Goal: Task Accomplishment & Management: Manage account settings

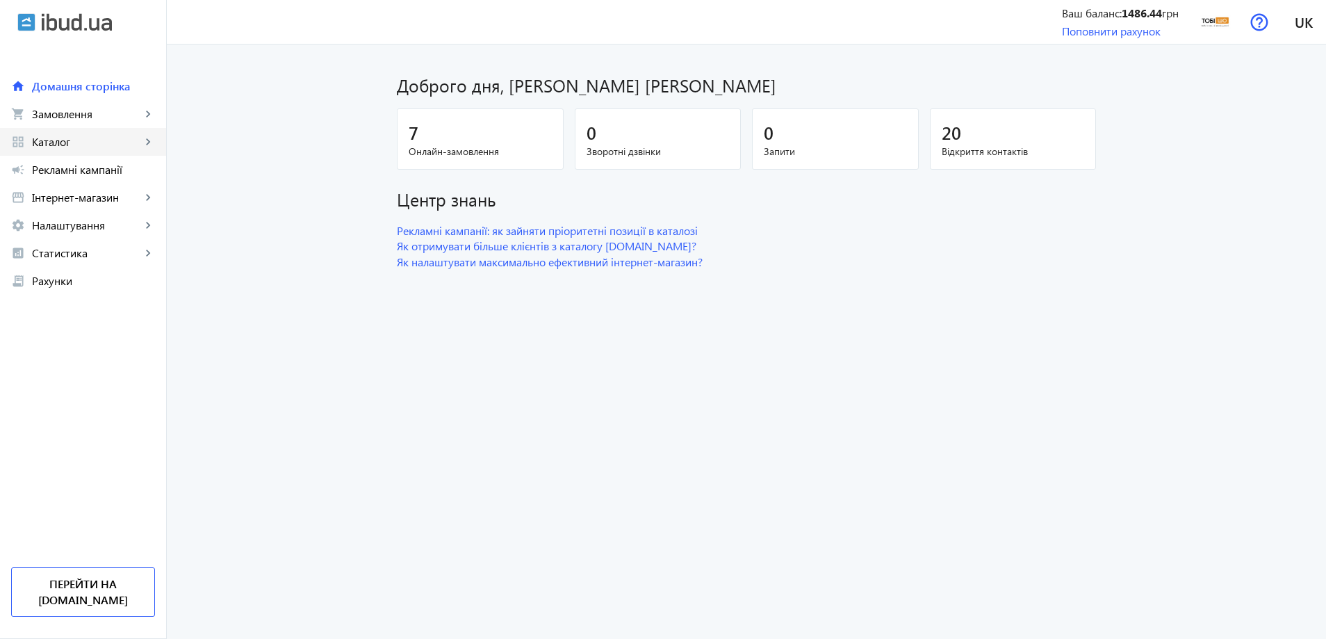
click at [128, 148] on span "Каталог" at bounding box center [86, 142] width 109 height 14
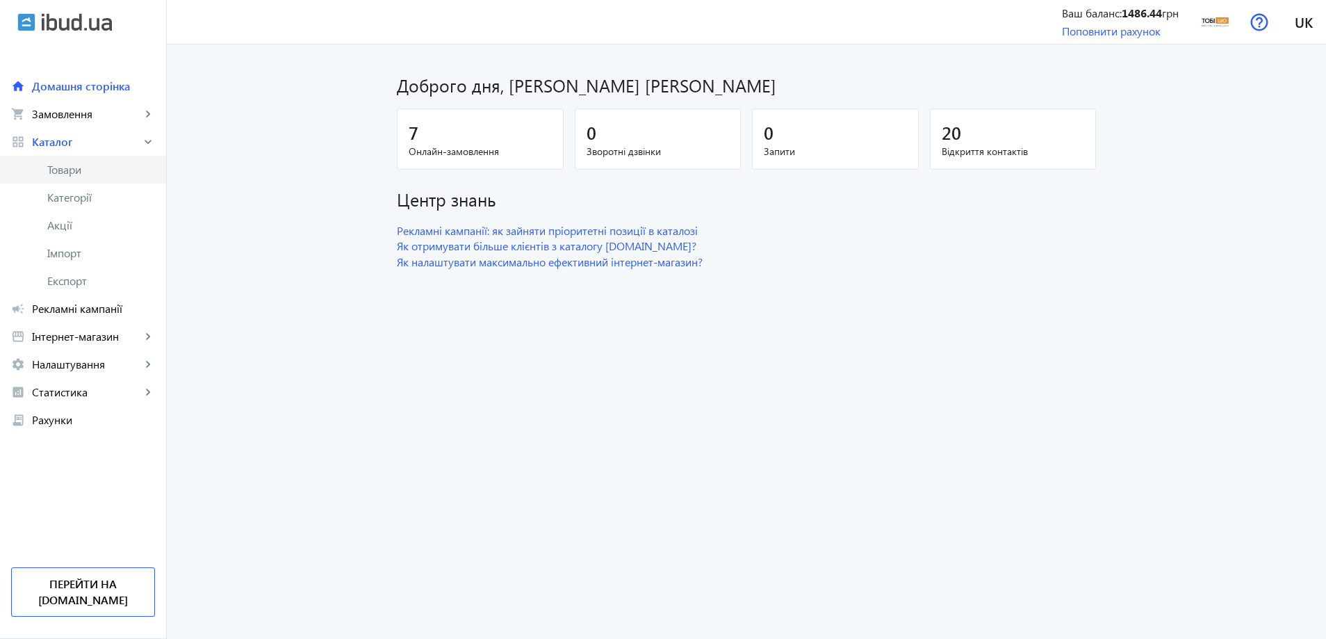
click at [104, 170] on span "Товари" at bounding box center [101, 170] width 108 height 14
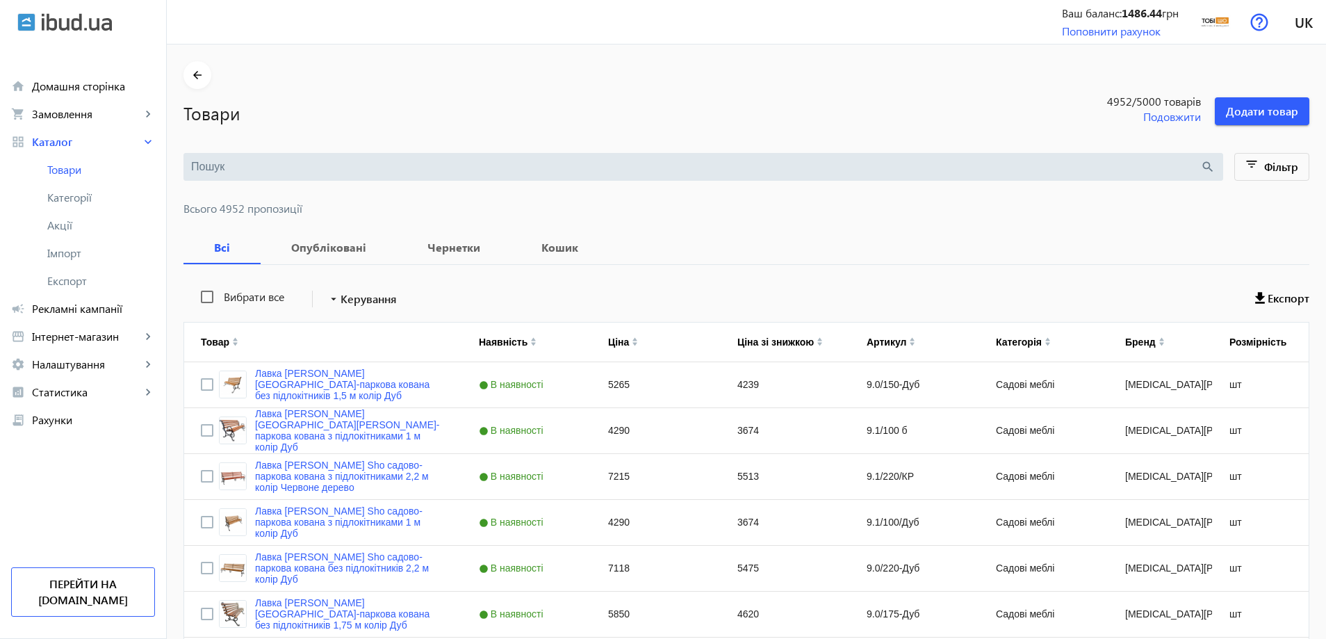
click at [334, 162] on input "search" at bounding box center [695, 166] width 1009 height 15
paste input "Стейт/DV1"
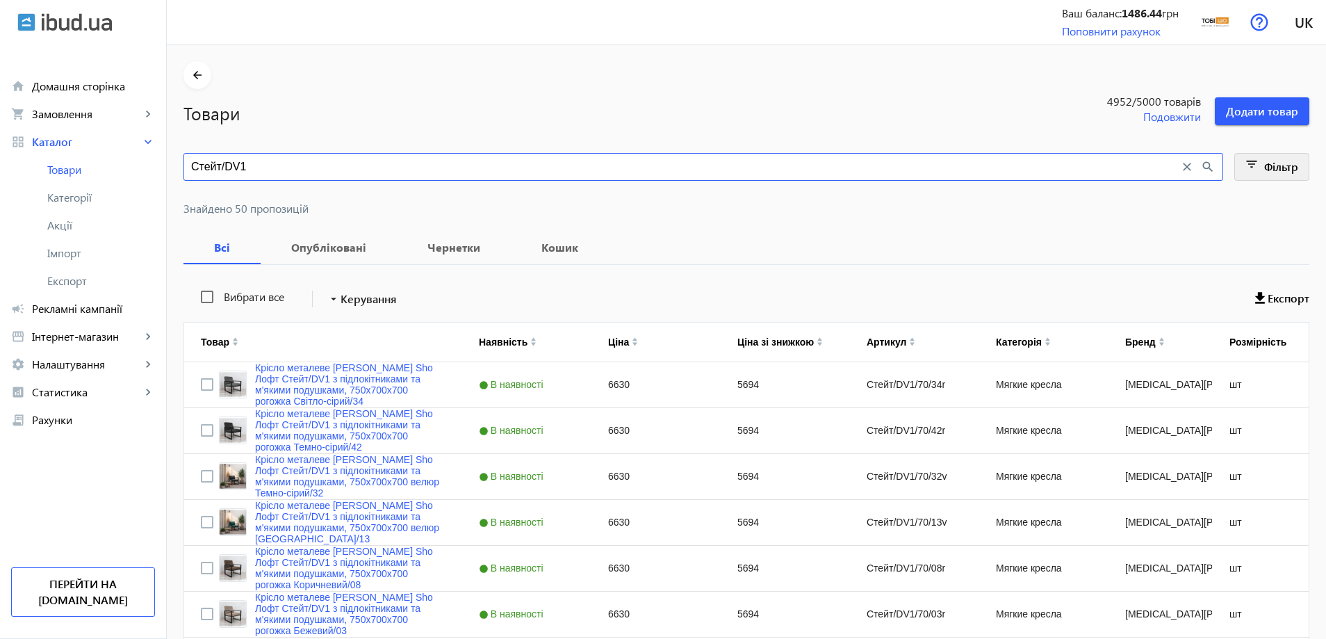
type input "Стейт/DV1"
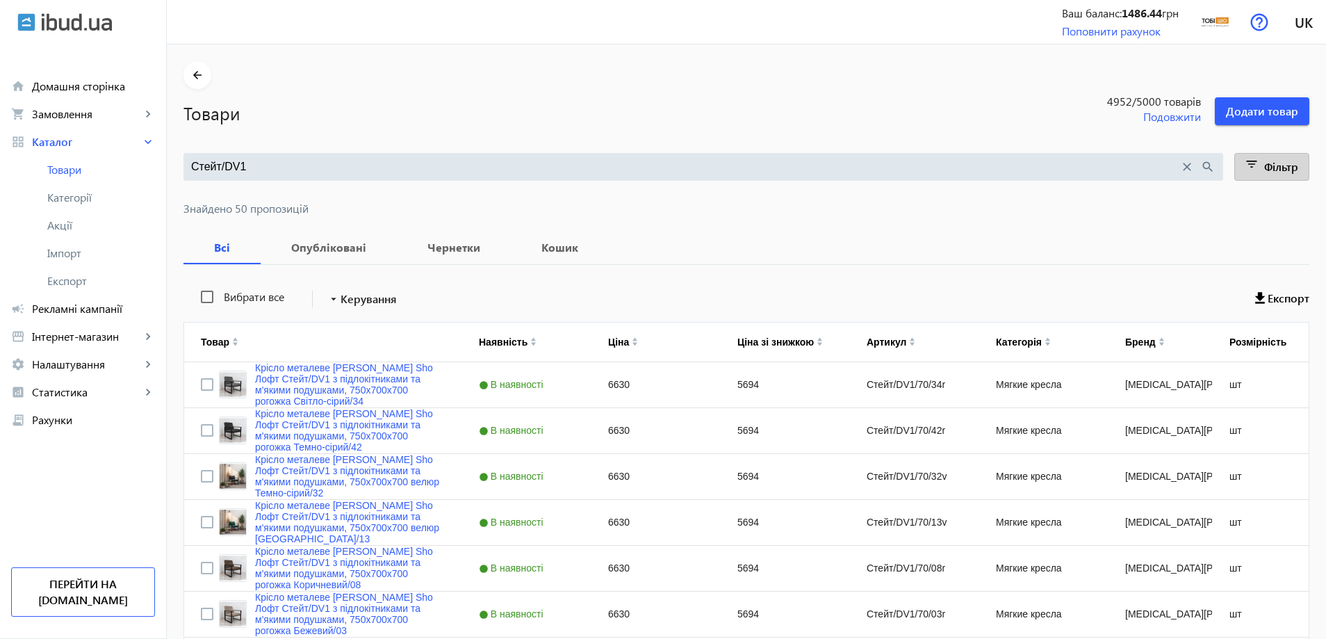
click at [1269, 170] on span "Фільтр" at bounding box center [1281, 166] width 34 height 15
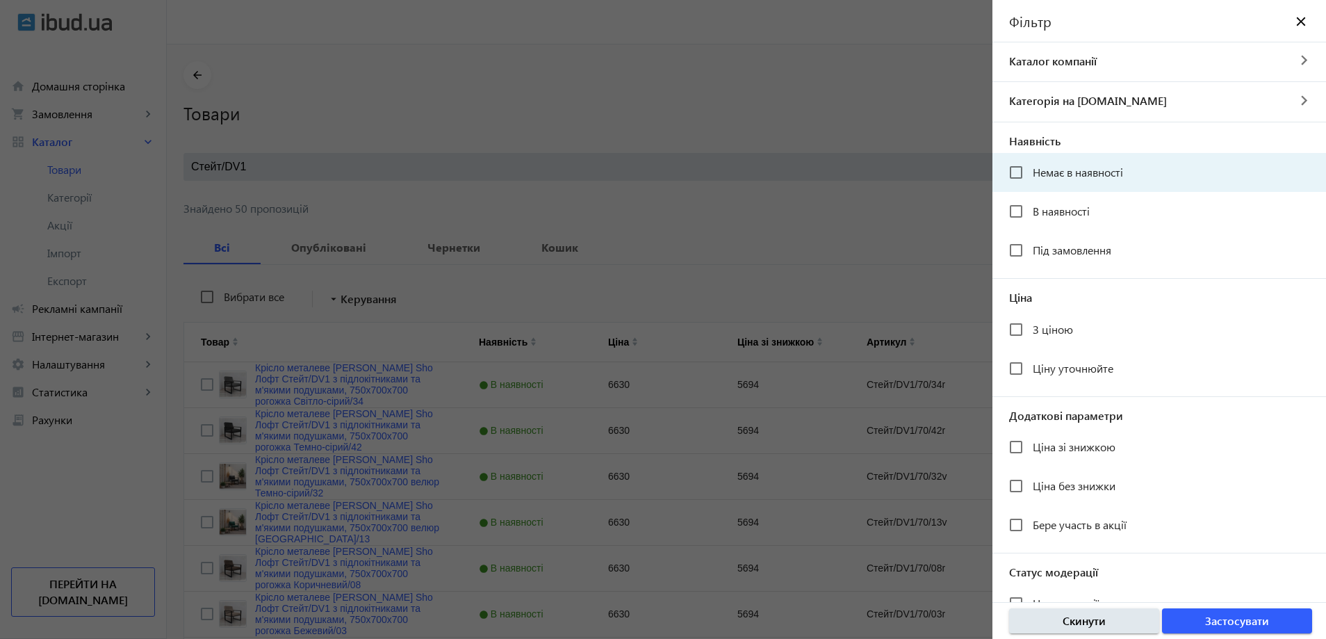
click at [1145, 176] on mat-checkbox "Немає в наявності" at bounding box center [1167, 172] width 317 height 28
click at [1028, 161] on input "Немає в наявності" at bounding box center [1016, 172] width 28 height 28
checkbox input "true"
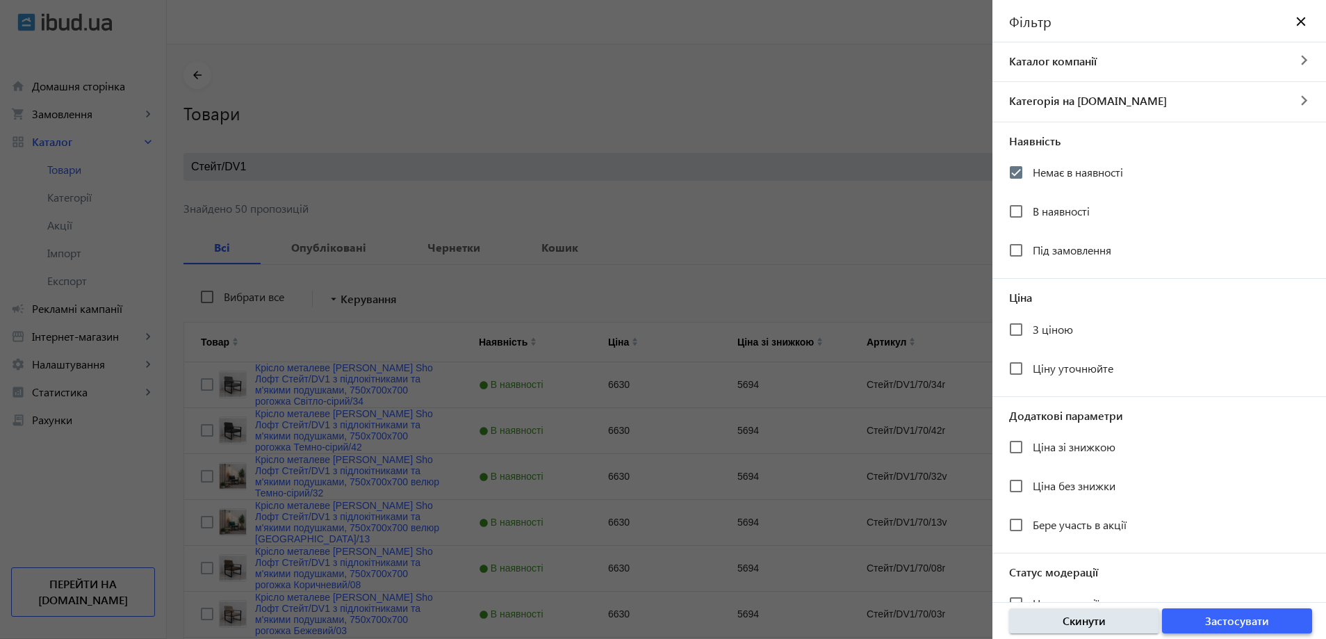
click at [1277, 624] on span "button" at bounding box center [1237, 620] width 150 height 33
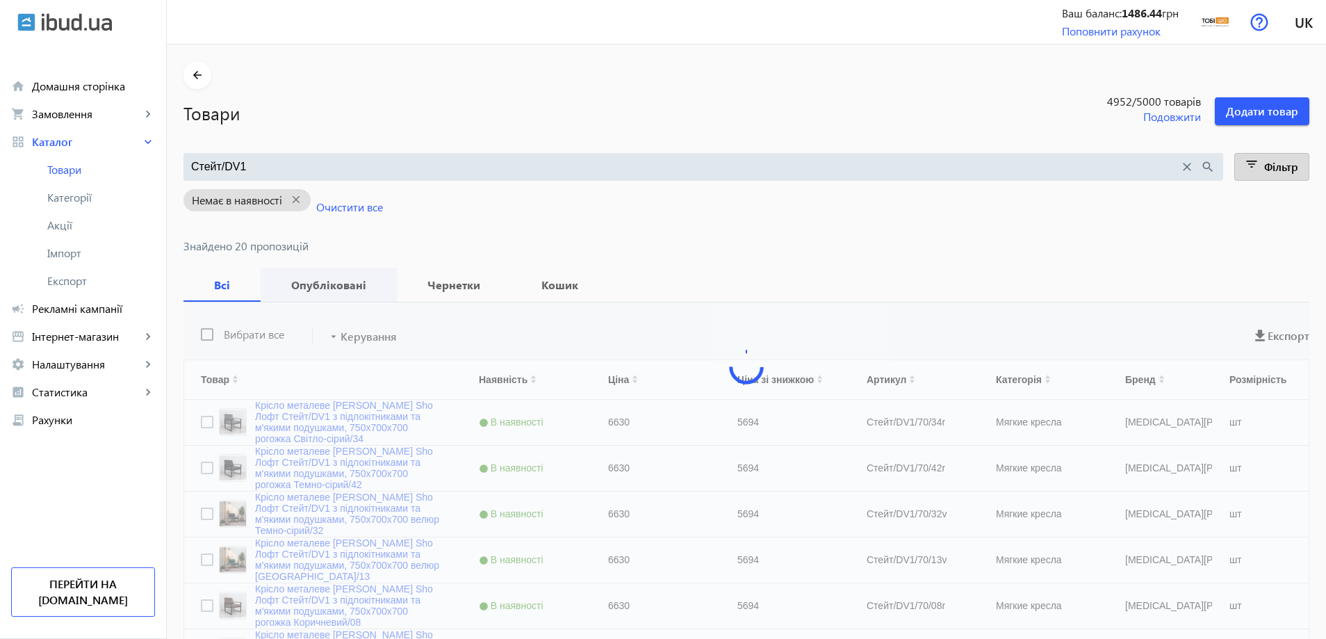
click at [321, 274] on span "Опубліковані" at bounding box center [328, 284] width 103 height 33
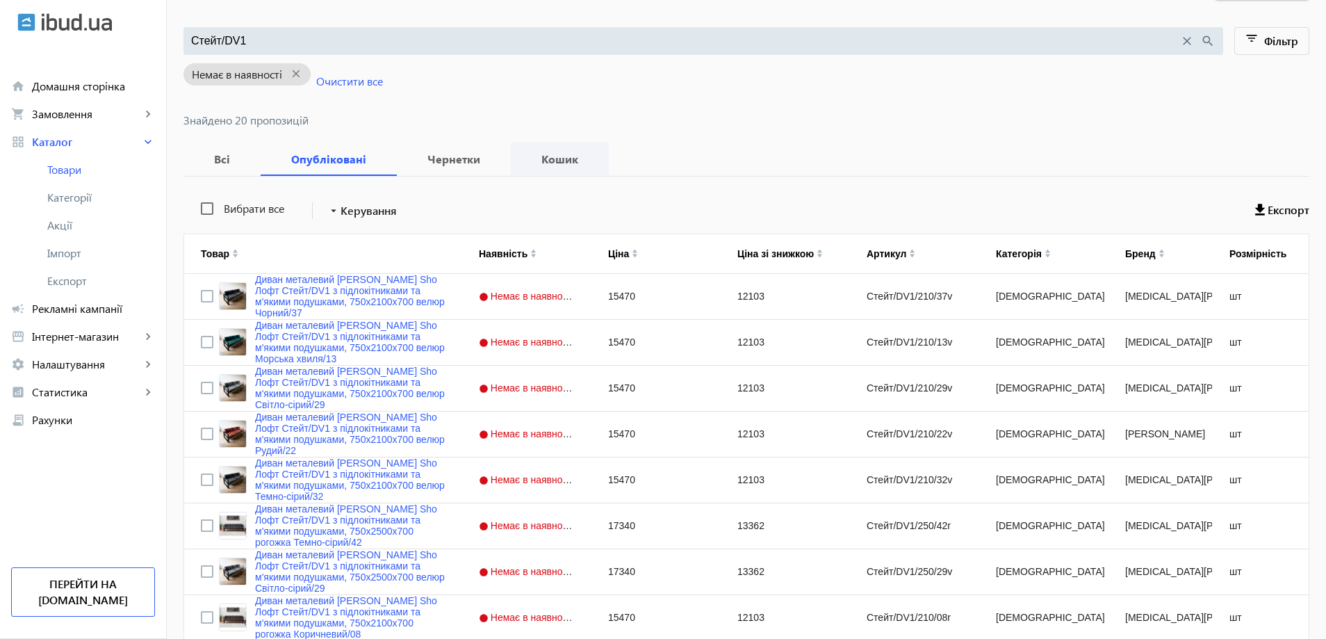
scroll to position [139, 0]
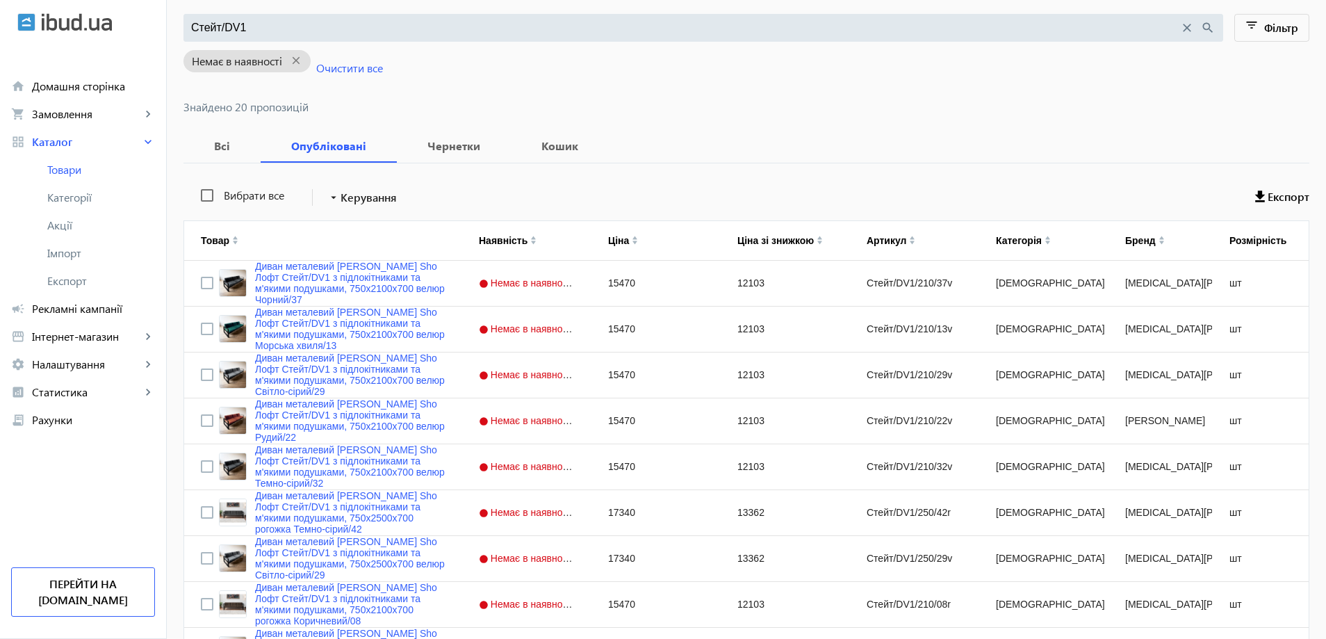
click at [919, 136] on div "Всі Опубліковані Чернетки Кошик" at bounding box center [746, 145] width 1126 height 33
click at [351, 26] on input "Стейт/DV1" at bounding box center [685, 27] width 988 height 15
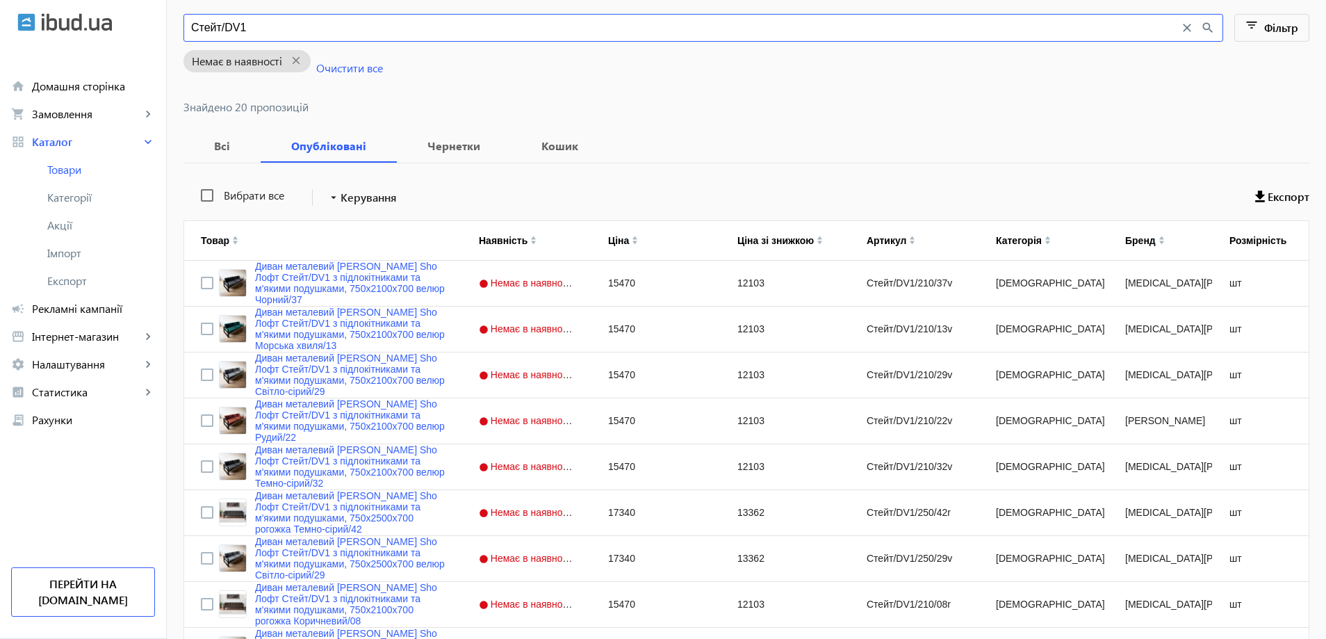
paste input "/160/42r/"
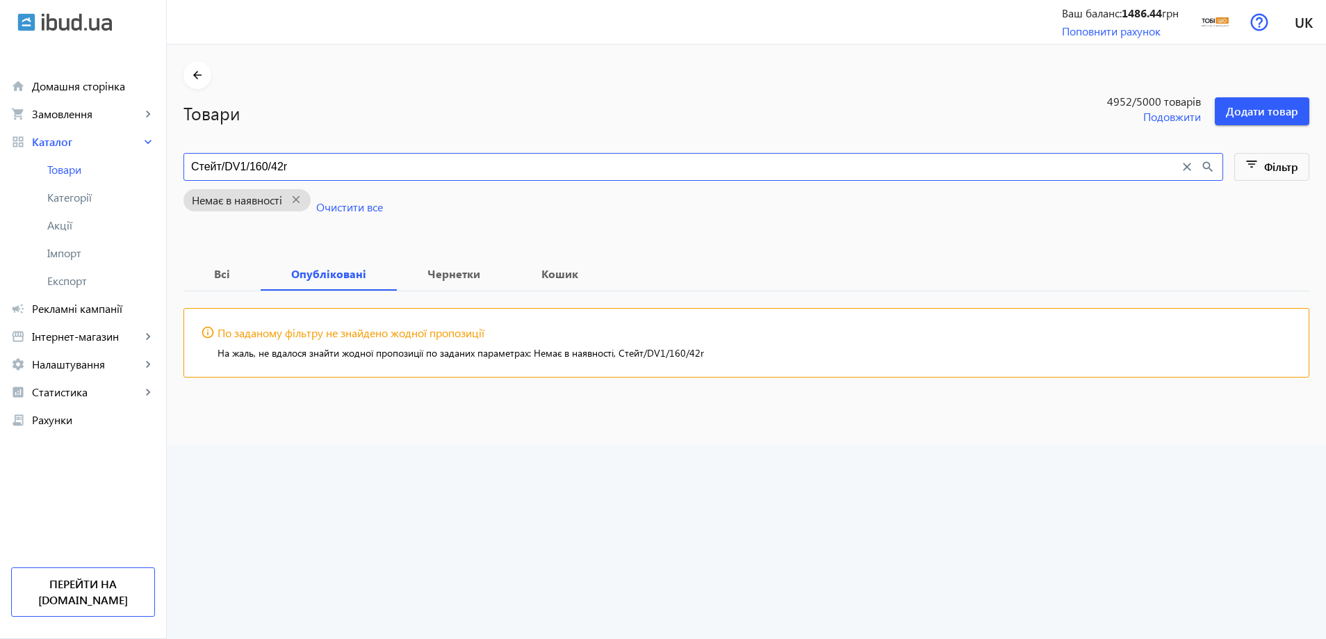
drag, startPoint x: 253, startPoint y: 167, endPoint x: 242, endPoint y: 168, distance: 11.2
click at [242, 168] on input "Стейт/DV1/160/42r" at bounding box center [685, 166] width 988 height 15
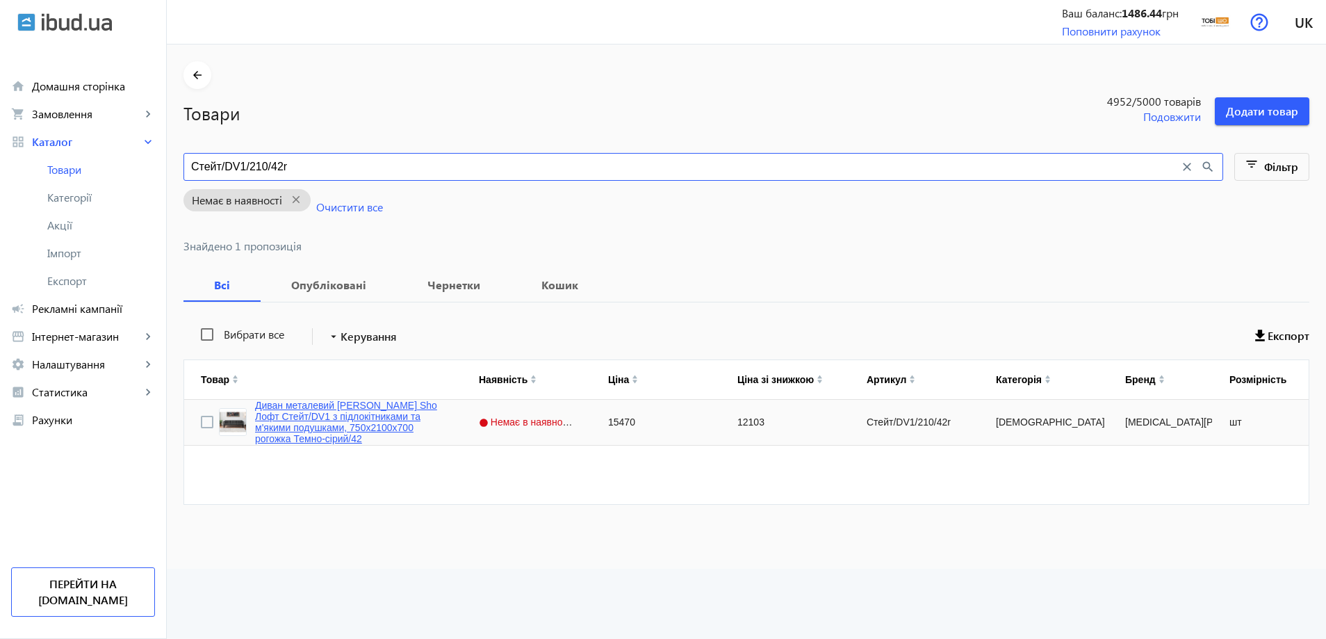
type input "Стейт/DV1/210/42r"
click at [327, 419] on link "Диван металевий [PERSON_NAME] Sho Лофт Стейт/DV1 з підлокітниками та м'якими по…" at bounding box center [350, 422] width 190 height 44
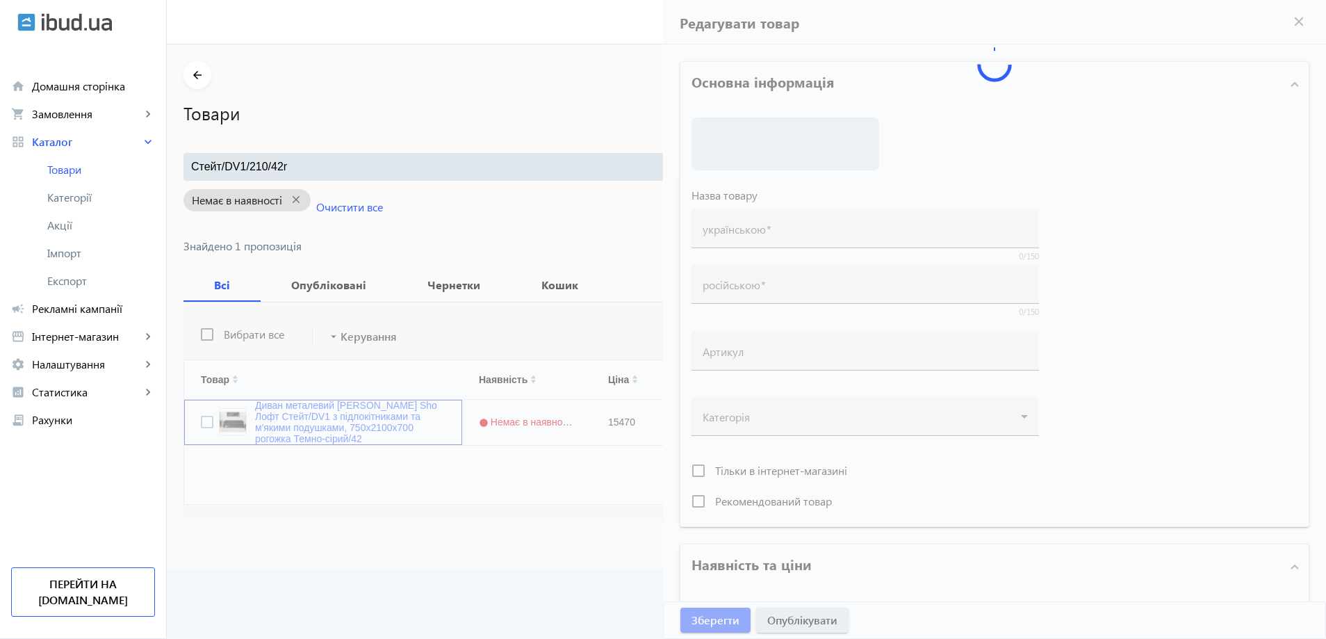
type input "Диван металевий [PERSON_NAME] Sho Лофт Стейт/DV1 з підлокітниками та м'якими по…"
type input "Диван металлический [PERSON_NAME] Sho Лофт Стейт/DV1 с подлокотниками и мягкими…"
type input "Стейт/DV1/210/42r"
type input "15470"
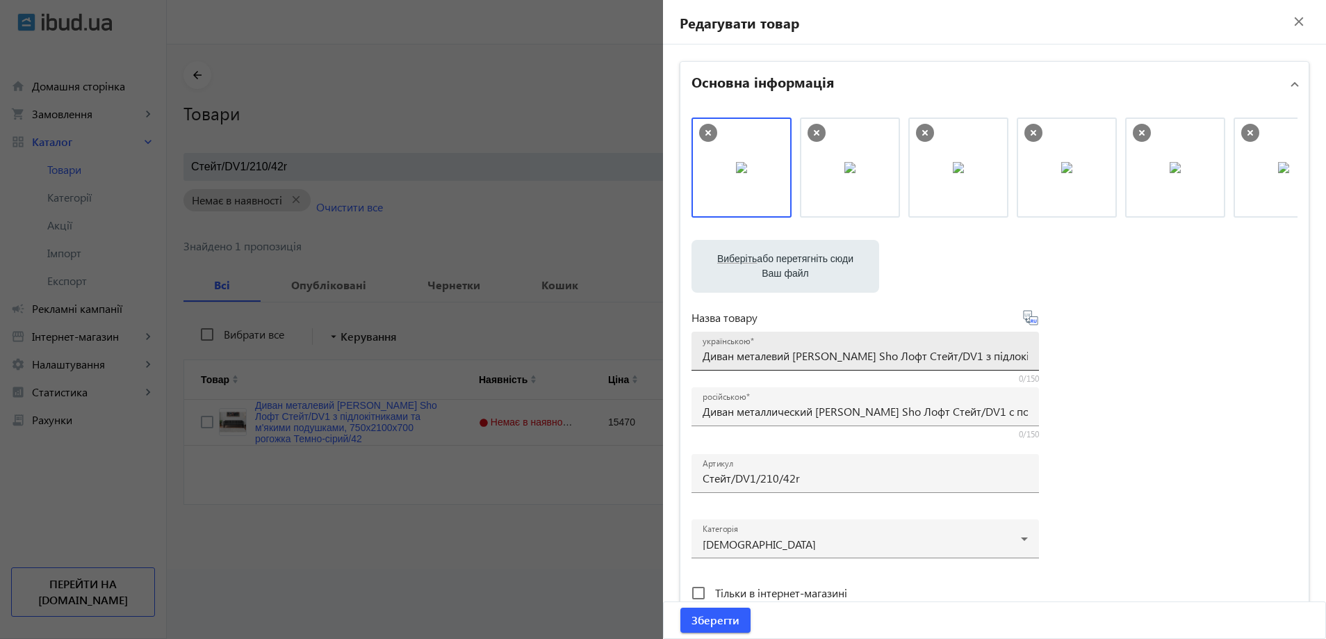
drag, startPoint x: 698, startPoint y: 360, endPoint x: 802, endPoint y: 358, distance: 104.3
click at [944, 358] on div "українською Диван металевий [PERSON_NAME] Sho Лофт Стейт/DV1 з підлокітниками т…" at bounding box center [864, 350] width 347 height 39
drag, startPoint x: 941, startPoint y: 354, endPoint x: 924, endPoint y: 355, distance: 17.4
click at [924, 355] on input "Диван металевий [PERSON_NAME] Sho Лофт Стейт/DV1 з підлокітниками та м'якими по…" at bounding box center [865, 355] width 325 height 15
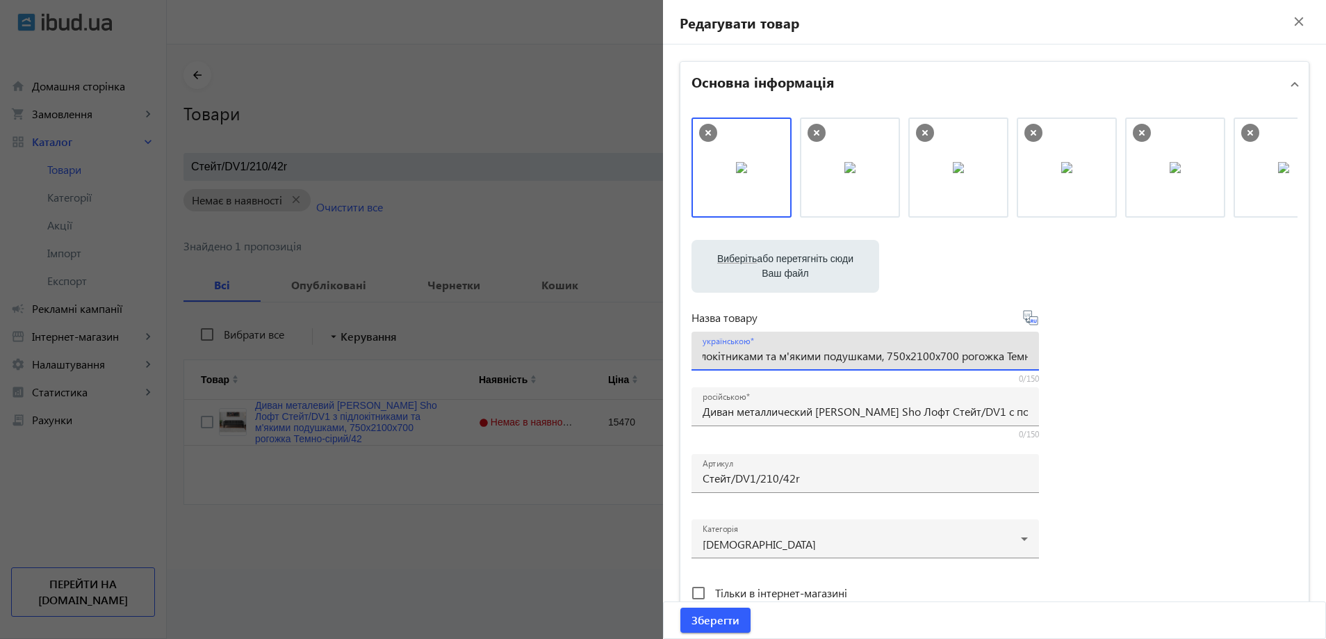
click at [893, 355] on input "Диван металевий [PERSON_NAME] Sho Лофт Стейт/DV1 з підлокітниками та м'якими по…" at bounding box center [865, 355] width 325 height 15
drag, startPoint x: 894, startPoint y: 355, endPoint x: 671, endPoint y: 358, distance: 223.1
click at [671, 358] on div "Основна інформація Виберіть або перетягніть сюди Ваш файл 634668186aa334ed65261…" at bounding box center [994, 601] width 663 height 1115
click at [412, 297] on div at bounding box center [663, 319] width 1326 height 639
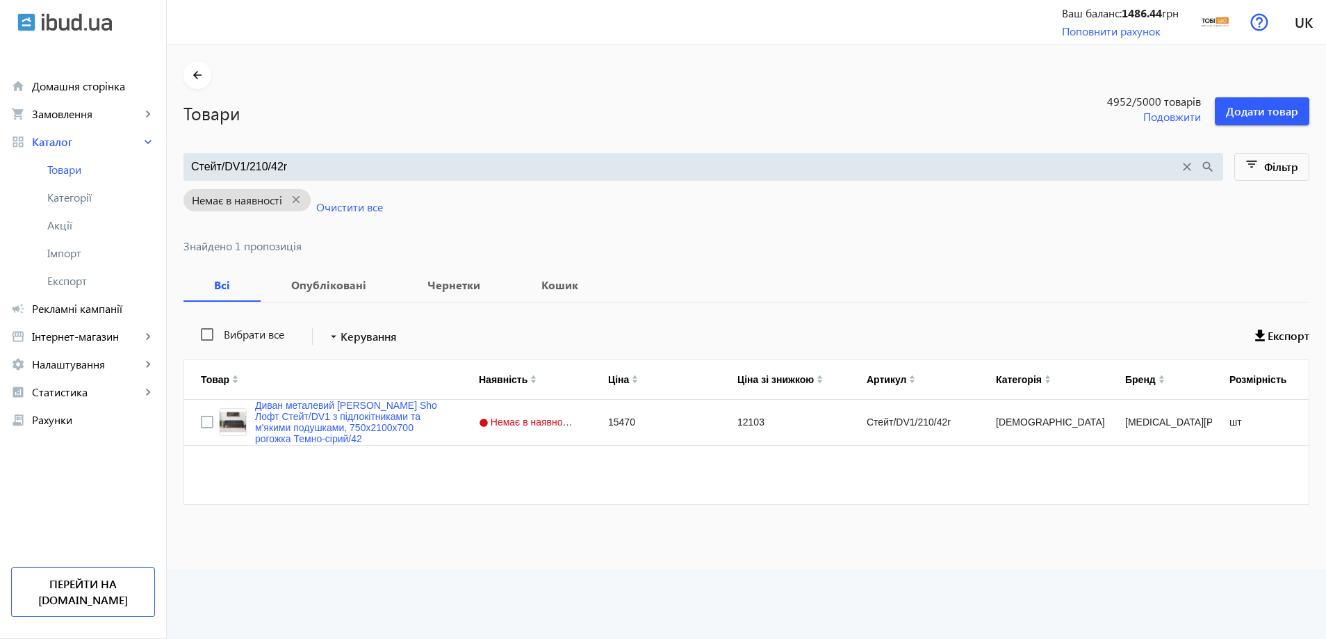
click at [348, 168] on mat-sidenav-container "arrow_back Товари 4952 /5000 товарів Подовжити Додати товар [PERSON_NAME]/DV1/2…" at bounding box center [746, 306] width 1159 height 524
click at [348, 168] on input "Стейт/DV1/210/42r" at bounding box center [685, 166] width 988 height 15
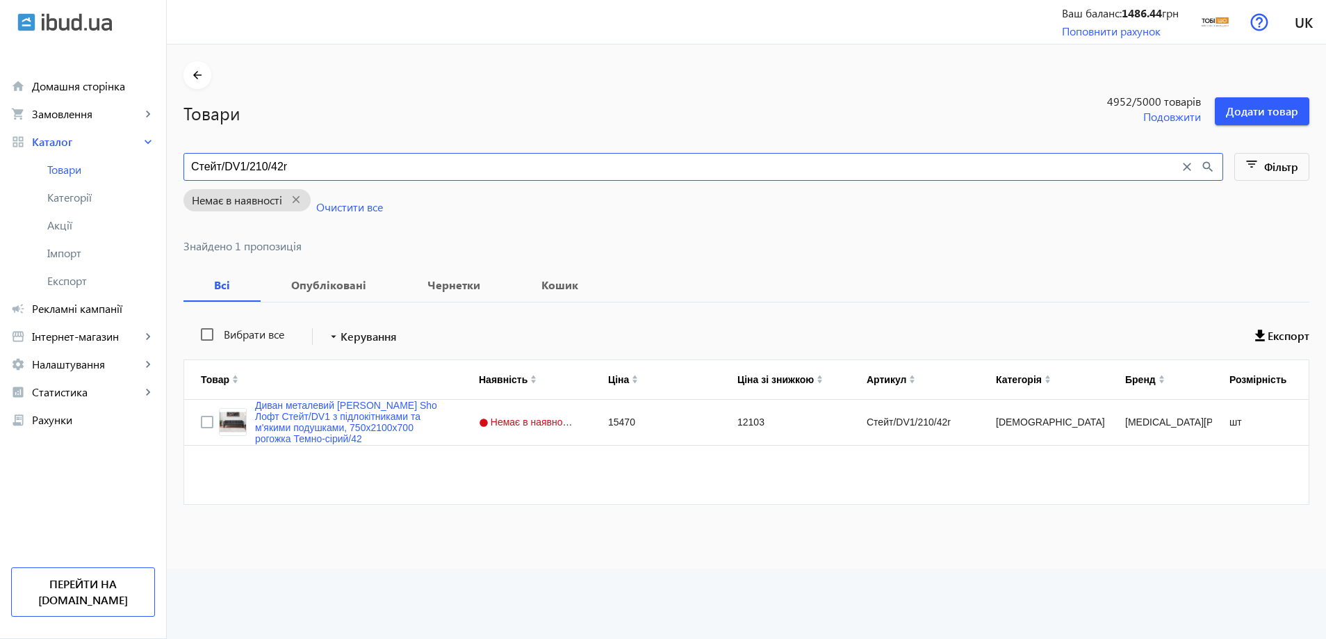
paste input "[PERSON_NAME] [PERSON_NAME] Sho Лофт Стейт/DV1 з підлокітниками та м'якими поду…"
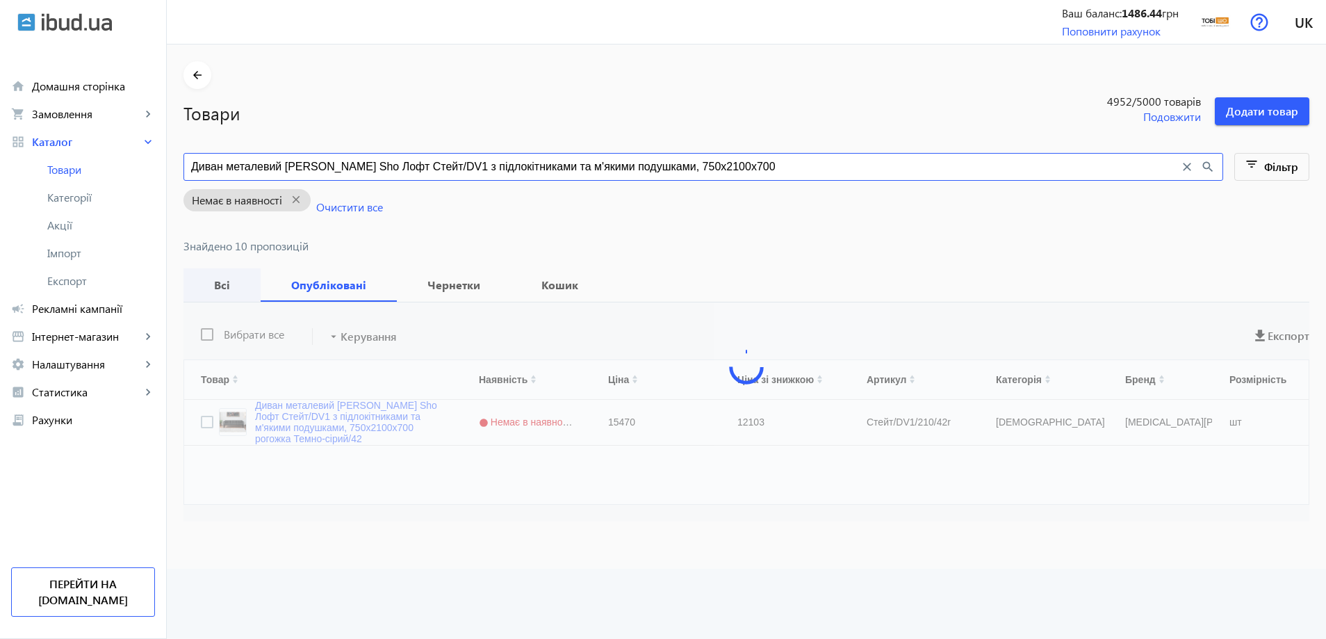
type input "Диван металевий [PERSON_NAME] Sho Лофт Стейт/DV1 з підлокітниками та м'якими по…"
click at [222, 285] on b "Всі" at bounding box center [222, 284] width 44 height 11
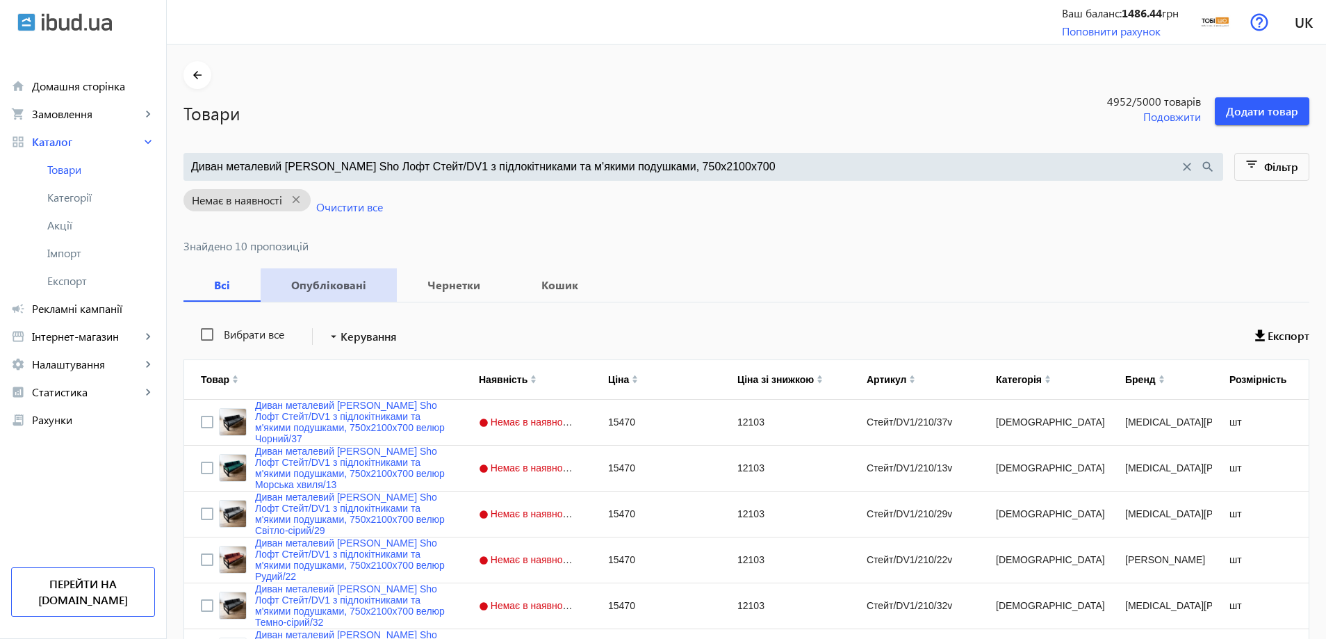
click at [333, 285] on b "Опубліковані" at bounding box center [328, 284] width 103 height 11
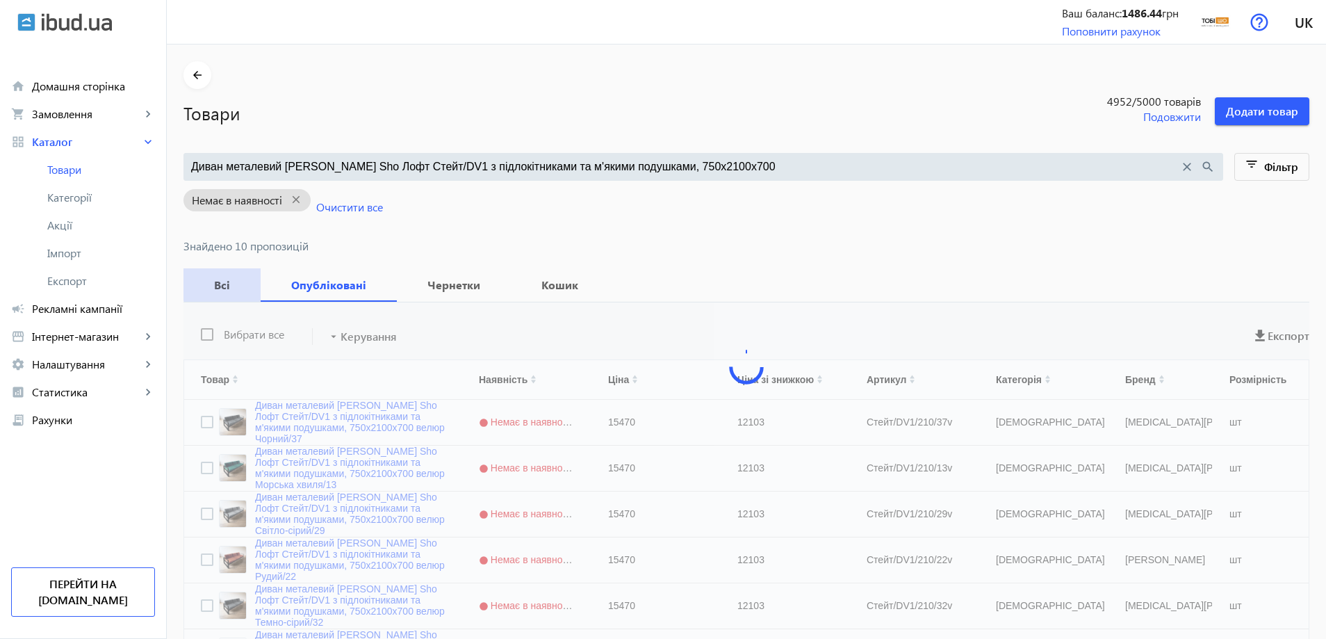
click at [242, 279] on div "Всі" at bounding box center [221, 284] width 77 height 33
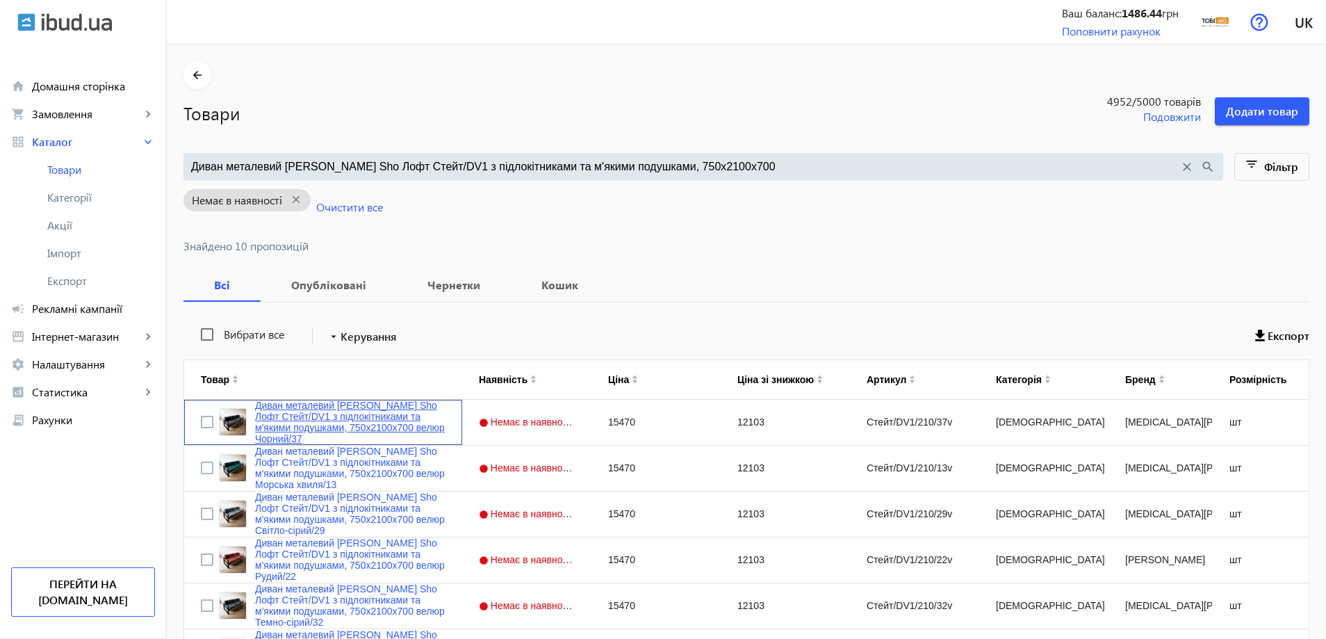
click at [327, 412] on link "Диван металевий [PERSON_NAME] Sho Лофт Стейт/DV1 з підлокітниками та м'якими по…" at bounding box center [350, 422] width 190 height 44
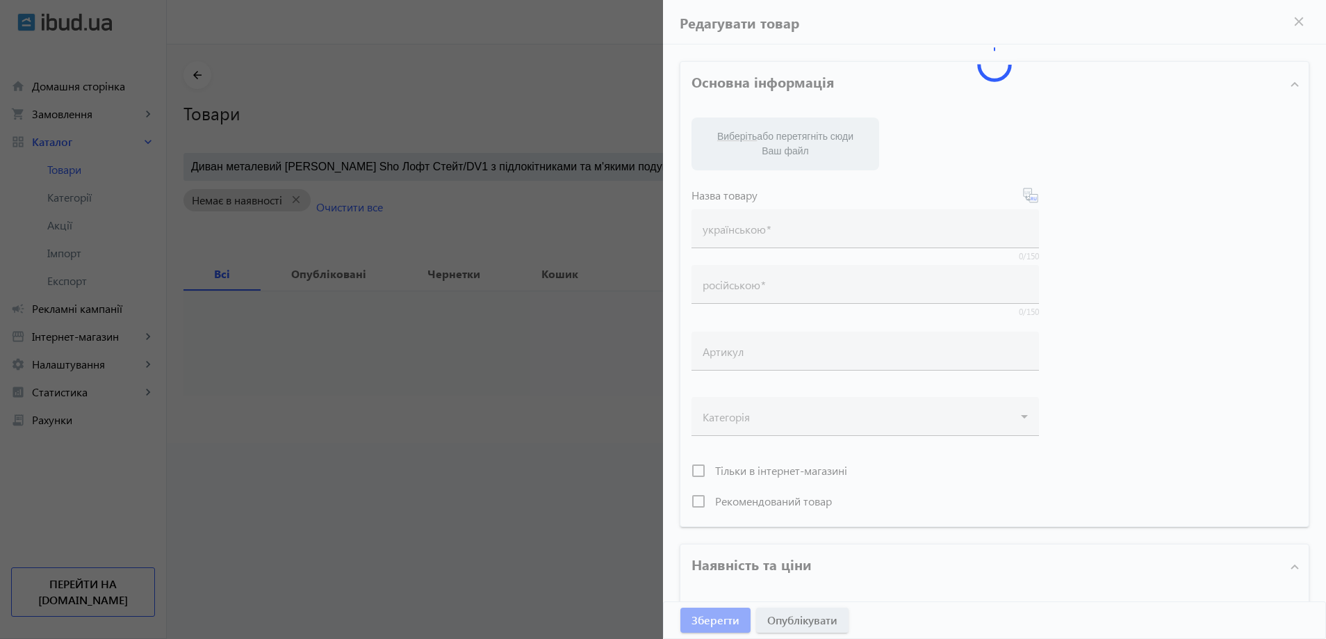
type input "Диван металевий [PERSON_NAME] Sho Лофт Стейт/DV1 з підлокітниками та м'якими по…"
type input "Диван металлический [PERSON_NAME] Sho Лофт Стейт/DV1 с подлокотниками и мягкими…"
type input "Стейт/DV1/210/37v"
type input "15470"
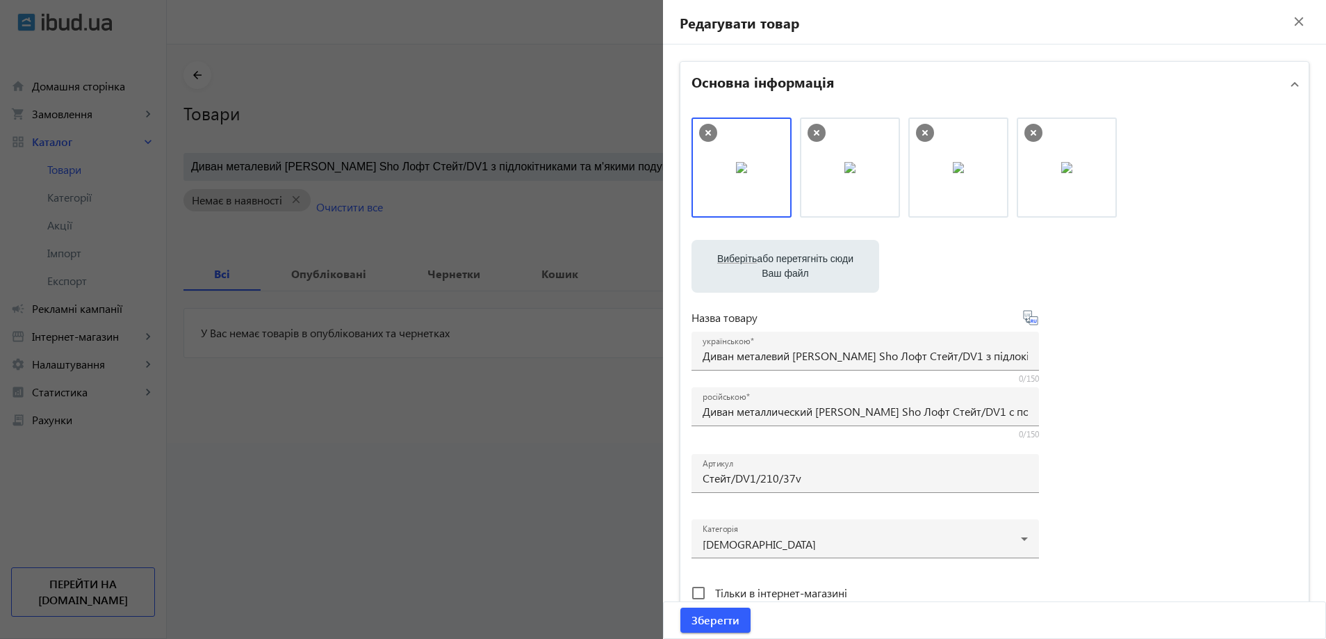
click at [531, 362] on div at bounding box center [663, 319] width 1326 height 639
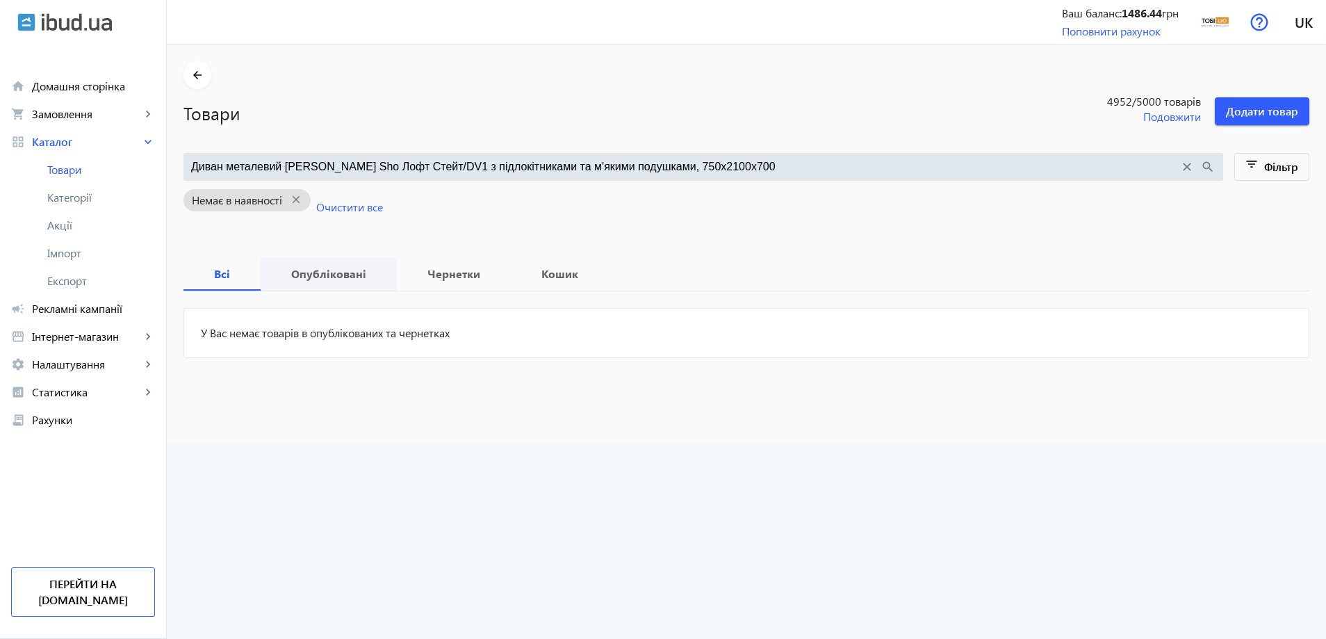
click at [295, 277] on b "Опубліковані" at bounding box center [328, 273] width 103 height 11
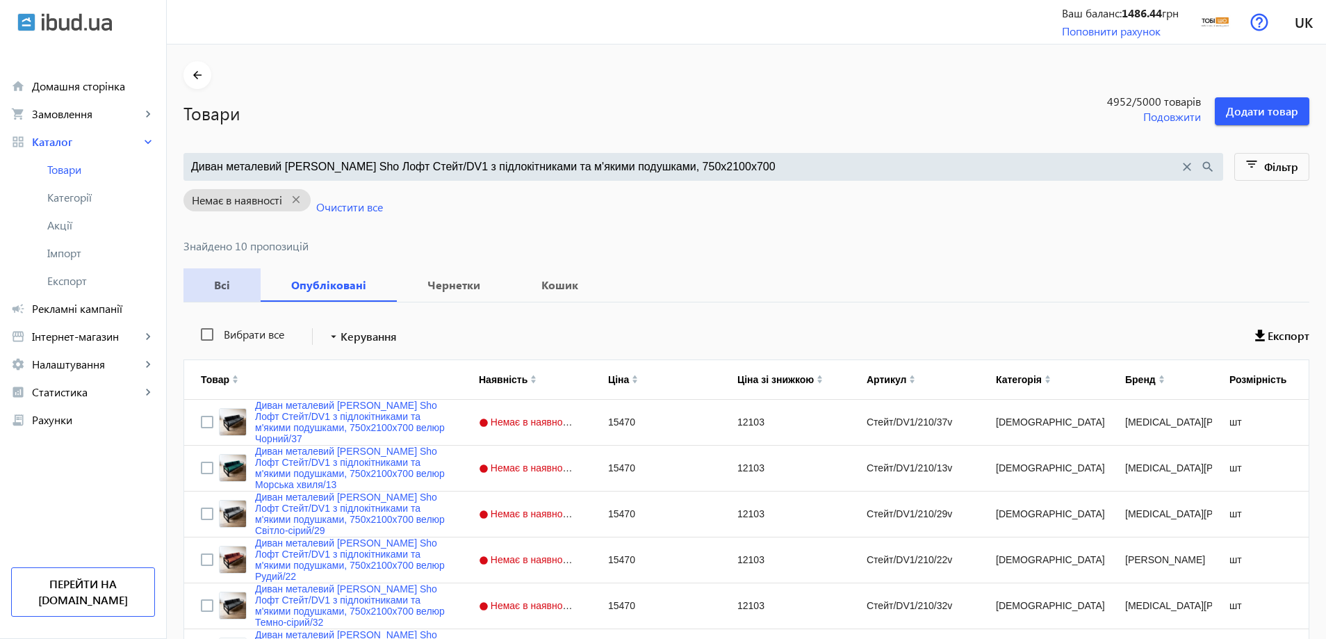
click at [209, 297] on span "Всі" at bounding box center [222, 284] width 44 height 33
click at [328, 292] on span "Опубліковані" at bounding box center [328, 284] width 103 height 33
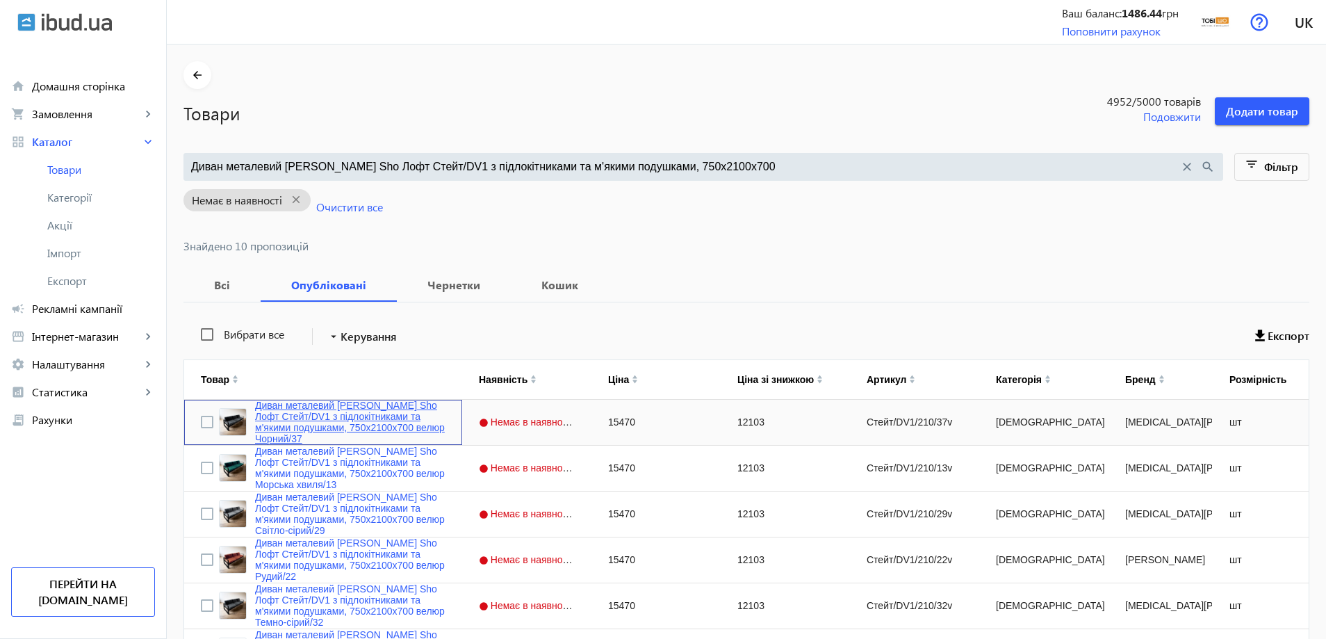
click at [320, 413] on link "Диван металевий [PERSON_NAME] Sho Лофт Стейт/DV1 з підлокітниками та м'якими по…" at bounding box center [350, 422] width 190 height 44
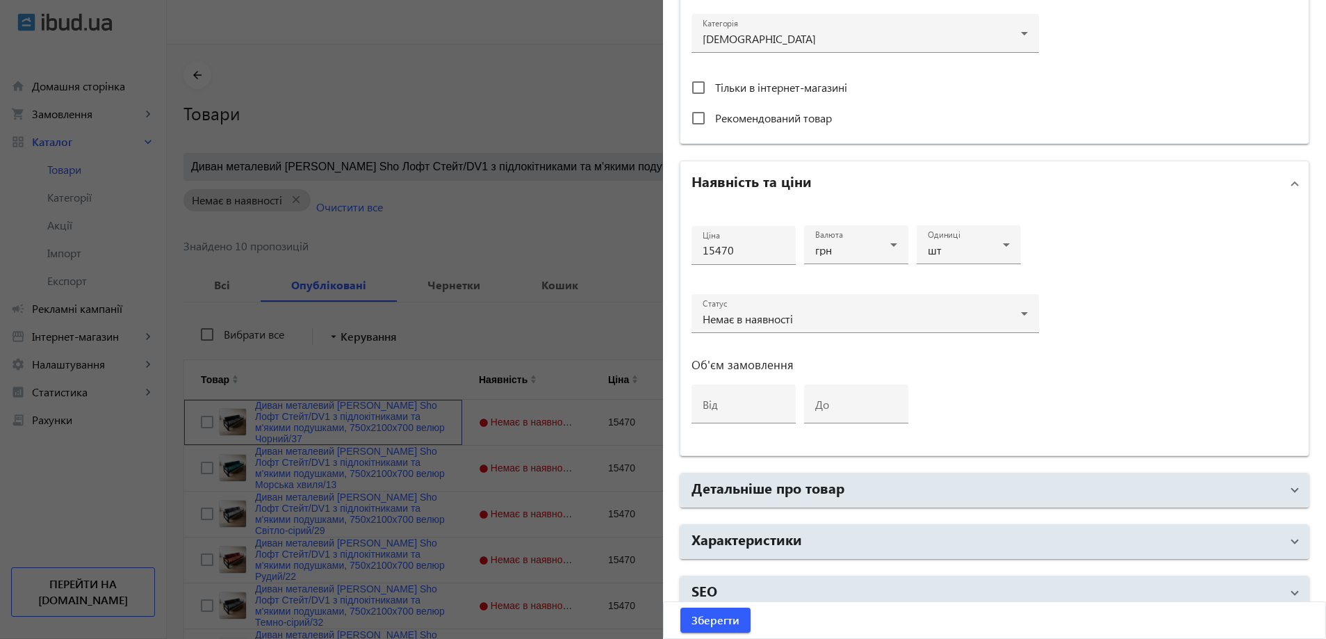
scroll to position [521, 0]
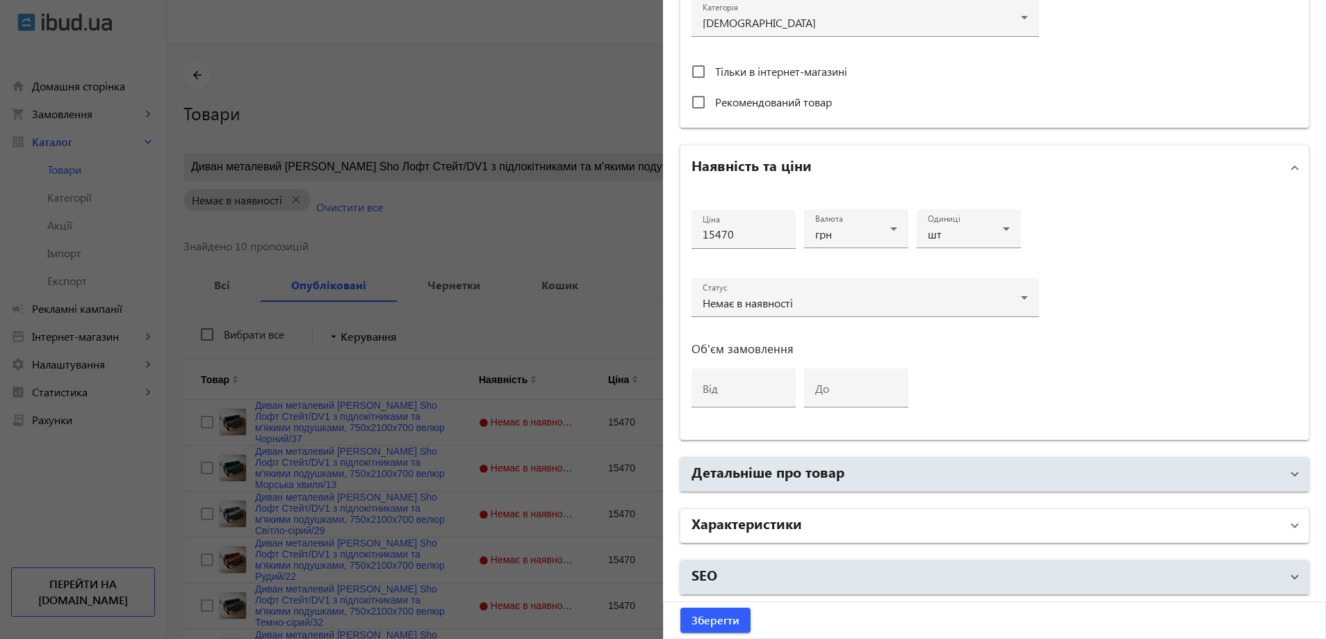
click at [765, 523] on h2 "Характеристики" at bounding box center [746, 522] width 110 height 19
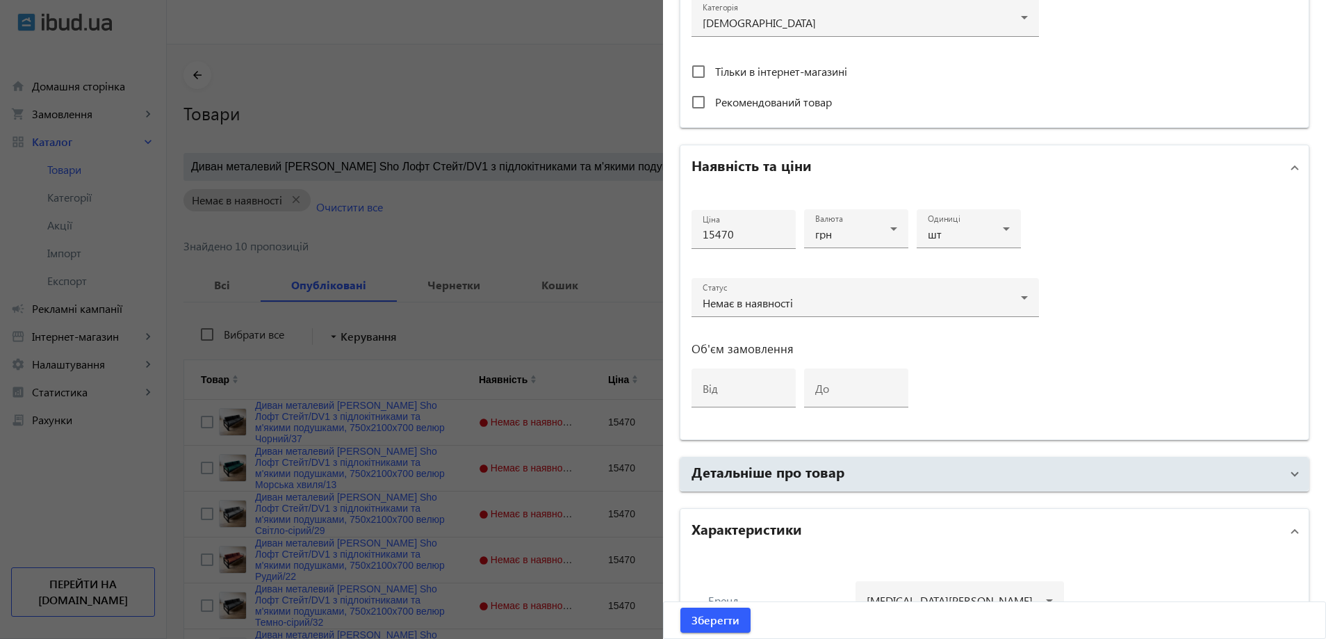
click at [766, 519] on h2 "Характеристики" at bounding box center [746, 527] width 110 height 19
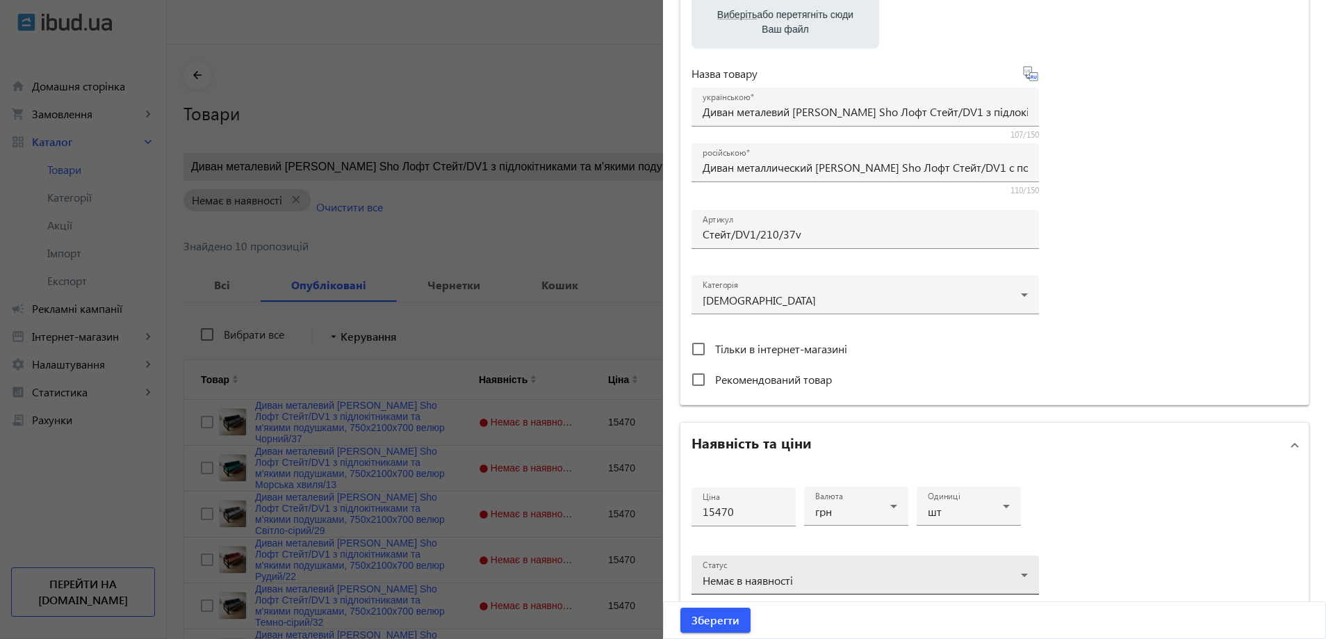
scroll to position [174, 0]
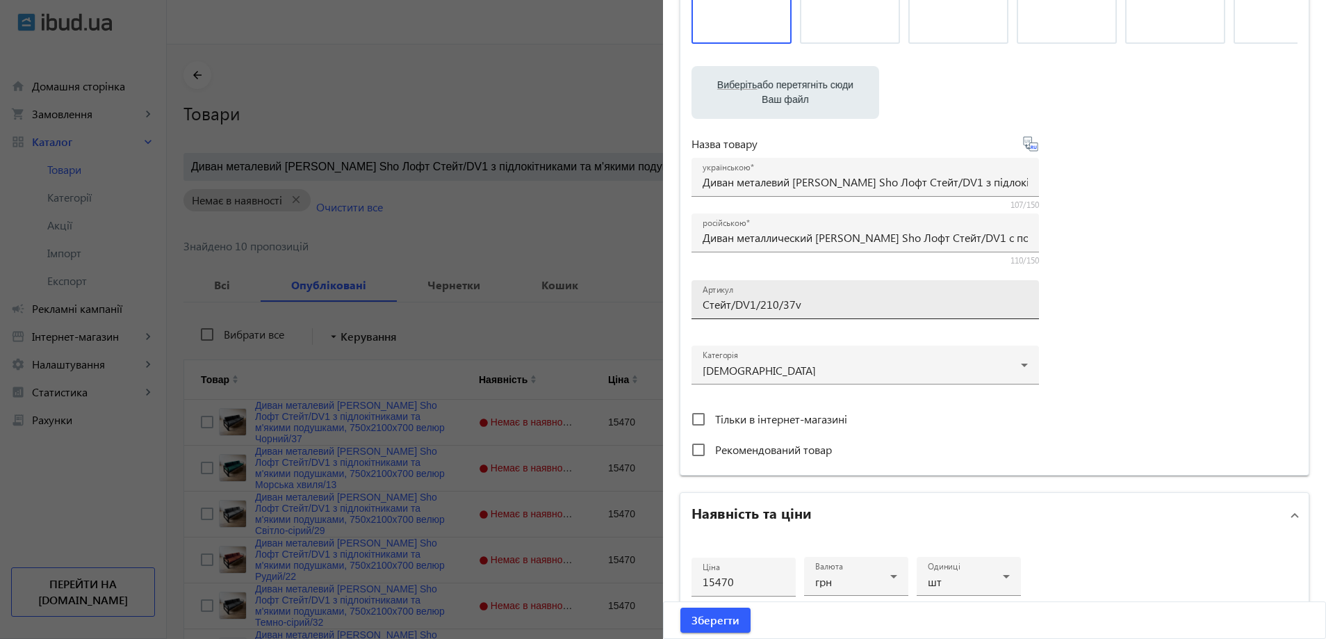
click at [820, 306] on input "Стейт/DV1/210/37v" at bounding box center [865, 304] width 325 height 15
click at [757, 303] on input "Стейт/DV1/210/37v" at bounding box center [865, 304] width 325 height 15
paste input "160/37v/"
type input "Стейт/DV1/160/37v/"
click at [739, 245] on div "російською Диван металлический [PERSON_NAME] Sho Лофт Стейт/DV1 с подлокотникам…" at bounding box center [865, 232] width 325 height 39
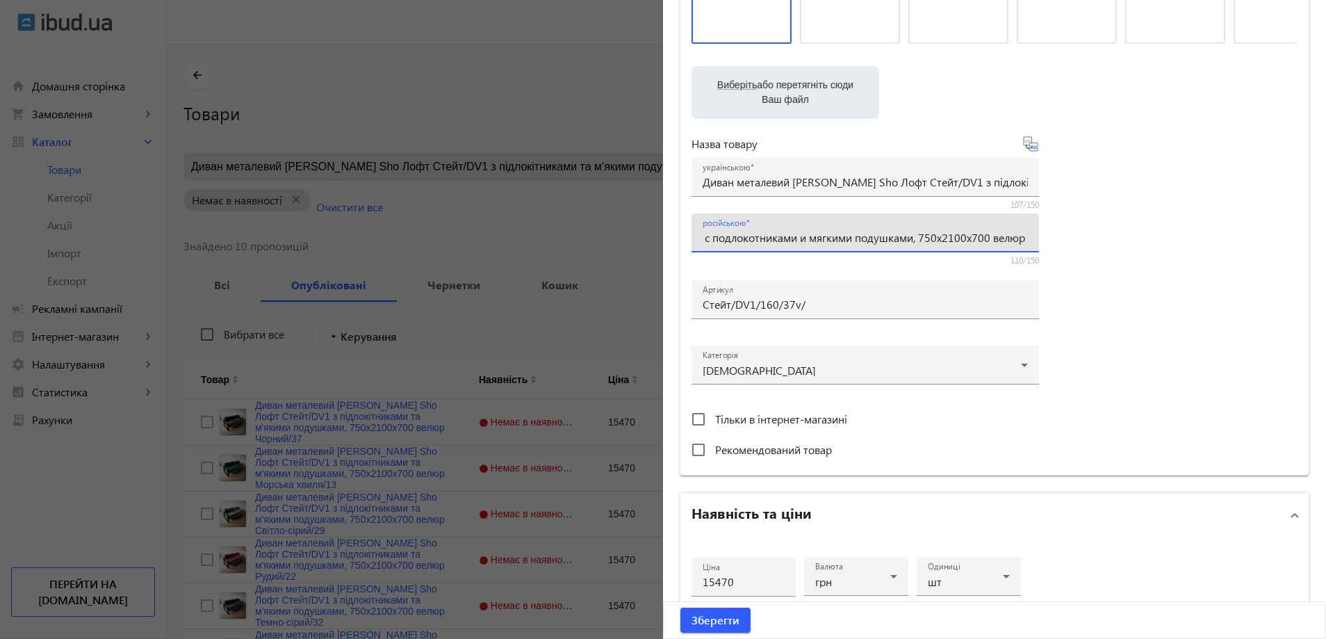
paste input "омплектом из 6 мягких подушек (3 верхние + 3 нижние), 750х16"
type input "Диван металлический [PERSON_NAME] Sho Лофт Стейт/DV1 с подлокотниками и комплек…"
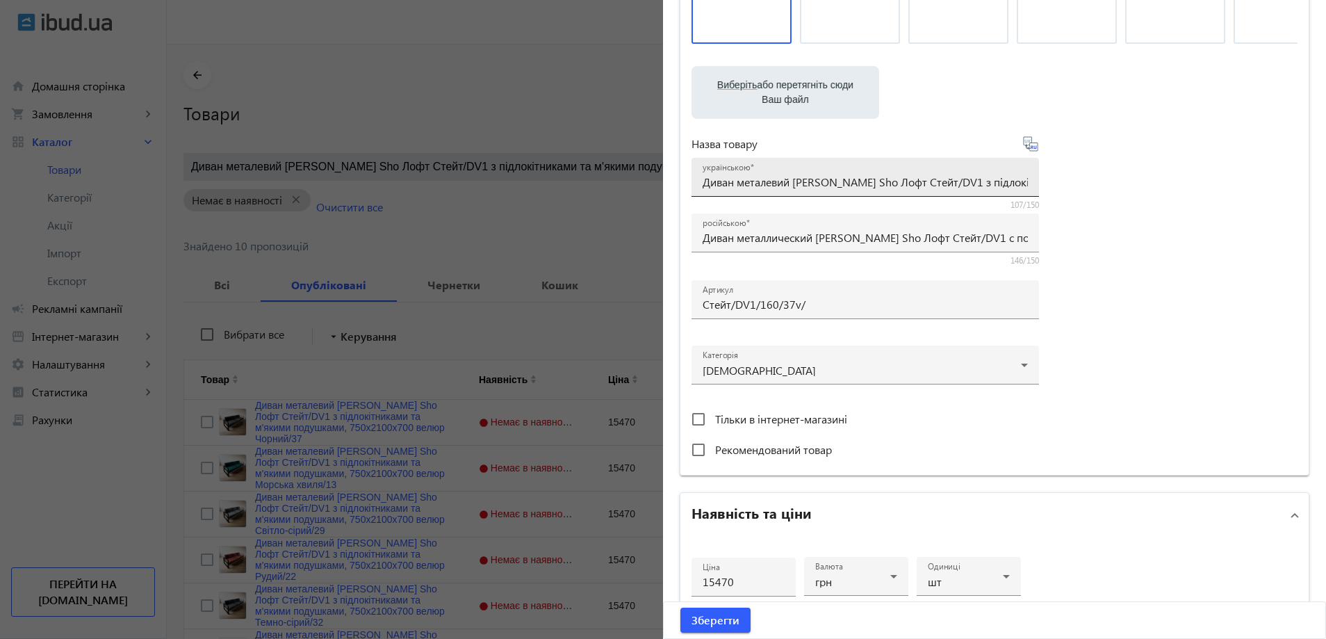
click at [773, 172] on div "українською Диван металевий [PERSON_NAME] Sho Лофт Стейт/DV1 з підлокітниками т…" at bounding box center [865, 177] width 325 height 39
paste input "комплектом з 6 м'яких подушок (3 верхні + 3 нижні), 750х16"
type input "Диван металевий [PERSON_NAME] Sho Лофт Стейт/DV1 з підлокітниками і комплектом …"
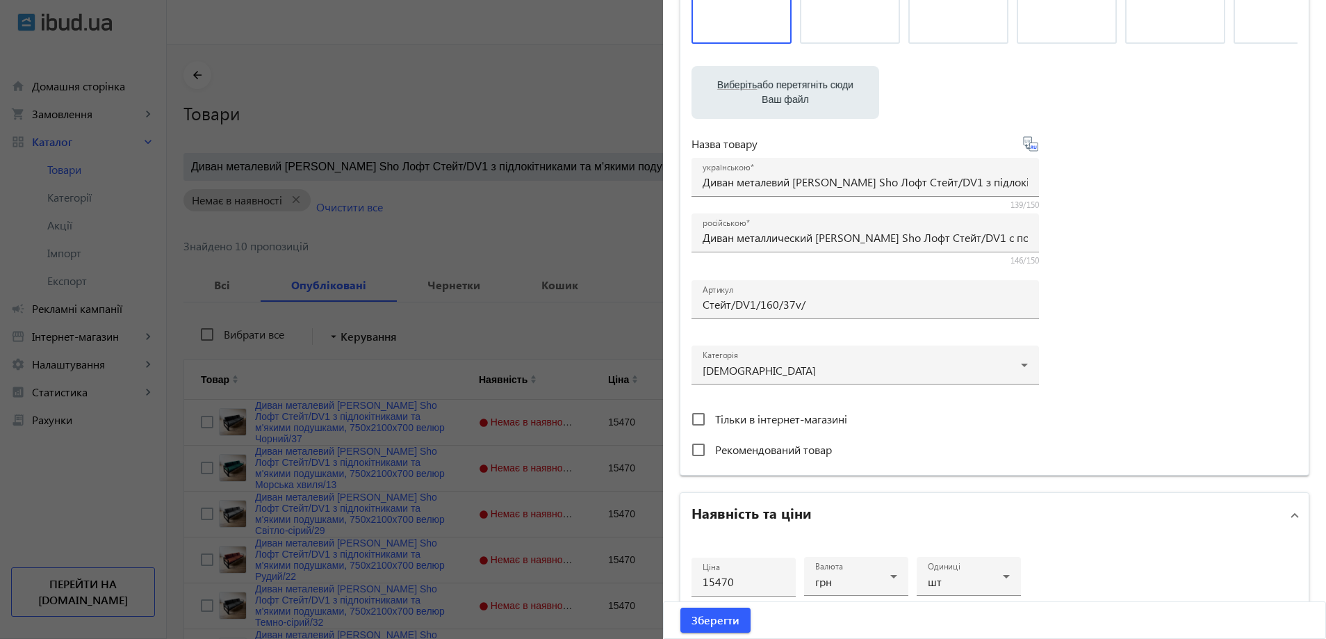
click at [1131, 194] on div "Виберіть або перетягніть сюди Ваш файл 2088668180e6b96e652991137816860-74ffe81a…" at bounding box center [994, 204] width 606 height 520
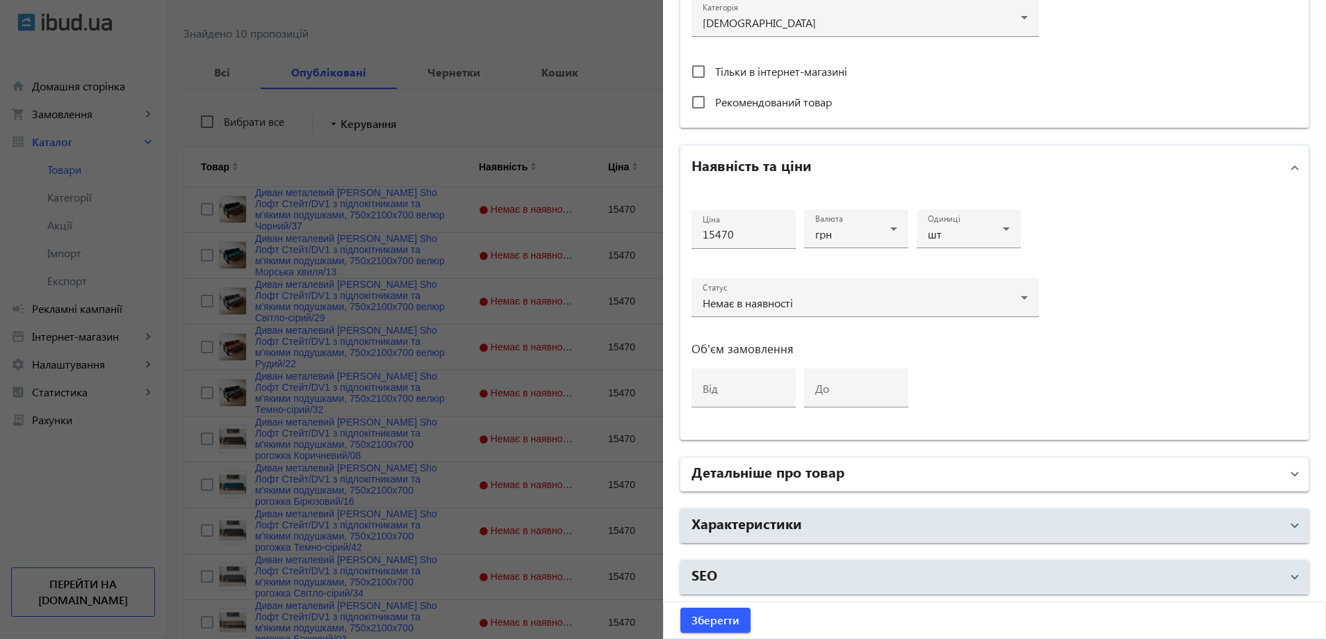
scroll to position [284, 0]
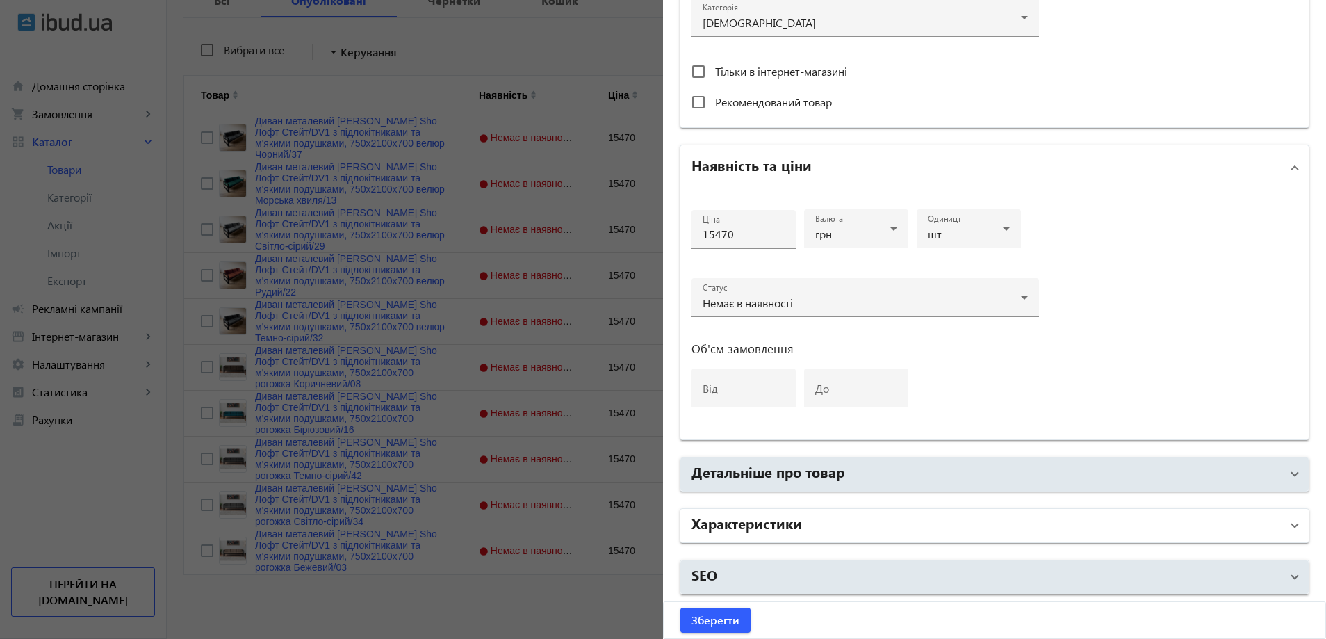
click at [745, 525] on h2 "Характеристики" at bounding box center [746, 522] width 110 height 19
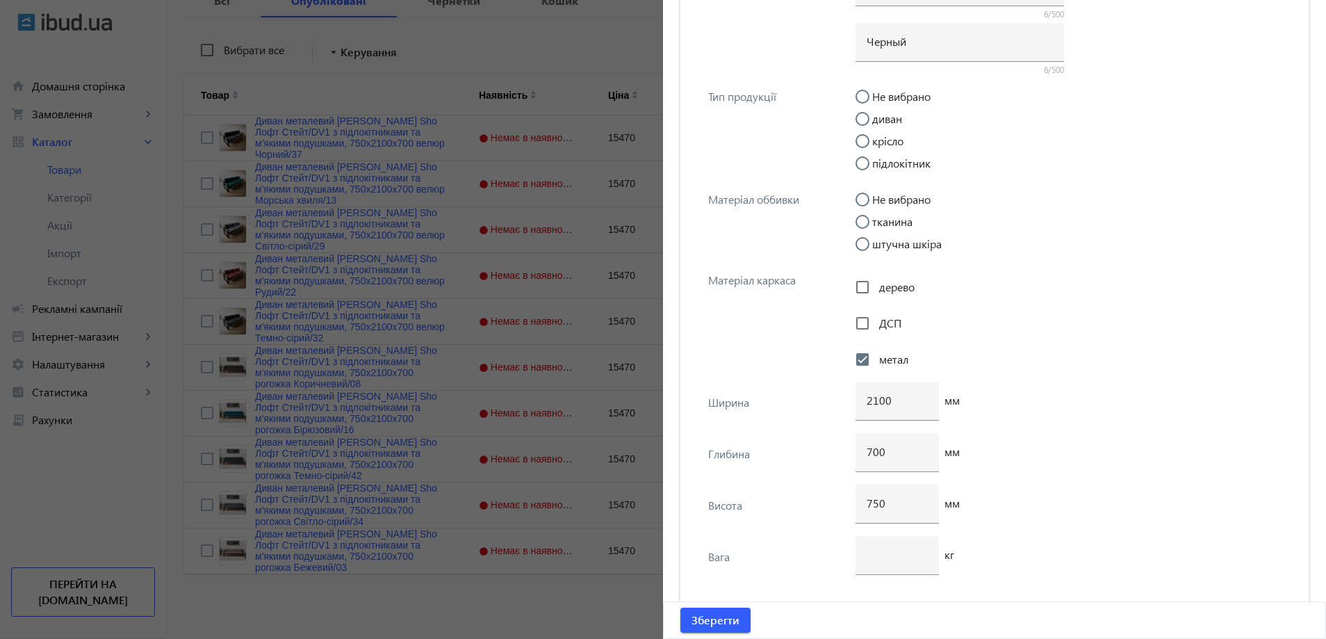
scroll to position [5177, 0]
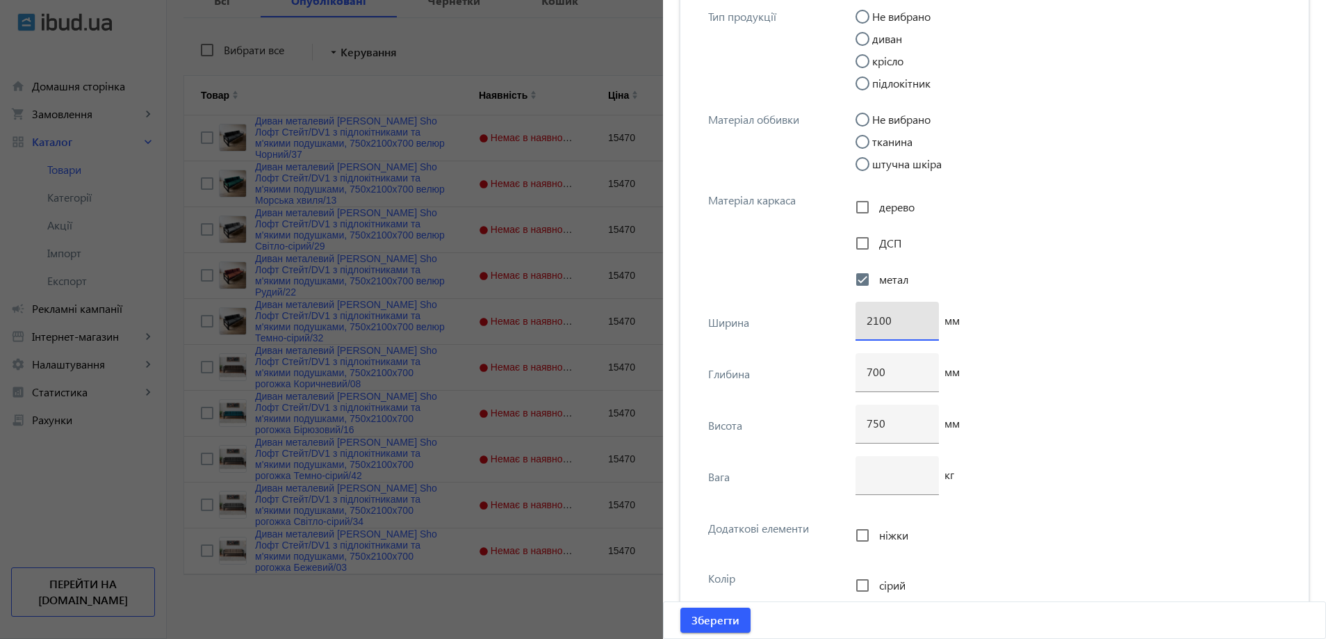
drag, startPoint x: 875, startPoint y: 318, endPoint x: 855, endPoint y: 321, distance: 19.8
click at [855, 321] on div "2100" at bounding box center [896, 321] width 83 height 39
type input "1600"
click at [1035, 258] on div "дерево ДСП метал" at bounding box center [1072, 247] width 434 height 108
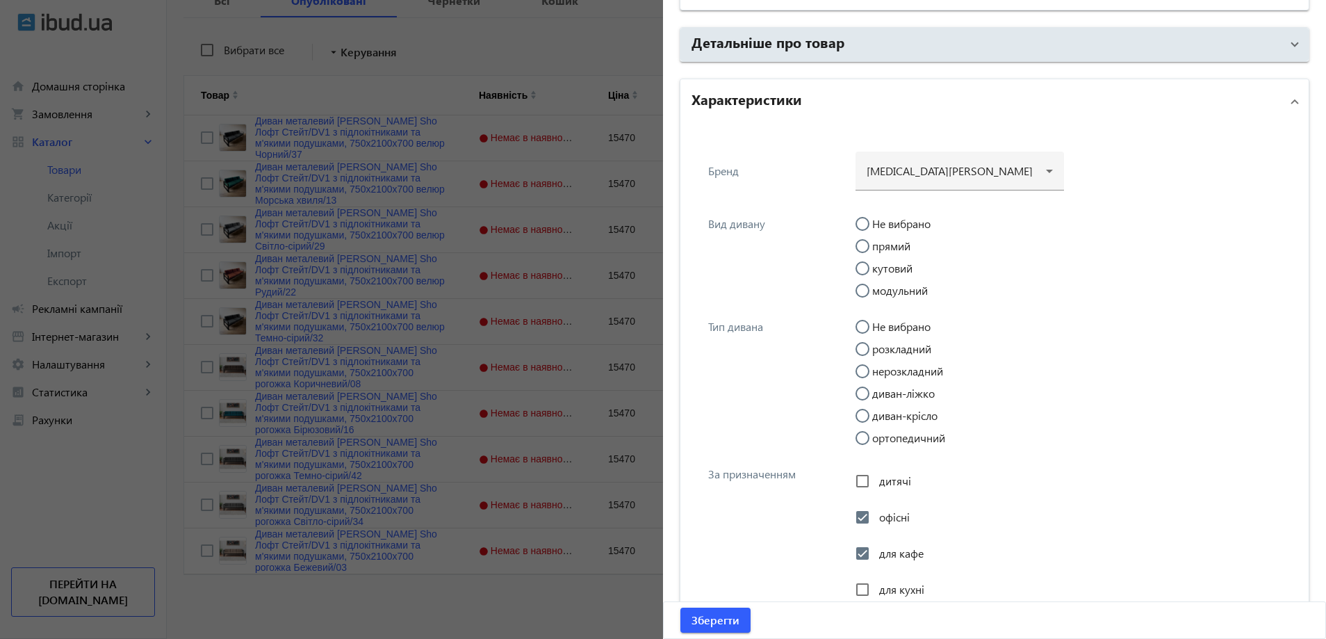
scroll to position [948, 0]
click at [701, 627] on span "Зберегти" at bounding box center [715, 619] width 48 height 15
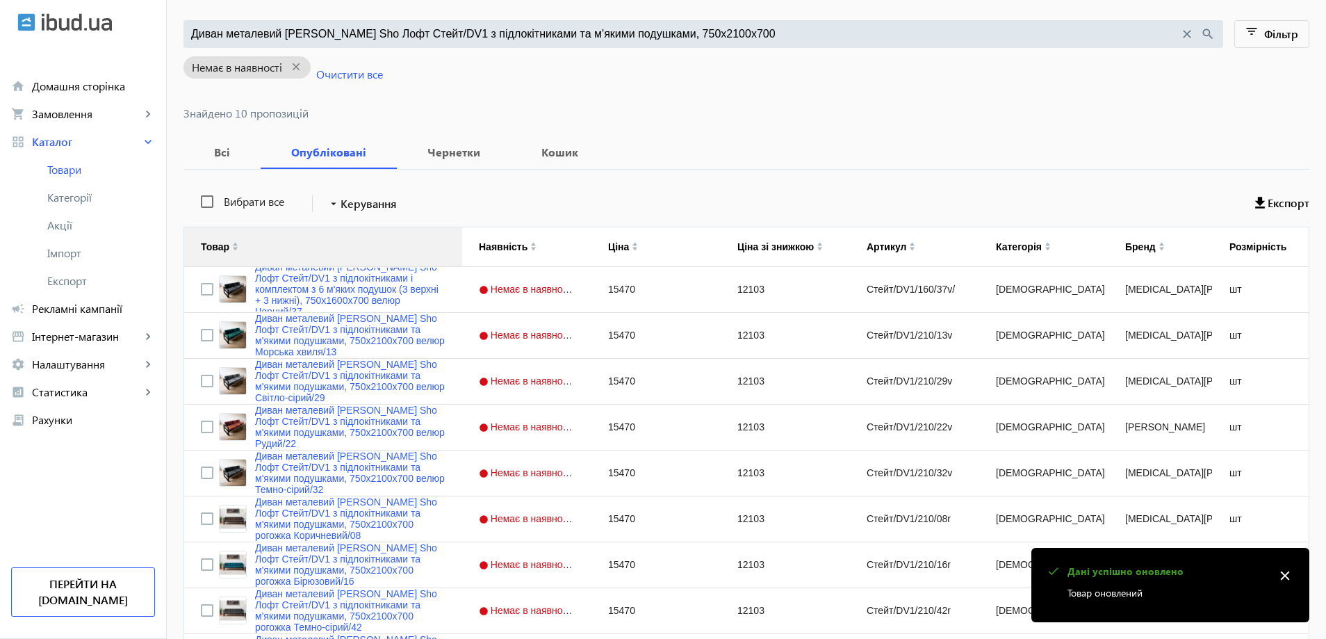
scroll to position [139, 0]
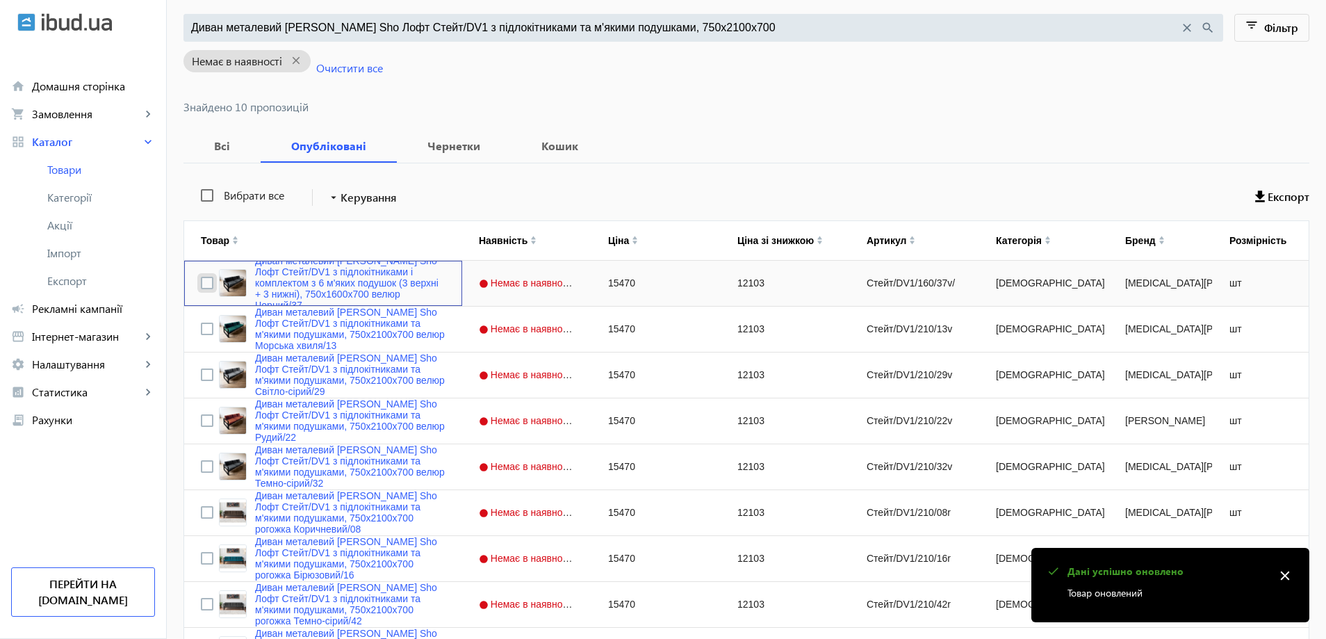
click at [201, 283] on input "Press Space to toggle row selection (unchecked)" at bounding box center [207, 283] width 13 height 13
checkbox input "true"
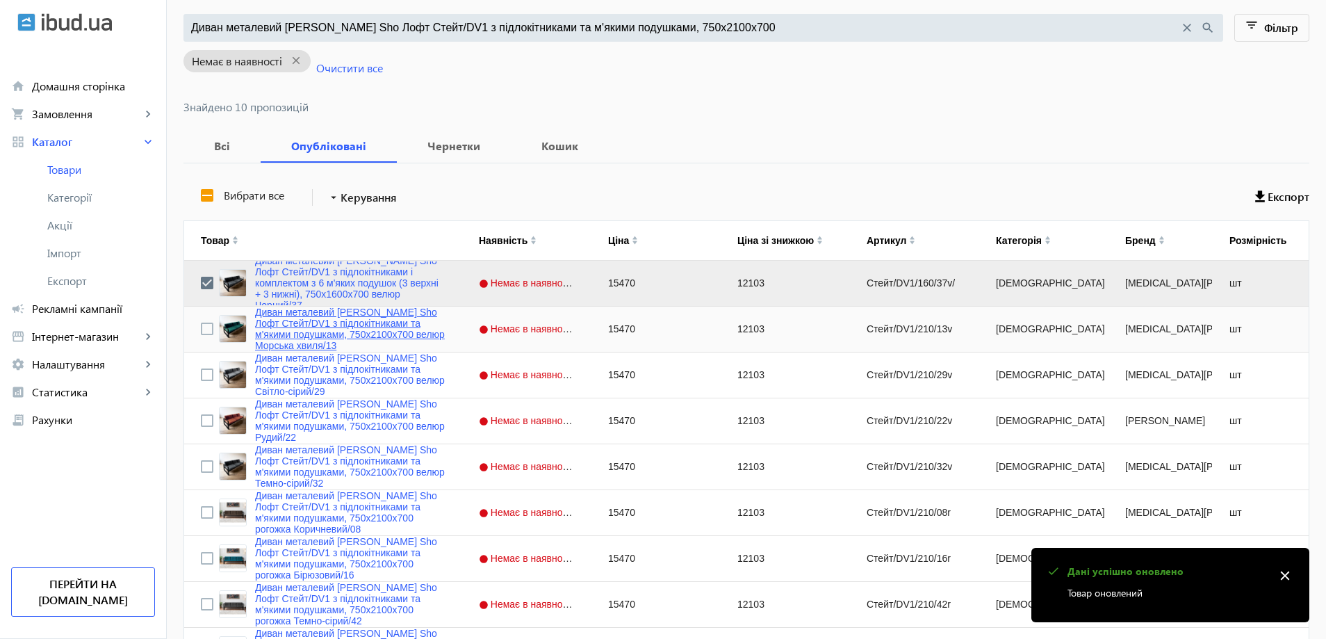
click at [315, 324] on link "Диван металевий [PERSON_NAME] Sho Лофт Стейт/DV1 з підлокітниками та м'якими по…" at bounding box center [350, 328] width 190 height 44
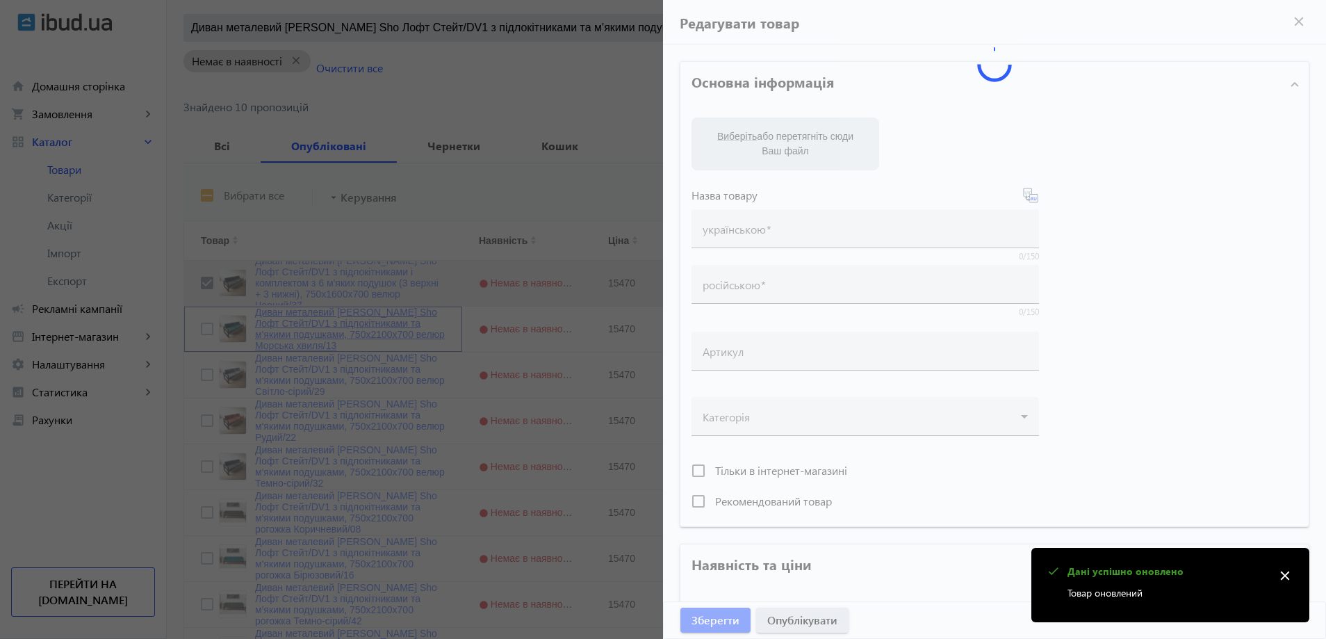
type input "Диван металевий [PERSON_NAME] Sho Лофт Стейт/DV1 з підлокітниками та м'якими по…"
type input "Диван металлический [PERSON_NAME] Sho Лофт Стейт/DV1 с подлокотниками и мягкими…"
type input "Стейт/DV1/210/13v"
type input "15470"
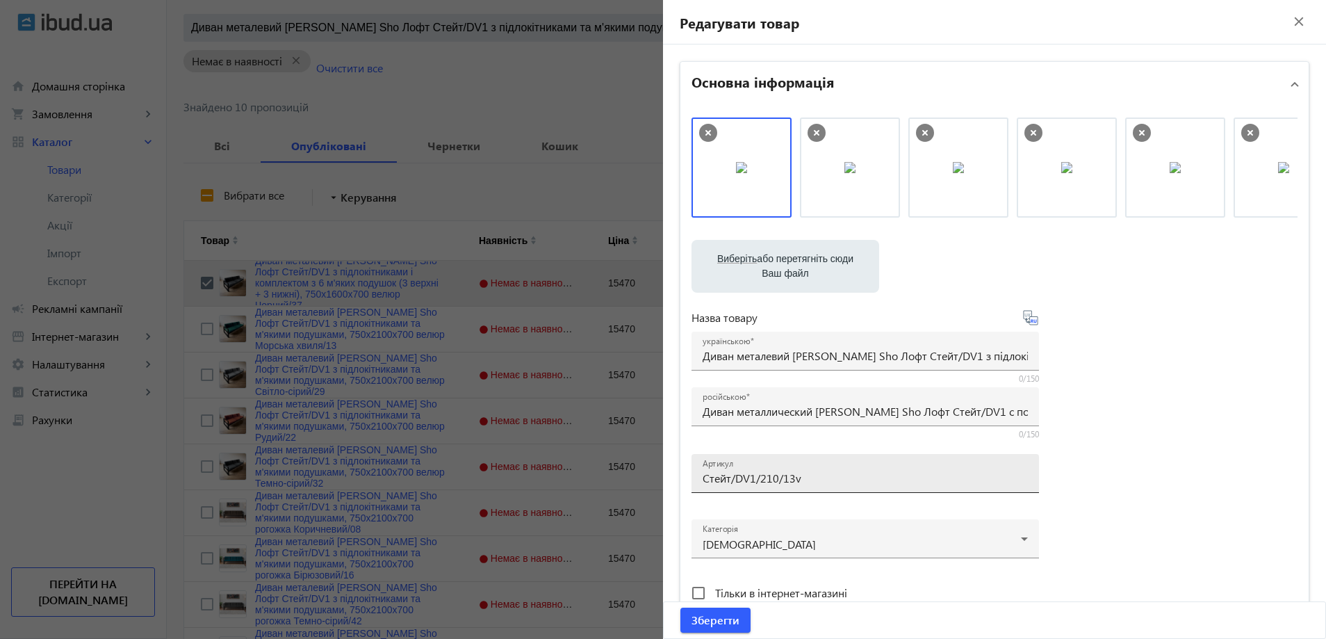
click at [803, 475] on input "Стейт/DV1/210/13v" at bounding box center [865, 477] width 325 height 15
click at [814, 479] on input "Стейт/DV1/210/13v" at bounding box center [865, 477] width 325 height 15
paste input "160/13v/"
type input "Стейт/DV1/160/13v/"
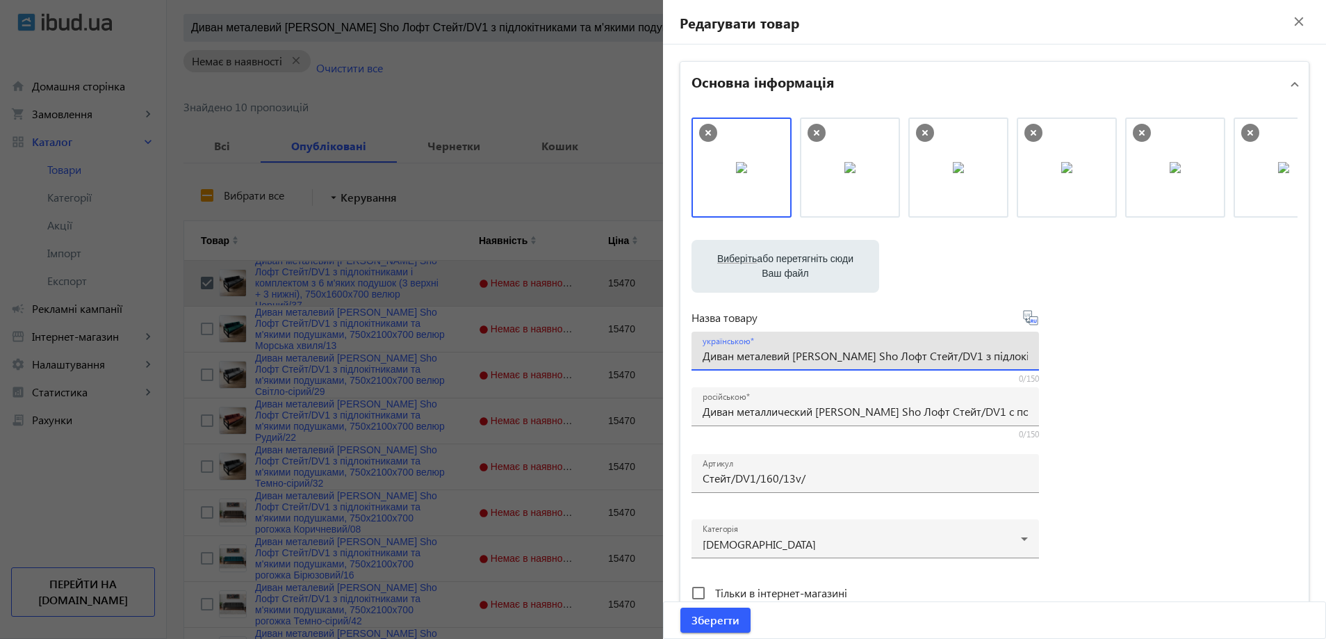
click at [779, 357] on input "Диван металевий [PERSON_NAME] Sho Лофт Стейт/DV1 з підлокітниками та м'якими по…" at bounding box center [865, 355] width 325 height 15
paste input "комплектом з 6 м'яких подушок (3 верхні + 3 нижні), 750х1600х700 велюр Морська …"
type input "Диван металевий [PERSON_NAME] Sho Лофт Стейт/DV1 з підлокітниками і комплектом …"
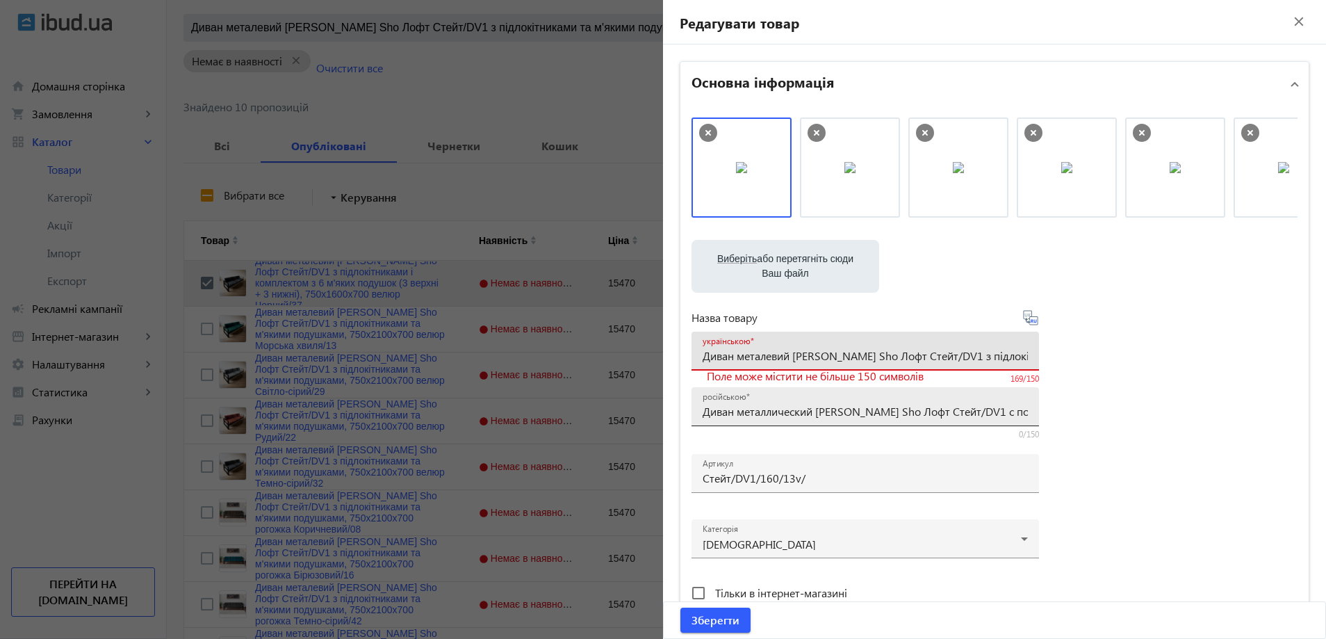
click at [785, 410] on input "Диван металлический [PERSON_NAME] Sho Лофт Стейт/DV1 с подлокотниками и мягкими…" at bounding box center [865, 411] width 325 height 15
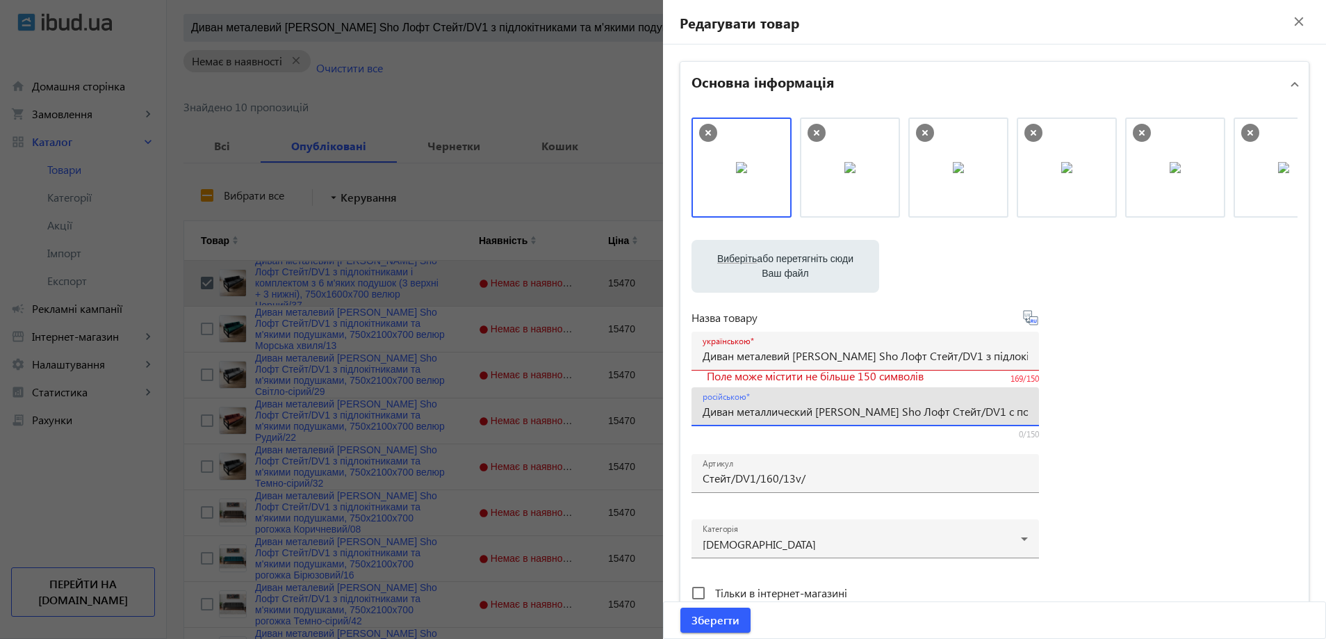
paste input "омплектом из 6 мягких подушек (3 верхние + 3 нижние), 750х16"
click at [785, 410] on input "Диван металлический [PERSON_NAME] Sho Лофт Стейт/DV1 с подлокотниками и комплек…" at bounding box center [865, 411] width 325 height 15
type input "Диван металлический [PERSON_NAME] Sho Лофт Стейт/DV1 с подлокотниками и комплек…"
click at [1164, 365] on div "Виберіть або перетягніть сюди Ваш файл 235168180e73988fb5418347805279-72aa48b1b…" at bounding box center [994, 377] width 606 height 520
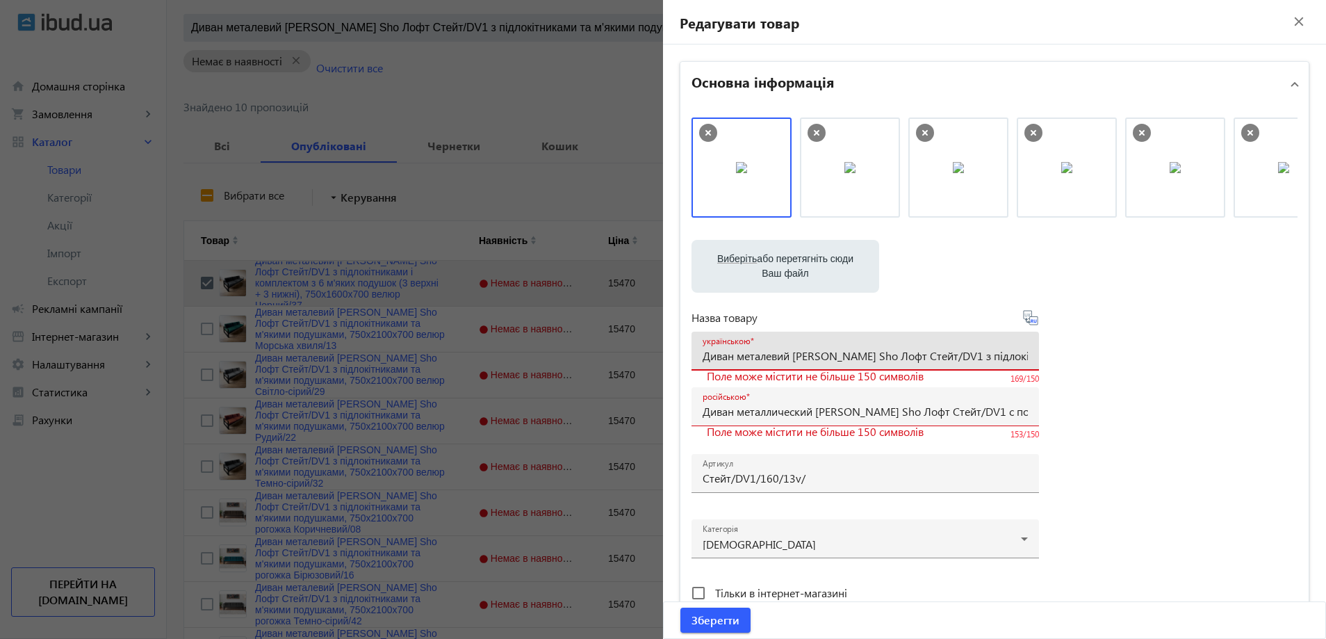
scroll to position [0, 601]
drag, startPoint x: 741, startPoint y: 360, endPoint x: 1047, endPoint y: 360, distance: 305.8
click at [1047, 360] on div "Виберіть або перетягніть сюди Ваш файл 235168180e73988fb5418347805279-72aa48b1b…" at bounding box center [994, 377] width 606 height 520
click at [910, 356] on input "Диван металевий [PERSON_NAME] Sho Лофт Стейт/DV1 з підлокітниками і комплектом …" at bounding box center [865, 355] width 325 height 15
paste input "ический [PERSON_NAME] Sho Лофт Стейт/DV1 с подлокотниками и комплектом из 6 мяг…"
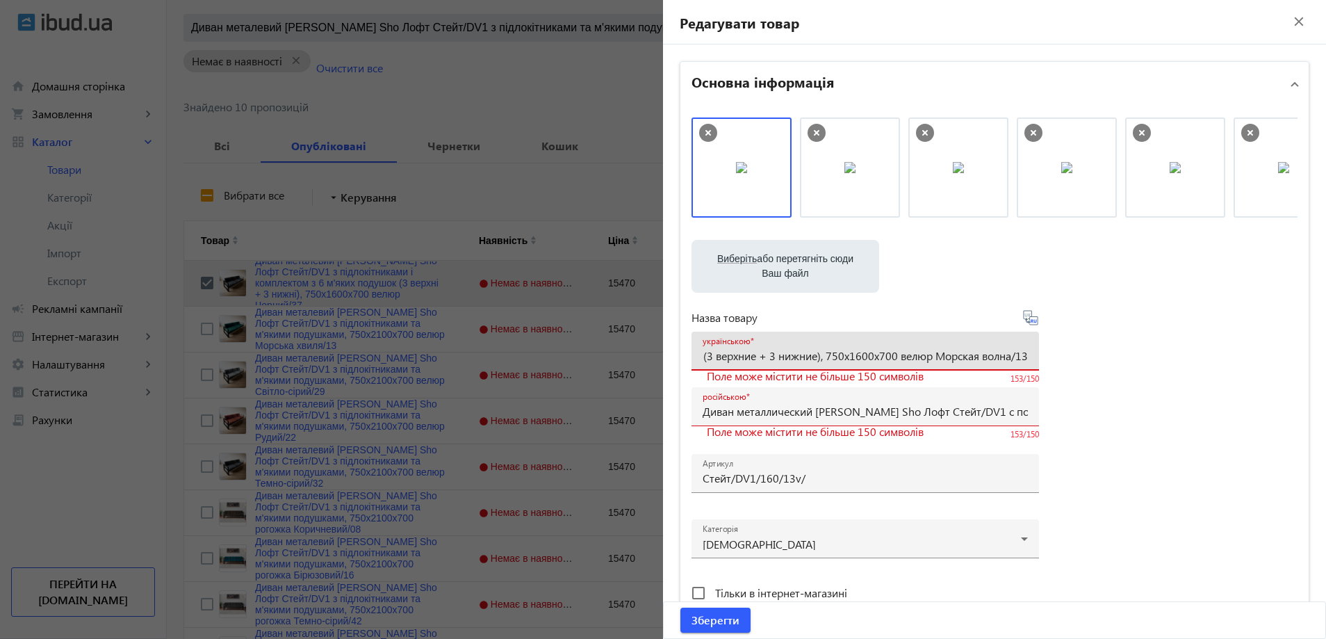
scroll to position [0, 531]
click at [910, 356] on input "Диван металлический [PERSON_NAME] Sho Лофт Стейт/DV1 с подлокотниками и комплек…" at bounding box center [865, 355] width 325 height 15
drag, startPoint x: 864, startPoint y: 354, endPoint x: 834, endPoint y: 351, distance: 30.8
click at [909, 351] on input "Диван металлический [PERSON_NAME] Sho Лофт Стейт/DV1 с подлокотниками и комплек…" at bounding box center [865, 355] width 325 height 15
click at [810, 354] on input "Диван металлический [PERSON_NAME] Sho Лофт Стейт/DV1 с подлокотниками и комплек…" at bounding box center [865, 355] width 325 height 15
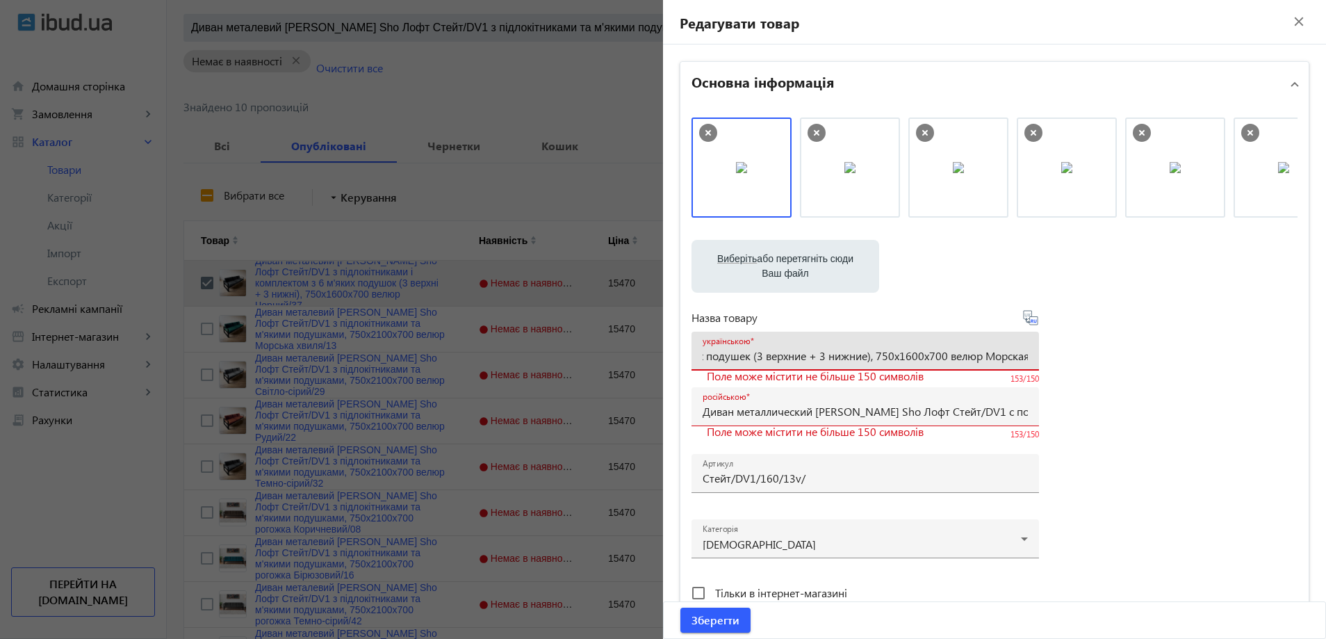
click at [810, 359] on input "Диван металлический [PERSON_NAME] Sho Лофт Стейт/DV1 с подлокотниками и комплек…" at bounding box center [865, 355] width 325 height 15
drag, startPoint x: 817, startPoint y: 358, endPoint x: 810, endPoint y: 359, distance: 7.1
click at [810, 359] on input "Диван металлический [PERSON_NAME] Sho Лофт Стейт/DV1 с подлокотниками и комплек…" at bounding box center [865, 355] width 325 height 15
click at [814, 359] on input "Диван металлический [PERSON_NAME] Sho Лофт Стейт/DV1 с подлокотниками и комплек…" at bounding box center [865, 355] width 325 height 15
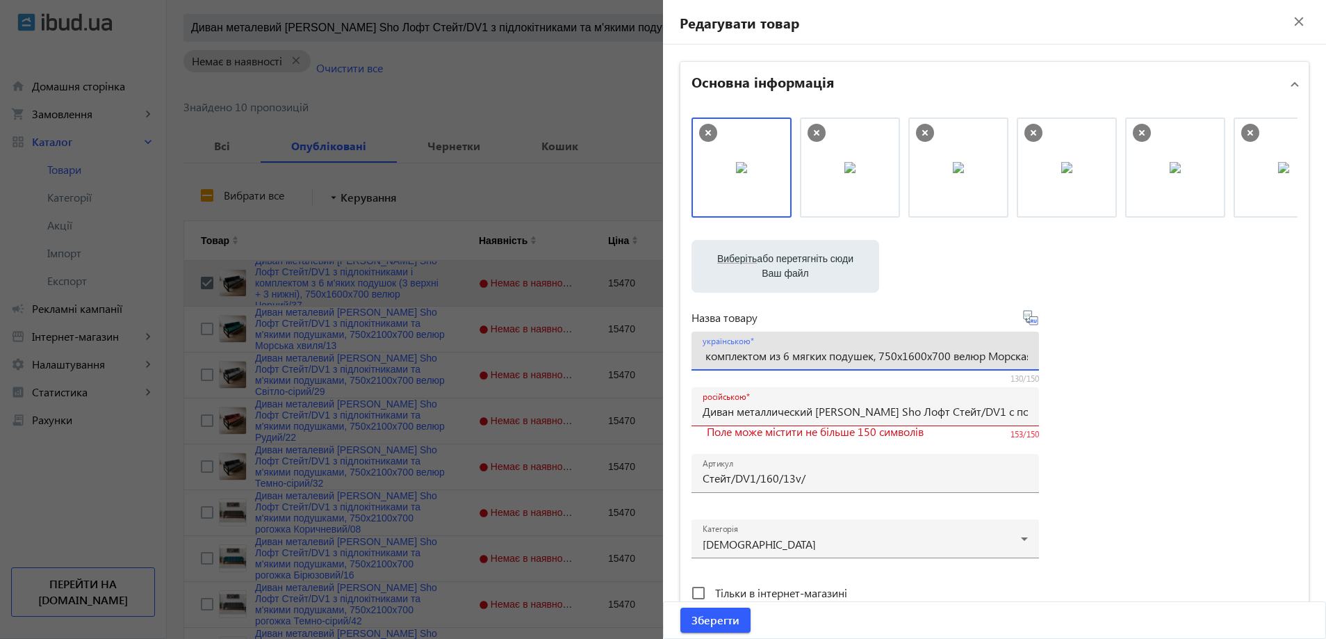
type input "Диван металлический [PERSON_NAME] Sho Лофт Стейт/DV1 с подлокотниками и комплек…"
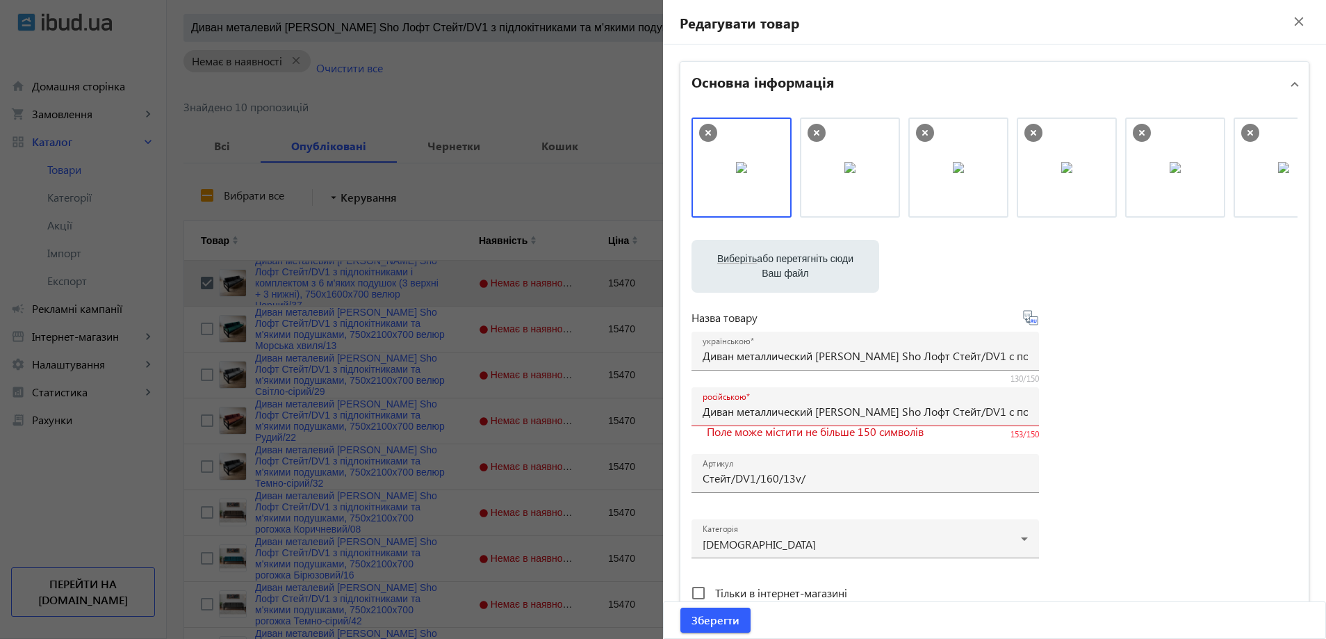
drag, startPoint x: 966, startPoint y: 426, endPoint x: 1079, endPoint y: 432, distance: 113.4
click at [1079, 432] on div "Виберіть або перетягніть сюди Ваш файл 235168180e73988fb5418347805279-72aa48b1b…" at bounding box center [994, 377] width 606 height 520
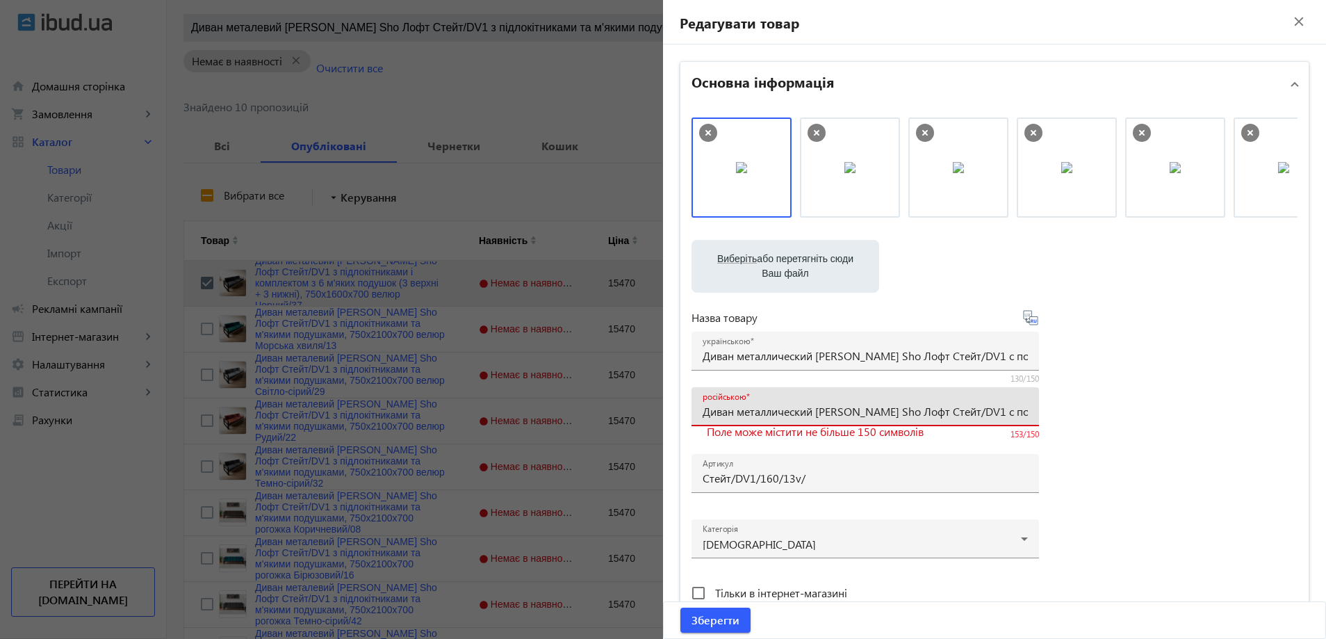
click at [979, 411] on input "Диван металлический [PERSON_NAME] Sho Лофт Стейт/DV1 с подлокотниками и комплек…" at bounding box center [865, 411] width 325 height 15
drag, startPoint x: 954, startPoint y: 410, endPoint x: 994, endPoint y: 410, distance: 39.6
click at [999, 410] on input "Диван металлический [PERSON_NAME] Sho Лофт Стейт/DV1 с подлокотниками и комплек…" at bounding box center [865, 411] width 325 height 15
click at [818, 411] on input "Диван металлический [PERSON_NAME] Sho Лофт Стейт/DV1 с подлокотниками и комплек…" at bounding box center [865, 411] width 325 height 15
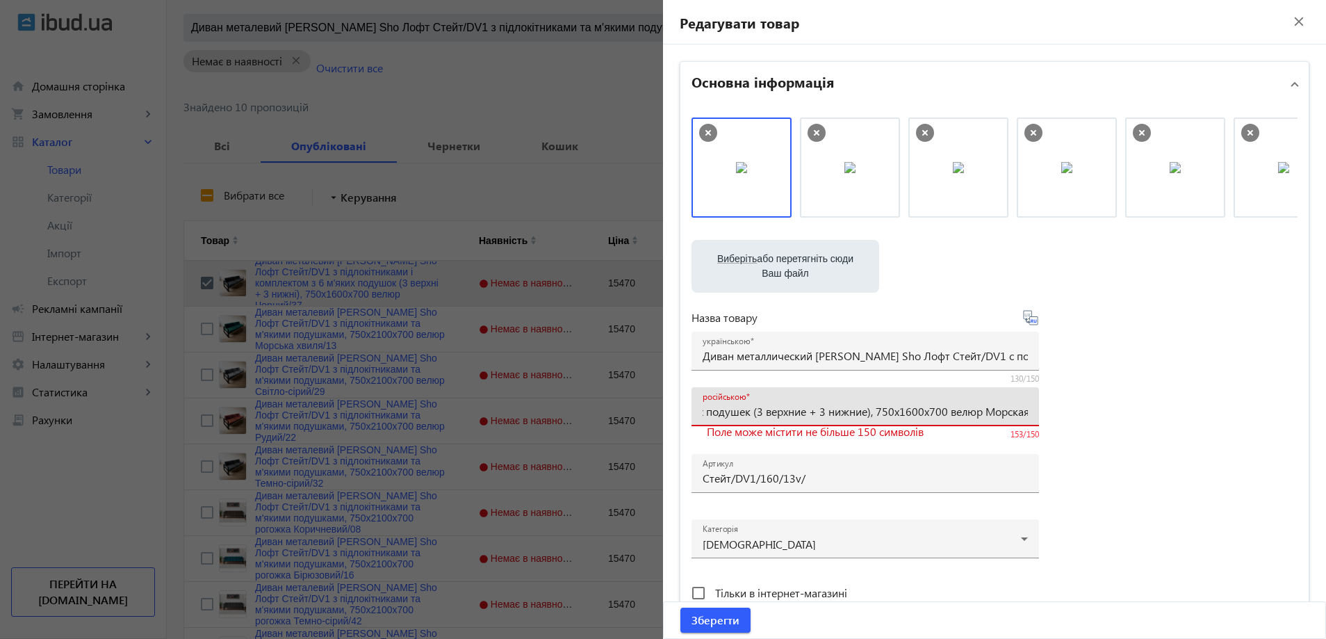
click at [814, 415] on input "Диван металлический [PERSON_NAME] Sho Лофт Стейт/DV1 с подлокотниками и комплек…" at bounding box center [865, 411] width 325 height 15
type input "Диван металлический [PERSON_NAME] Sho Лофт Стейт/DV1 с подлокотниками и комплек…"
click at [1092, 400] on div "Виберіть або перетягніть сюди Ваш файл 235168180e73988fb5418347805279-72aa48b1b…" at bounding box center [994, 377] width 606 height 520
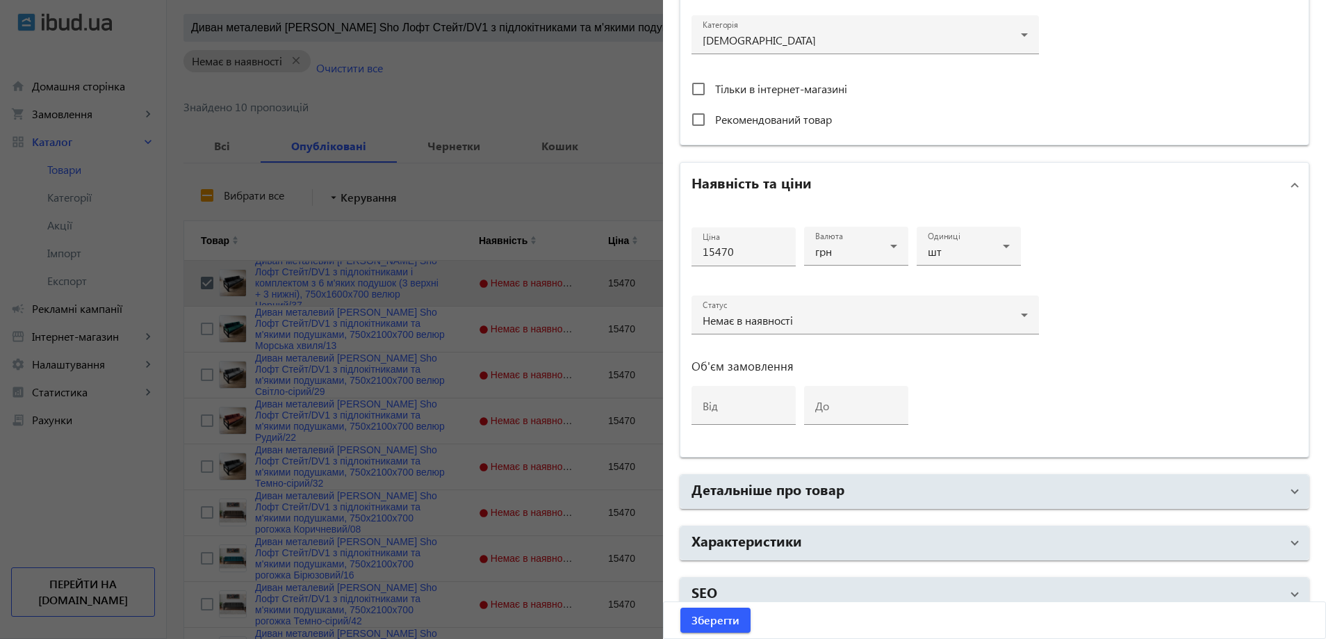
scroll to position [521, 0]
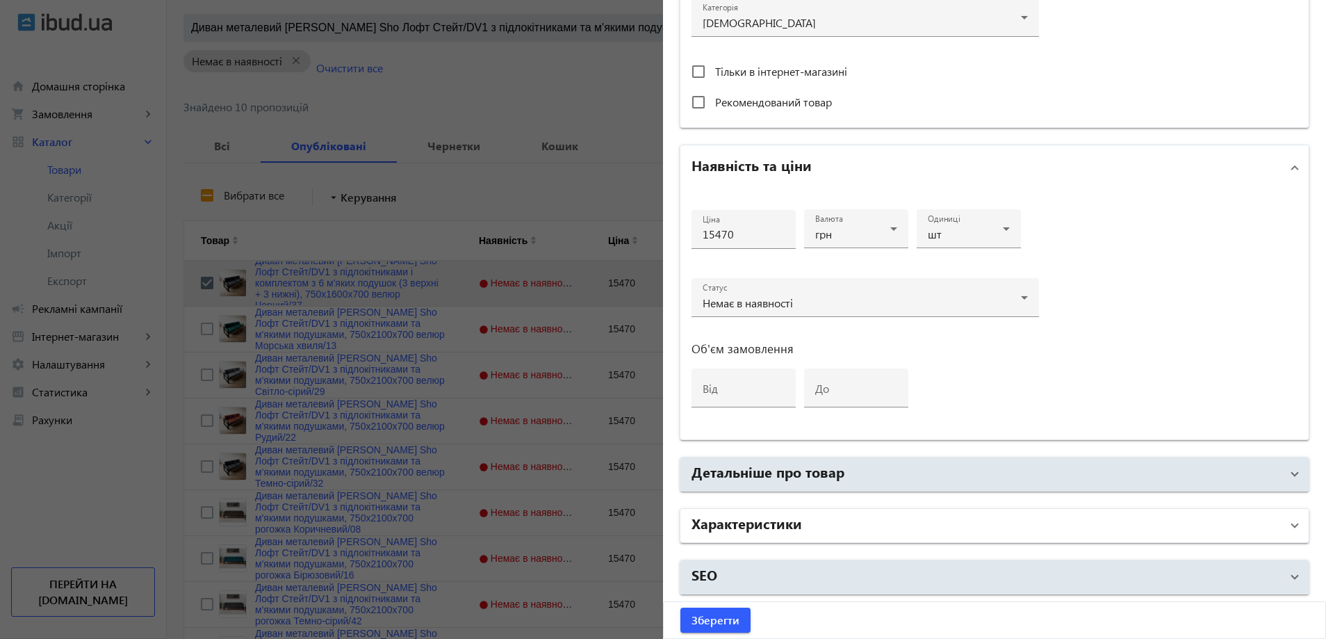
click at [858, 525] on mat-panel-title "Характеристики" at bounding box center [985, 525] width 589 height 25
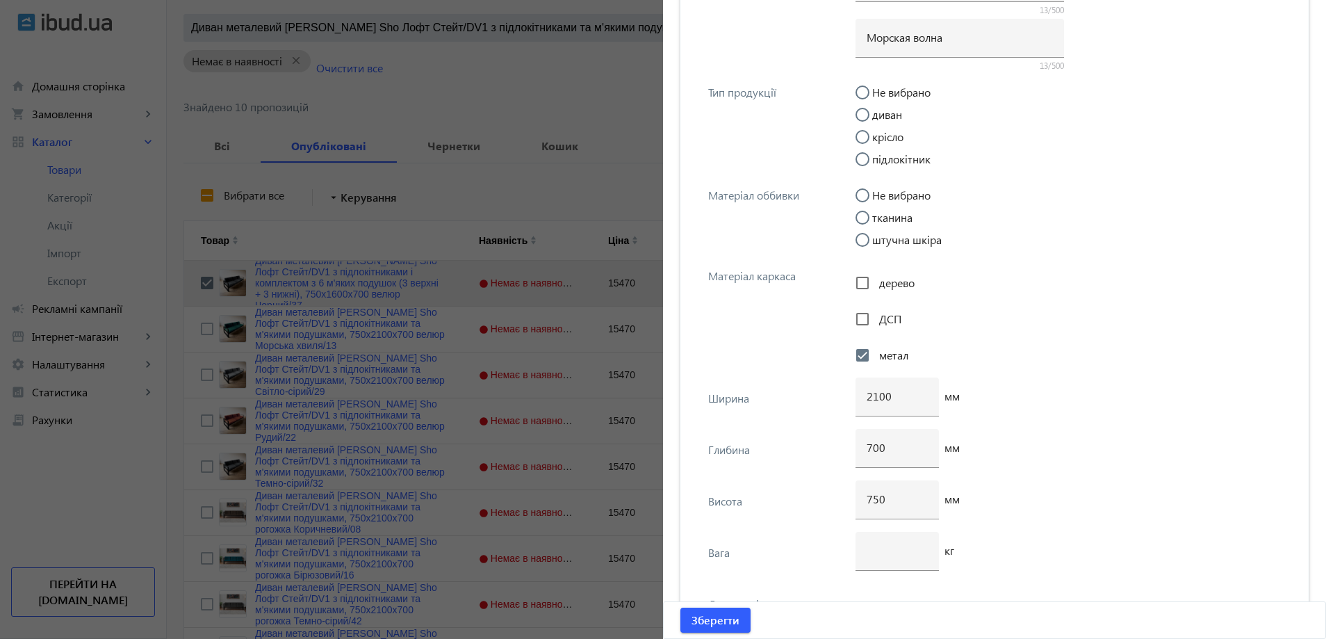
scroll to position [5108, 0]
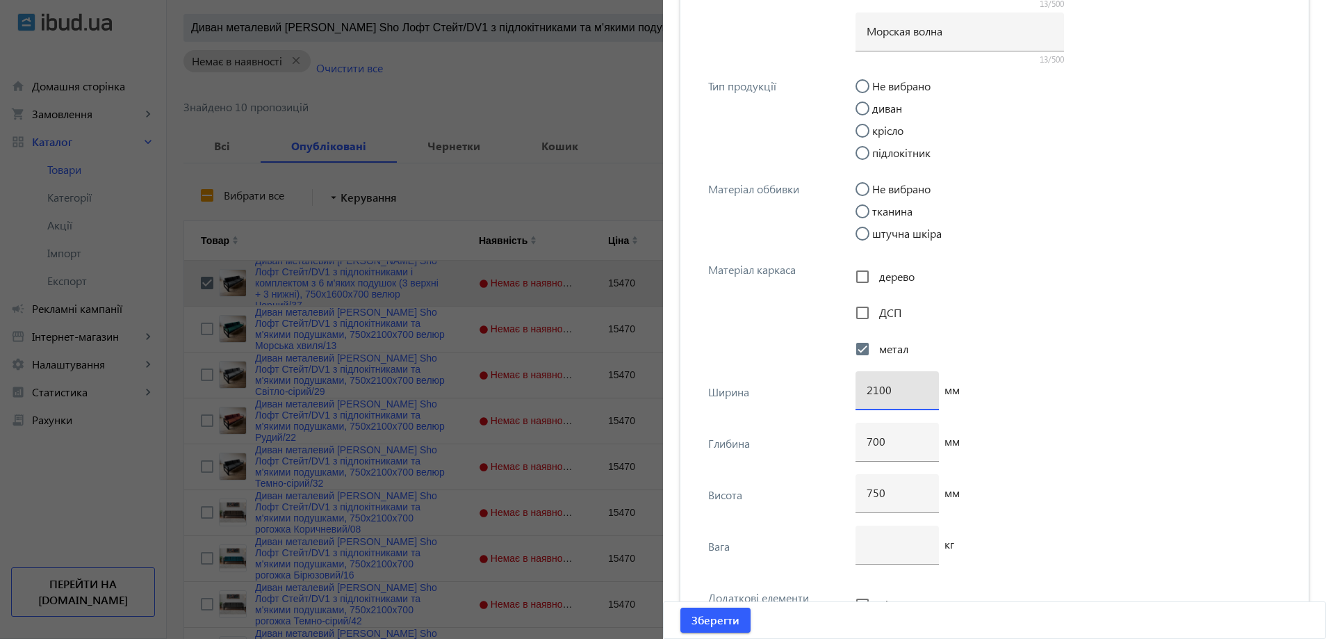
drag, startPoint x: 876, startPoint y: 387, endPoint x: 852, endPoint y: 390, distance: 23.8
click at [855, 390] on div "2100" at bounding box center [896, 390] width 83 height 39
type input "1600"
click at [703, 622] on span "Зберегти" at bounding box center [715, 619] width 48 height 15
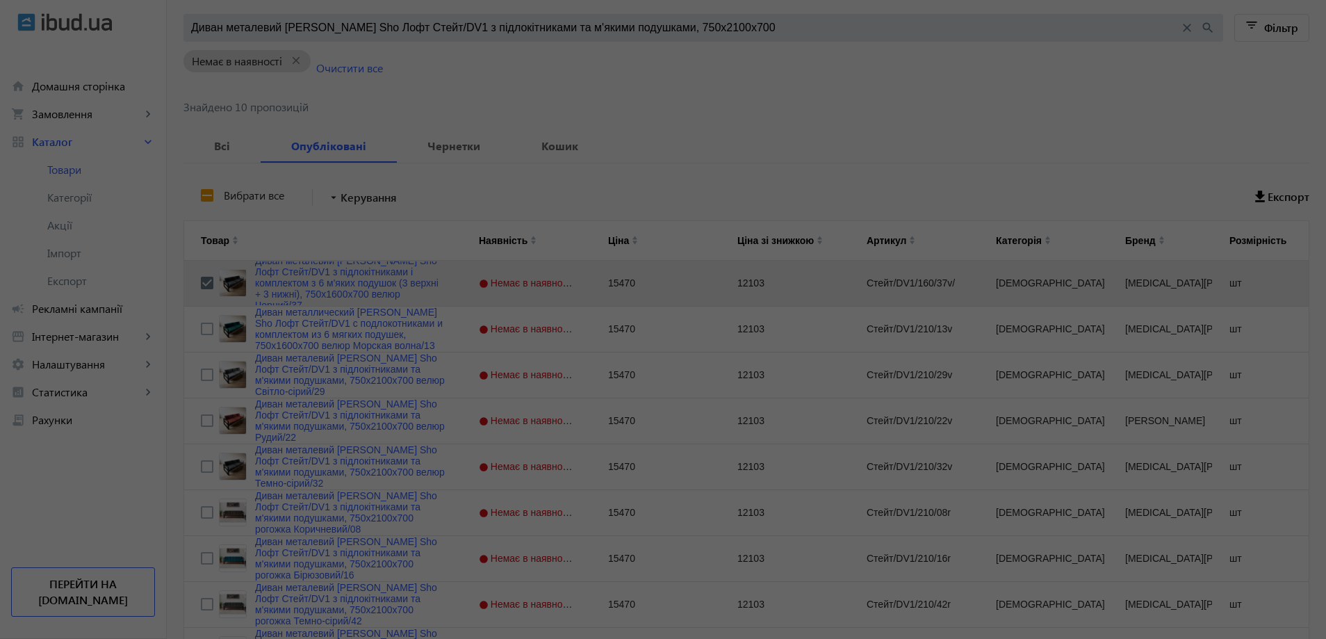
scroll to position [0, 0]
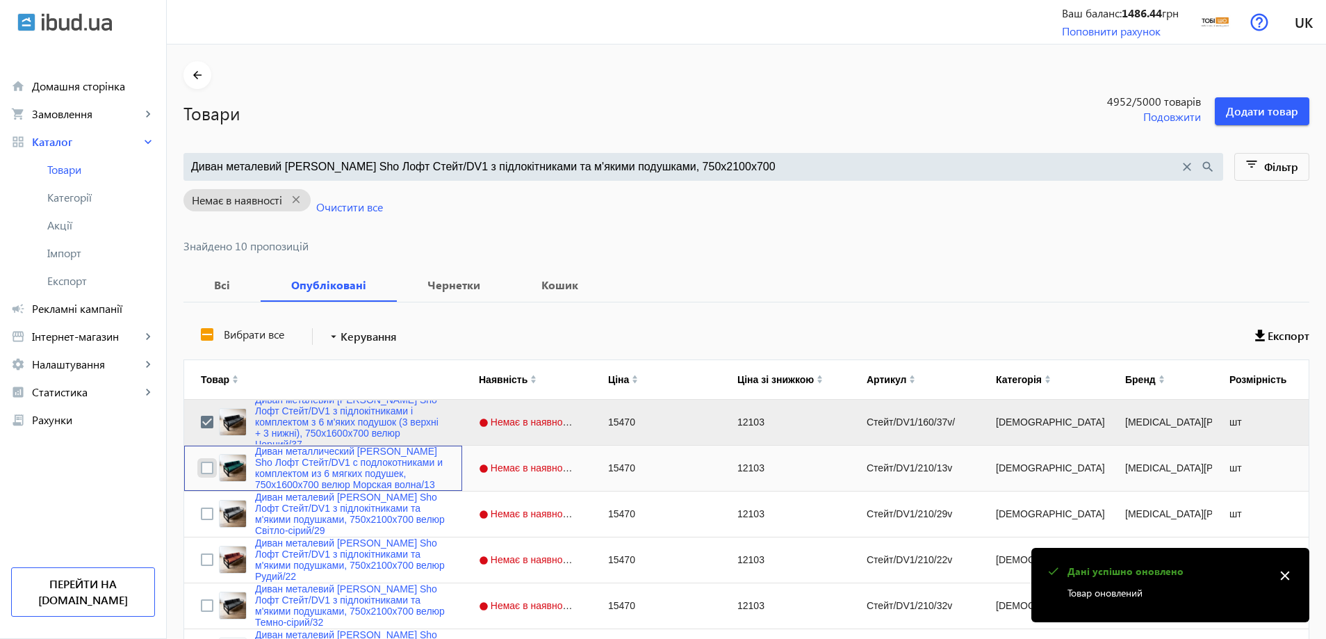
click at [201, 466] on input "Press Space to toggle row selection (unchecked)" at bounding box center [207, 467] width 13 height 13
checkbox input "true"
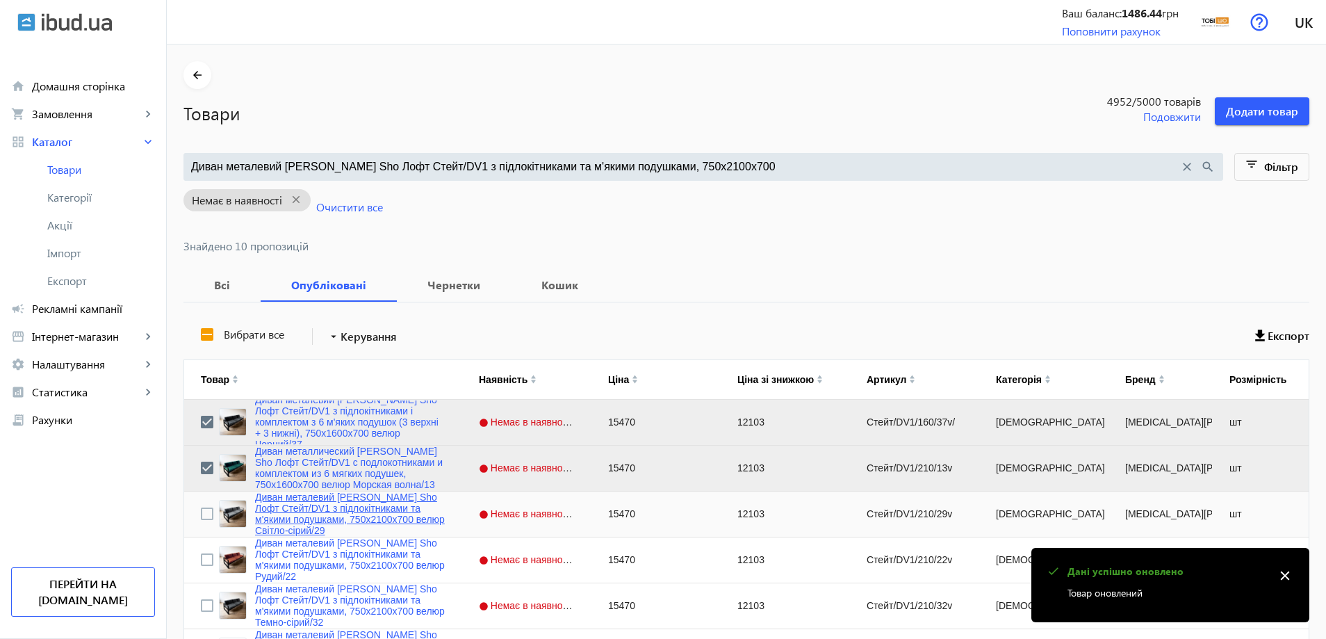
click at [305, 511] on link "Диван металевий [PERSON_NAME] Sho Лофт Стейт/DV1 з підлокітниками та м'якими по…" at bounding box center [350, 513] width 190 height 44
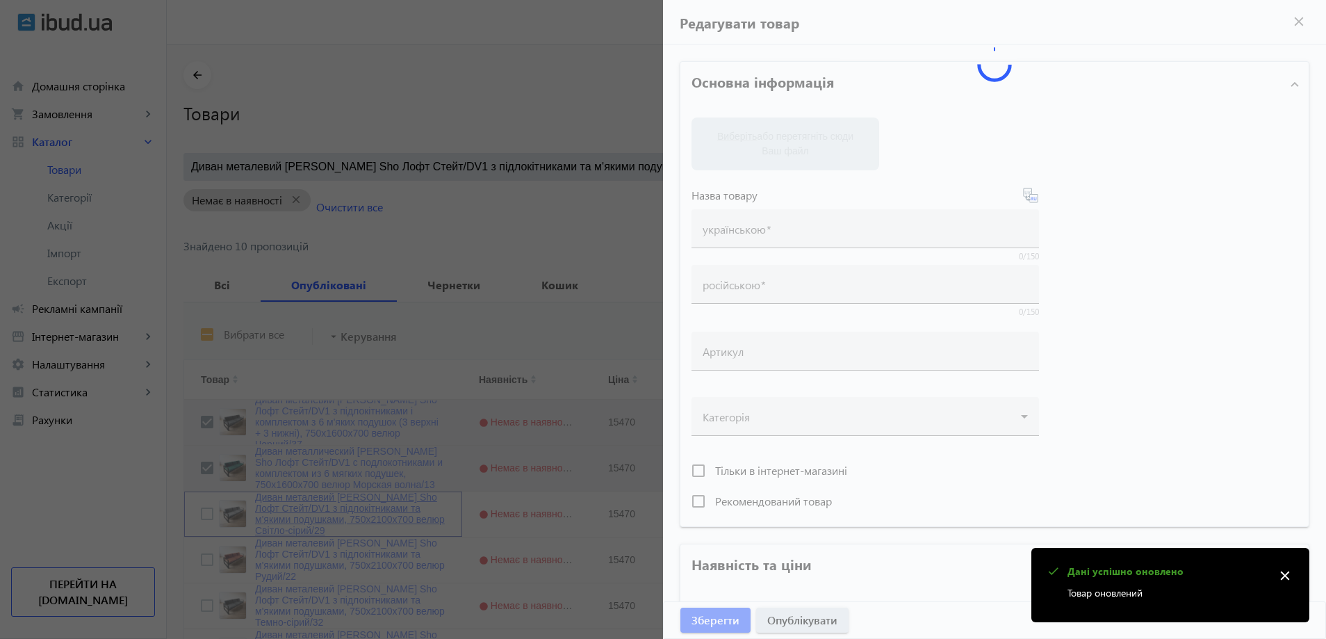
type input "Диван металевий [PERSON_NAME] Sho Лофт Стейт/DV1 з підлокітниками та м'якими по…"
type input "Диван металлический [PERSON_NAME] Sho Лофт Стейт/DV1 с подлокотниками и мягкими…"
type input "Стейт/DV1/210/29v"
type input "15470"
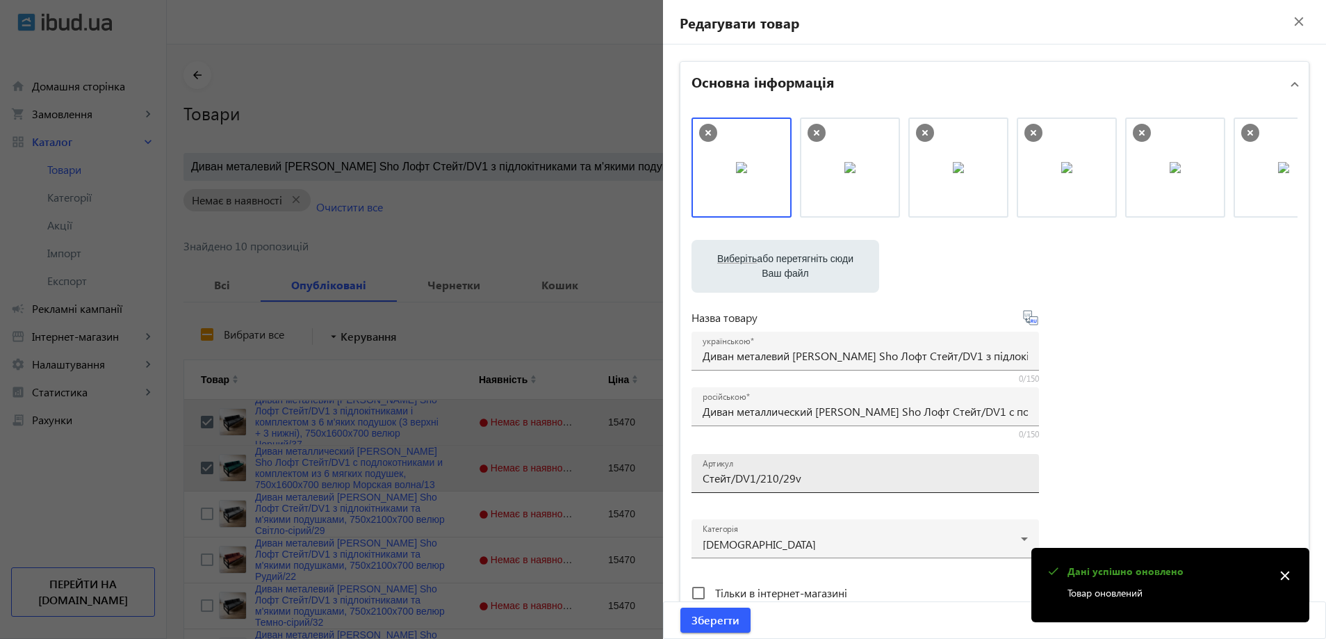
click at [775, 472] on input "Стейт/DV1/210/29v" at bounding box center [865, 477] width 325 height 15
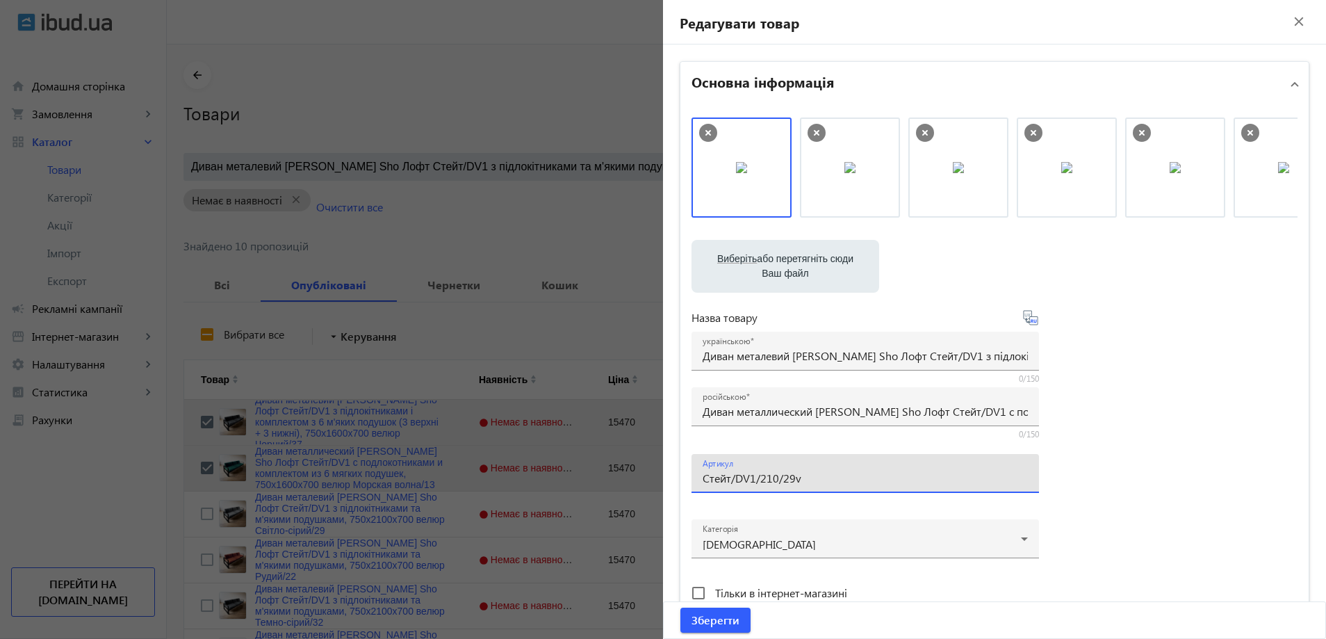
paste input "160/29v/"
type input "Стейт/DV1/160/29v/"
click at [748, 409] on input "Диван металлический [PERSON_NAME] Sho Лофт Стейт/DV1 с подлокотниками и мягкими…" at bounding box center [865, 411] width 325 height 15
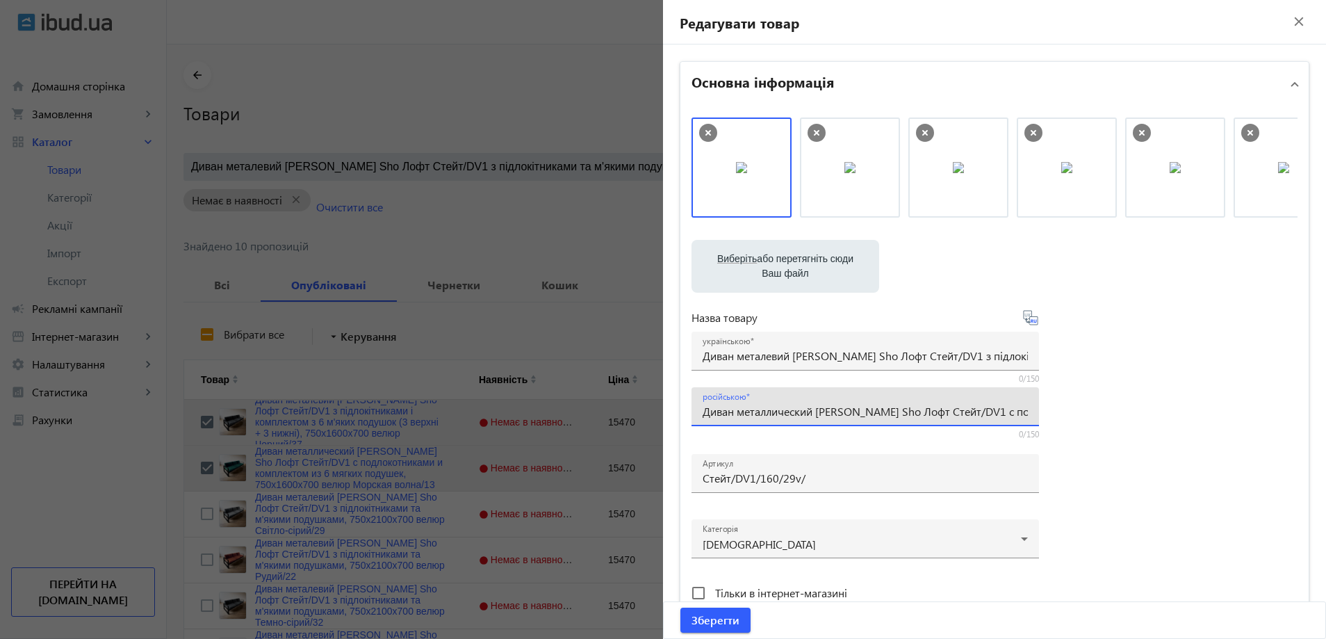
paste input "омплектом из 6 мягких подушек (3 верхние + 3 нижние), 750х16"
type input "Диван металлический [PERSON_NAME] Sho Лофт Стейт/DV1 с подлокотниками и комплек…"
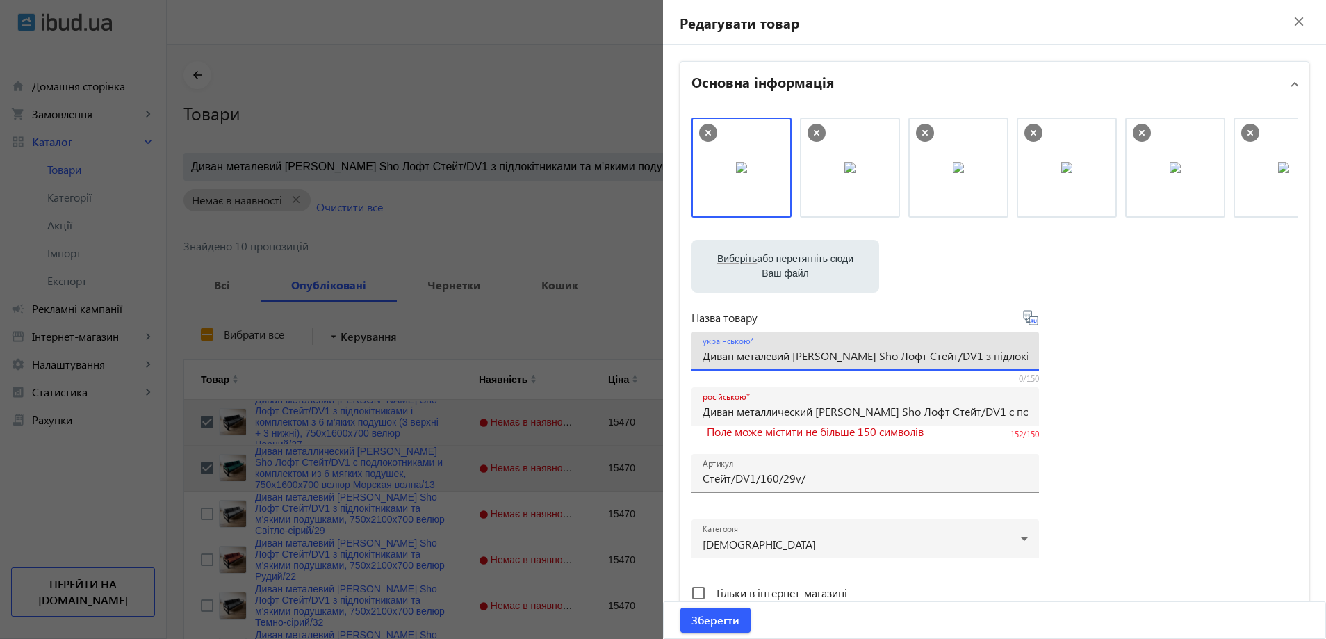
click at [774, 351] on input "Диван металевий [PERSON_NAME] Sho Лофт Стейт/DV1 з підлокітниками та м'якими по…" at bounding box center [865, 355] width 325 height 15
paste input "комплектом з 6 м'яких подушок (3 верхні + 3 нижні), 750х16"
drag, startPoint x: 945, startPoint y: 352, endPoint x: 1040, endPoint y: 353, distance: 94.5
click at [1056, 355] on div "Виберіть або перетягніть сюди Ваш файл 1259568180e7b691be0313530665033-bec737be…" at bounding box center [994, 377] width 606 height 520
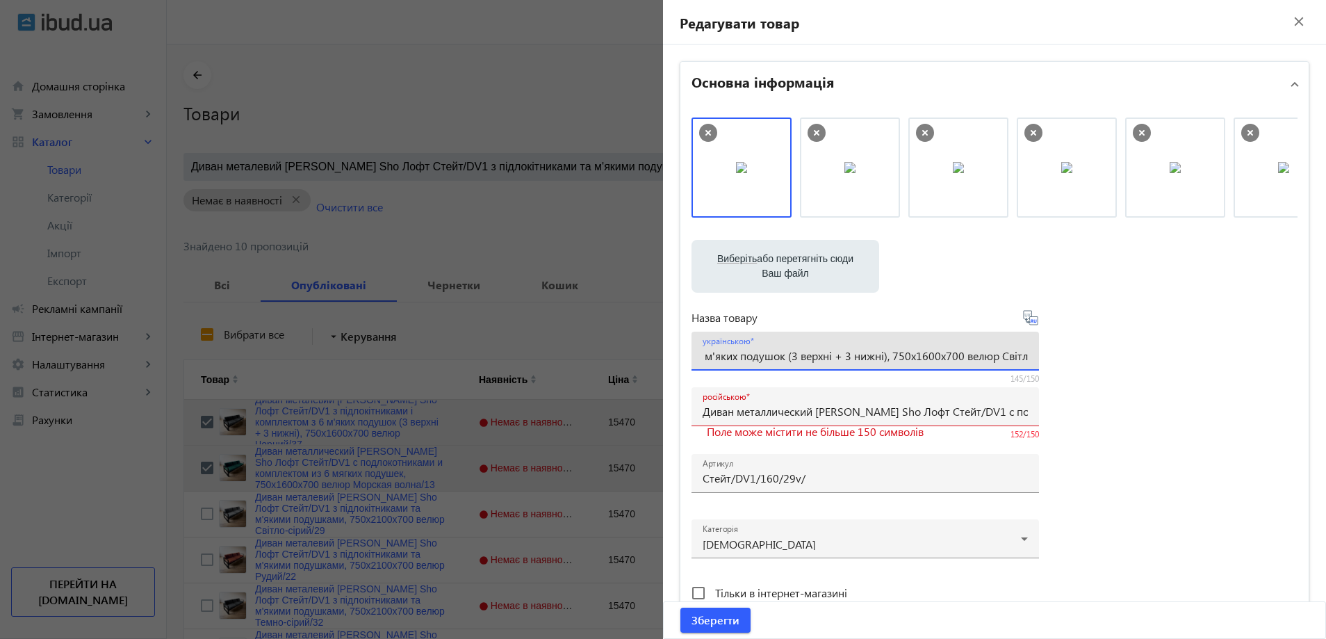
click at [828, 354] on input "Диван металевий [PERSON_NAME] Sho Лофт Стейт/DV1 з підлокітниками і комплектом …" at bounding box center [865, 355] width 325 height 15
type input "Диван металевий [PERSON_NAME] Sho Лофт Стейт/DV1 з підлокітниками і комплектом …"
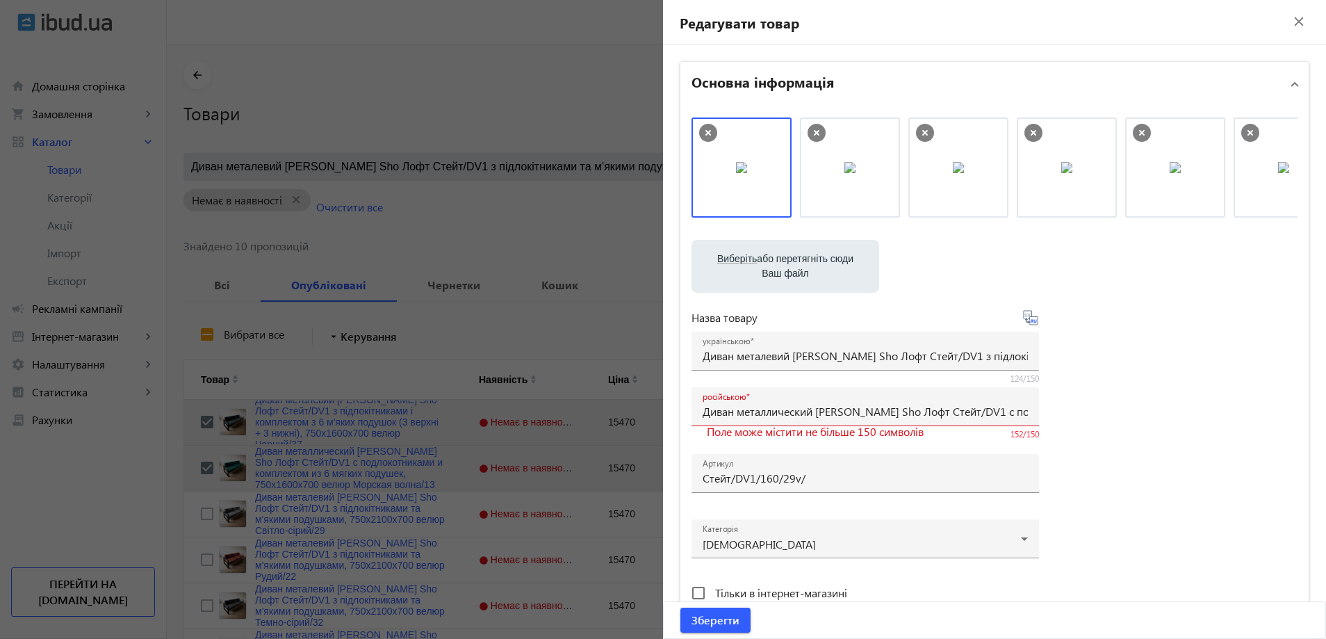
drag, startPoint x: 924, startPoint y: 420, endPoint x: 1008, endPoint y: 429, distance: 83.9
click at [1119, 421] on div "Виберіть або перетягніть сюди Ваш файл 1259568180e7b691be0313530665033-bec737be…" at bounding box center [994, 377] width 606 height 520
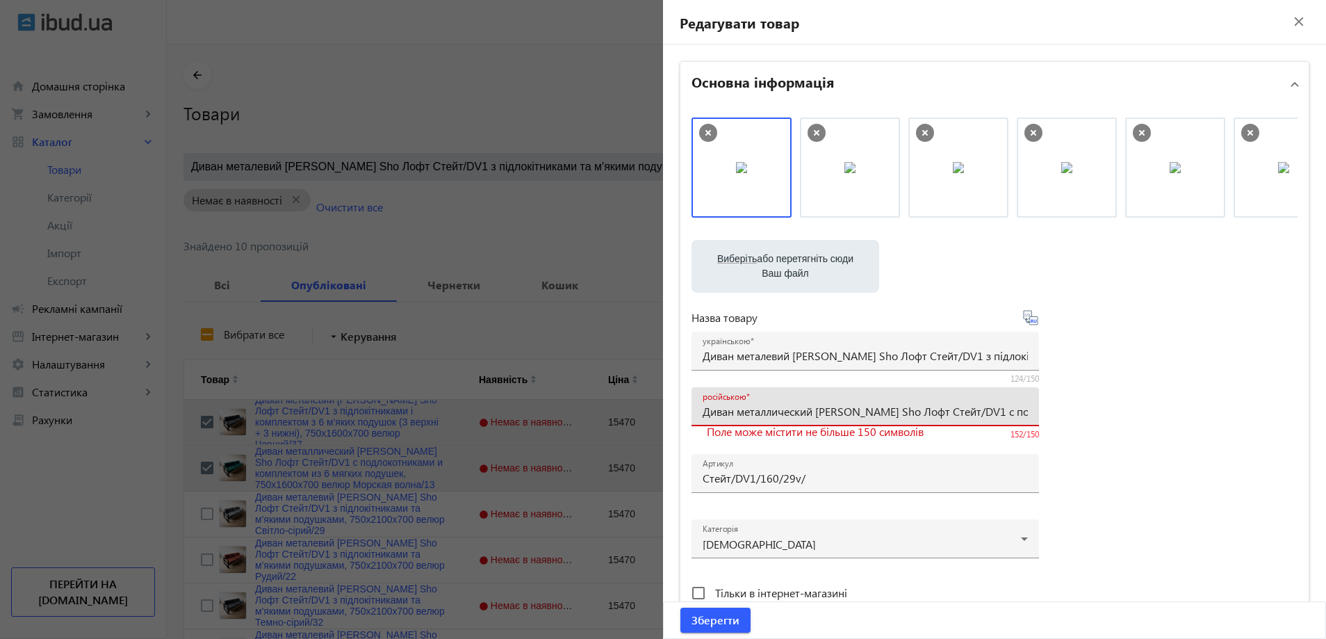
click at [953, 413] on input "Диван металлический [PERSON_NAME] Sho Лофт Стейт/DV1 с подлокотниками и комплек…" at bounding box center [865, 411] width 325 height 15
drag, startPoint x: 945, startPoint y: 410, endPoint x: 1071, endPoint y: 410, distance: 125.8
click at [1071, 410] on div "Виберіть або перетягніть сюди Ваш файл 1259568180e7b691be0313530665033-bec737be…" at bounding box center [994, 377] width 606 height 520
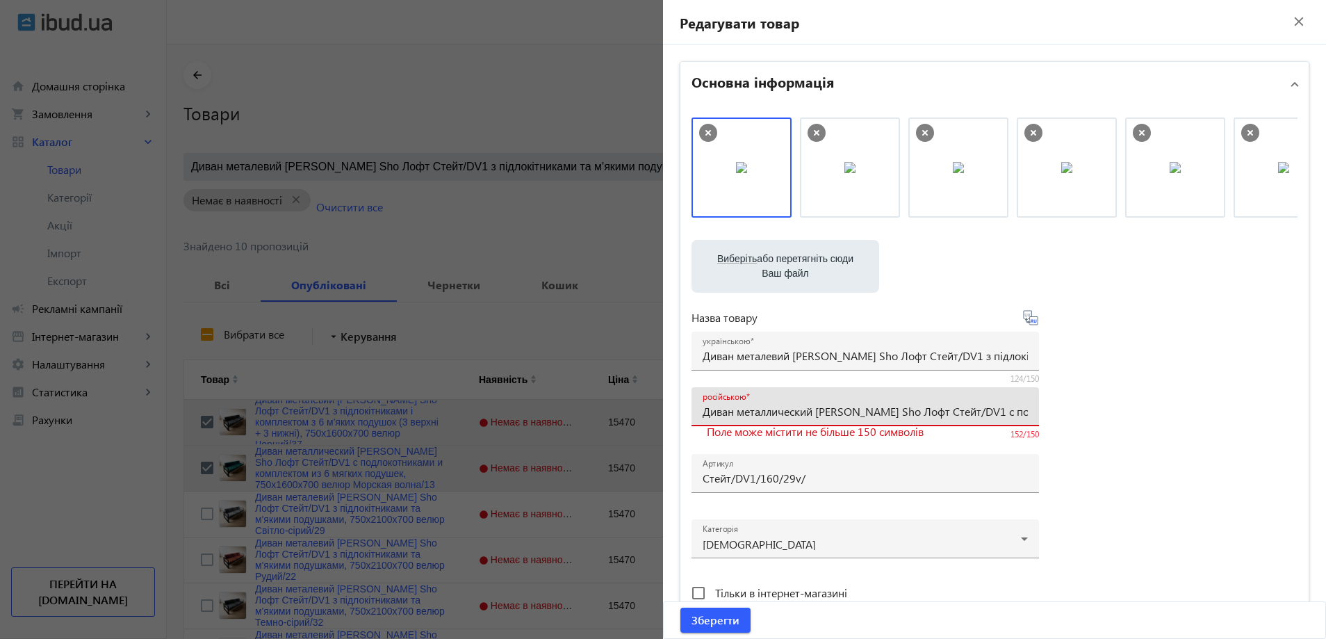
click at [974, 401] on div "російською Диван металлический [PERSON_NAME] Sho Лофт Стейт/DV1 с подлокотникам…" at bounding box center [865, 406] width 325 height 39
click at [895, 414] on input "Диван металлический [PERSON_NAME] Sho Лофт Стейт/DV1 с подлокотниками и комплек…" at bounding box center [865, 411] width 325 height 15
drag, startPoint x: 895, startPoint y: 414, endPoint x: 1051, endPoint y: 415, distance: 156.4
click at [1079, 414] on div "Виберіть або перетягніть сюди Ваш файл 1259568180e7b691be0313530665033-bec737be…" at bounding box center [994, 377] width 606 height 520
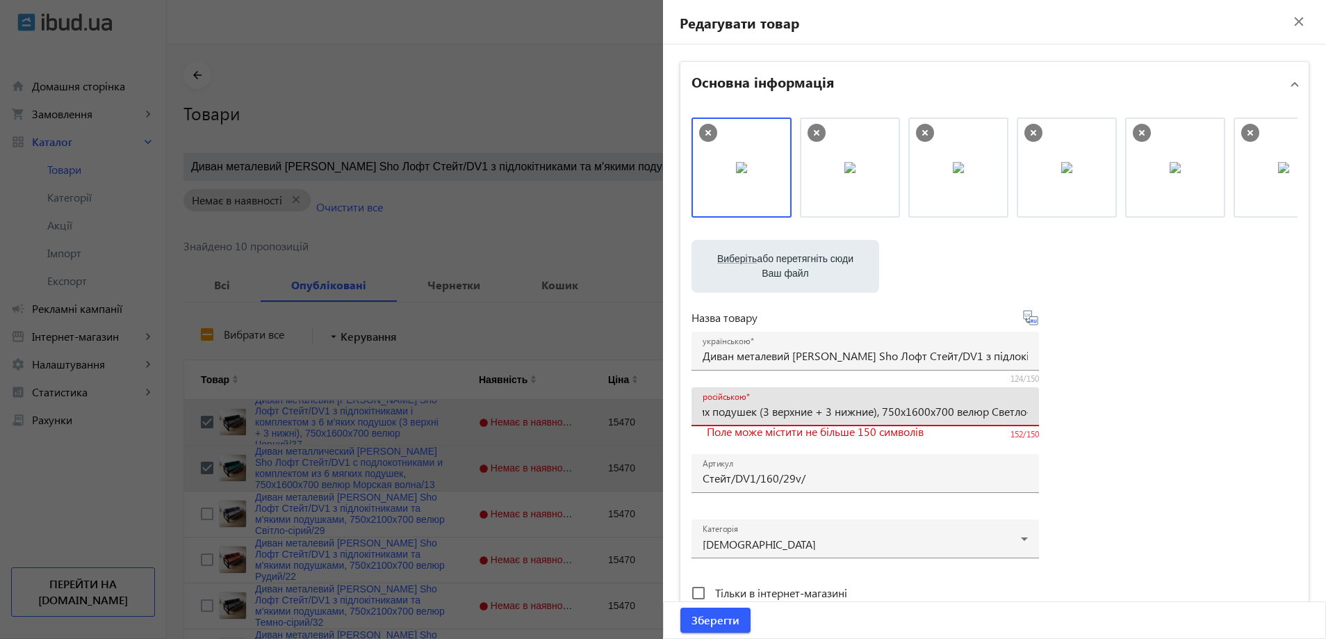
click at [901, 414] on input "Диван металлический [PERSON_NAME] Sho Лофт Стейт/DV1 с подлокотниками и комплек…" at bounding box center [865, 411] width 325 height 15
click at [820, 407] on input "Диван металлический [PERSON_NAME] Sho Лофт Стейт/DV1 с подлокотниками и комплек…" at bounding box center [865, 411] width 325 height 15
type input "Диван металлический [PERSON_NAME] Sho Лофт Стейт/DV1 с подлокотниками и комплек…"
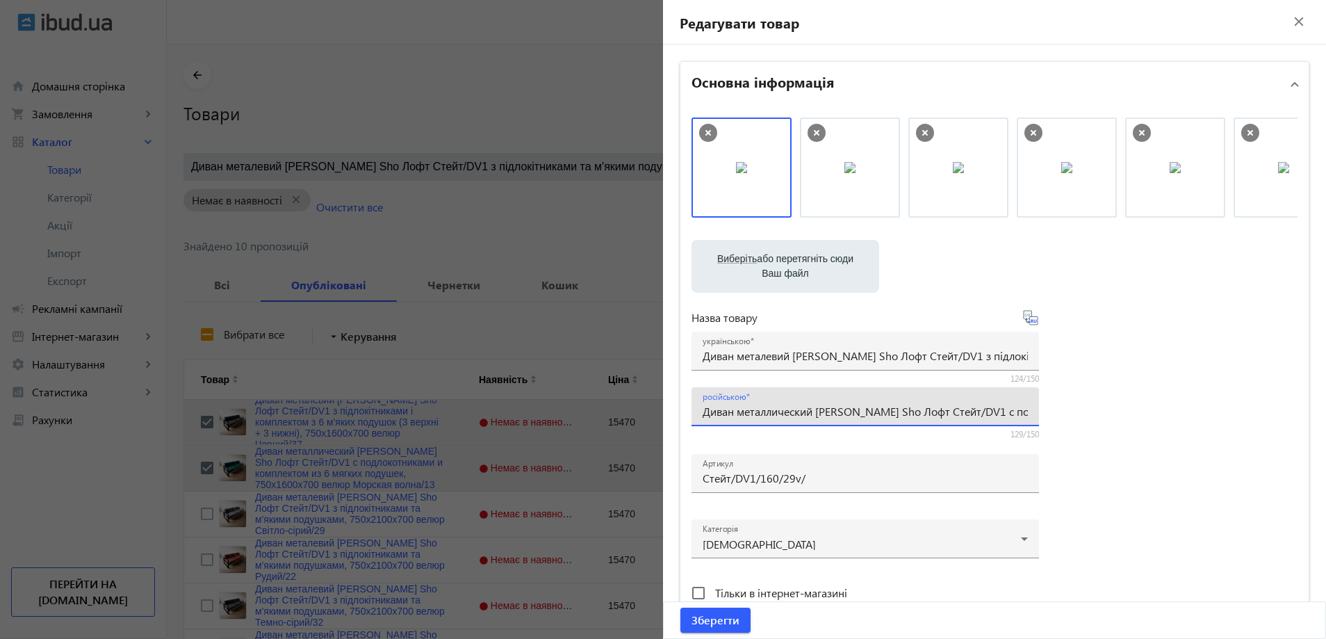
click at [1126, 477] on div "Виберіть або перетягніть сюди Ваш файл 1259568180e7b691be0313530665033-bec737be…" at bounding box center [994, 377] width 606 height 520
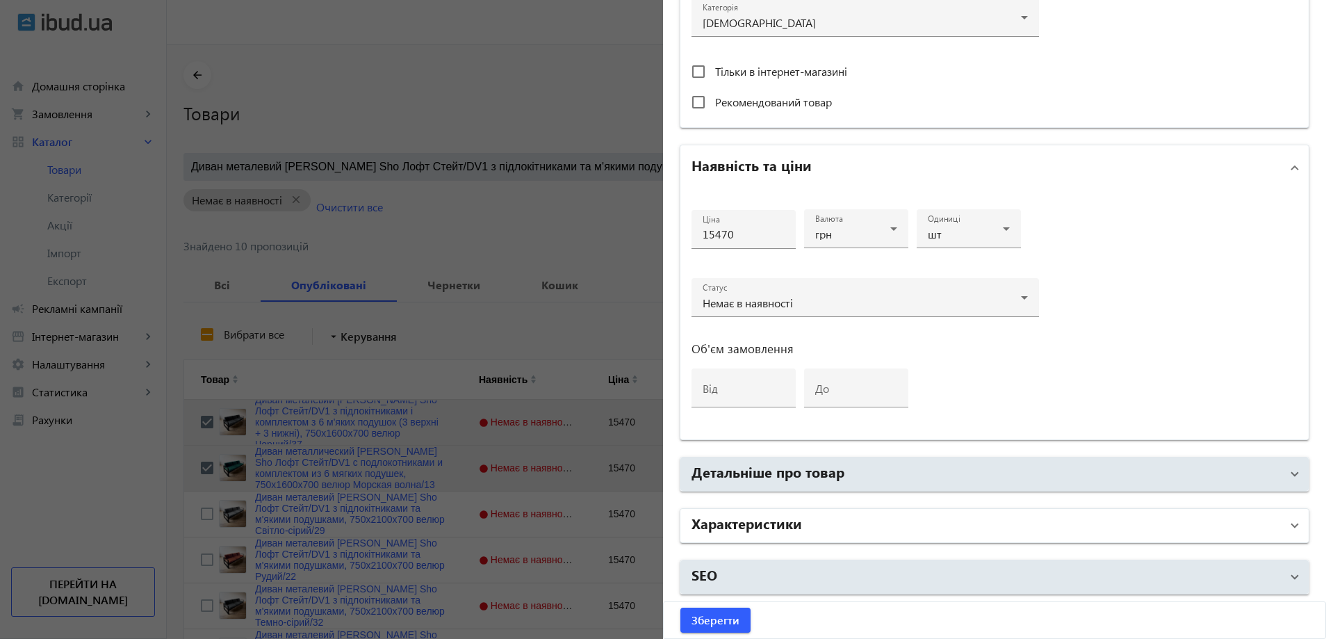
click at [813, 538] on mat-expansion-panel-header "Характеристики" at bounding box center [994, 525] width 628 height 33
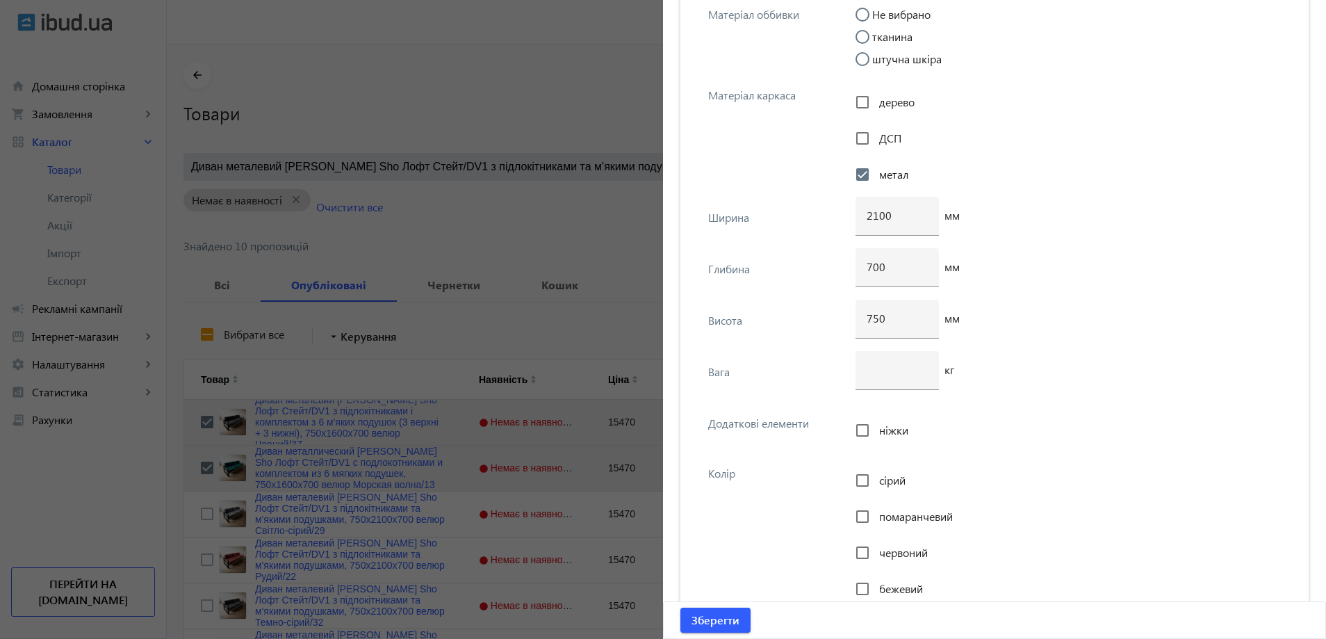
scroll to position [5247, 0]
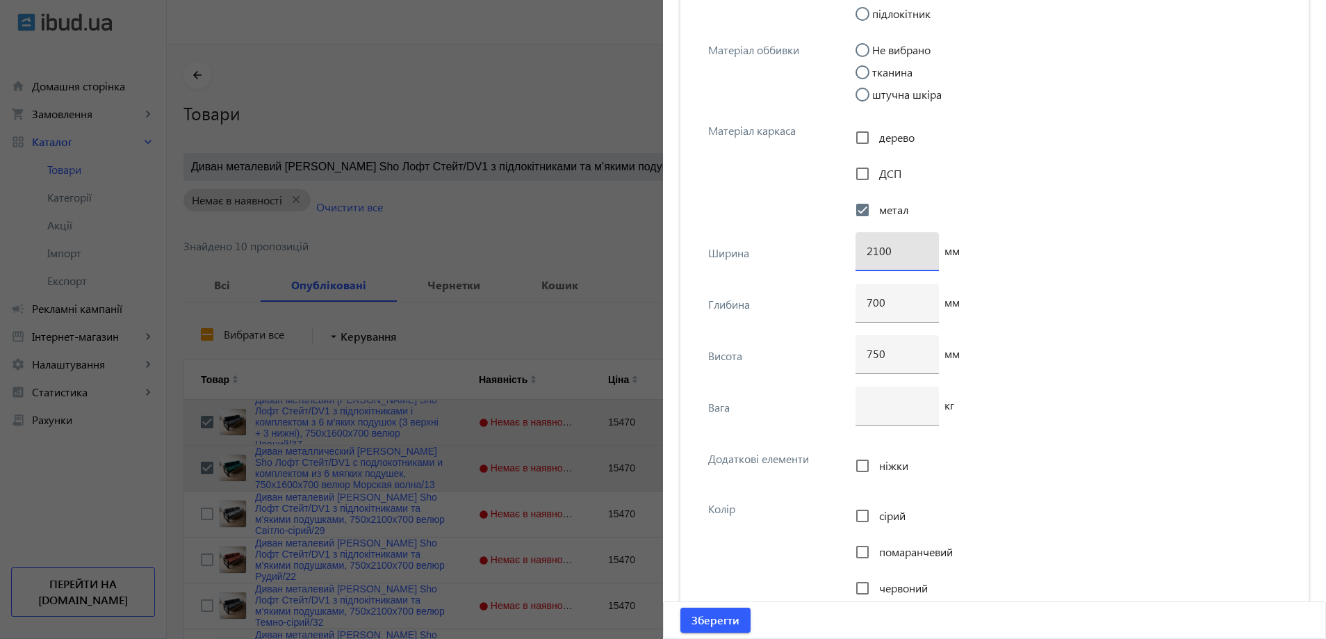
drag, startPoint x: 874, startPoint y: 252, endPoint x: 853, endPoint y: 250, distance: 20.9
click at [855, 250] on div "2100" at bounding box center [896, 251] width 83 height 39
type input "1600"
click at [701, 609] on span "submit" at bounding box center [715, 619] width 70 height 33
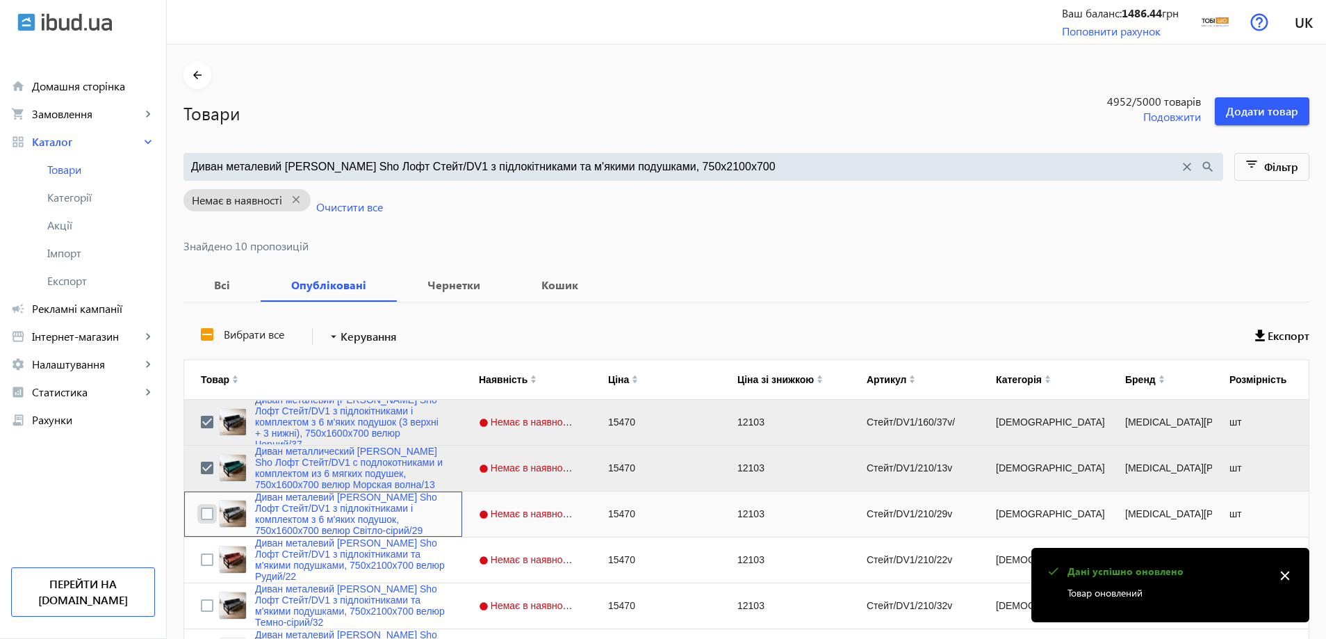
click at [204, 512] on input "Press Space to toggle row selection (unchecked)" at bounding box center [207, 513] width 13 height 13
checkbox input "true"
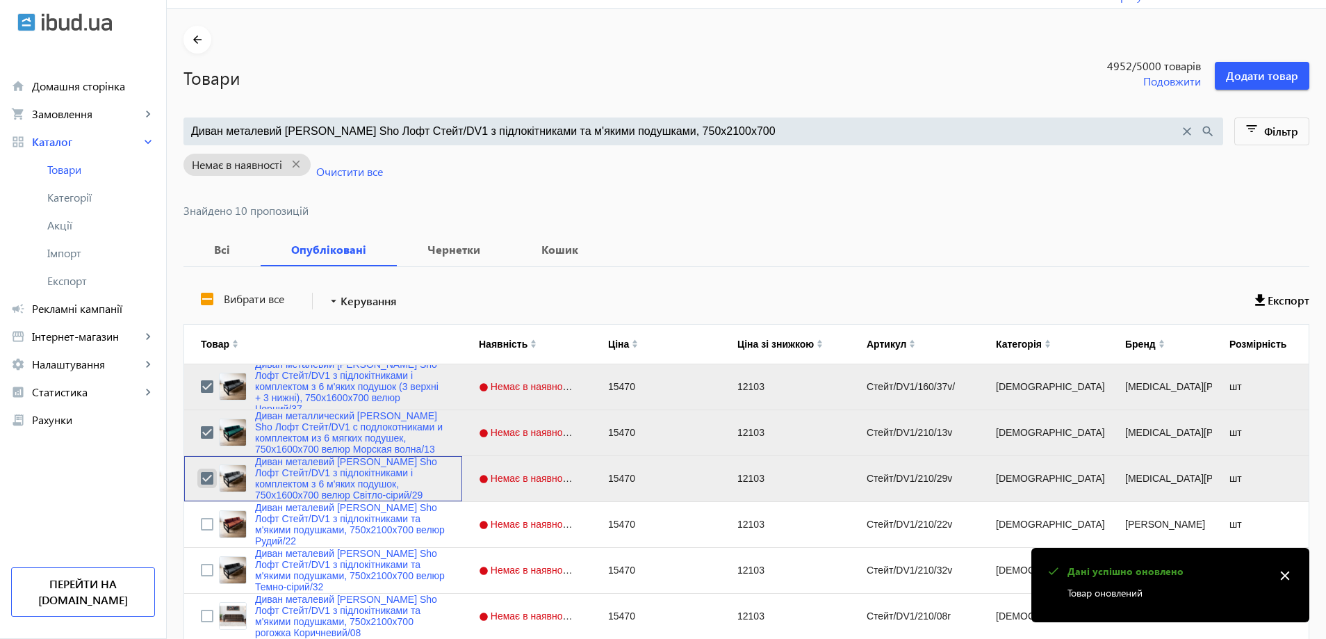
scroll to position [69, 0]
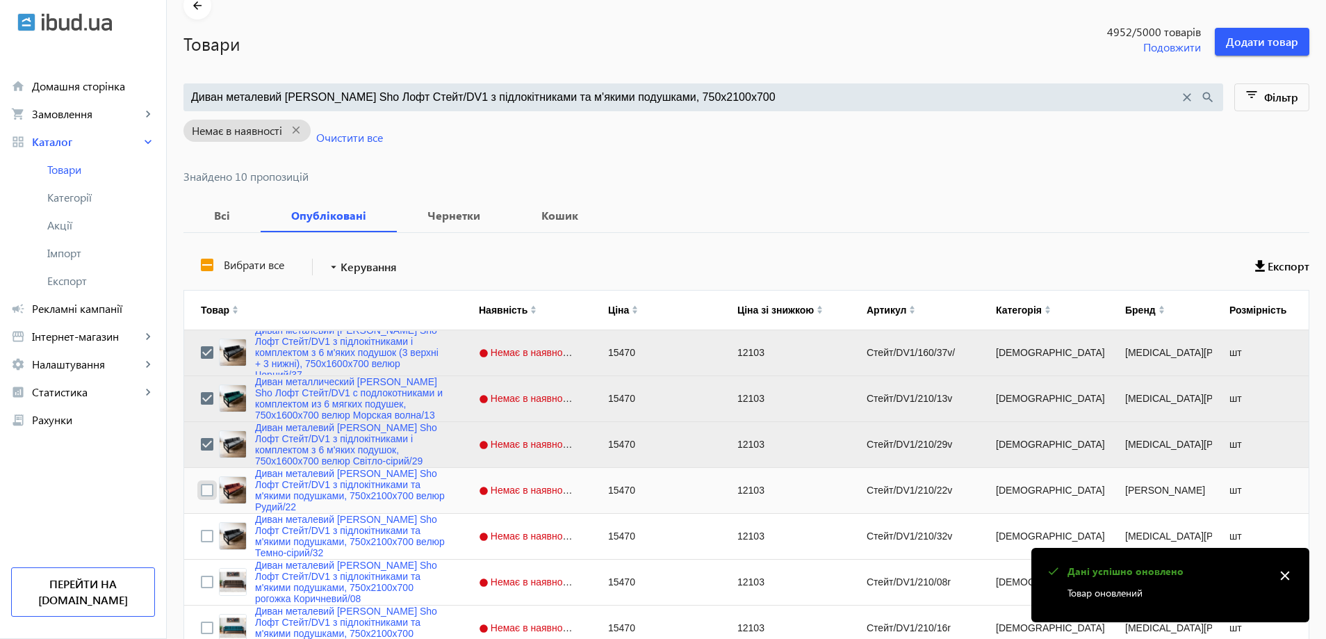
click at [201, 489] on input "Press Space to toggle row selection (unchecked)" at bounding box center [207, 490] width 13 height 13
checkbox input "true"
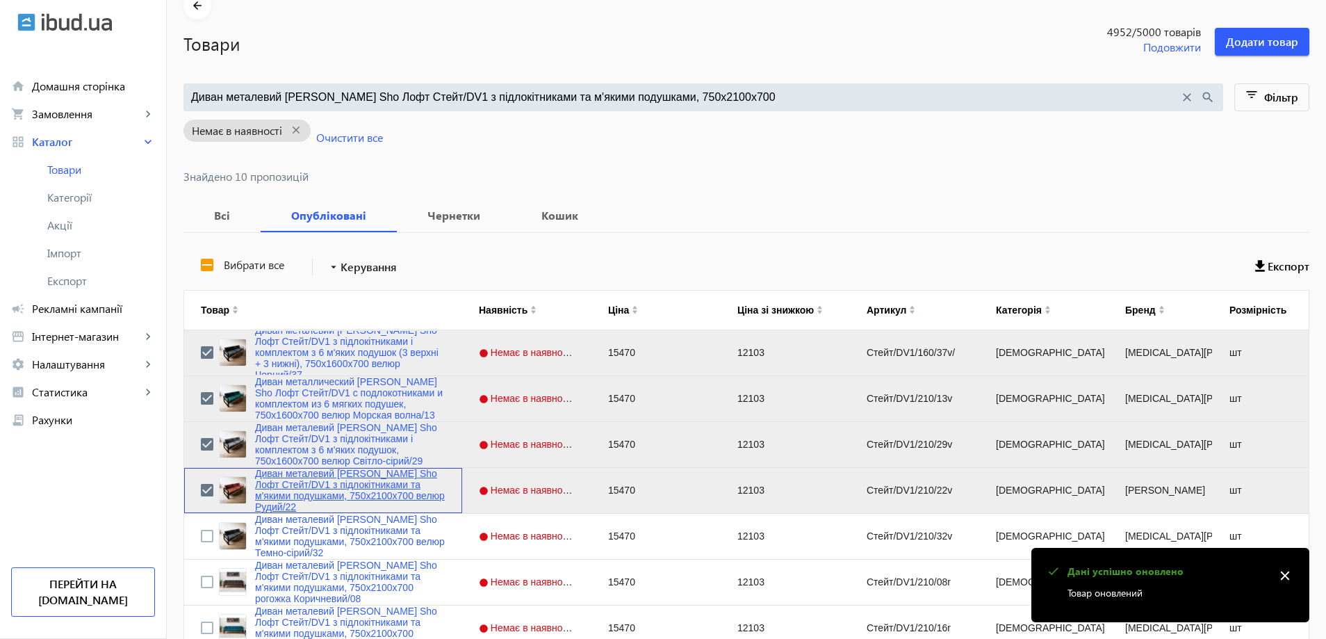
click at [338, 489] on link "Диван металевий [PERSON_NAME] Sho Лофт Стейт/DV1 з підлокітниками та м'якими по…" at bounding box center [350, 490] width 190 height 44
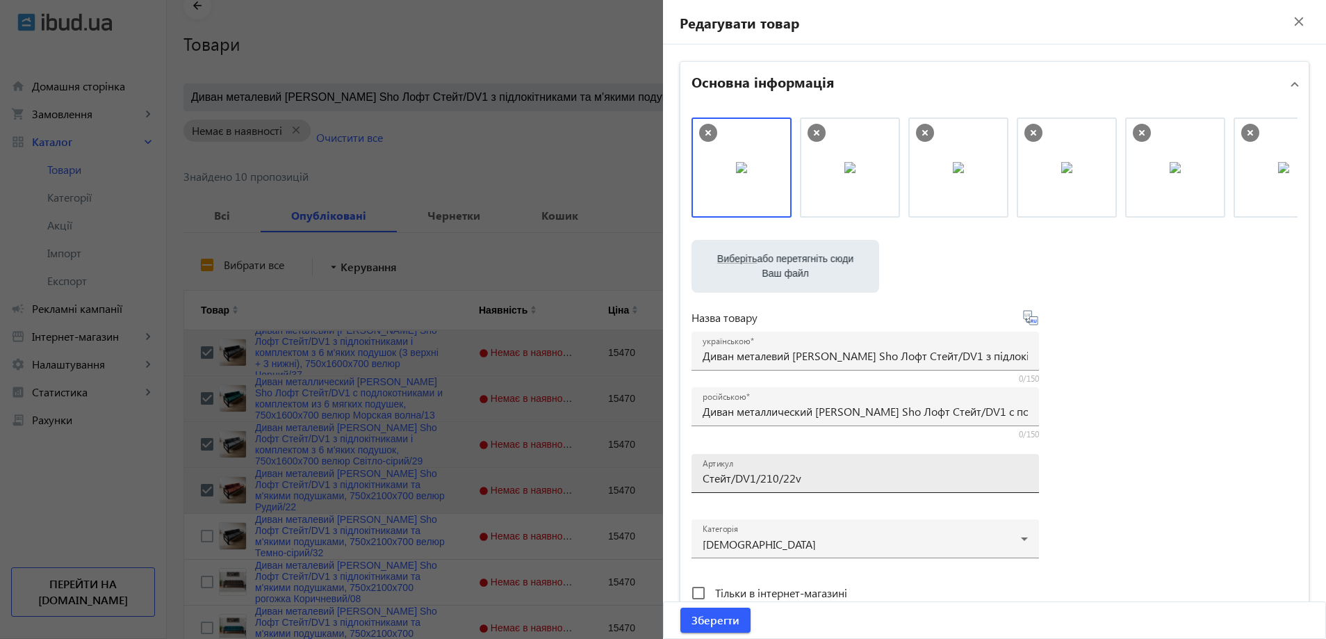
click at [796, 475] on input "Стейт/DV1/210/22v" at bounding box center [865, 477] width 325 height 15
paste input "160/22v/"
type input "Стейт/DV1/160/22v/"
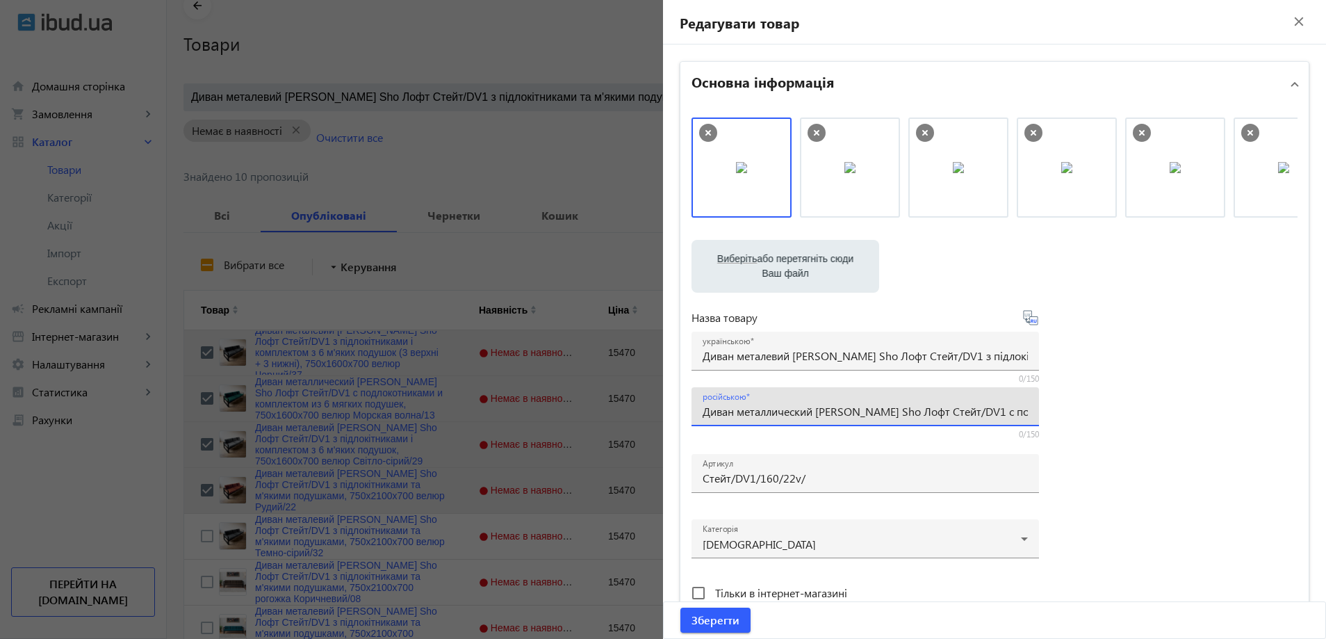
click at [775, 406] on input "Диван металлический [PERSON_NAME] Sho Лофт Стейт/DV1 с подлокотниками и мягкими…" at bounding box center [865, 411] width 325 height 15
paste input "омплектом из 6 мягких подушек (3 верхние + 3 нижние), 750х16"
type input "Диван металлический [PERSON_NAME] Sho Лофт Стейт/DV1 с подлокотниками и комплек…"
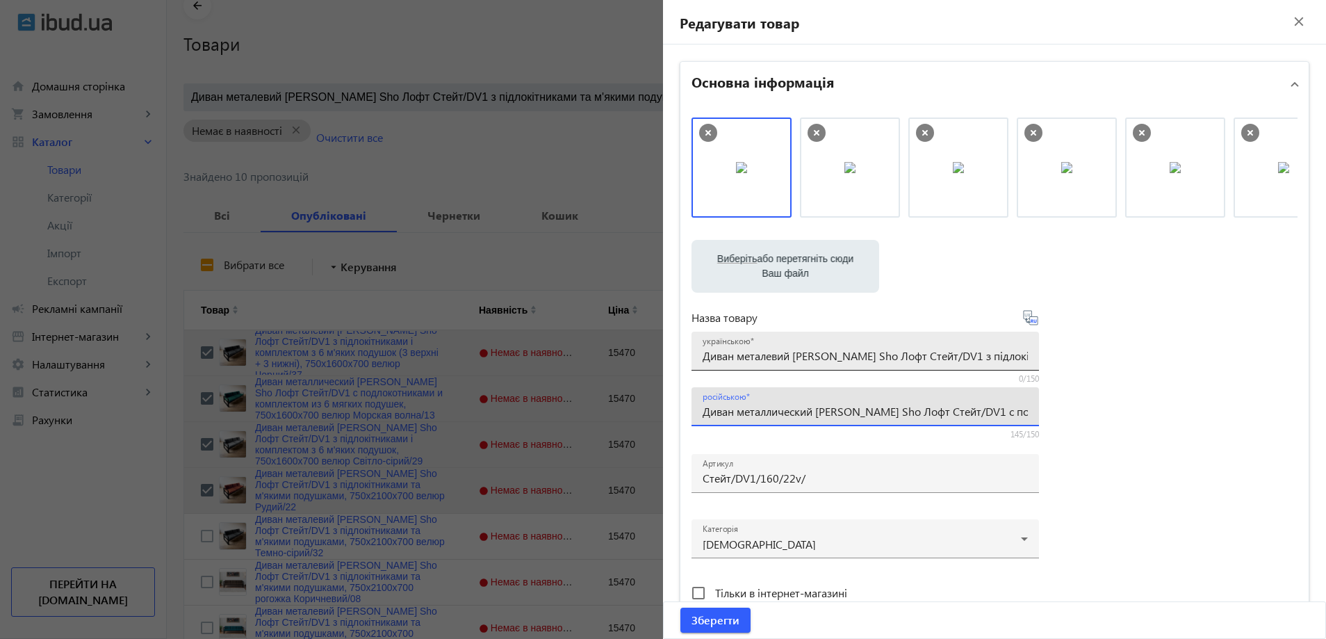
click at [760, 355] on input "Диван металевий [PERSON_NAME] Sho Лофт Стейт/DV1 з підлокітниками та м'якими по…" at bounding box center [865, 355] width 325 height 15
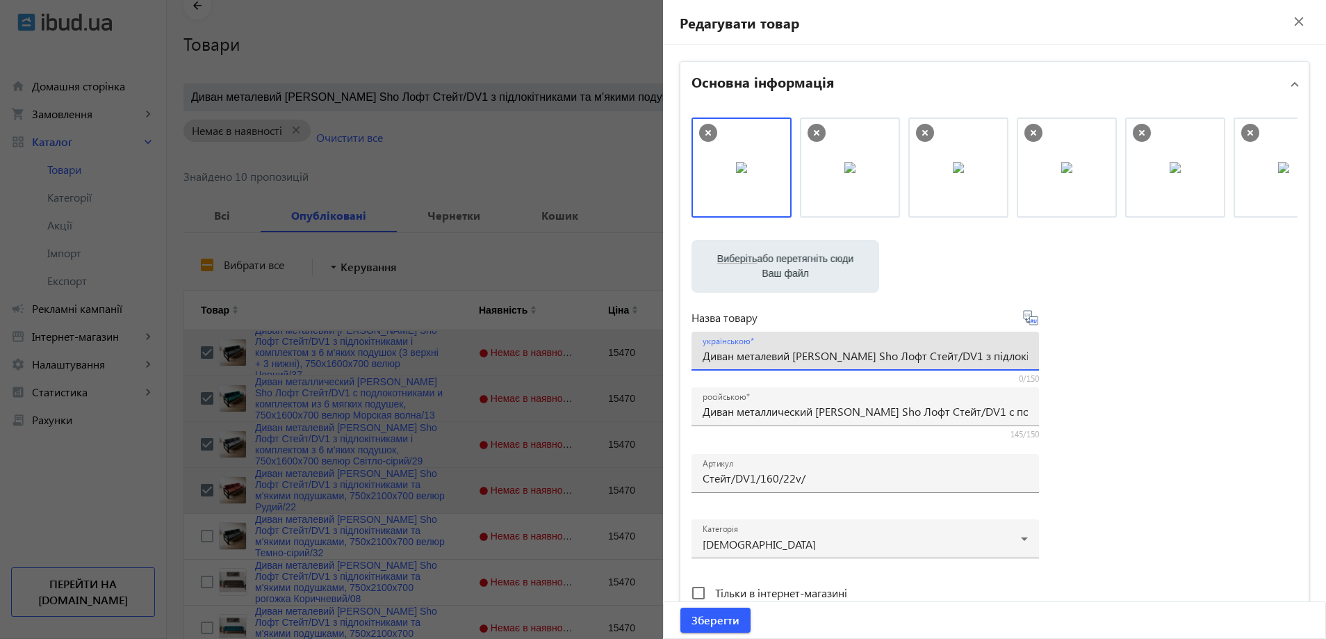
paste input "комплектом з 6 м'яких подушок (3 верхні + 3 нижні), 750х16"
type input "Диван металевий [PERSON_NAME] Sho Лофт Стейт/DV1 з підлокітниками і комплектом …"
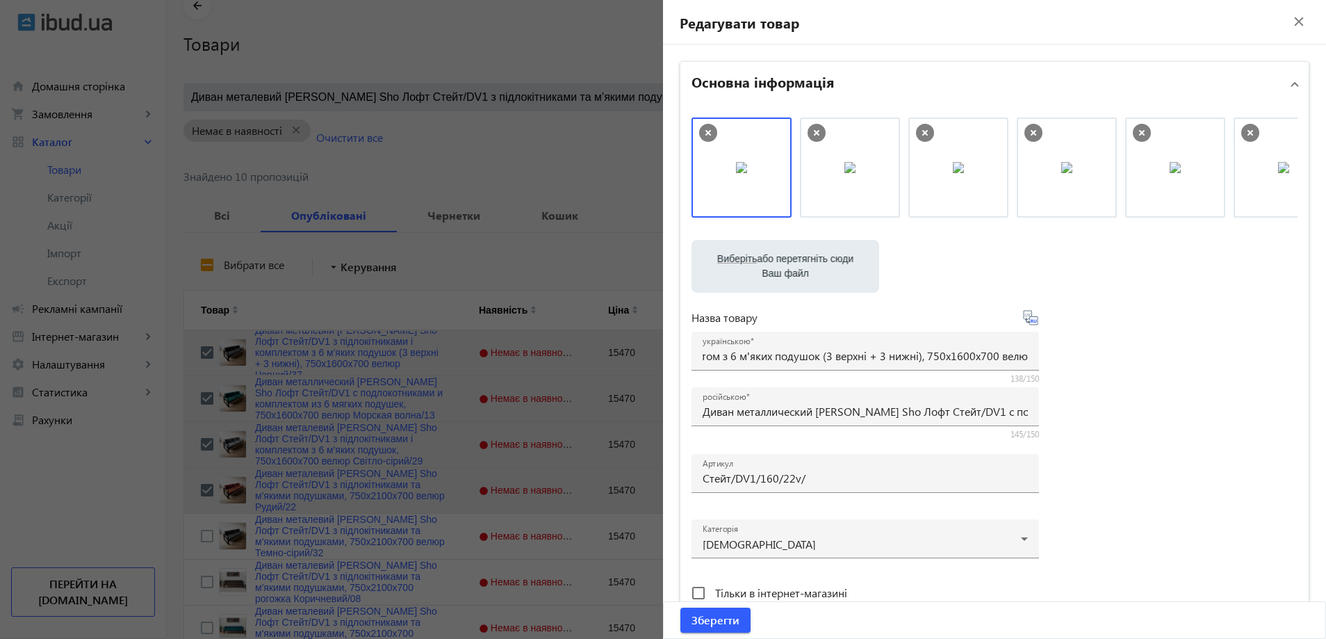
scroll to position [0, 0]
click at [1124, 411] on div "Виберіть або перетягніть сюди Ваш файл 235168180e8114b310779391825977-79b23ae62…" at bounding box center [994, 377] width 606 height 520
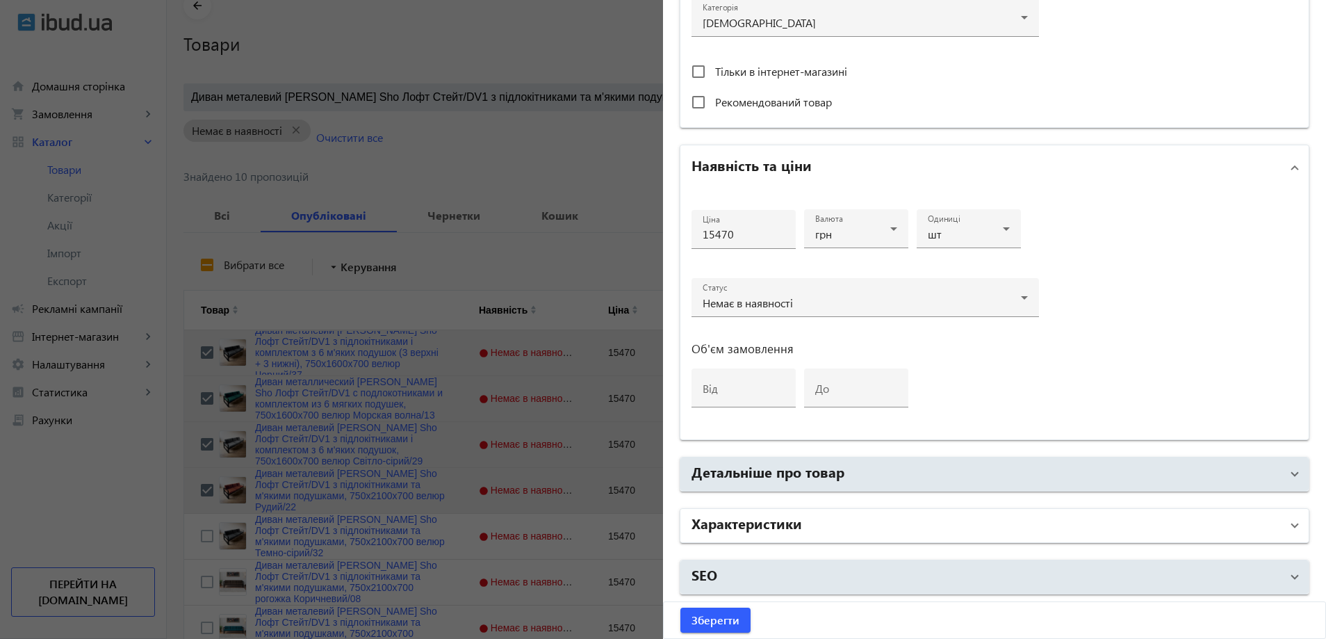
click at [786, 530] on h2 "Характеристики" at bounding box center [746, 522] width 110 height 19
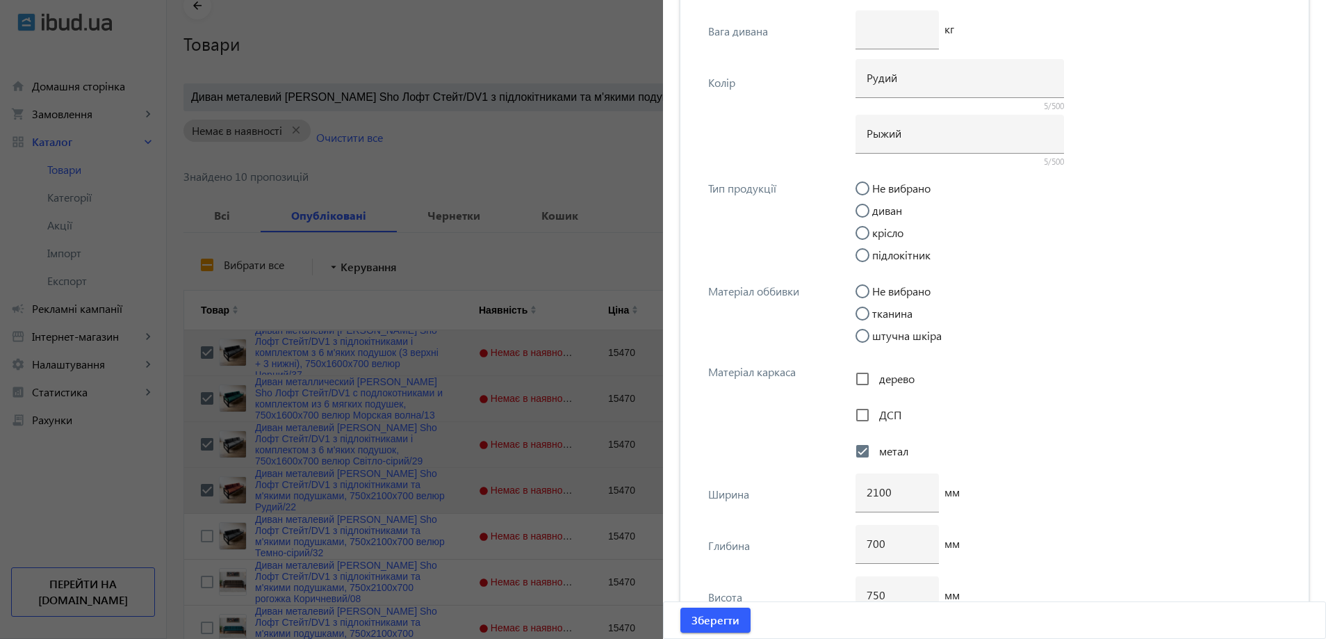
scroll to position [5108, 0]
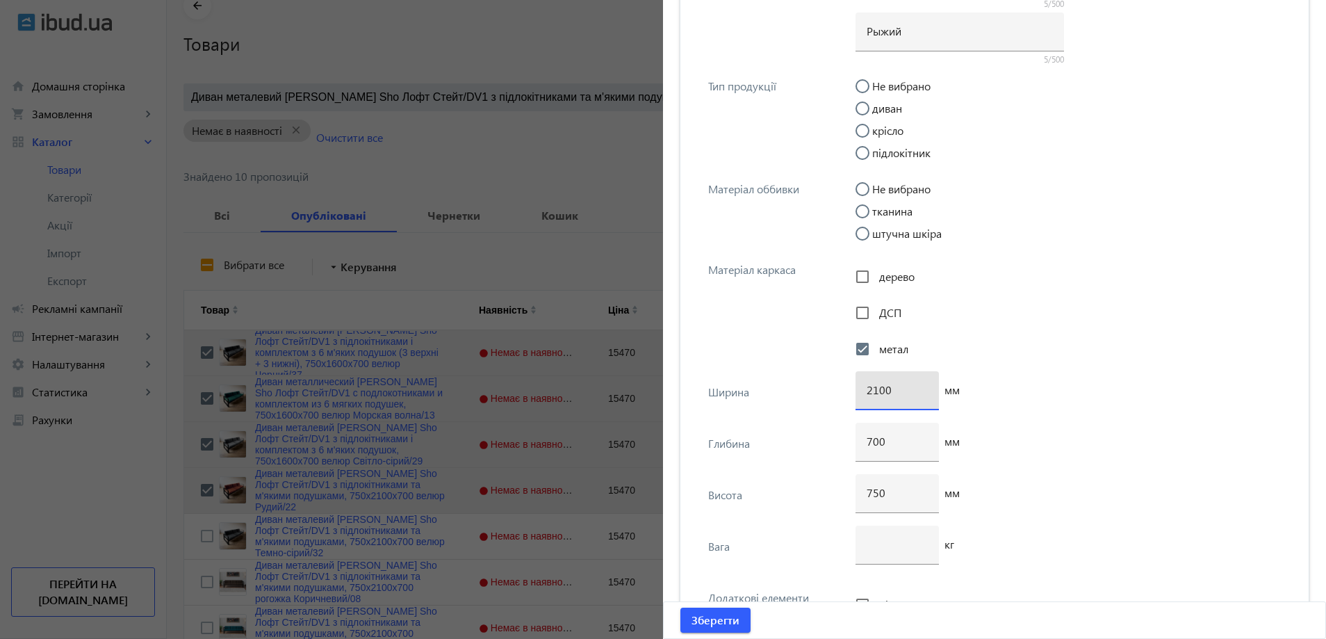
drag, startPoint x: 876, startPoint y: 389, endPoint x: 862, endPoint y: 393, distance: 15.2
click at [862, 393] on div "2100" at bounding box center [896, 390] width 83 height 39
type input "1600"
click at [707, 624] on span "Зберегти" at bounding box center [715, 619] width 48 height 15
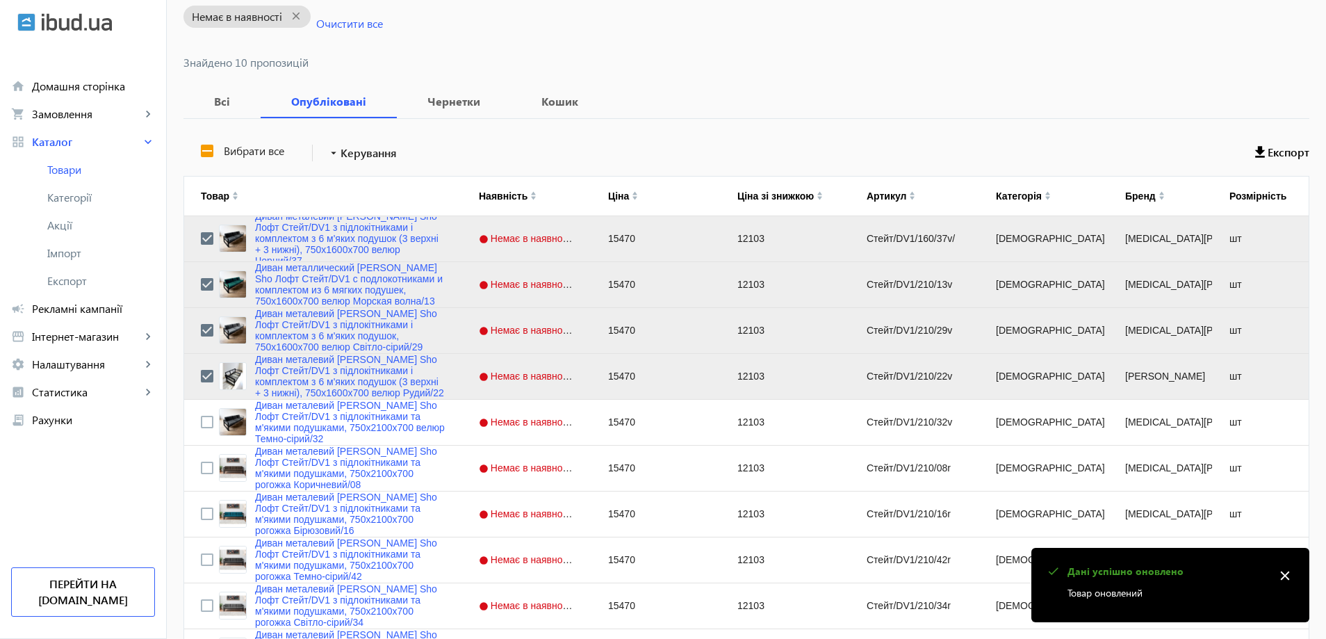
scroll to position [208, 0]
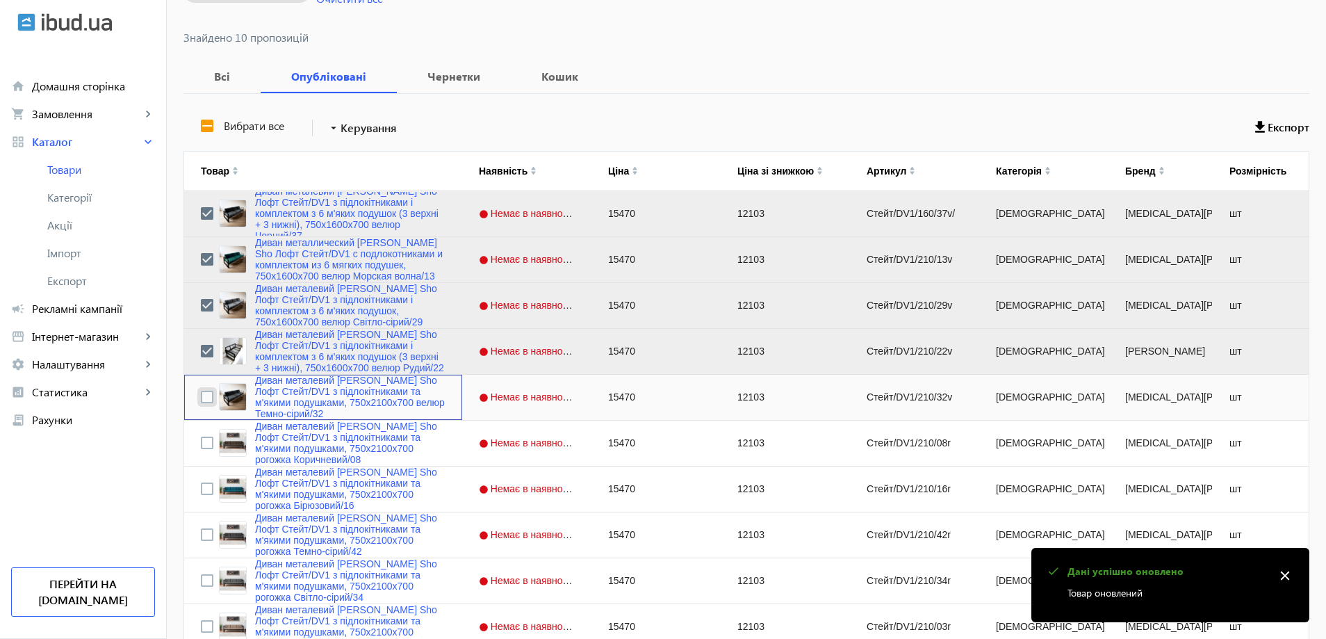
click at [201, 392] on input "Press Space to toggle row selection (unchecked)" at bounding box center [207, 397] width 13 height 13
checkbox input "true"
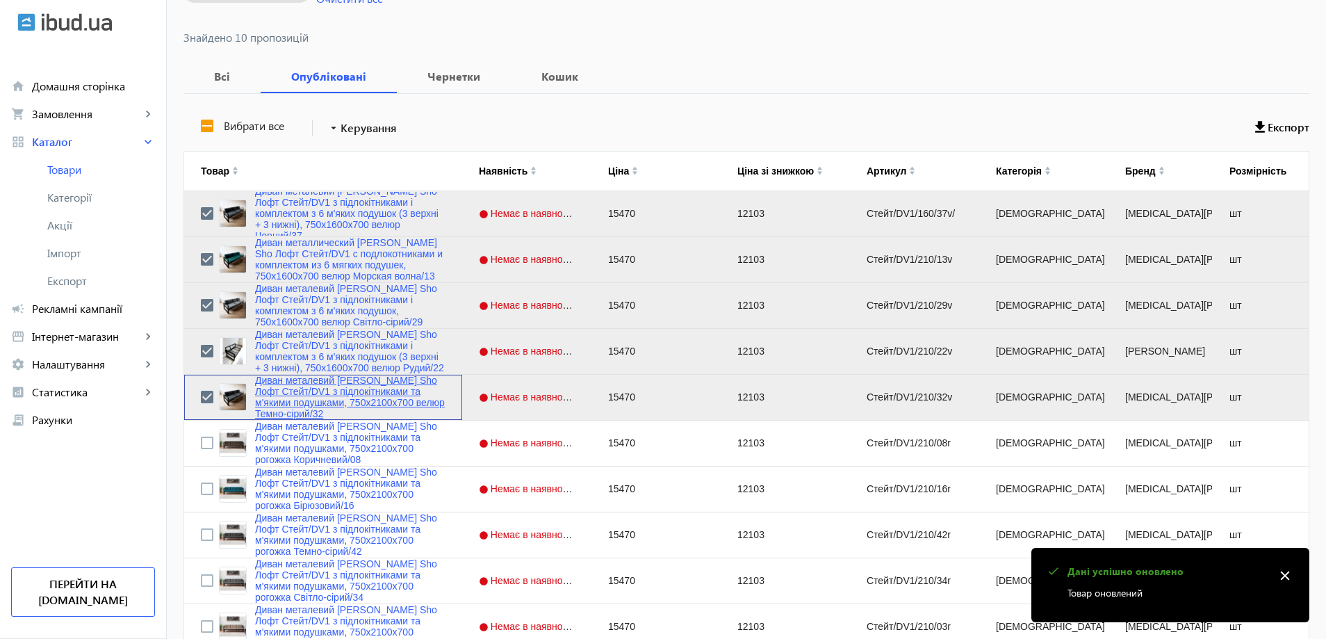
click at [322, 395] on link "Диван металевий [PERSON_NAME] Sho Лофт Стейт/DV1 з підлокітниками та м'якими по…" at bounding box center [350, 397] width 190 height 44
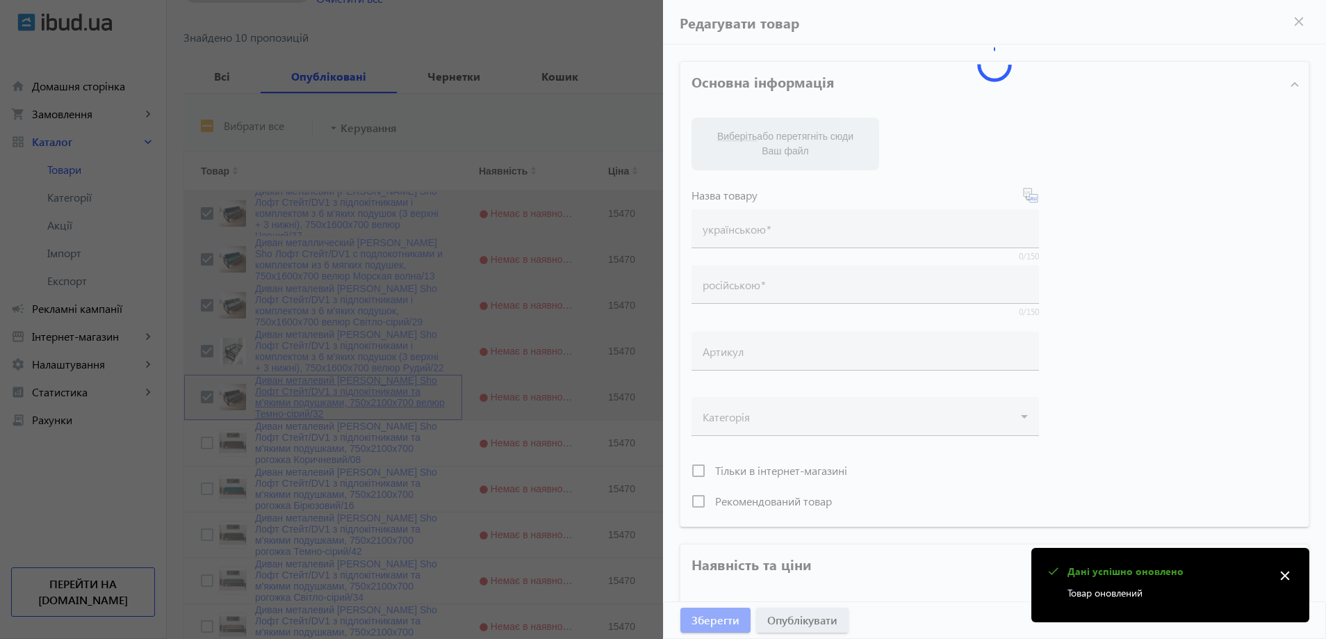
type input "Диван металевий [PERSON_NAME] Sho Лофт Стейт/DV1 з підлокітниками та м'якими по…"
type input "Диван металлический [PERSON_NAME] Sho Лофт Стейт/DV1 с подлокотниками и мягкими…"
type input "Стейт/DV1/210/32v"
type input "15470"
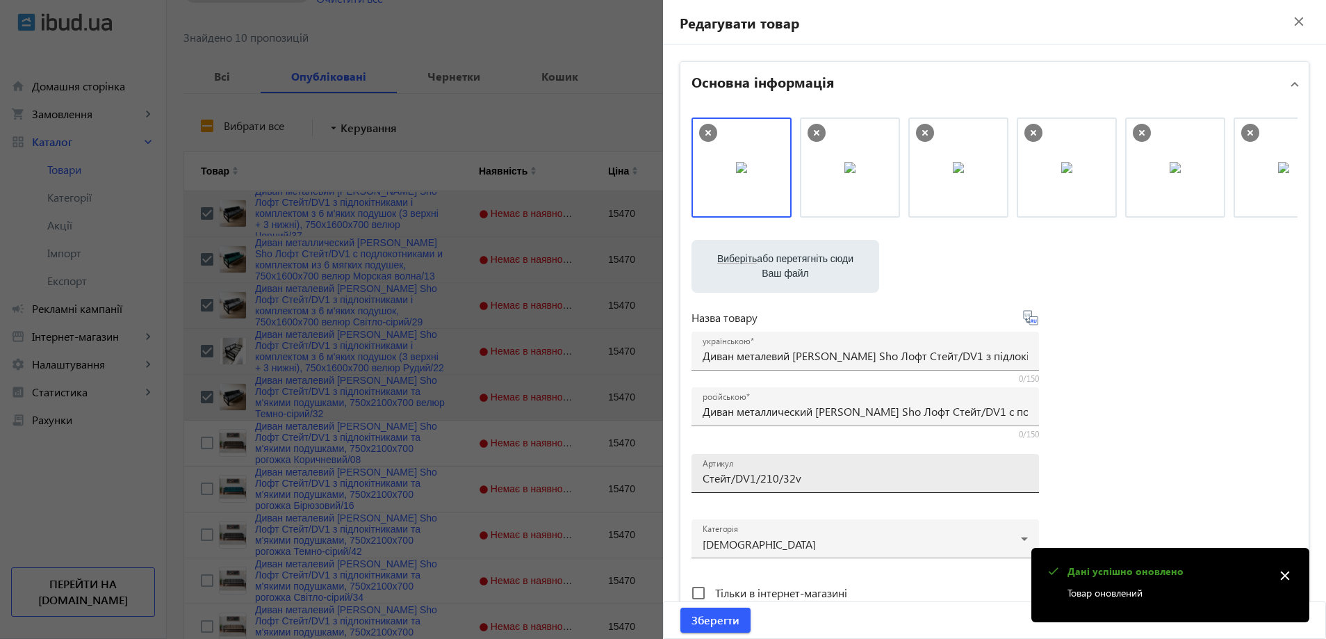
click at [766, 486] on div "Артикул Стейт/DV1/210/32v" at bounding box center [865, 473] width 325 height 39
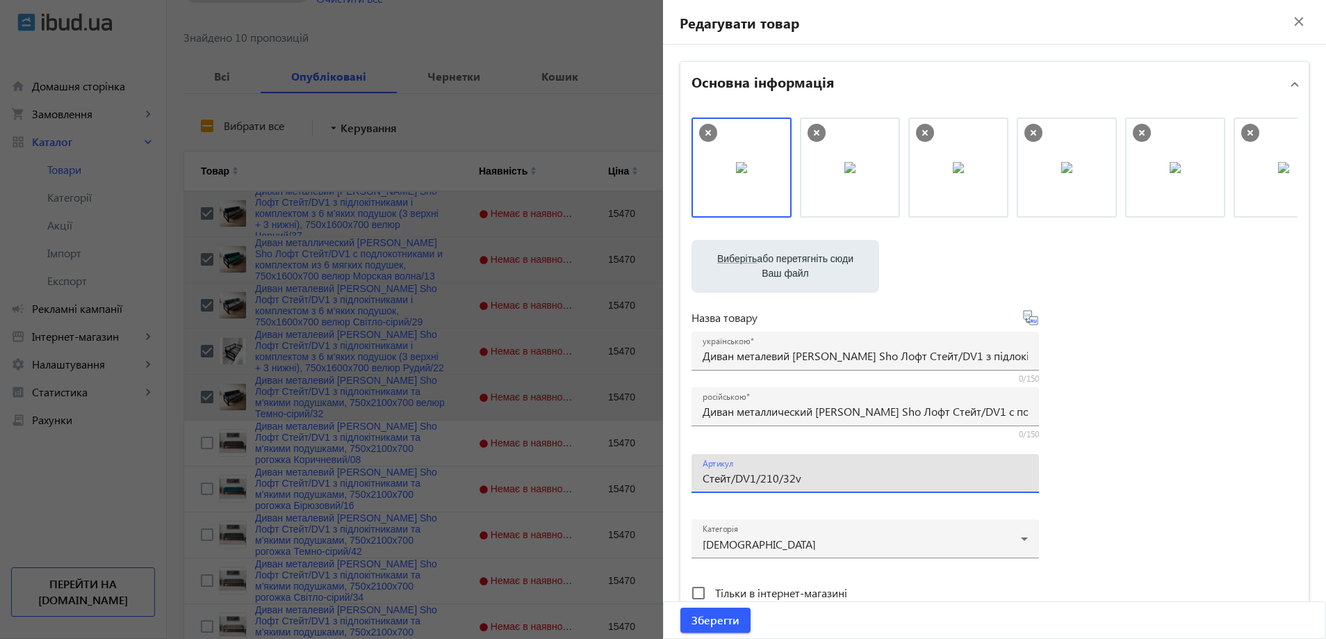
click at [780, 482] on input "Стейт/DV1/210/32v" at bounding box center [865, 477] width 325 height 15
paste input "160/32v/"
type input "Стейт/DV1/160/32v/"
click at [747, 411] on input "Диван металлический [PERSON_NAME] Sho Лофт Стейт/DV1 с подлокотниками и мягкими…" at bounding box center [865, 411] width 325 height 15
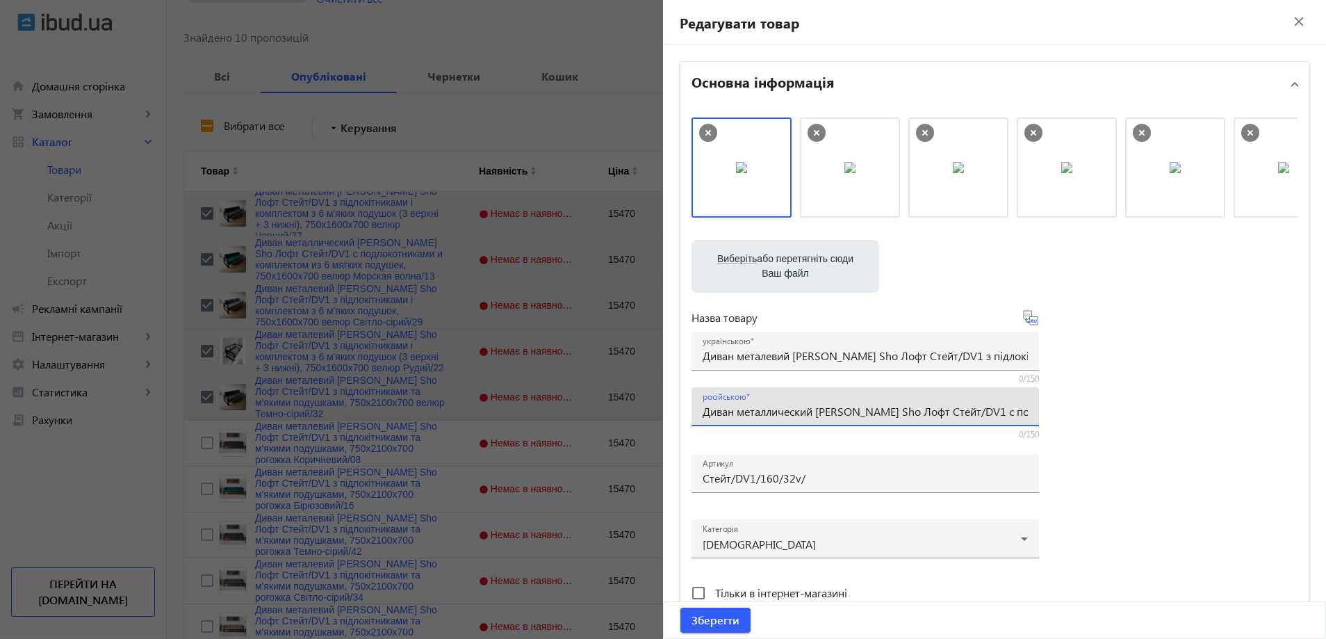
paste input "омплектом из 6 мягких подушек (3 верхние + 3 нижние), 750х16"
drag, startPoint x: 908, startPoint y: 411, endPoint x: 874, endPoint y: 420, distance: 35.2
click at [874, 420] on div "російською Диван металлический [PERSON_NAME] Sho Лофт Стейт/DV1 с подлокотникам…" at bounding box center [865, 406] width 325 height 39
click at [892, 415] on input "Диван металлический [PERSON_NAME] Sho Лофт Стейт/DV1 с подлокотниками и комплек…" at bounding box center [865, 411] width 325 height 15
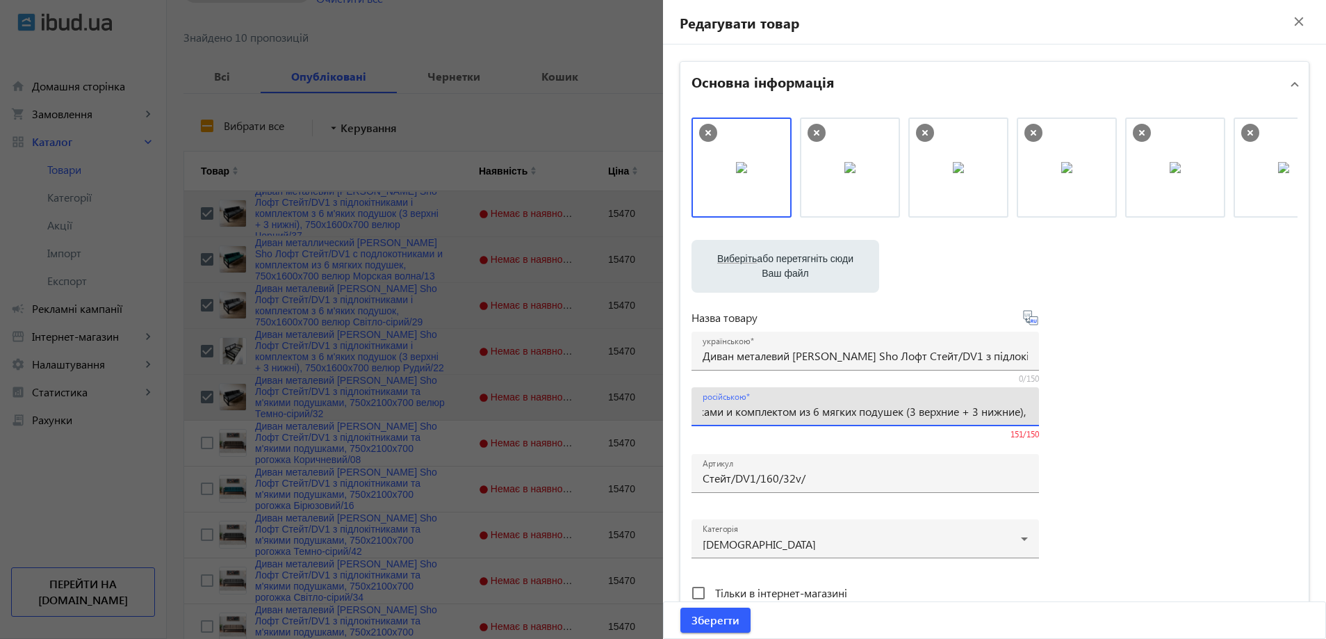
scroll to position [0, 473]
drag, startPoint x: 901, startPoint y: 413, endPoint x: 876, endPoint y: 405, distance: 25.7
click at [876, 405] on input "Диван металлический [PERSON_NAME] Sho Лофт Стейт/DV1 с подлокотниками и комплек…" at bounding box center [865, 411] width 325 height 15
click at [873, 410] on input "Диван металлический [PERSON_NAME] Sho Лофт Стейт/DV1 с подлокотниками и комплек…" at bounding box center [865, 411] width 325 height 15
click at [876, 413] on input "Диван металлический [PERSON_NAME] Sho Лофт Стейт/DV1 с подлокотниками и комплек…" at bounding box center [865, 411] width 325 height 15
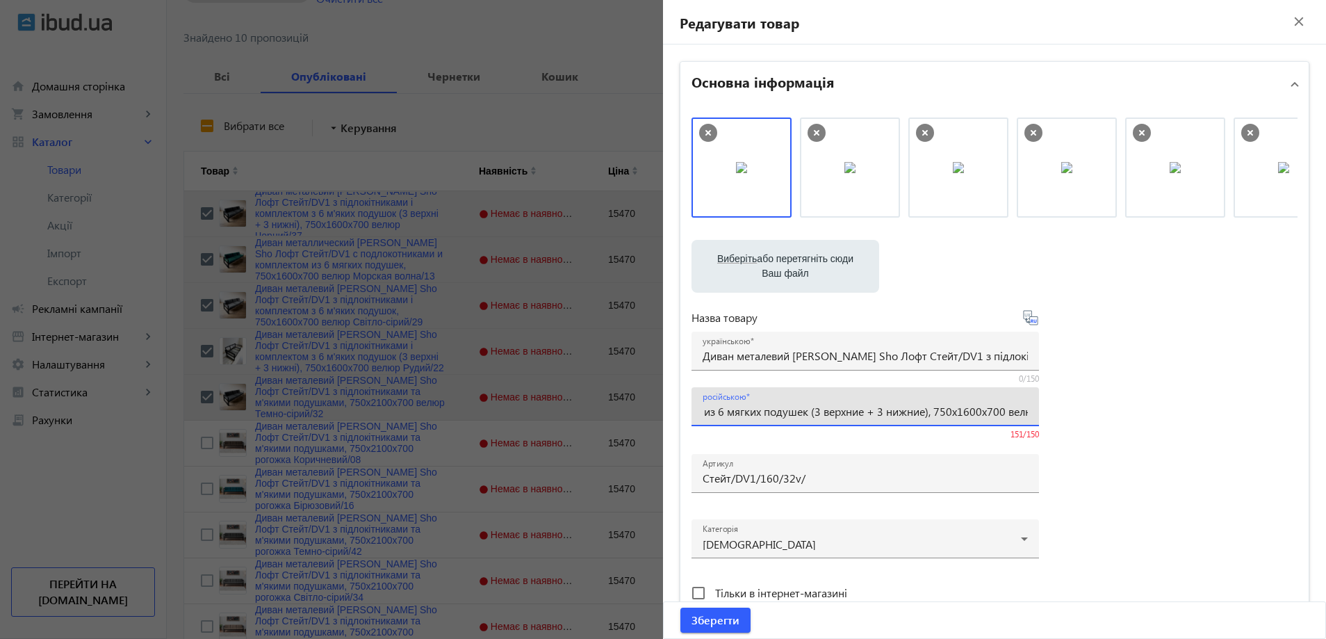
click at [874, 412] on input "Диван металлический [PERSON_NAME] Sho Лофт Стейт/DV1 с подлокотниками и комплек…" at bounding box center [865, 411] width 325 height 15
type input "Диван металлический [PERSON_NAME] Sho Лофт Стейт/DV1 с подлокотниками и комплек…"
click at [758, 345] on div "українською Диван металевий [PERSON_NAME] Sho Лофт Стейт/DV1 з підлокітниками т…" at bounding box center [865, 350] width 325 height 39
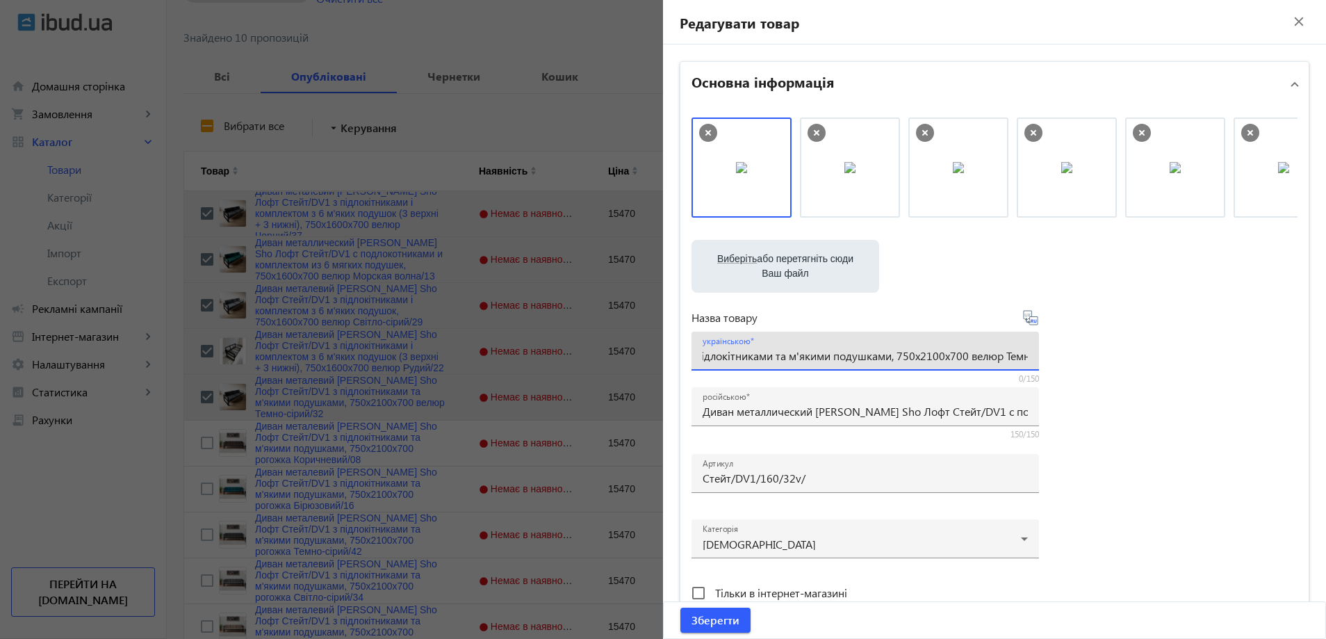
paste input "комплектом з 6 м'яких подушок (3 верхні + 3 нижні), 750х16"
click at [831, 359] on input "Диван металевий [PERSON_NAME] Sho Лофт Стейт/DV1 з підлокітниками і комплектом …" at bounding box center [865, 355] width 325 height 15
type input "Диван металевий [PERSON_NAME] Sho Лофт Стейт/DV1 з підлокітниками і комплектом …"
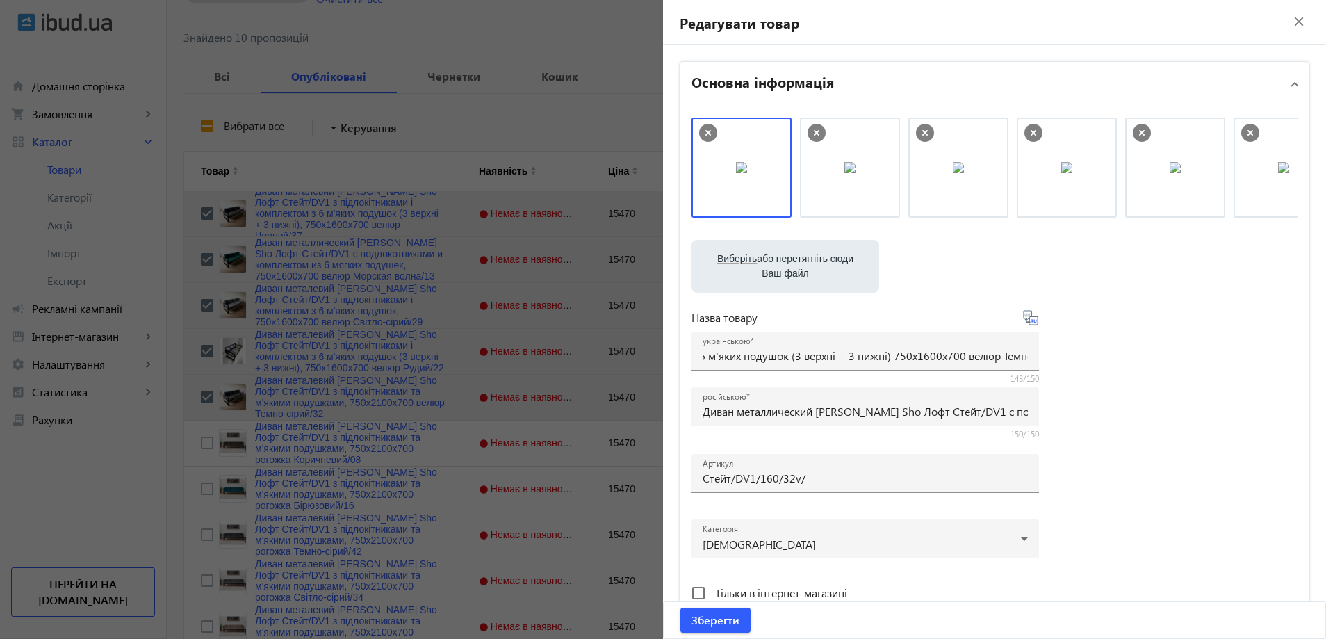
scroll to position [0, 0]
click at [1174, 415] on div "Виберіть або перетягніть сюди Ваш файл 1259368180e8abdb7f6460848833825-703554b6…" at bounding box center [994, 377] width 606 height 520
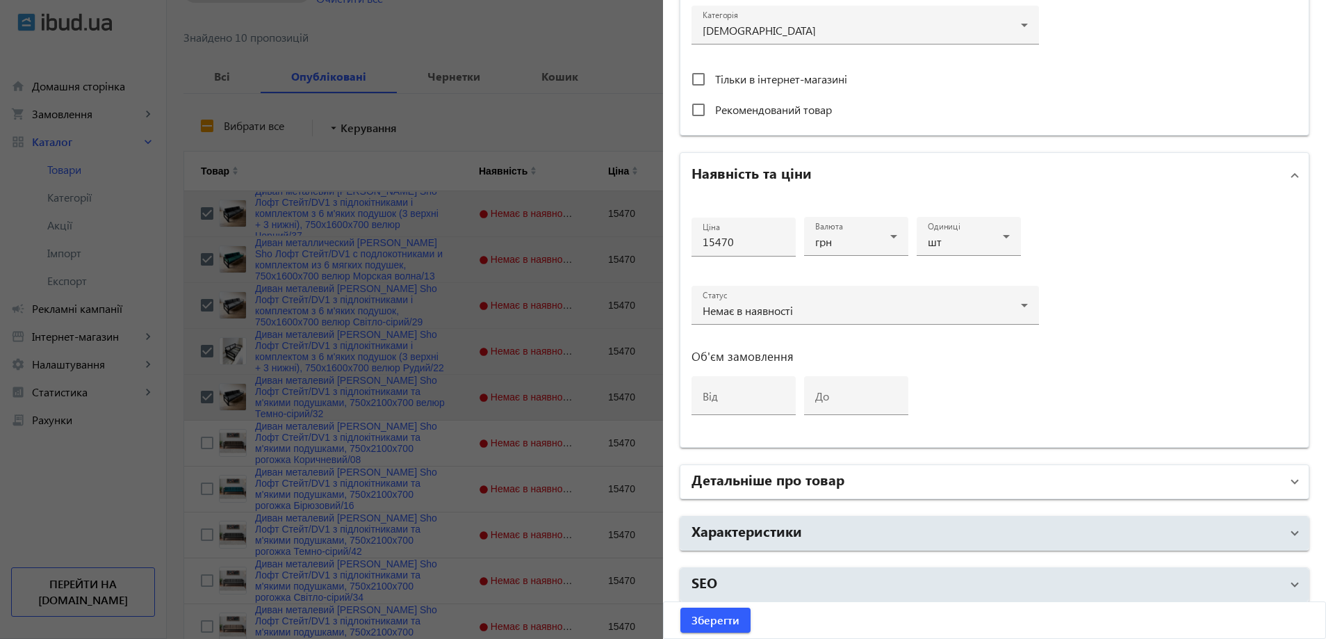
scroll to position [521, 0]
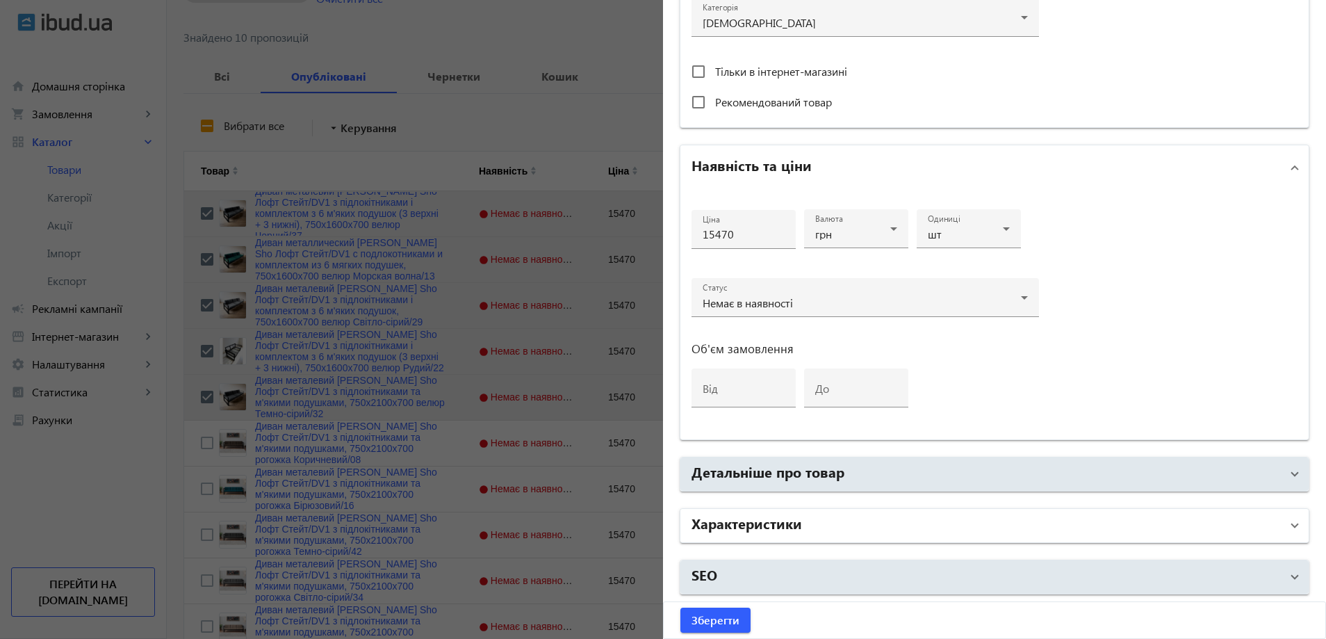
click at [863, 520] on mat-panel-title "Характеристики" at bounding box center [985, 525] width 589 height 25
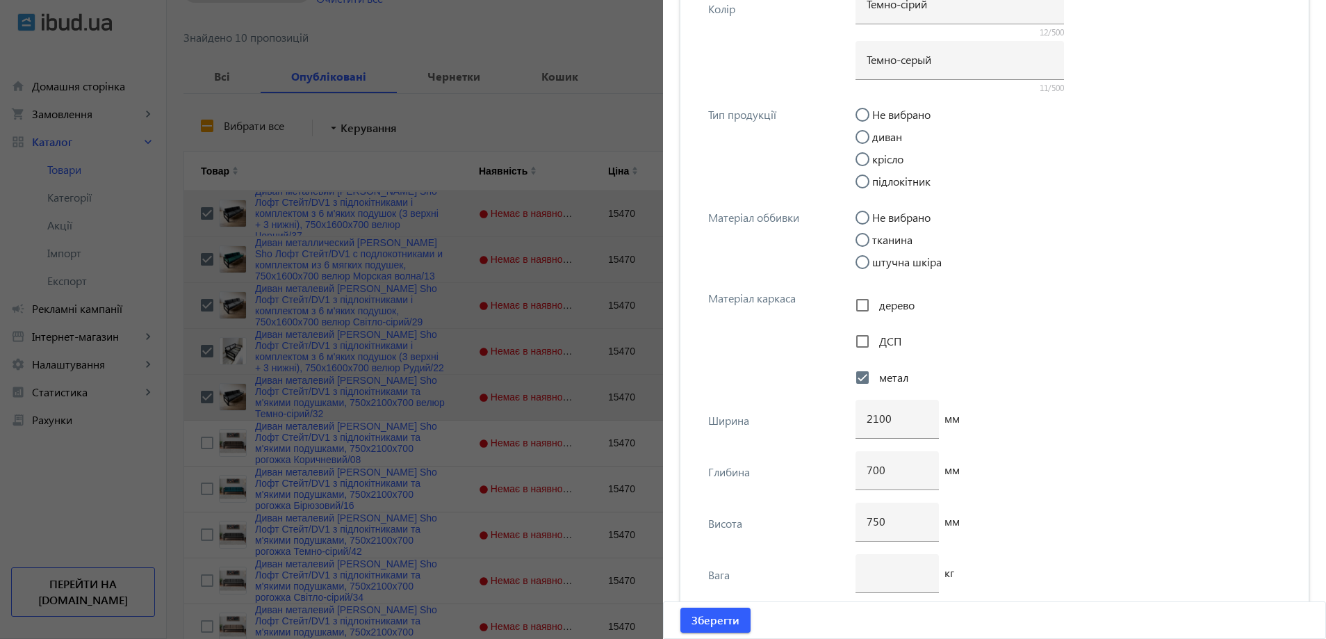
scroll to position [5108, 0]
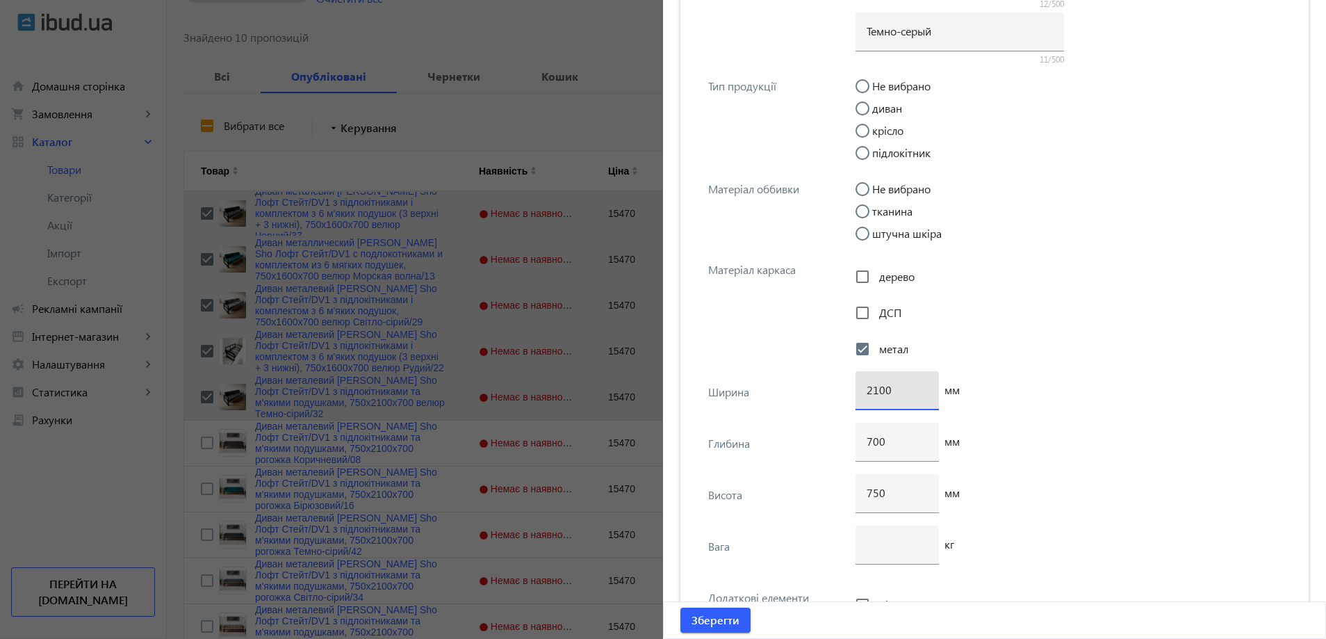
drag, startPoint x: 872, startPoint y: 390, endPoint x: 856, endPoint y: 391, distance: 16.0
click at [856, 391] on div "2100" at bounding box center [896, 390] width 83 height 39
type input "1600"
click at [707, 619] on span "Зберегти" at bounding box center [715, 619] width 48 height 15
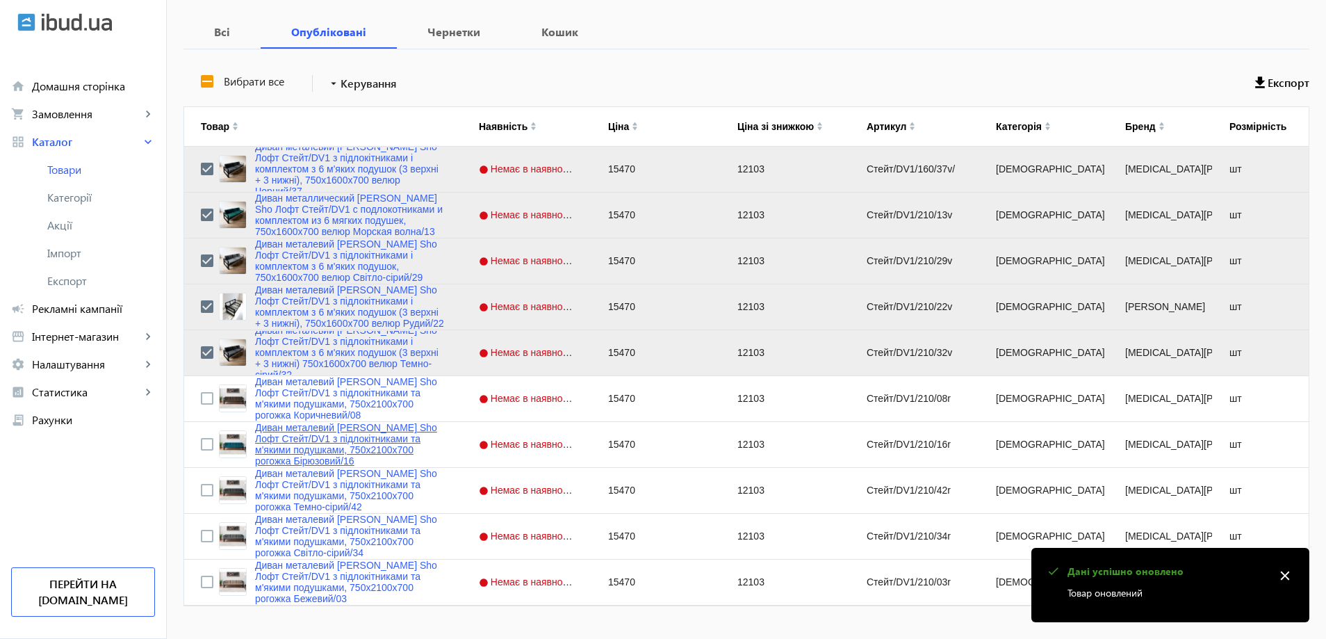
scroll to position [284, 0]
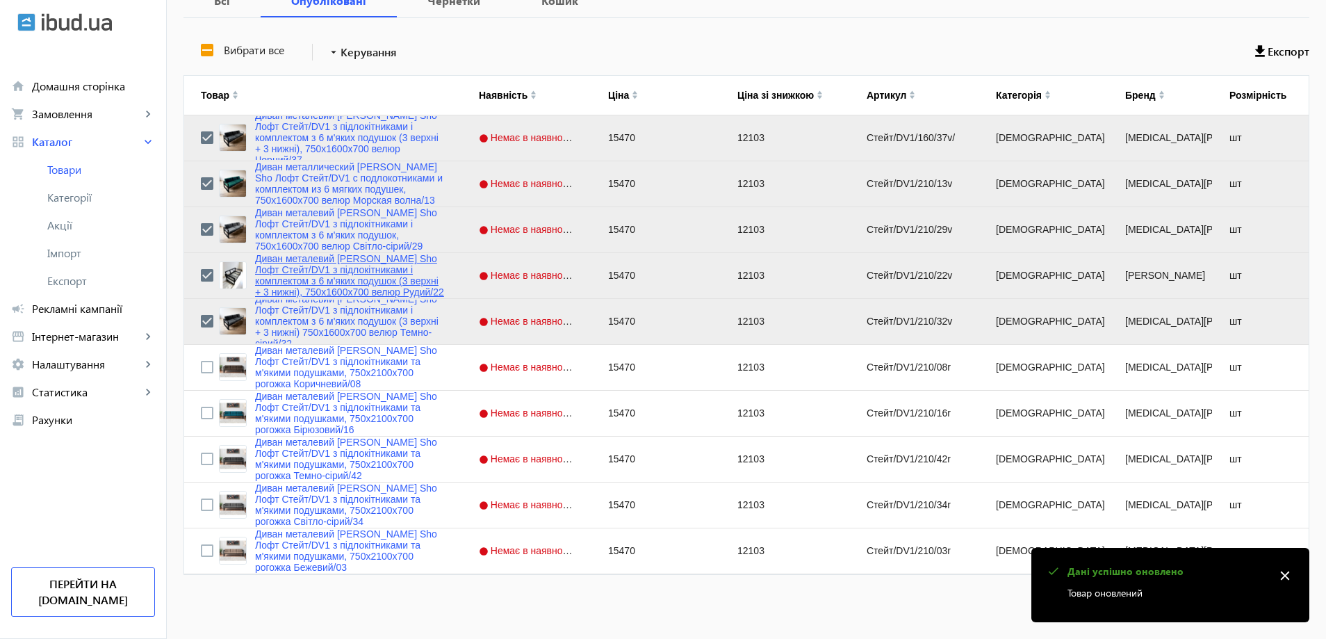
click at [292, 284] on link "Диван металевий [PERSON_NAME] Sho Лофт Стейт/DV1 з підлокітниками і комплектом …" at bounding box center [350, 275] width 190 height 44
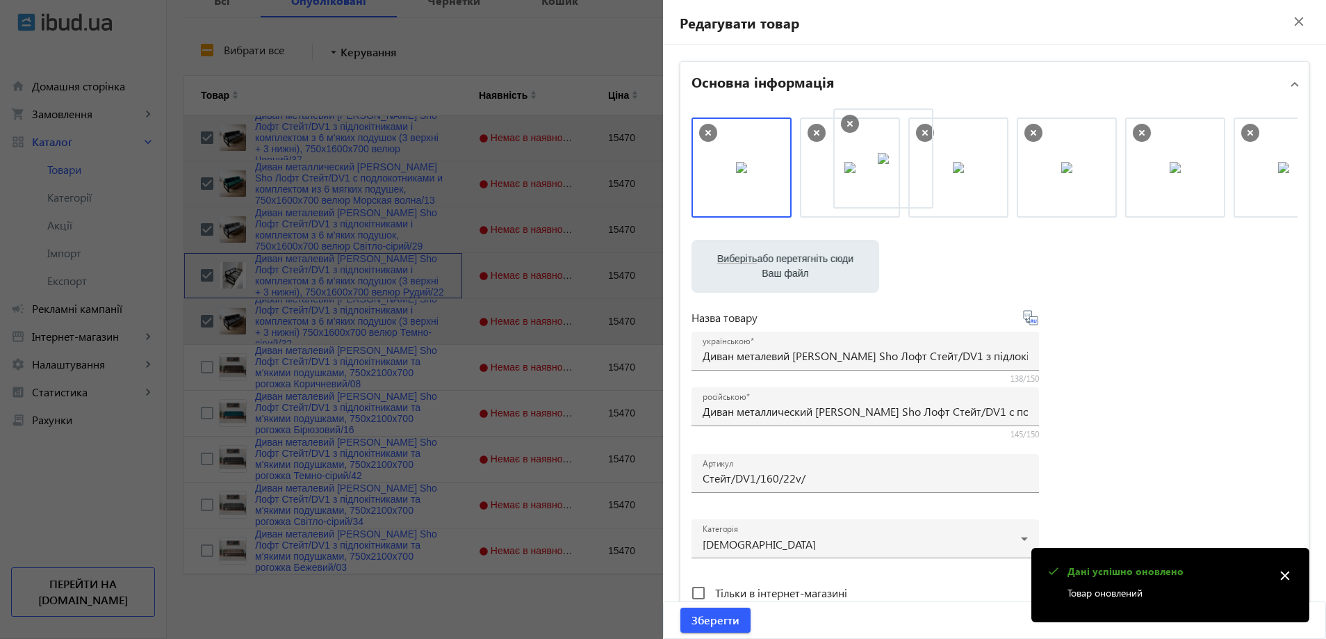
drag, startPoint x: 746, startPoint y: 197, endPoint x: 895, endPoint y: 190, distance: 148.9
drag, startPoint x: 855, startPoint y: 183, endPoint x: 735, endPoint y: 167, distance: 120.7
drag, startPoint x: 830, startPoint y: 177, endPoint x: 706, endPoint y: 177, distance: 123.7
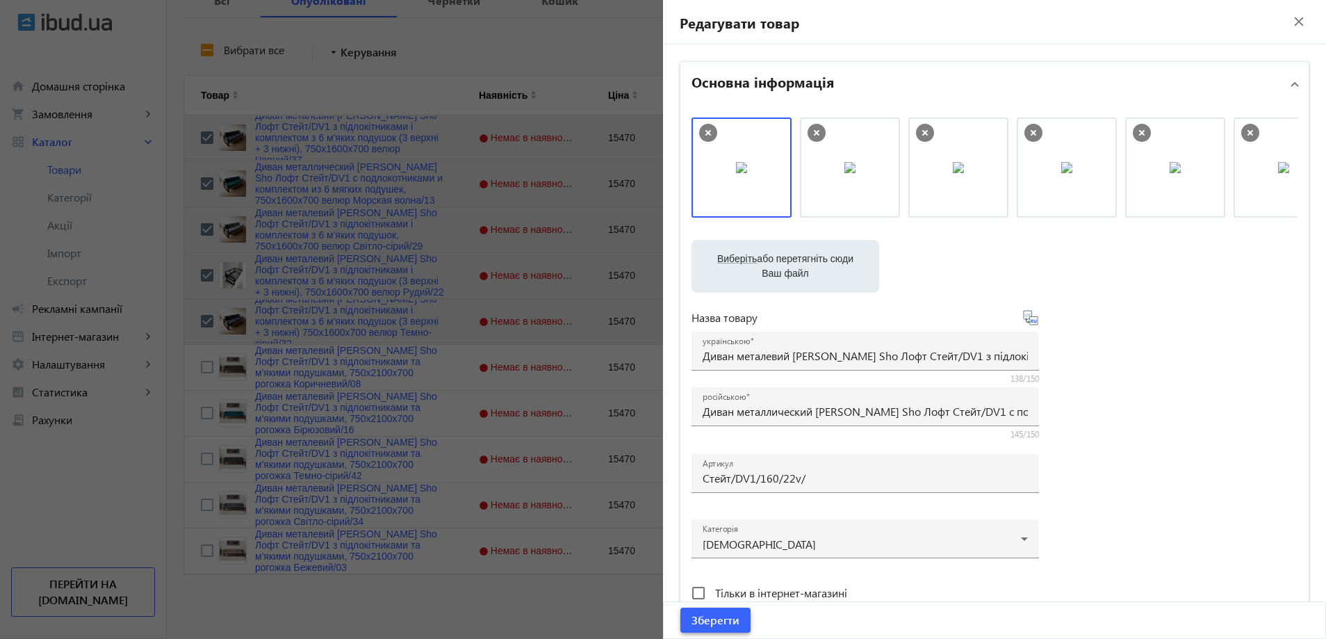
click at [709, 621] on span "Зберегти" at bounding box center [715, 619] width 48 height 15
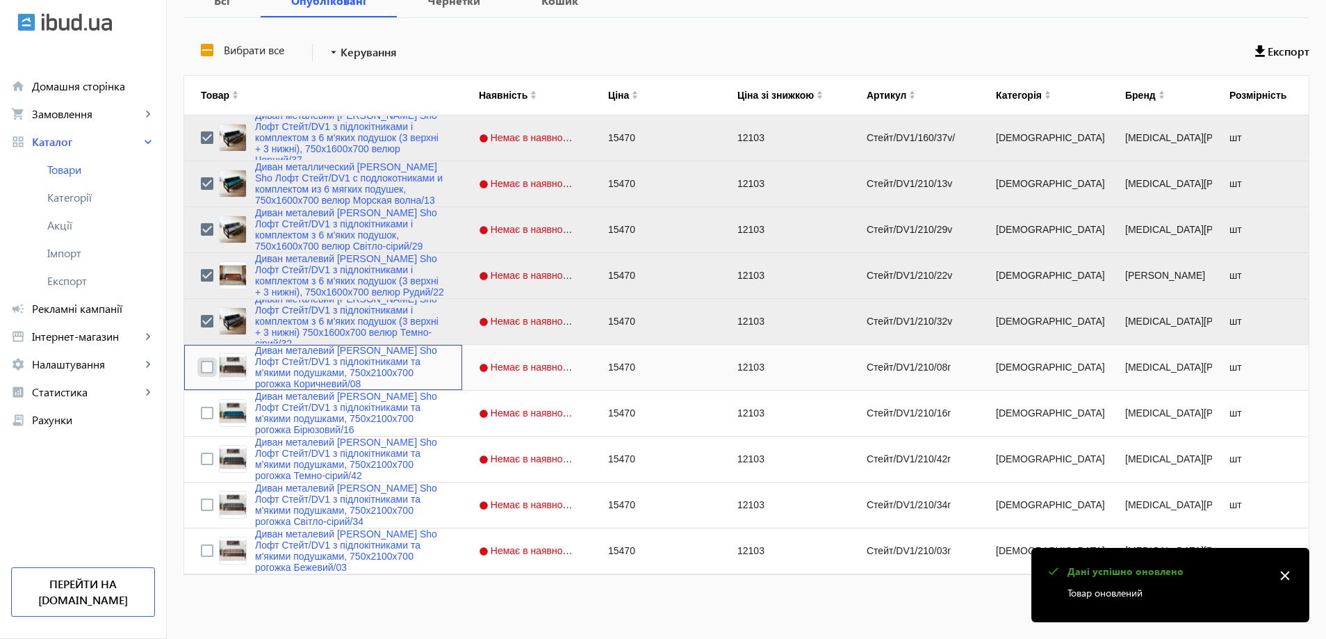
click at [201, 362] on input "Press Space to toggle row selection (unchecked)" at bounding box center [207, 367] width 13 height 13
checkbox input "true"
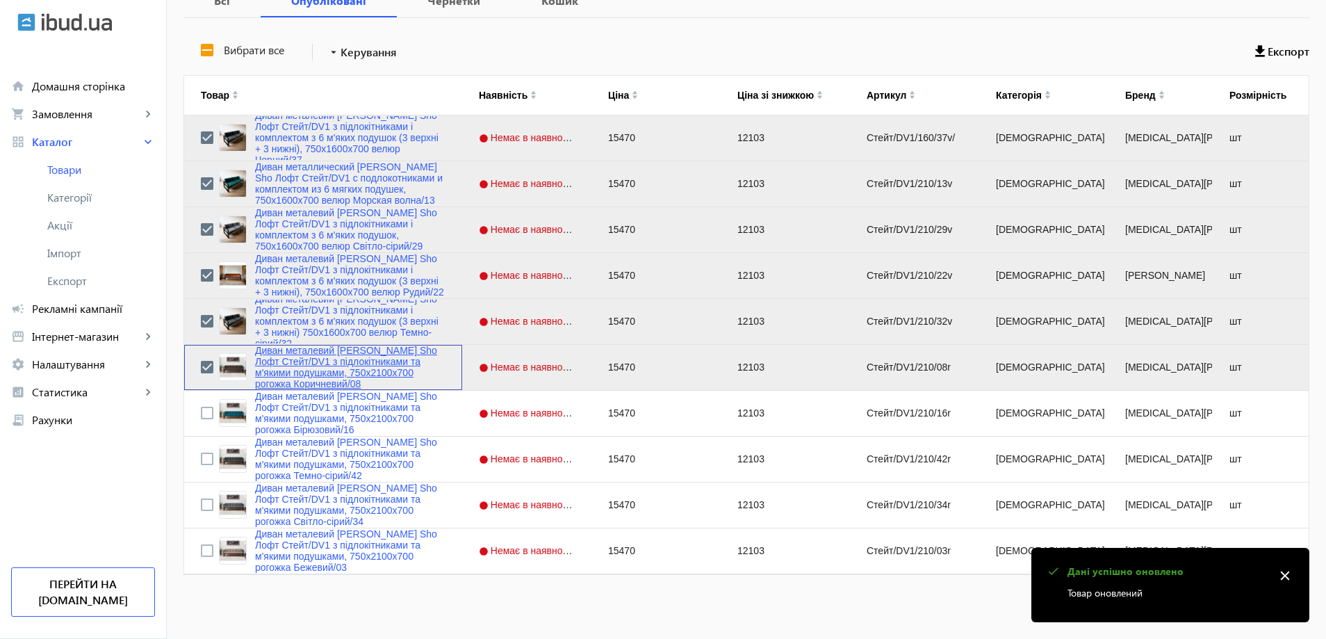
click at [295, 370] on link "Диван металевий [PERSON_NAME] Sho Лофт Стейт/DV1 з підлокітниками та м'якими по…" at bounding box center [350, 367] width 190 height 44
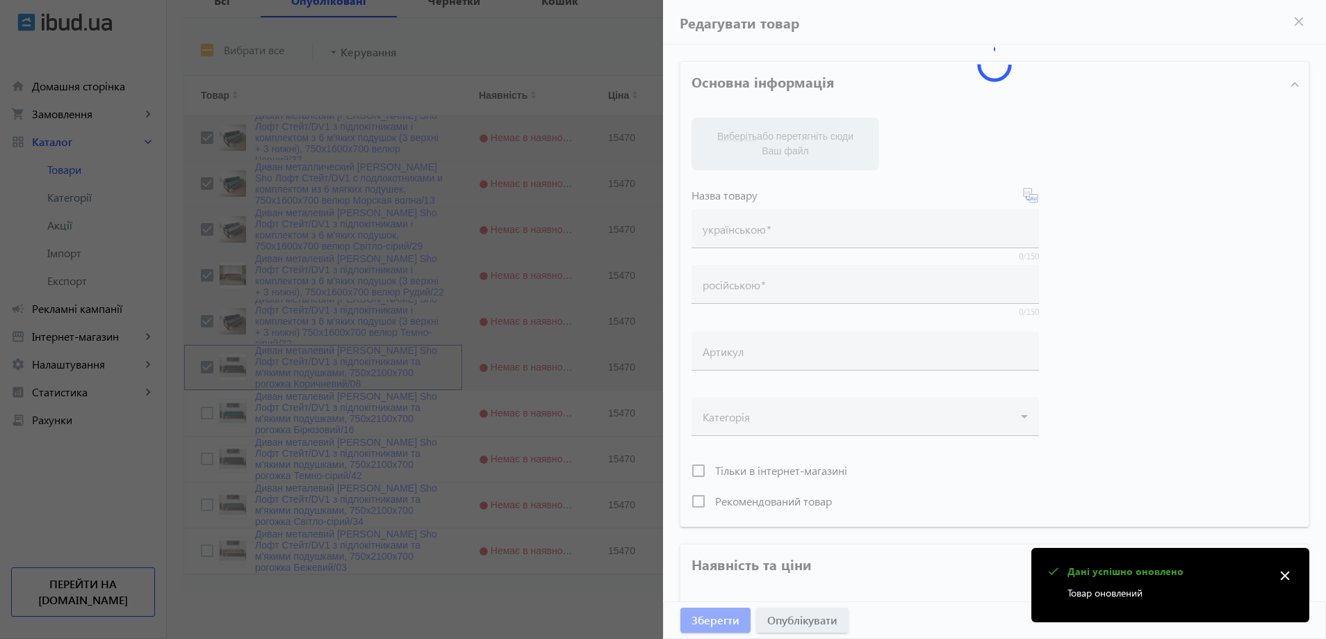
type input "Диван металевий [PERSON_NAME] Sho Лофт Стейт/DV1 з підлокітниками та м'якими по…"
type input "Диван металлический [PERSON_NAME] Sho Лофт Стейт/DV1 с подлокотниками и мягкими…"
type input "Стейт/DV1/210/08r"
type input "15470"
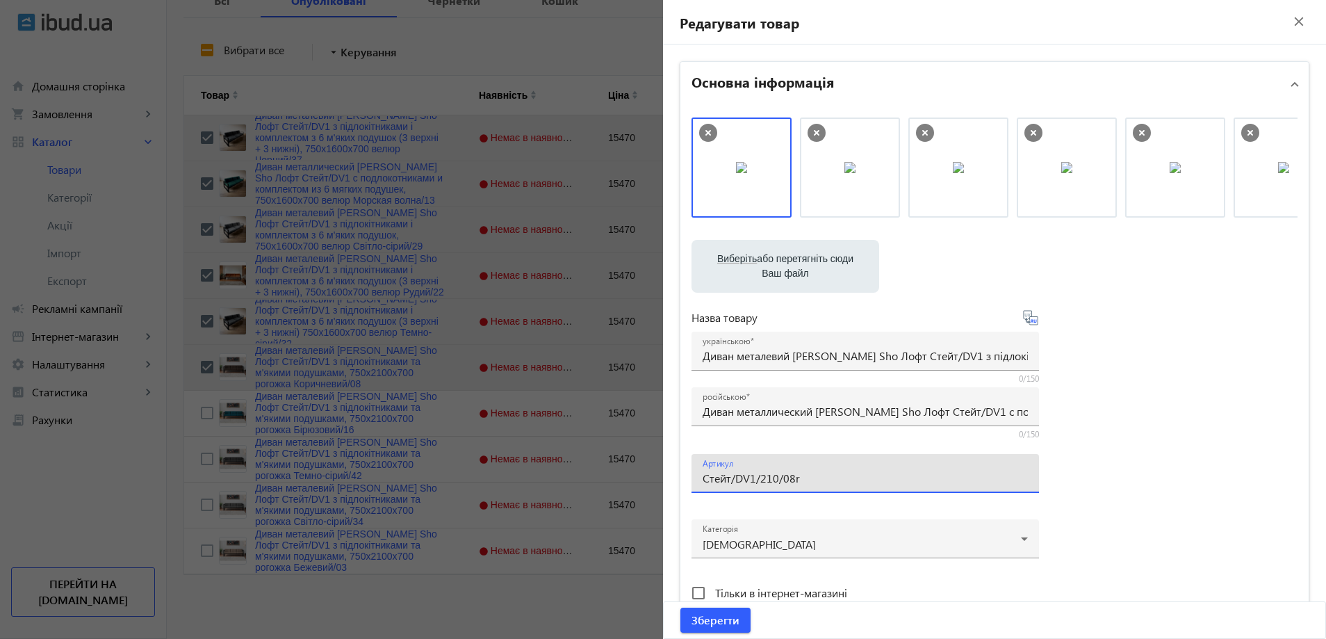
click at [807, 478] on input "Стейт/DV1/210/08r" at bounding box center [865, 477] width 325 height 15
paste input "160/08r/"
type input "Стейт/DV1/160/08r/"
click at [732, 419] on div "російською Диван металлический [PERSON_NAME] Sho Лофт Стейт/DV1 с подлокотникам…" at bounding box center [865, 406] width 325 height 39
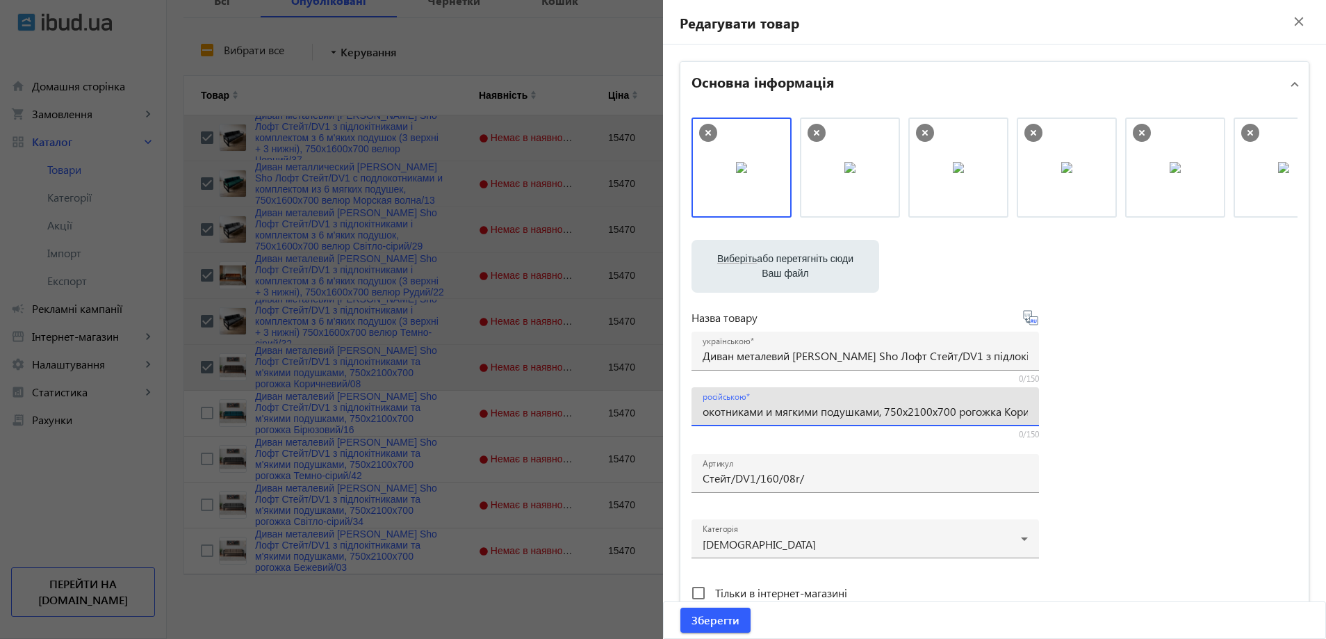
paste input "омплектом из 6 мягких подушек (3 верхние + 3 нижние), 750х16"
drag, startPoint x: 817, startPoint y: 412, endPoint x: 716, endPoint y: 419, distance: 101.7
click at [716, 419] on div "російською Диван металлический [PERSON_NAME] Sho Лофт Стейт/DV1 с подлокотникам…" at bounding box center [865, 406] width 325 height 39
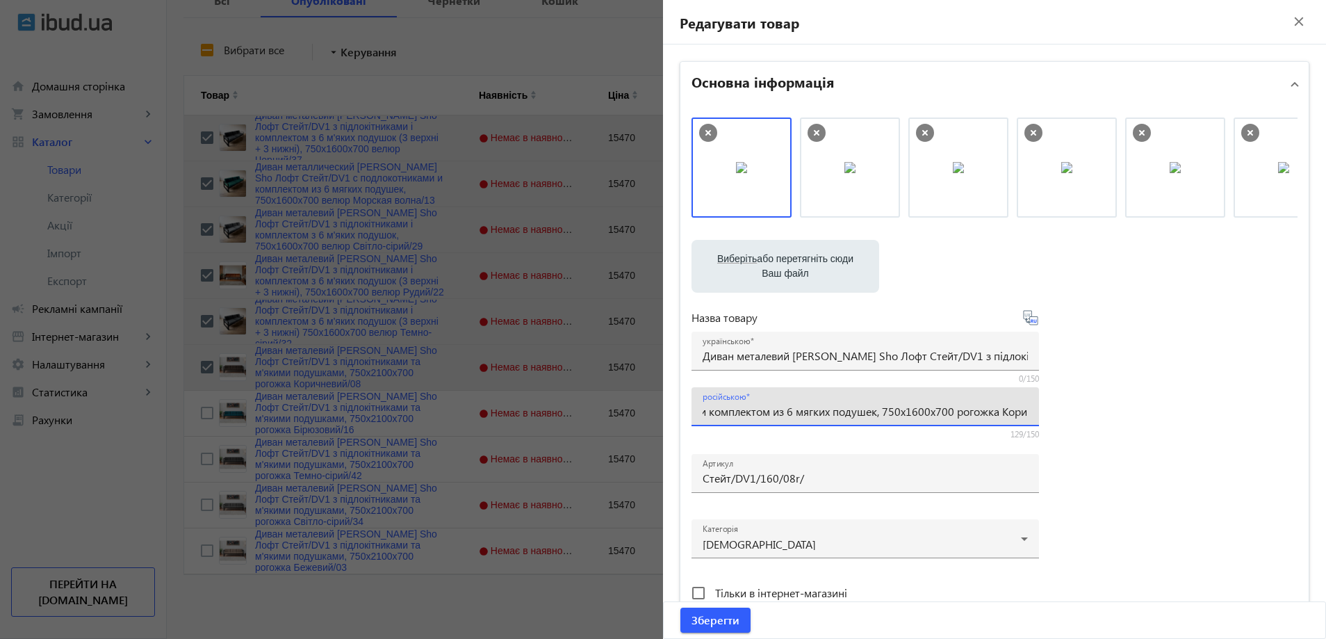
type input "Диван металлический [PERSON_NAME] Sho Лофт Стейт/DV1 с подлокотниками и комплек…"
click at [789, 347] on div "українською Диван металевий [PERSON_NAME] Sho Лофт Стейт/DV1 з підлокітниками т…" at bounding box center [865, 350] width 325 height 39
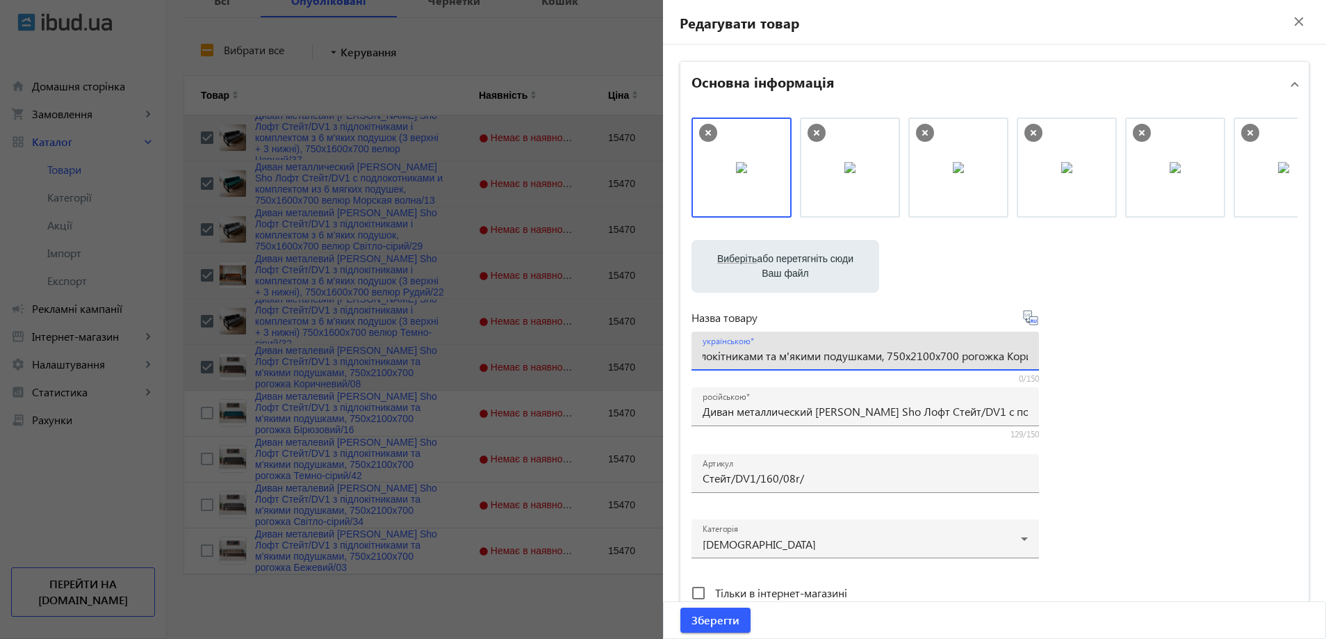
paste input "комплектом з 6 м'яких подушок (3 верхні + 3 нижні), 750х16"
drag, startPoint x: 818, startPoint y: 354, endPoint x: 723, endPoint y: 358, distance: 95.3
click at [723, 358] on input "Диван металевий [PERSON_NAME] Sho Лофт Стейт/DV1 з підлокітниками і комплектом …" at bounding box center [865, 355] width 325 height 15
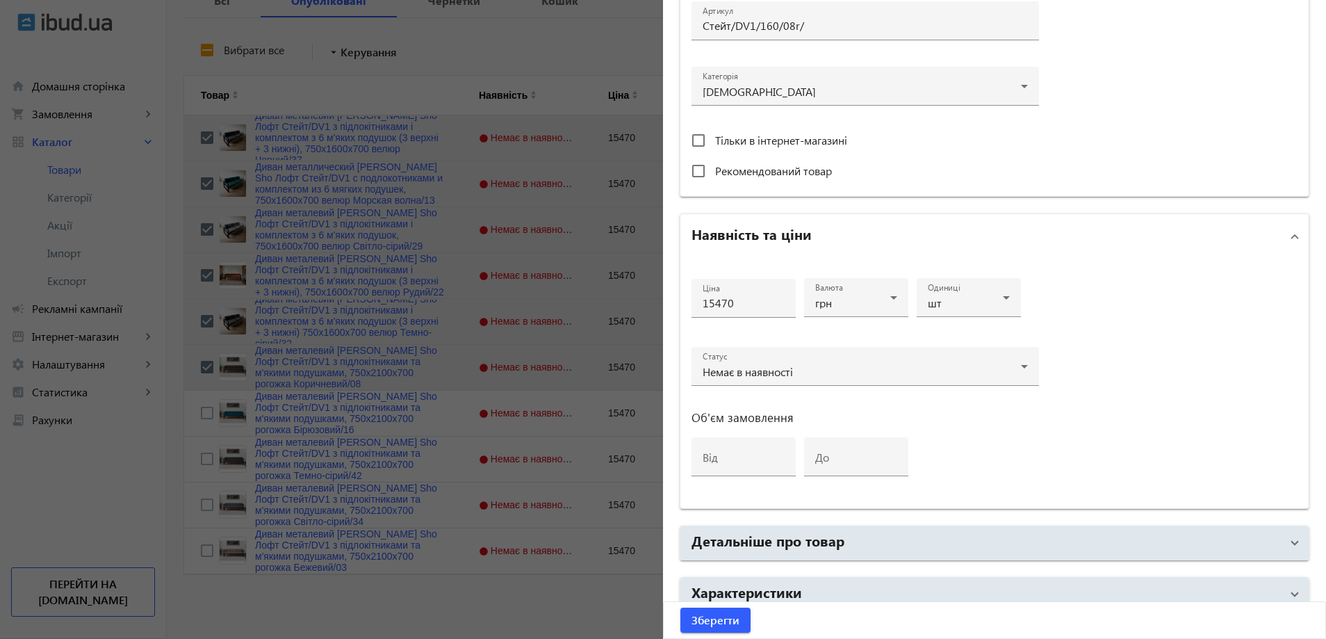
scroll to position [521, 0]
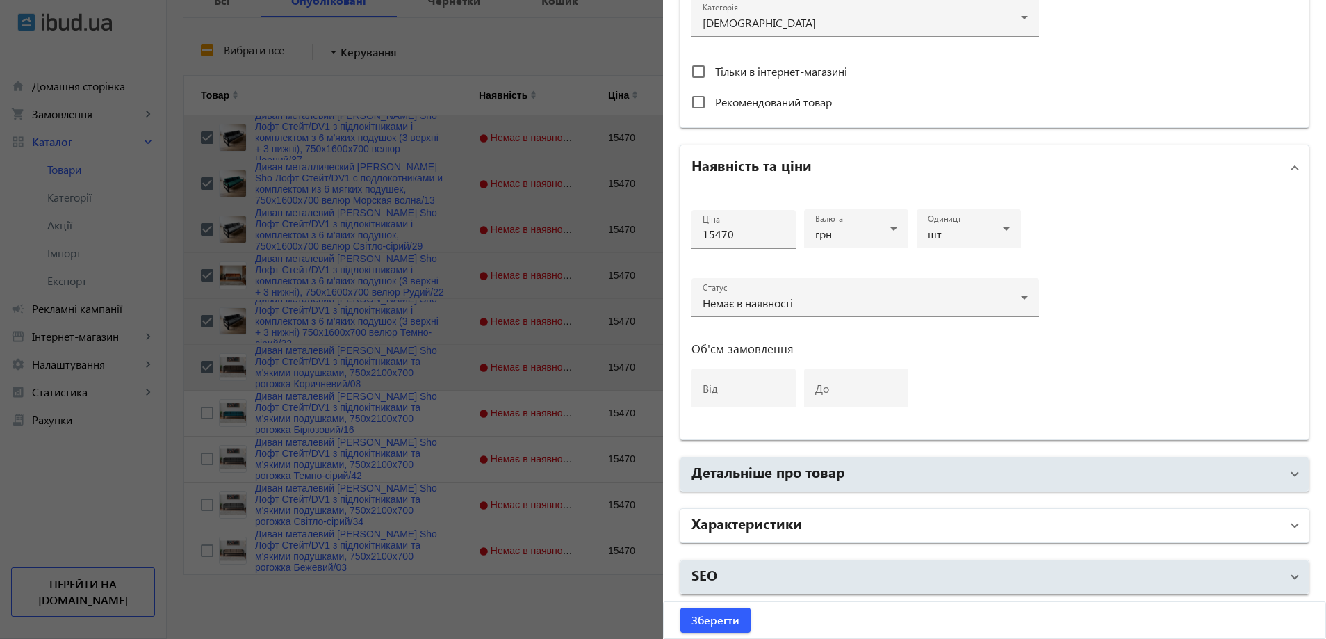
type input "Диван металевий [PERSON_NAME] Sho Лофт Стейт/DV1 з підлокітниками і комплектом …"
click at [827, 526] on mat-panel-title "Характеристики" at bounding box center [985, 525] width 589 height 25
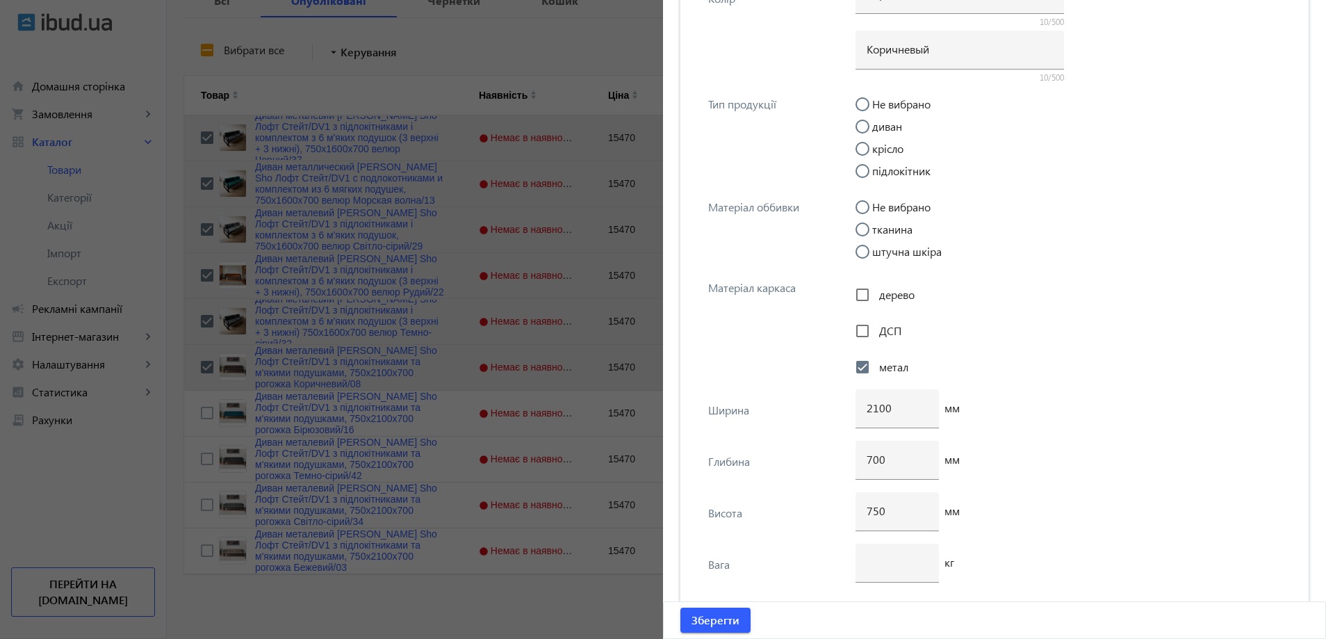
scroll to position [5108, 0]
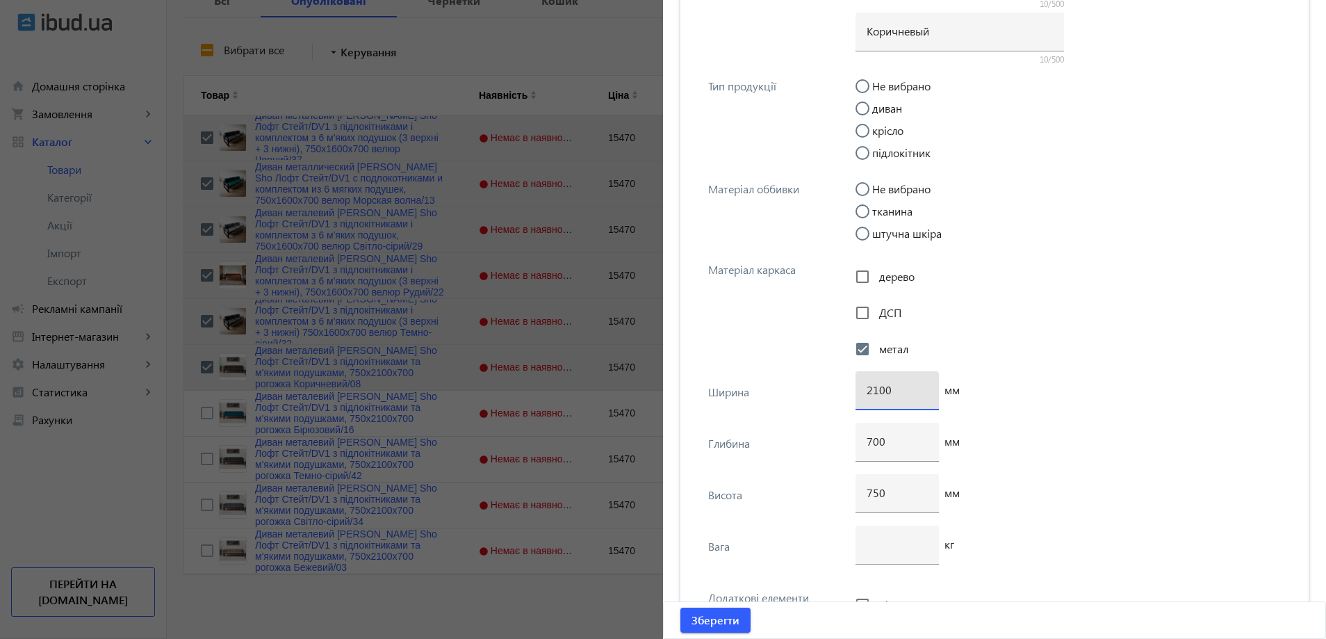
drag, startPoint x: 872, startPoint y: 388, endPoint x: 852, endPoint y: 393, distance: 20.6
click at [855, 393] on div "2100" at bounding box center [896, 390] width 83 height 39
type input "1600"
click at [703, 616] on span "Зберегти" at bounding box center [715, 619] width 48 height 15
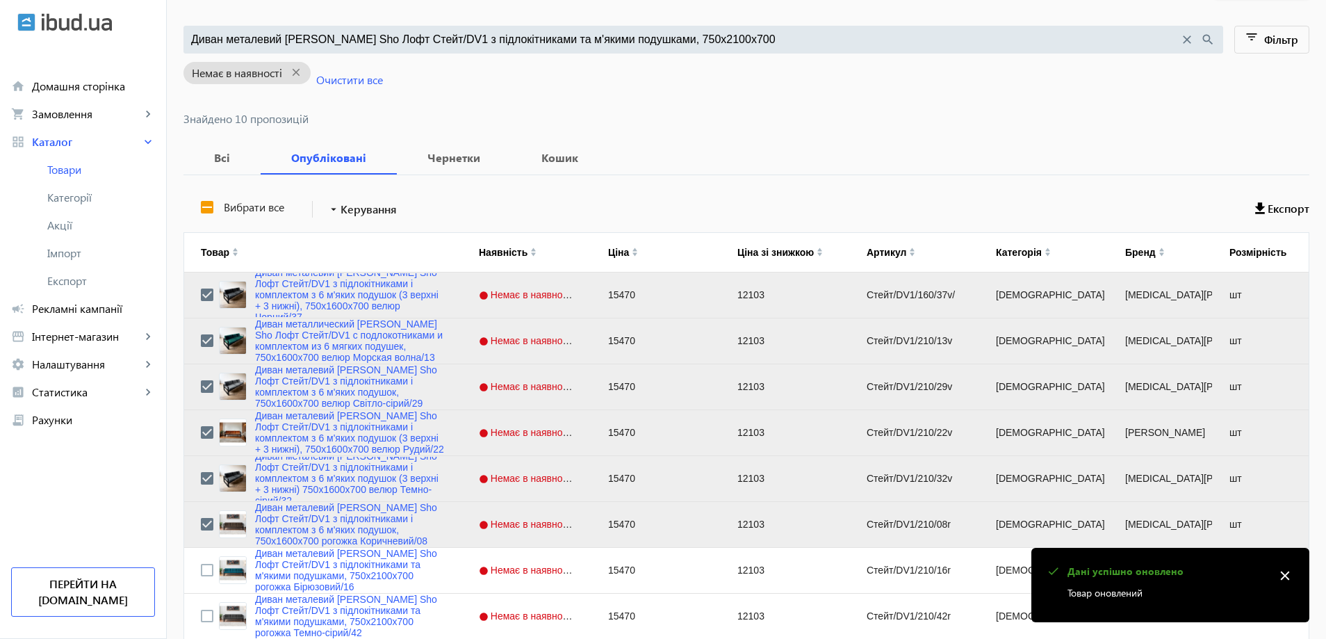
scroll to position [284, 0]
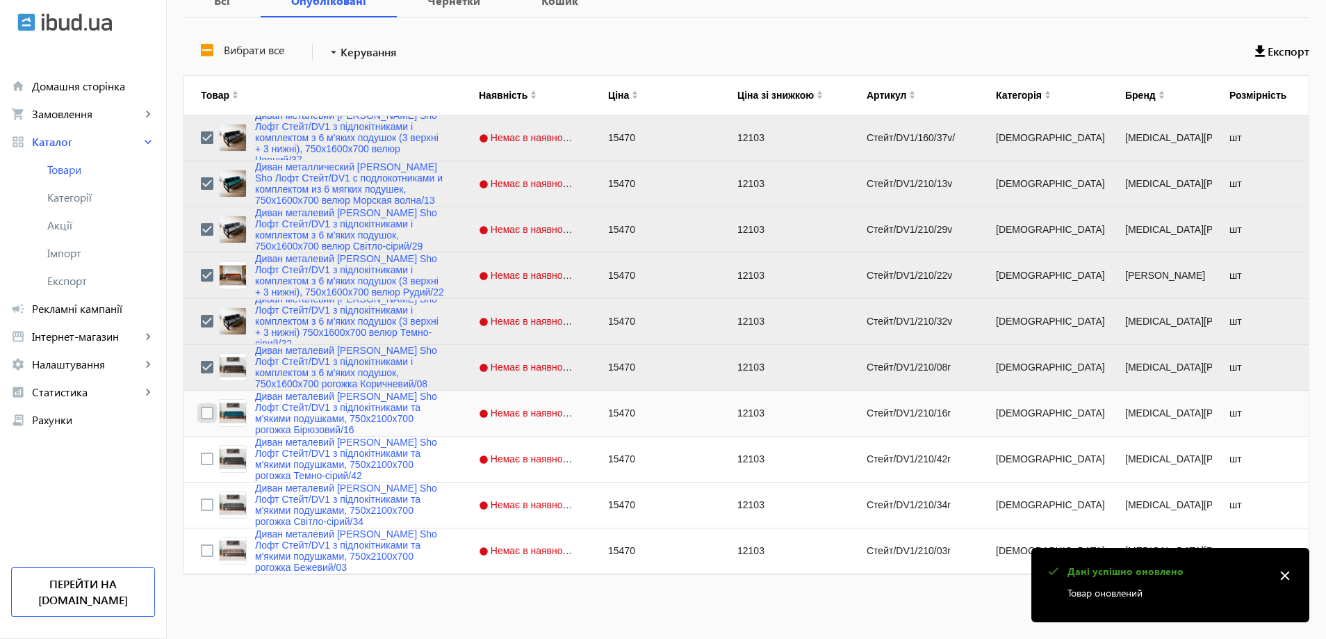
click at [201, 413] on input "Press Space to toggle row selection (unchecked)" at bounding box center [207, 413] width 13 height 13
checkbox input "true"
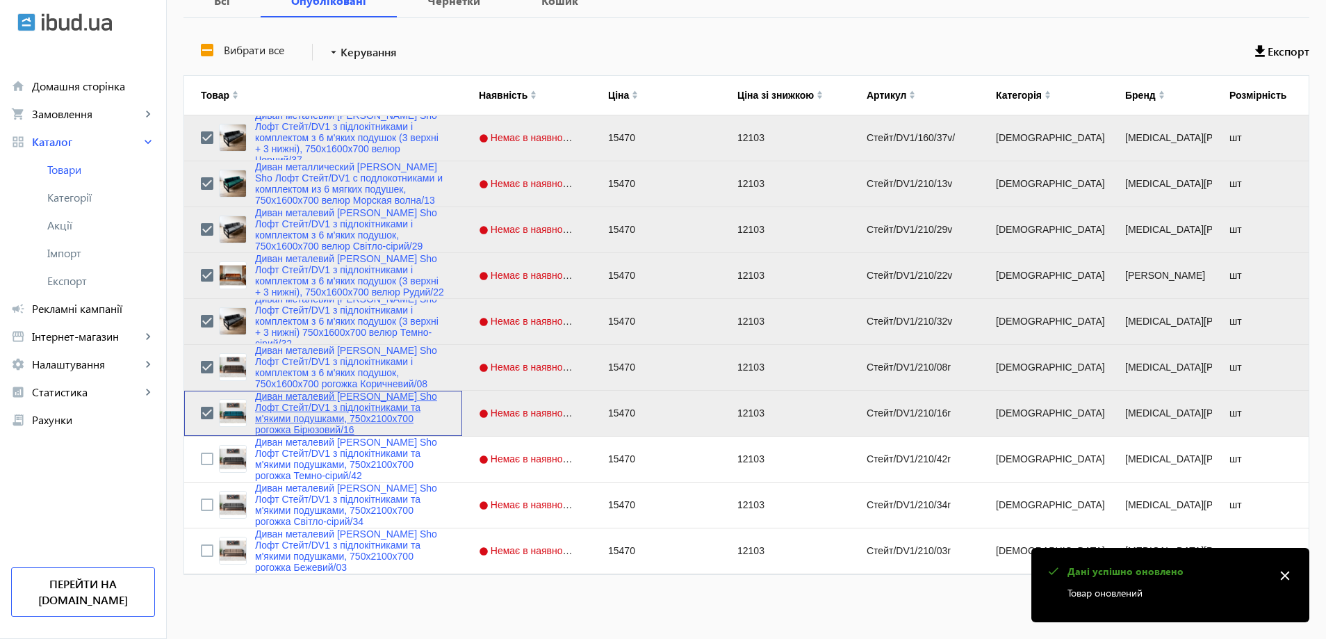
click at [259, 418] on link "Диван металевий [PERSON_NAME] Sho Лофт Стейт/DV1 з підлокітниками та м'якими по…" at bounding box center [350, 413] width 190 height 44
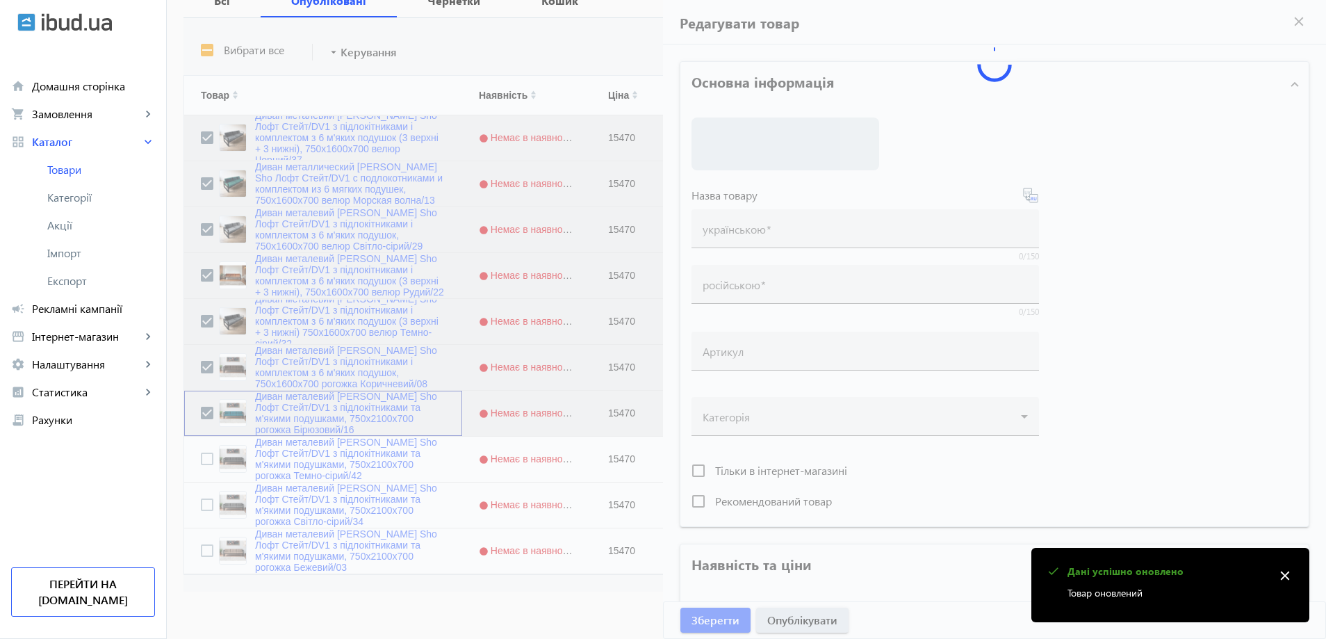
type input "Диван металевий [PERSON_NAME] Sho Лофт Стейт/DV1 з підлокітниками та м'якими по…"
type input "Диван металлический [PERSON_NAME] Sho Лофт Стейт/DV1 с подлокотниками и мягкими…"
type input "Стейт/DV1/210/16r"
type input "15470"
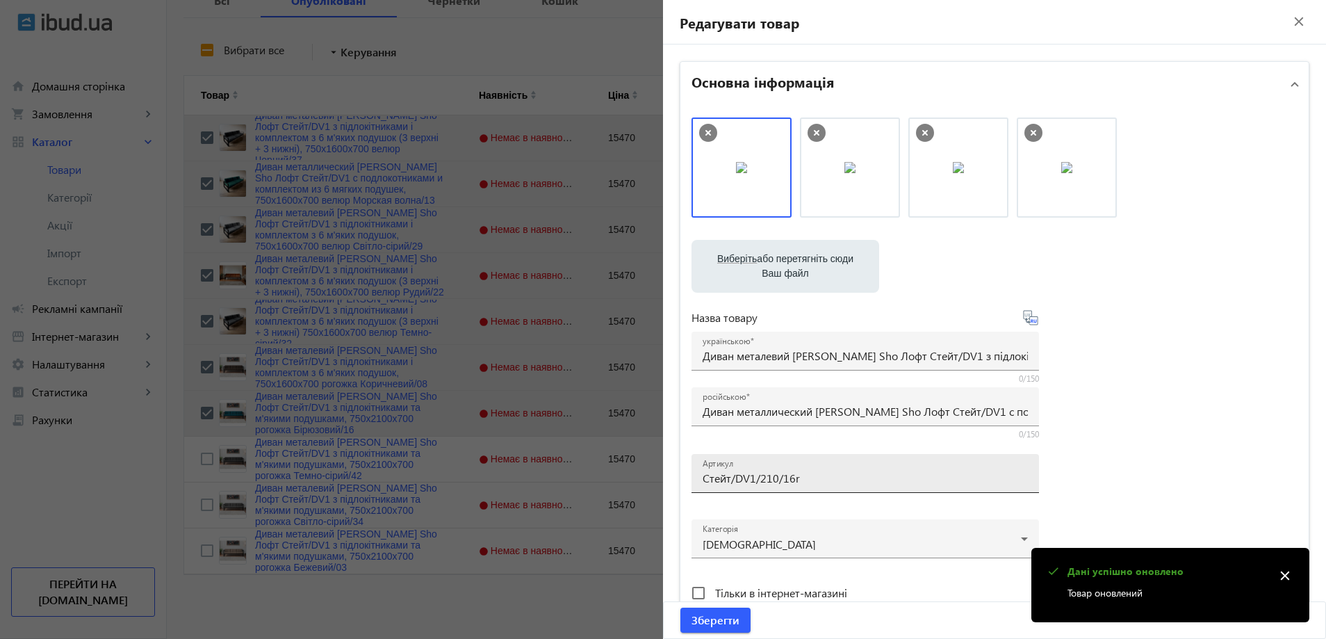
click at [785, 484] on input "Стейт/DV1/210/16r" at bounding box center [865, 477] width 325 height 15
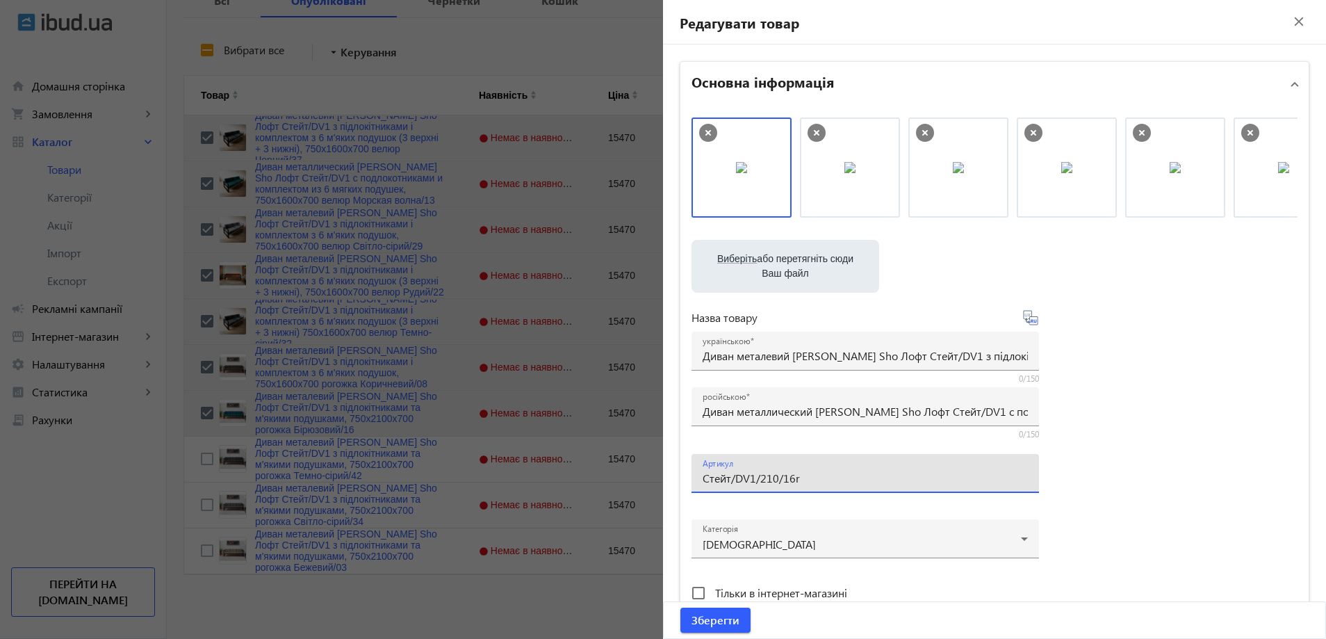
paste input "160/16r/"
type input "Стейт/DV1/160/16r/"
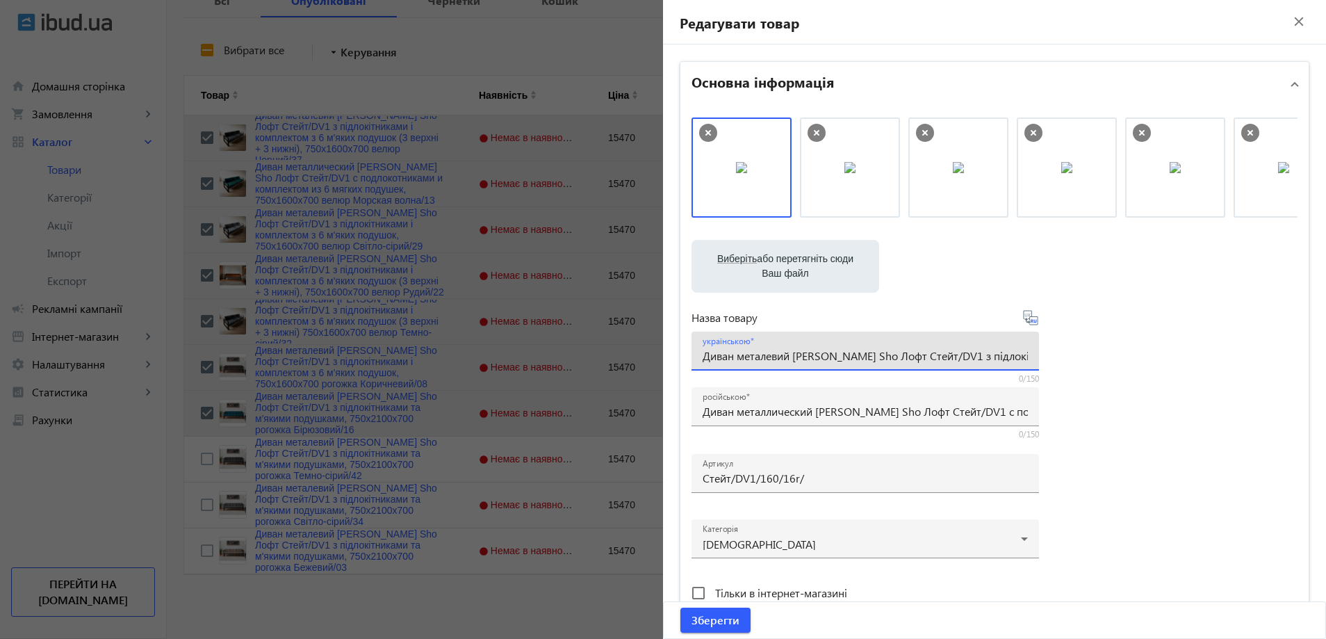
click at [782, 357] on input "Диван металевий [PERSON_NAME] Sho Лофт Стейт/DV1 з підлокітниками та м'якими по…" at bounding box center [865, 355] width 325 height 15
paste input "комплектом з 6 м'яких подушок (3 верхні + 3 нижні), 750х16"
type input "Диван металевий [PERSON_NAME] Sho Лофт Стейт/DV1 з підлокітниками і комплектом …"
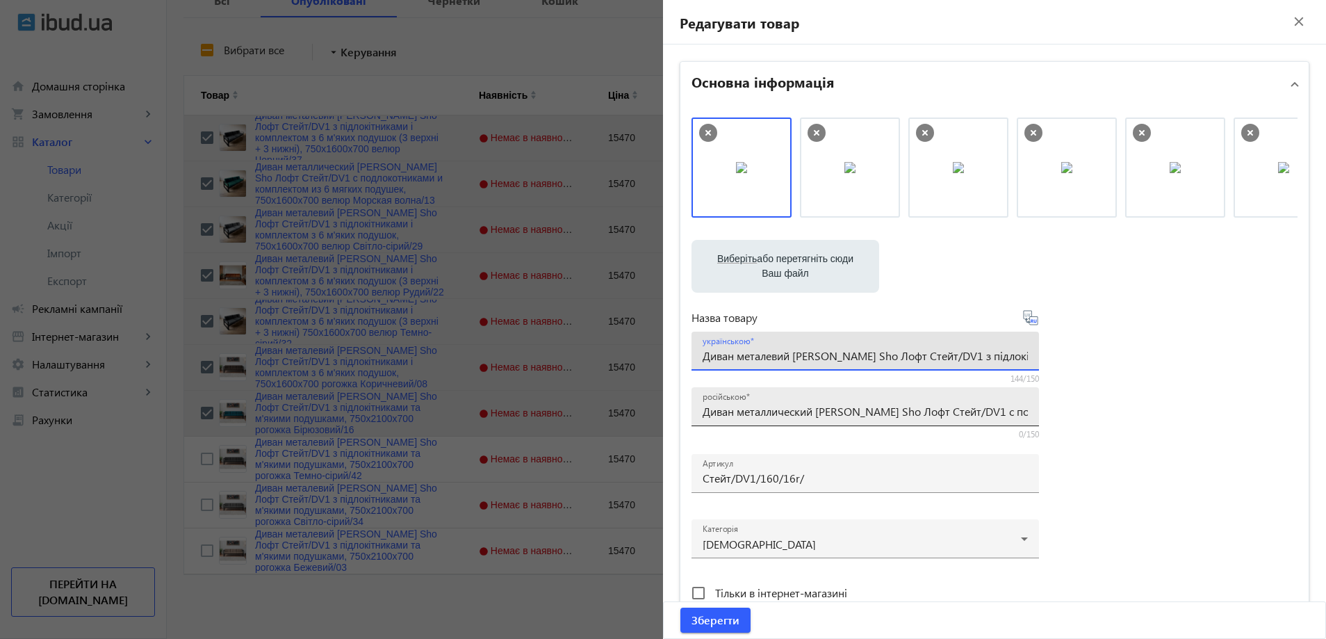
click at [957, 388] on div "російською Диван металлический [PERSON_NAME] Sho Лофт Стейт/DV1 с подлокотникам…" at bounding box center [865, 406] width 325 height 39
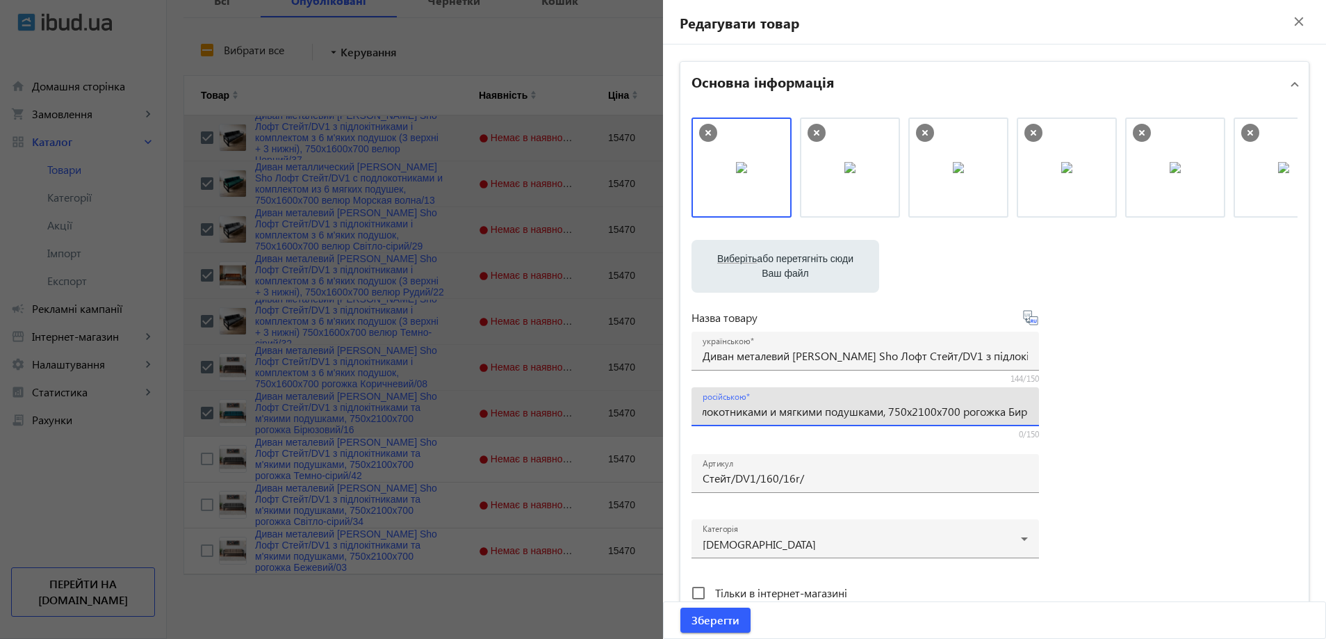
click at [951, 412] on input "Диван металлический [PERSON_NAME] Sho Лофт Стейт/DV1 с подлокотниками и мягкими…" at bounding box center [865, 411] width 325 height 15
paste input "омплектом из 6 мягких подушек (3 верхние + 3 нижние), 750х16"
type input "Диван металлический [PERSON_NAME] Sho Лофт Стейт/DV1 с подлокотниками и комплек…"
click at [1115, 406] on div "Виберіть або перетягніть сюди Ваш файл 634168186aa787e0c4082070581104-d629619e4…" at bounding box center [994, 377] width 606 height 520
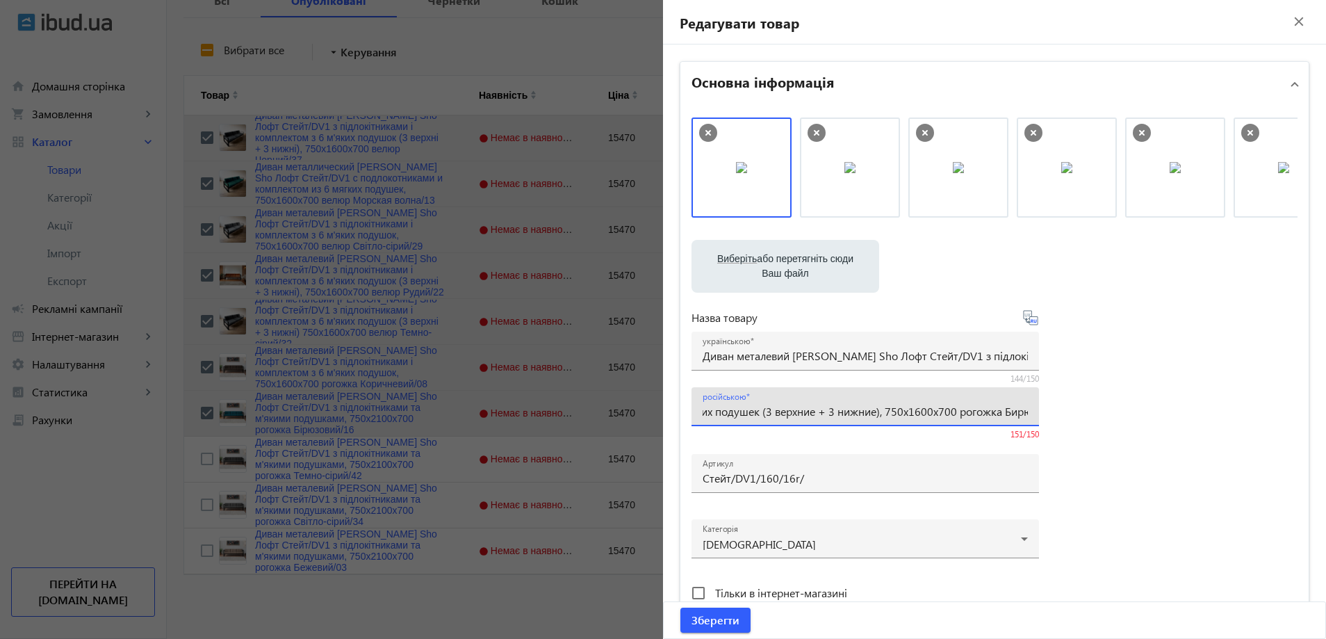
scroll to position [0, 0]
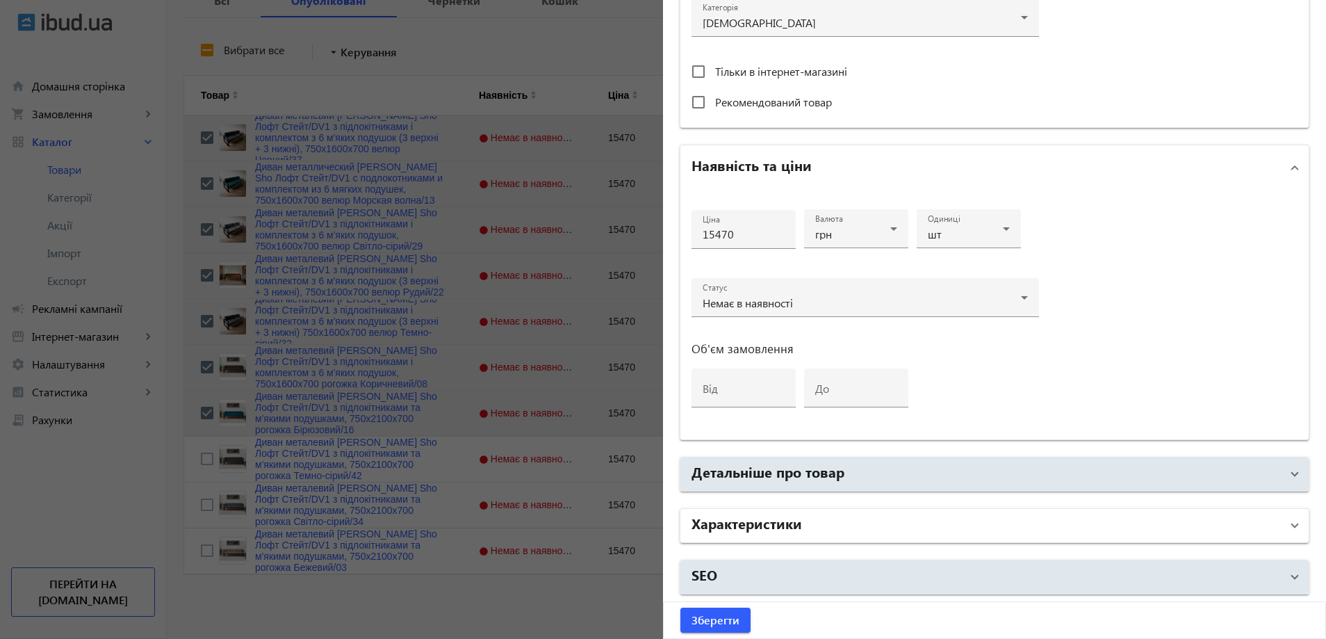
click at [824, 527] on mat-panel-title "Характеристики" at bounding box center [985, 525] width 589 height 25
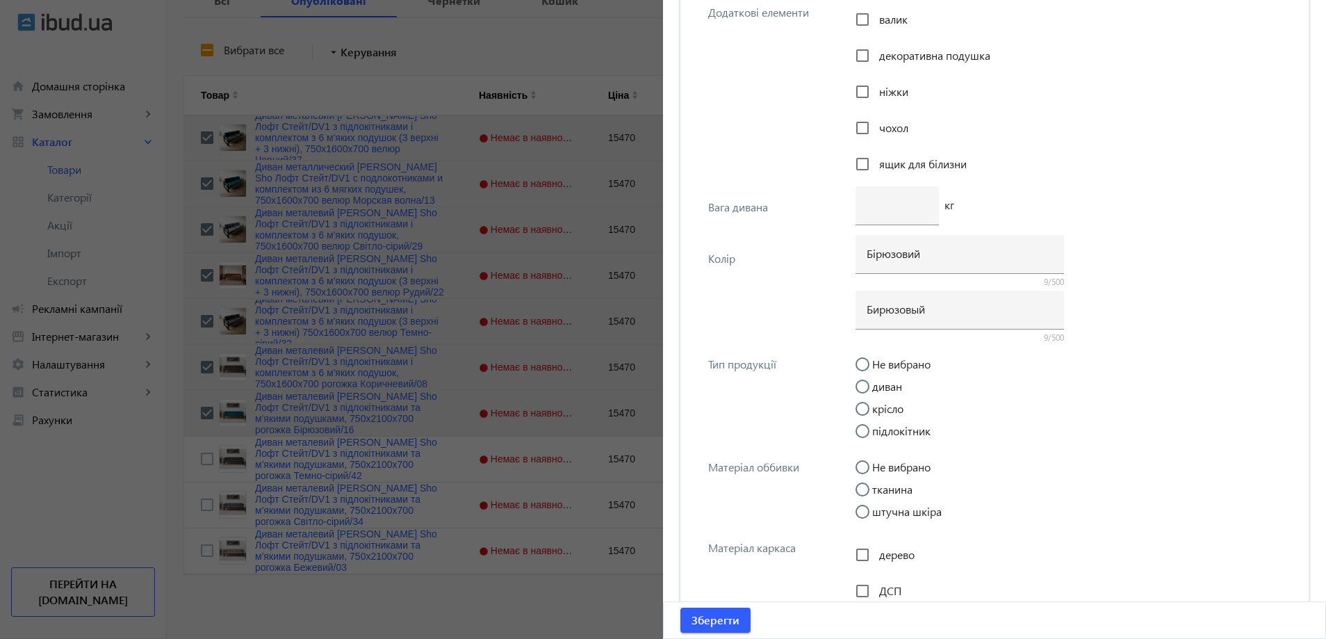
scroll to position [5247, 0]
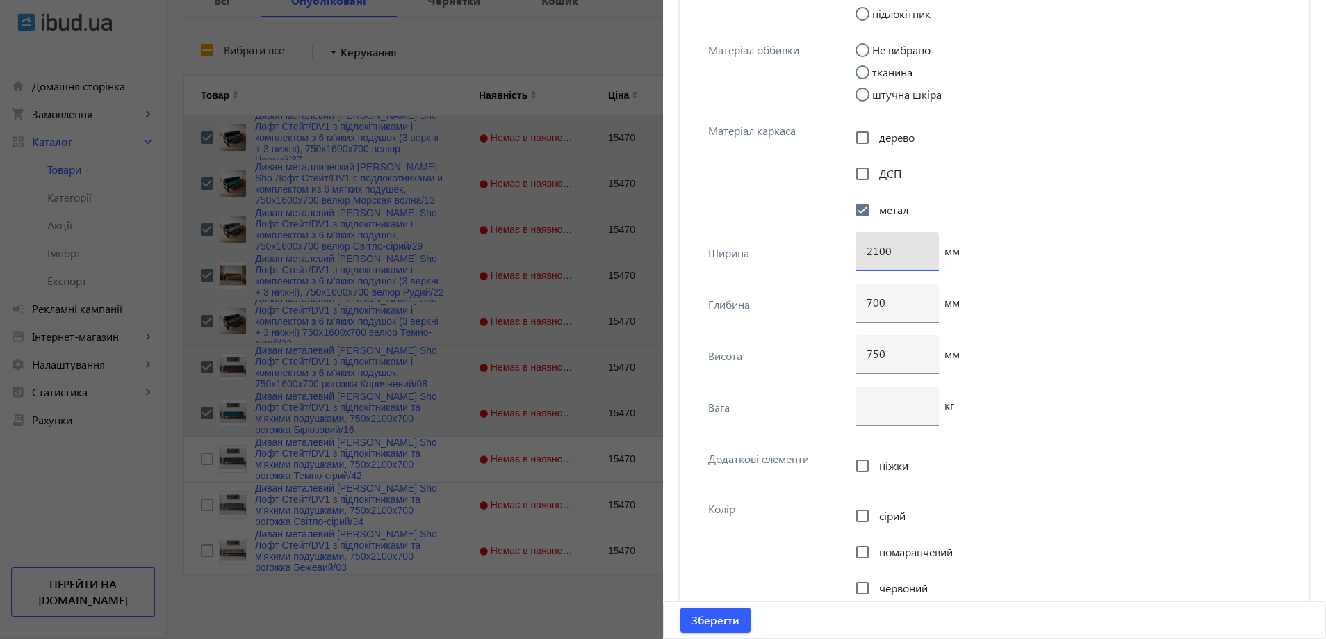
drag, startPoint x: 874, startPoint y: 252, endPoint x: 849, endPoint y: 252, distance: 24.3
click at [849, 252] on div "Ширина 2100 мм" at bounding box center [994, 257] width 606 height 51
type input "1600"
click at [712, 619] on span "Зберегти" at bounding box center [715, 619] width 48 height 15
click at [697, 623] on span "Зберегти" at bounding box center [715, 619] width 48 height 15
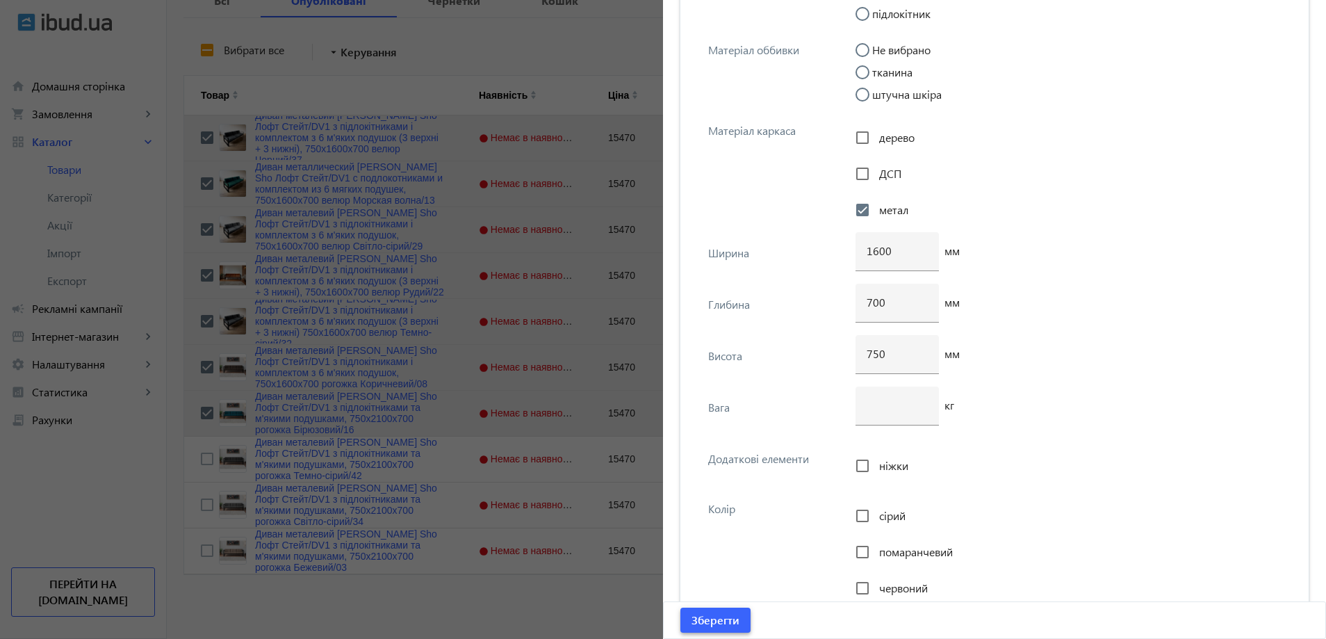
click at [721, 634] on span "submit" at bounding box center [715, 619] width 70 height 33
click at [714, 622] on span "Зберегти" at bounding box center [715, 619] width 48 height 15
click at [723, 623] on span "Зберегти" at bounding box center [715, 619] width 48 height 15
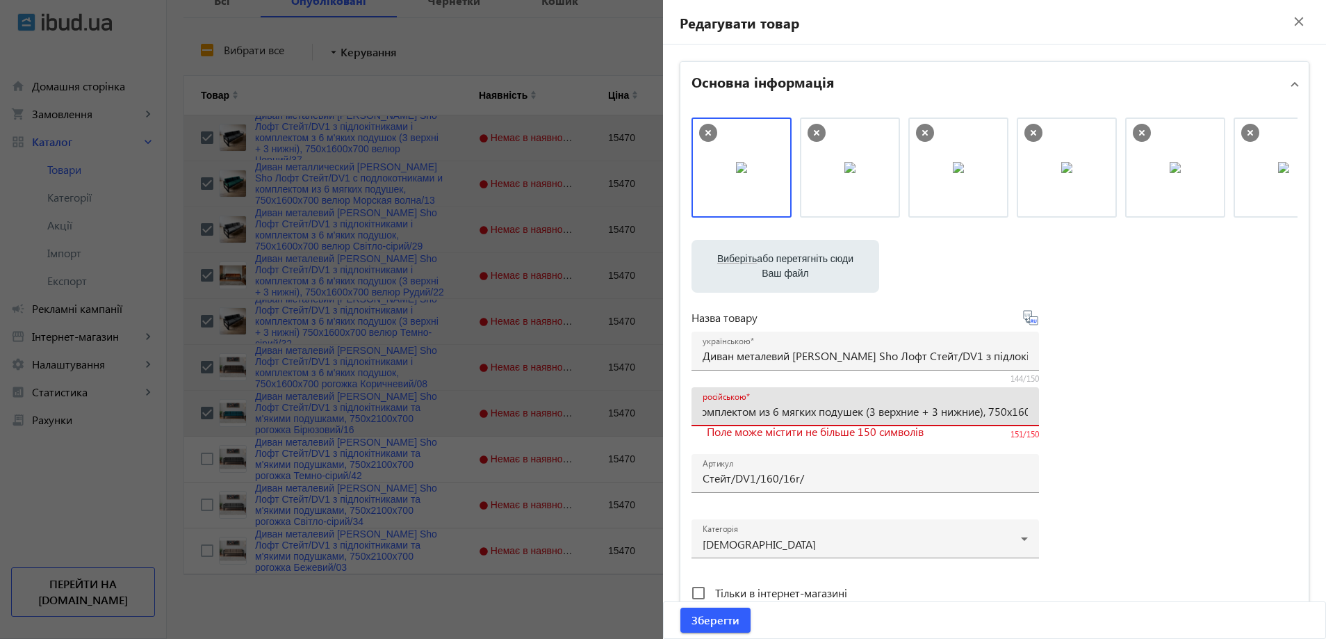
scroll to position [0, 523]
drag, startPoint x: 957, startPoint y: 409, endPoint x: 1038, endPoint y: 411, distance: 80.6
click at [1038, 411] on div "Виберіть або перетягніть сюди Ваш файл 634168186aa787e0c4082070581104-d629619e4…" at bounding box center [994, 377] width 606 height 520
click at [823, 414] on input "Диван металлический [PERSON_NAME] Sho Лофт Стейт/DV1 с подлокотниками и комплек…" at bounding box center [865, 411] width 325 height 15
click at [823, 412] on input "Диван металлический [PERSON_NAME] Sho Лофт Стейт/DV1 с подлокотниками и комплек…" at bounding box center [865, 411] width 325 height 15
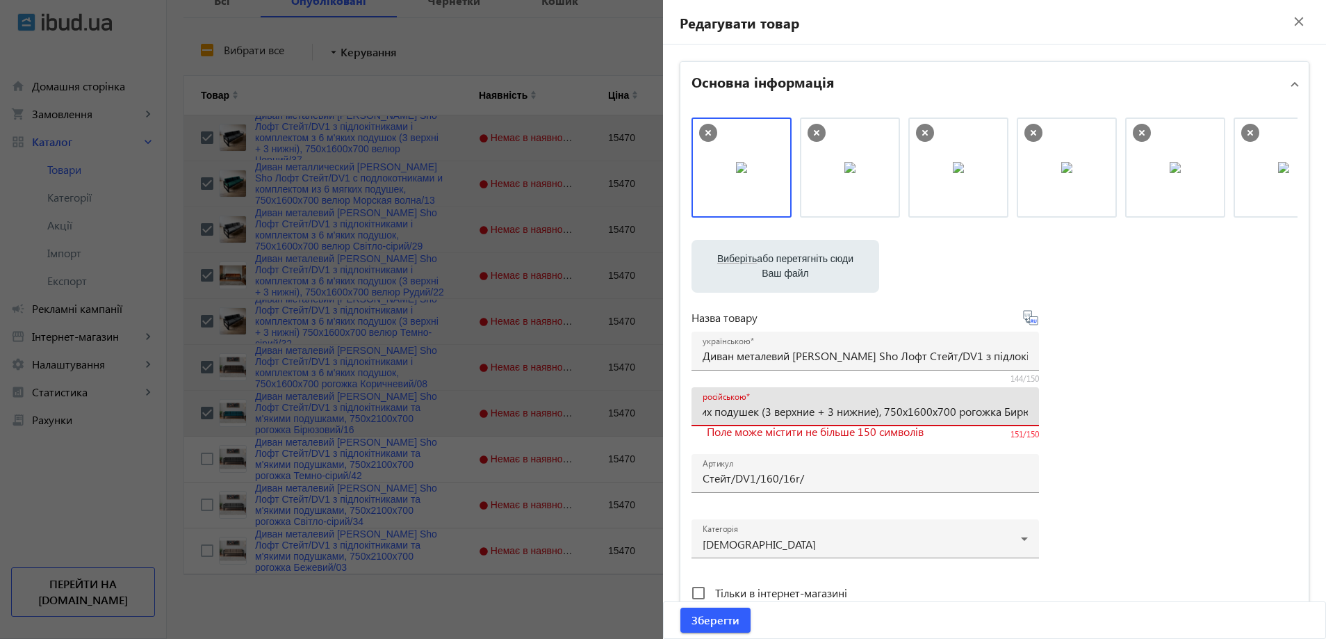
click at [826, 413] on input "Диван металлический [PERSON_NAME] Sho Лофт Стейт/DV1 с подлокотниками и комплек…" at bounding box center [865, 411] width 325 height 15
type input "Диван металлический [PERSON_NAME] Sho Лофт Стейт/DV1 с подлокотниками и комплек…"
click at [730, 618] on span "Зберегти" at bounding box center [715, 619] width 48 height 15
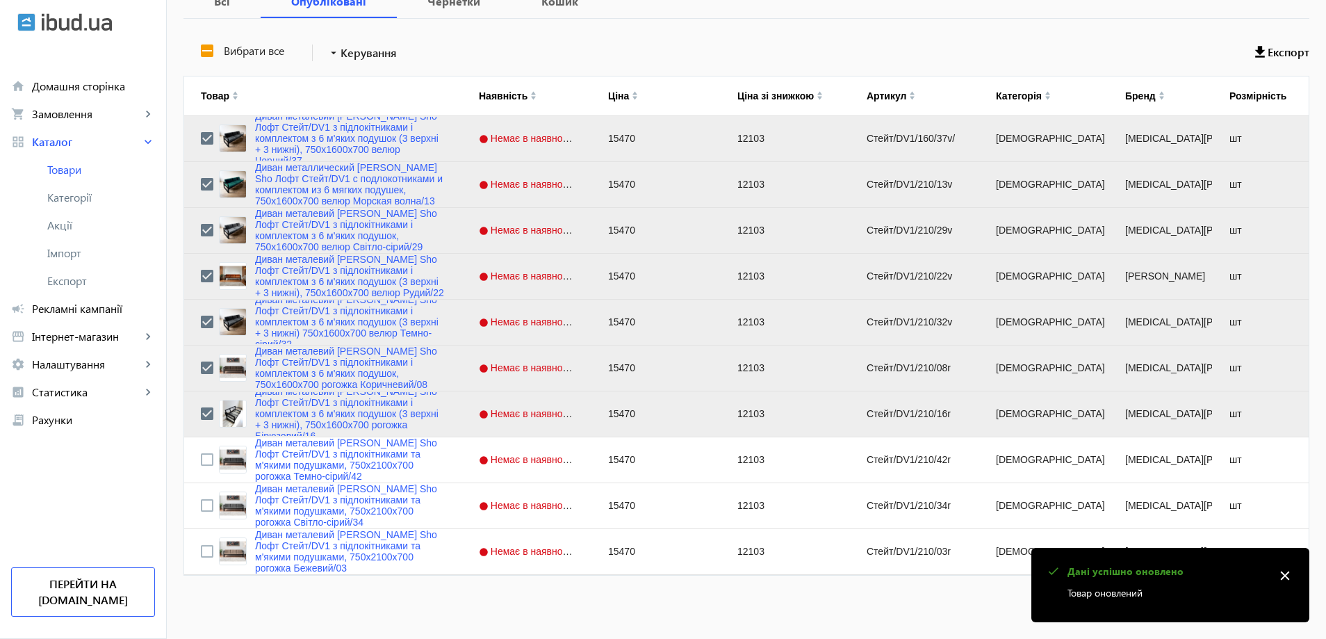
scroll to position [284, 0]
click at [201, 457] on input "Press Space to toggle row selection (unchecked)" at bounding box center [207, 458] width 13 height 13
checkbox input "true"
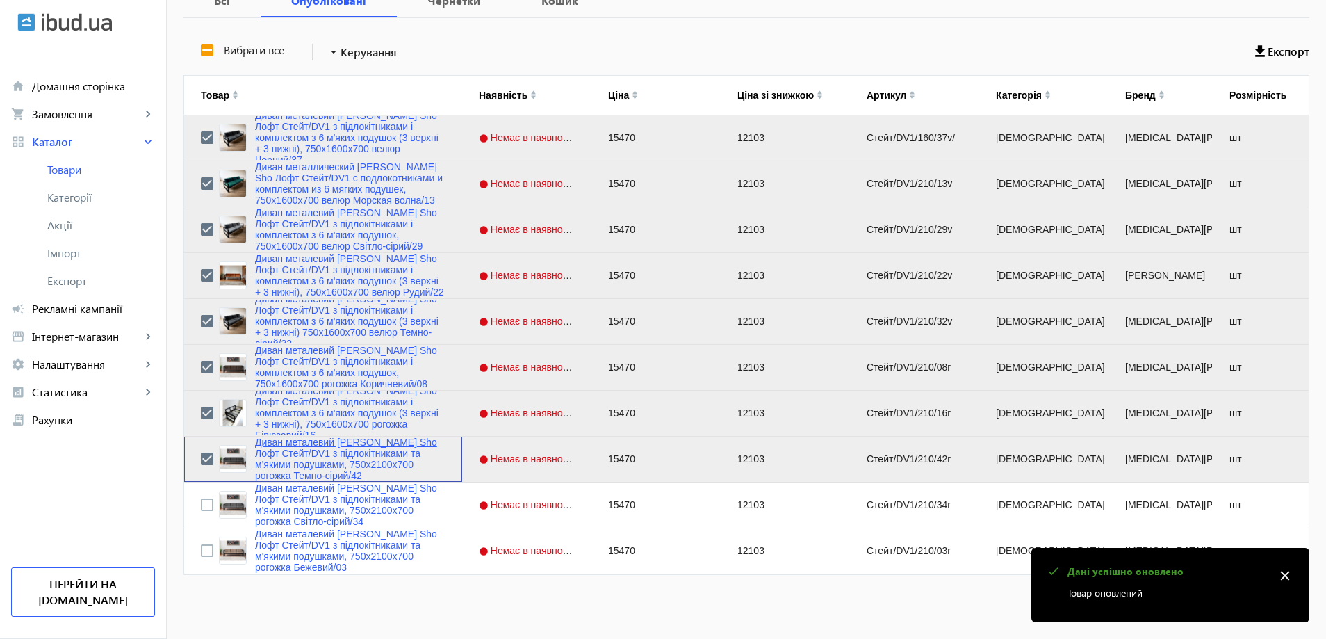
click at [277, 469] on link "Диван металевий [PERSON_NAME] Sho Лофт Стейт/DV1 з підлокітниками та м'якими по…" at bounding box center [350, 458] width 190 height 44
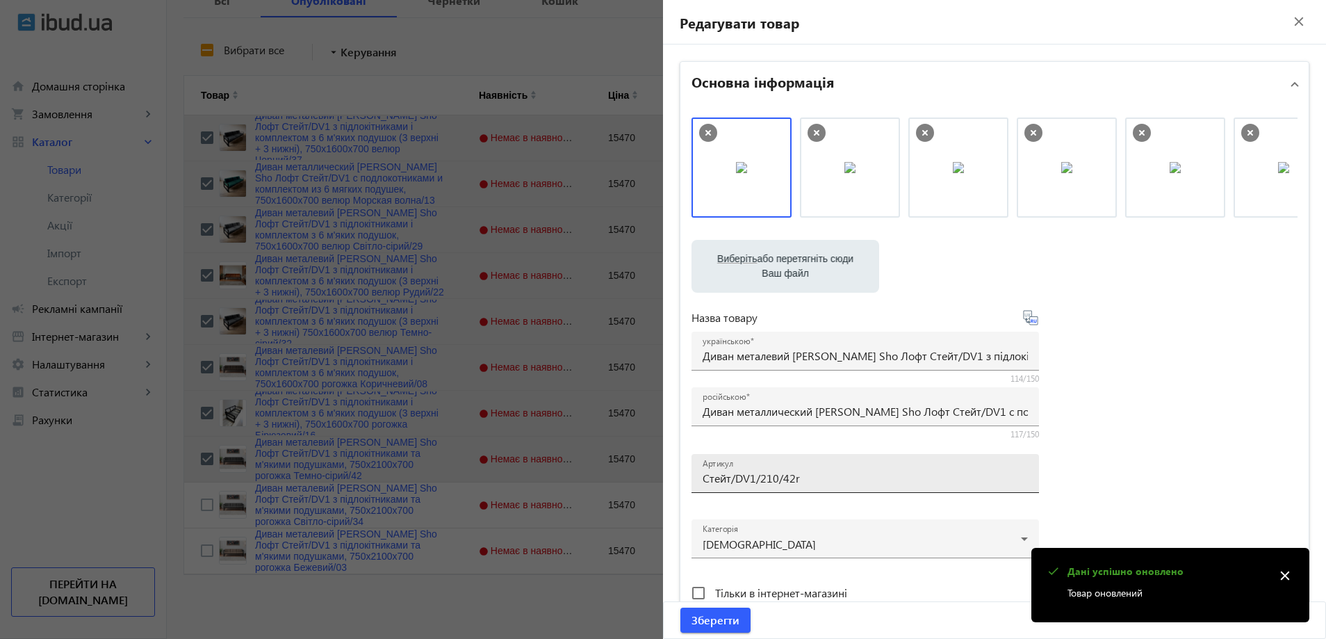
click at [794, 479] on input "Стейт/DV1/210/42r" at bounding box center [865, 477] width 325 height 15
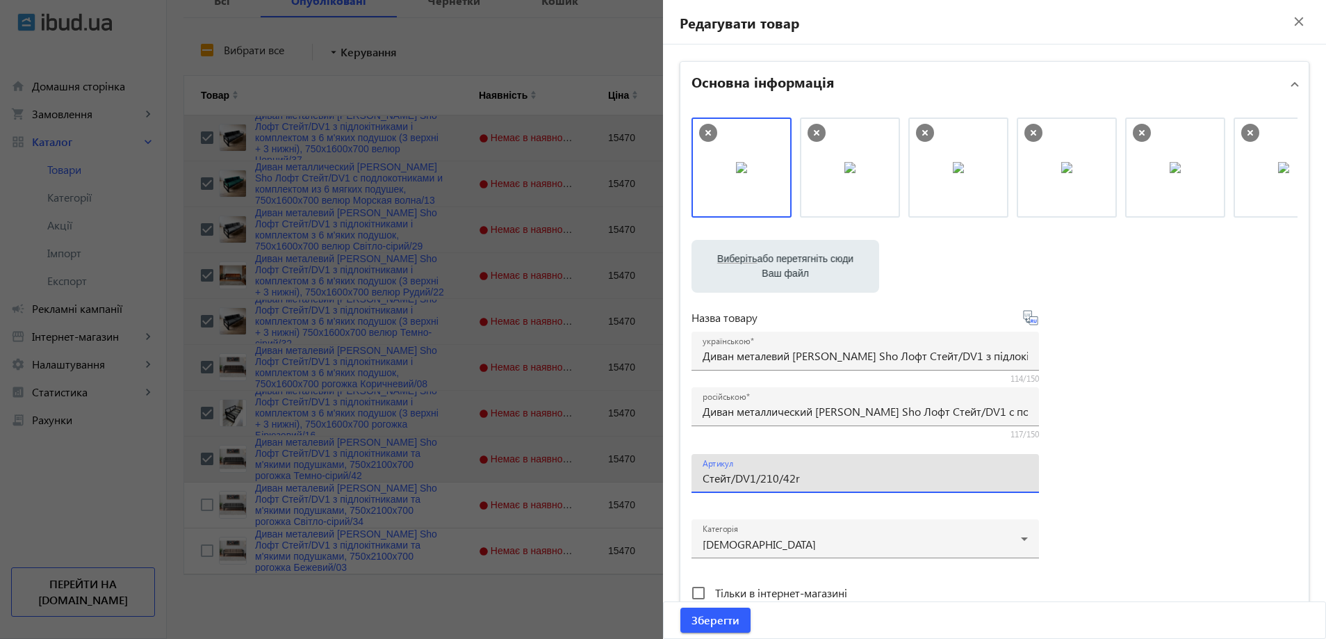
paste input "160/42r/"
type input "Стейт/DV1/160/42r/"
click at [767, 347] on div "українською Диван металевий [PERSON_NAME] Sho Лофт Стейт/DV1 з підлокітниками т…" at bounding box center [865, 350] width 325 height 39
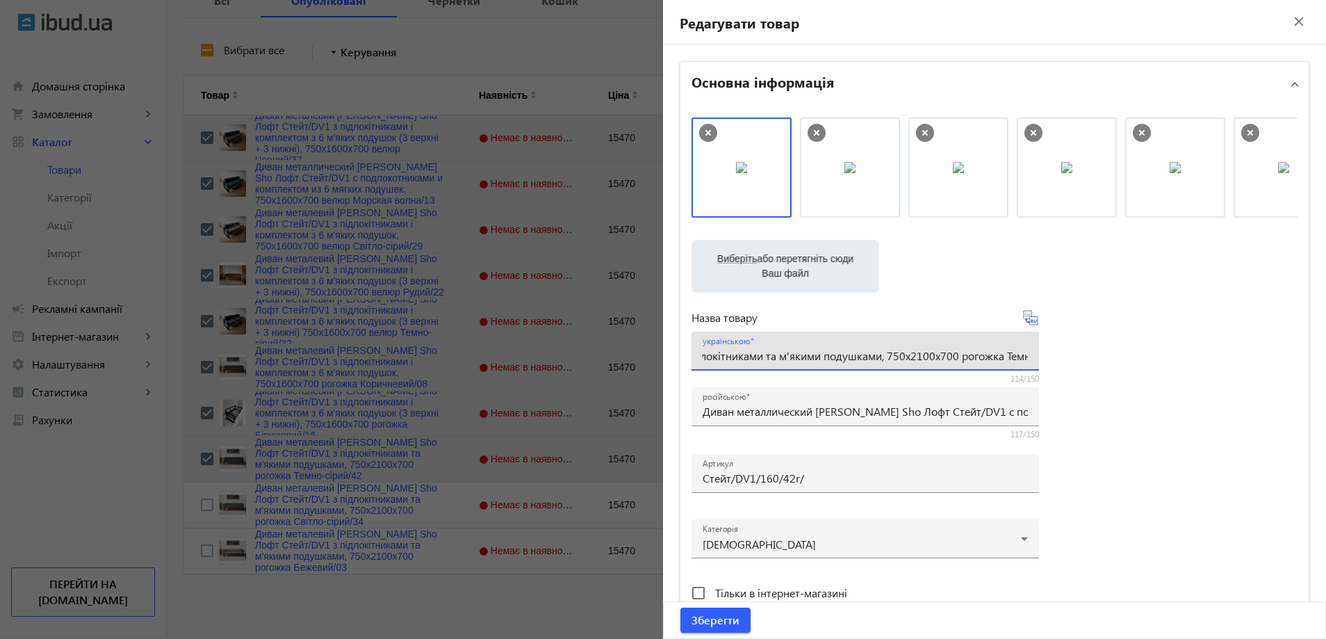
paste input "комплектом з 6 м'яких подушок (3 верхні + 3 нижні), 750х16"
type input "Диван металевий [PERSON_NAME] Sho Лофт Стейт/DV1 з підлокітниками і комплектом …"
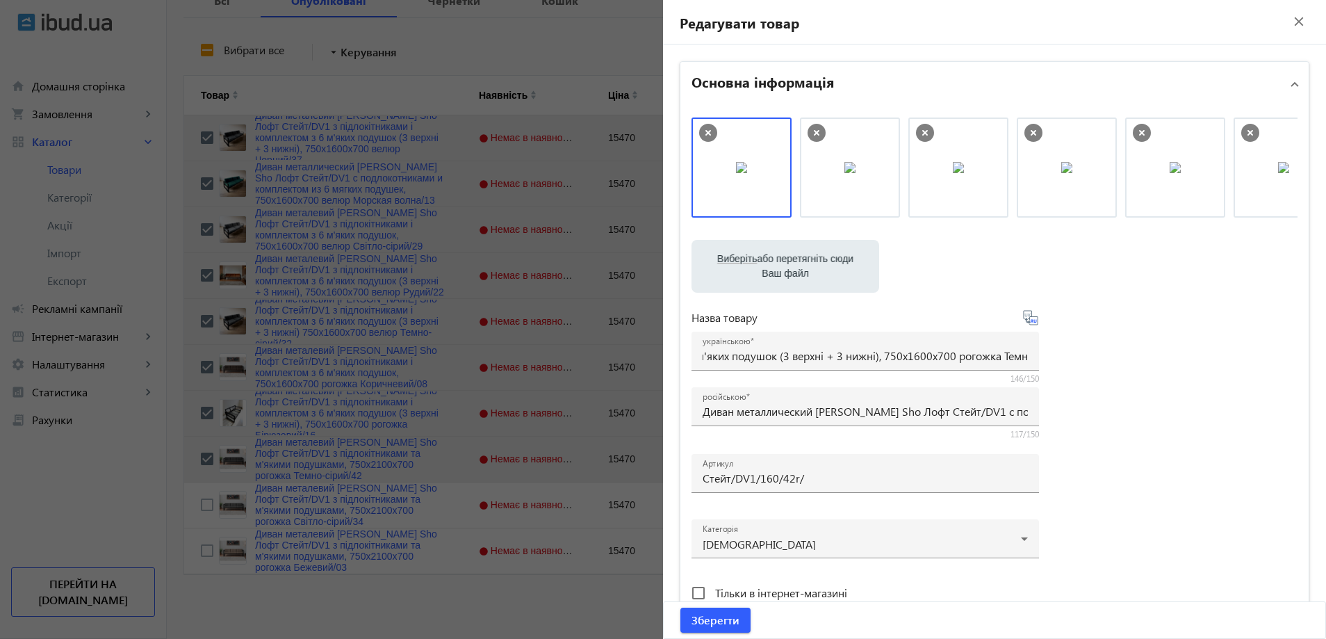
scroll to position [0, 0]
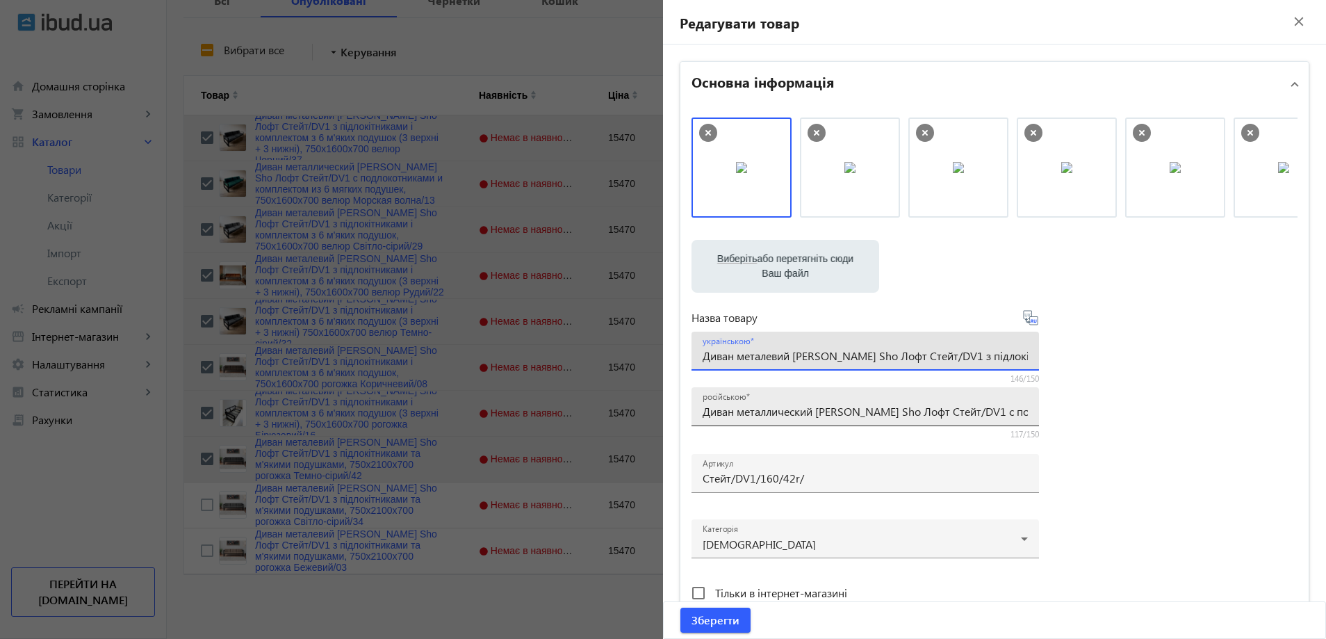
click at [888, 400] on div "російською Диван металлический [PERSON_NAME] Sho Лофт Стейт/DV1 с подлокотникам…" at bounding box center [865, 406] width 325 height 39
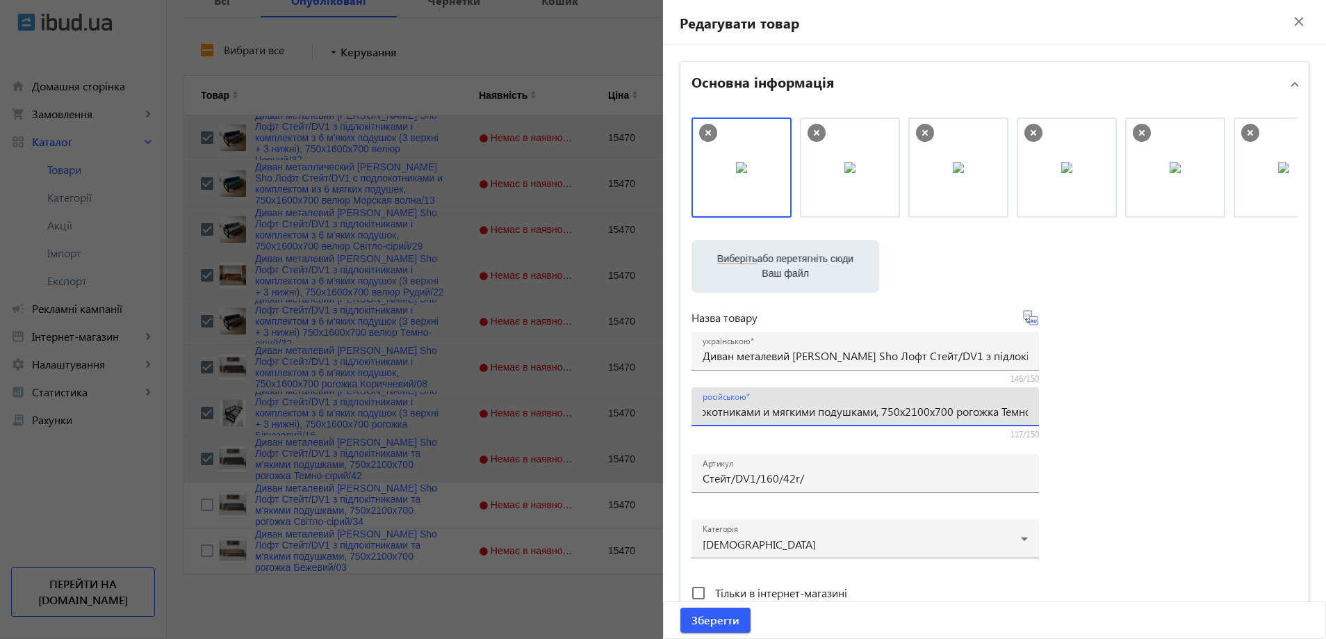
paste input "омплектом из 6 мягких подушек (3 верхние + 3 нижние), 750х16"
click at [812, 414] on input "Диван металлический [PERSON_NAME] Sho Лофт Стейт/DV1 с подлокотниками и комплек…" at bounding box center [865, 411] width 325 height 15
click at [932, 414] on input "Диван металлический [PERSON_NAME] Sho Лофт Стейт/DV1 с подлокотниками и комплек…" at bounding box center [865, 411] width 325 height 15
drag, startPoint x: 935, startPoint y: 413, endPoint x: 814, endPoint y: 415, distance: 120.2
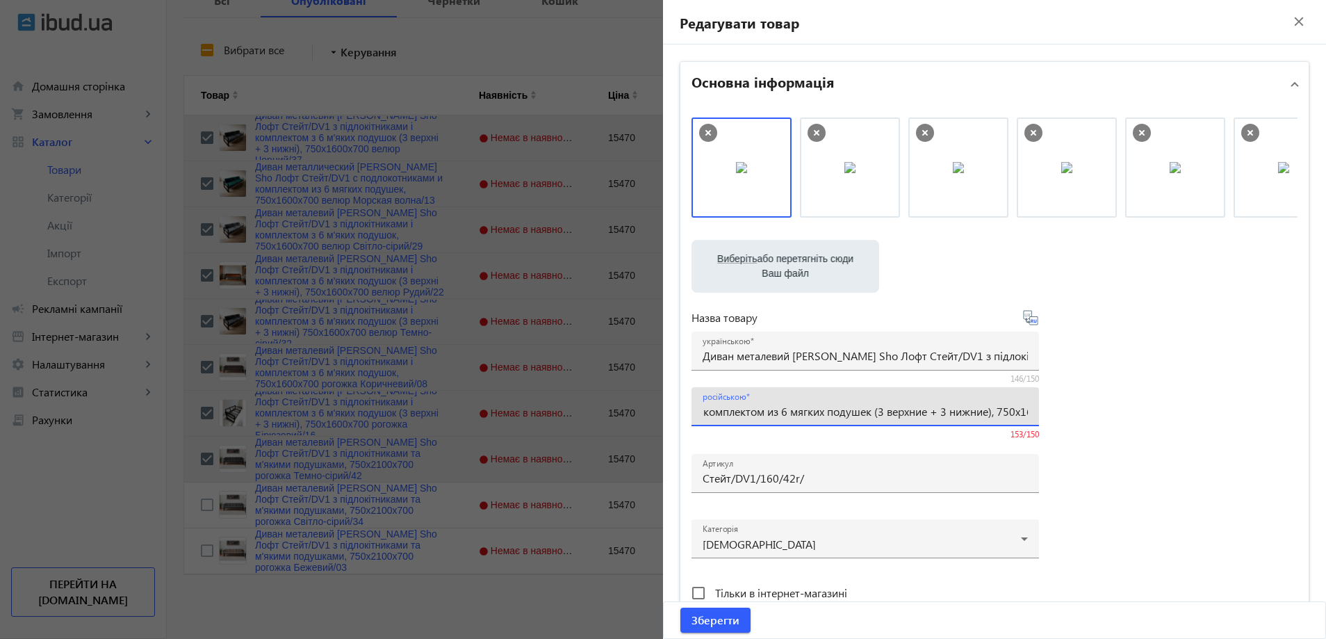
click at [814, 415] on input "Диван металлический [PERSON_NAME] Sho Лофт Стейт/DV1 с подлокотниками и комплек…" at bounding box center [865, 411] width 325 height 15
type input "Диван металлический [PERSON_NAME] Sho Лофт Стейт/DV1 с подлокотниками и комплек…"
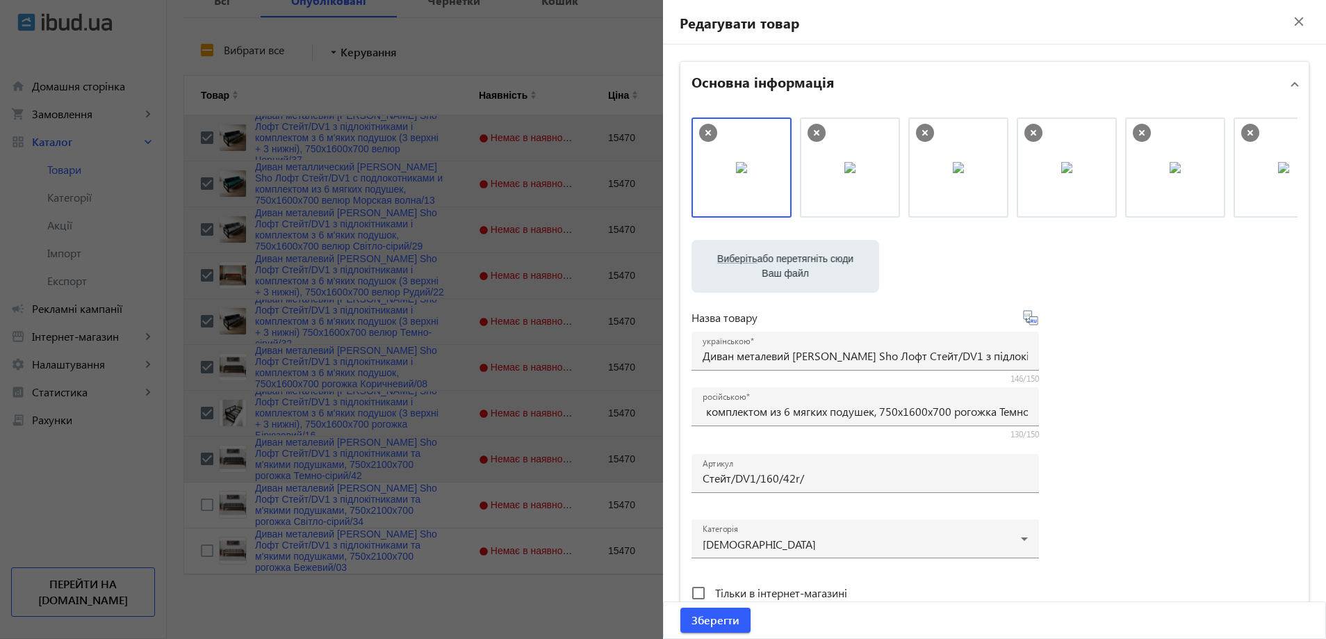
click at [1130, 456] on div "Виберіть або перетягніть сюди Ваш файл 634668186aa334ed65261178538915-c13a19914…" at bounding box center [994, 377] width 606 height 520
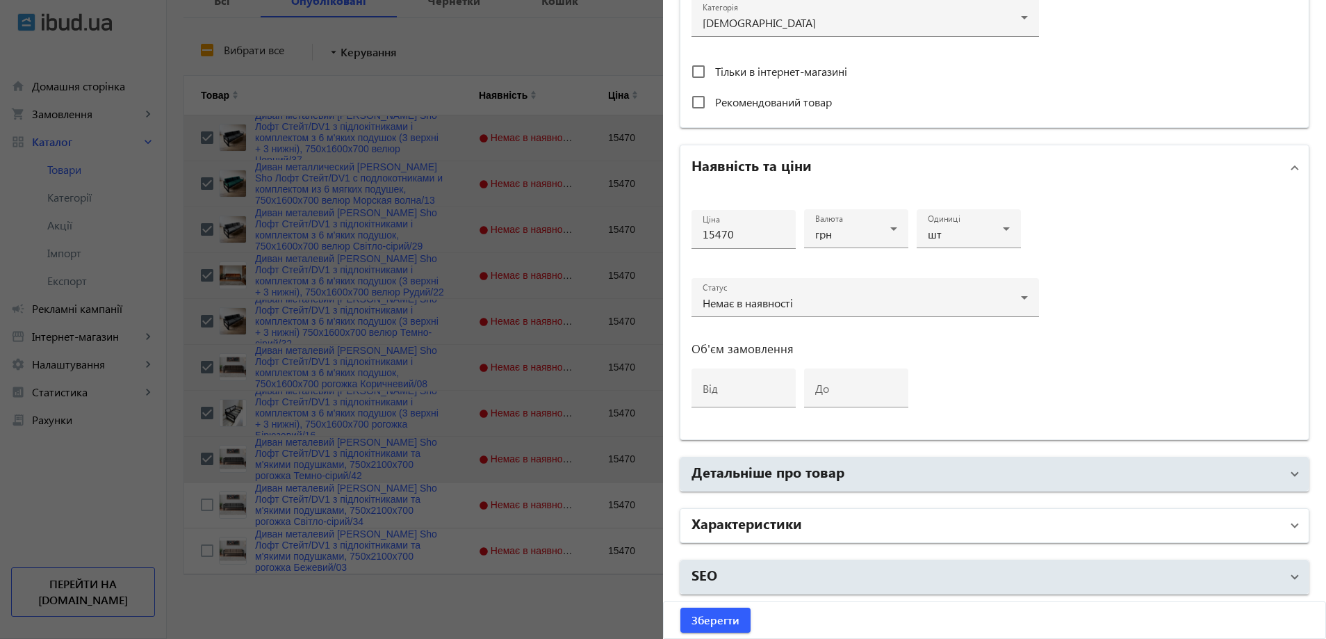
click at [898, 518] on mat-panel-title "Характеристики" at bounding box center [985, 525] width 589 height 25
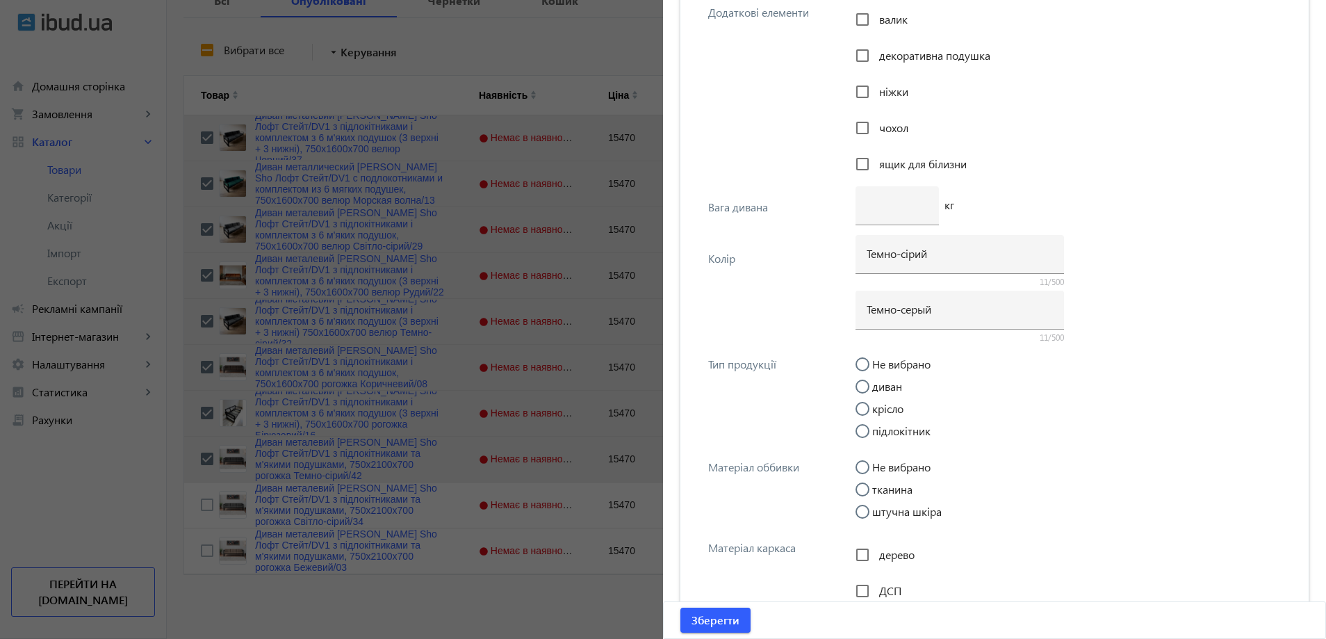
scroll to position [5177, 0]
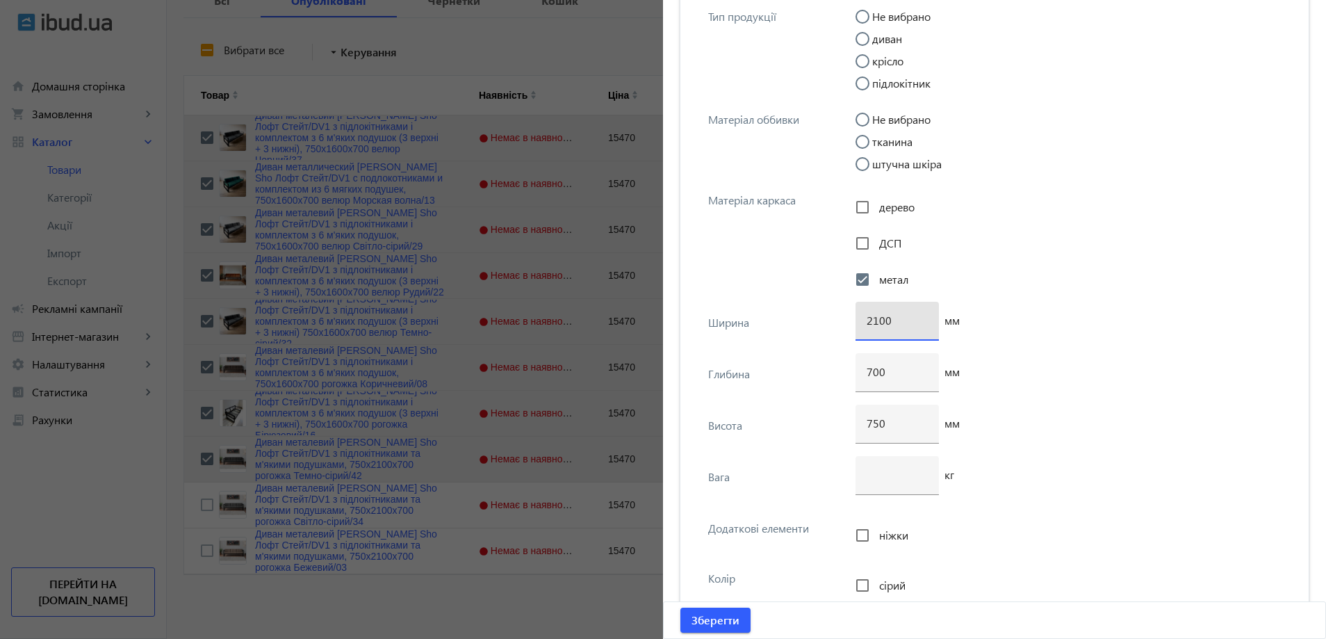
drag, startPoint x: 873, startPoint y: 318, endPoint x: 854, endPoint y: 322, distance: 19.4
click at [855, 322] on div "2100" at bounding box center [896, 321] width 83 height 39
type input "1600"
click at [702, 614] on span "Зберегти" at bounding box center [715, 619] width 48 height 15
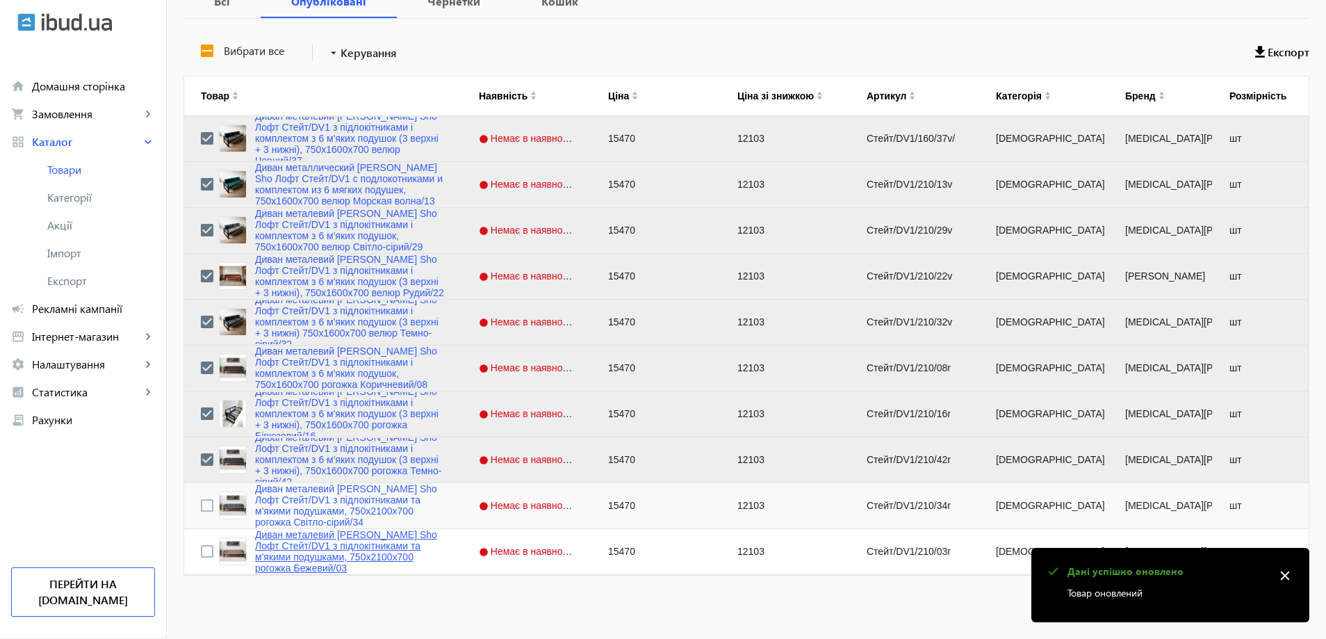
scroll to position [284, 0]
click at [201, 503] on input "Press Space to toggle row selection (unchecked)" at bounding box center [207, 504] width 13 height 13
checkbox input "true"
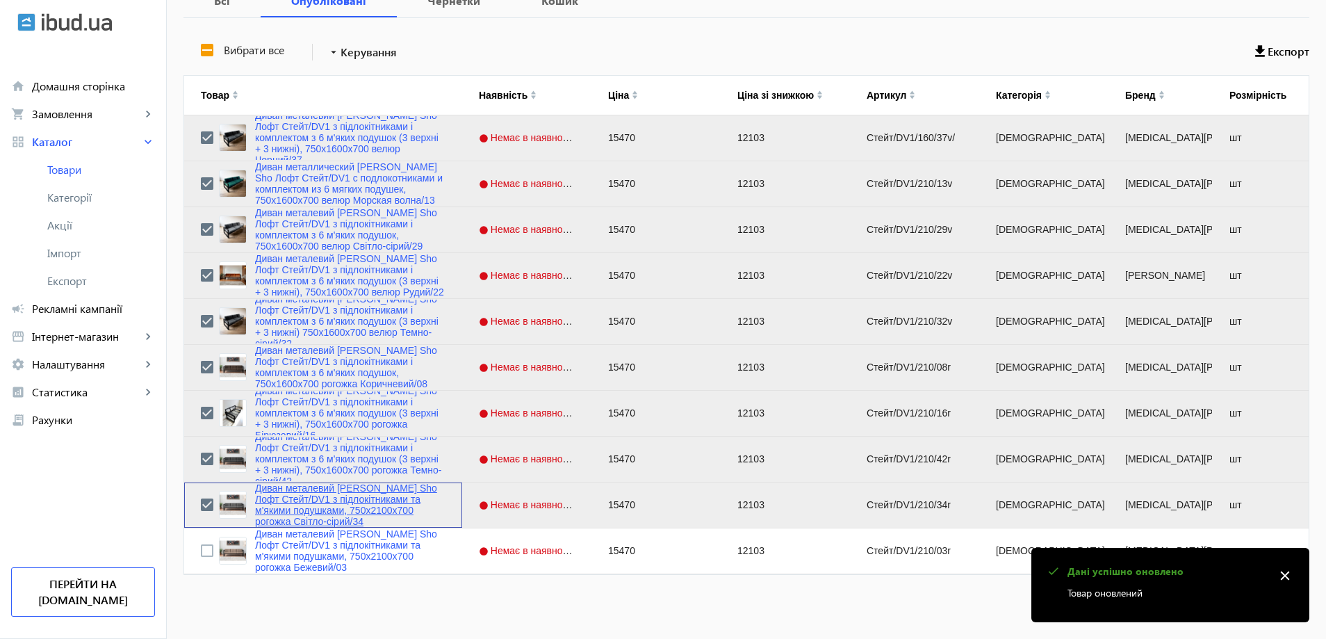
click at [299, 507] on link "Диван металевий [PERSON_NAME] Sho Лофт Стейт/DV1 з підлокітниками та м'якими по…" at bounding box center [350, 504] width 190 height 44
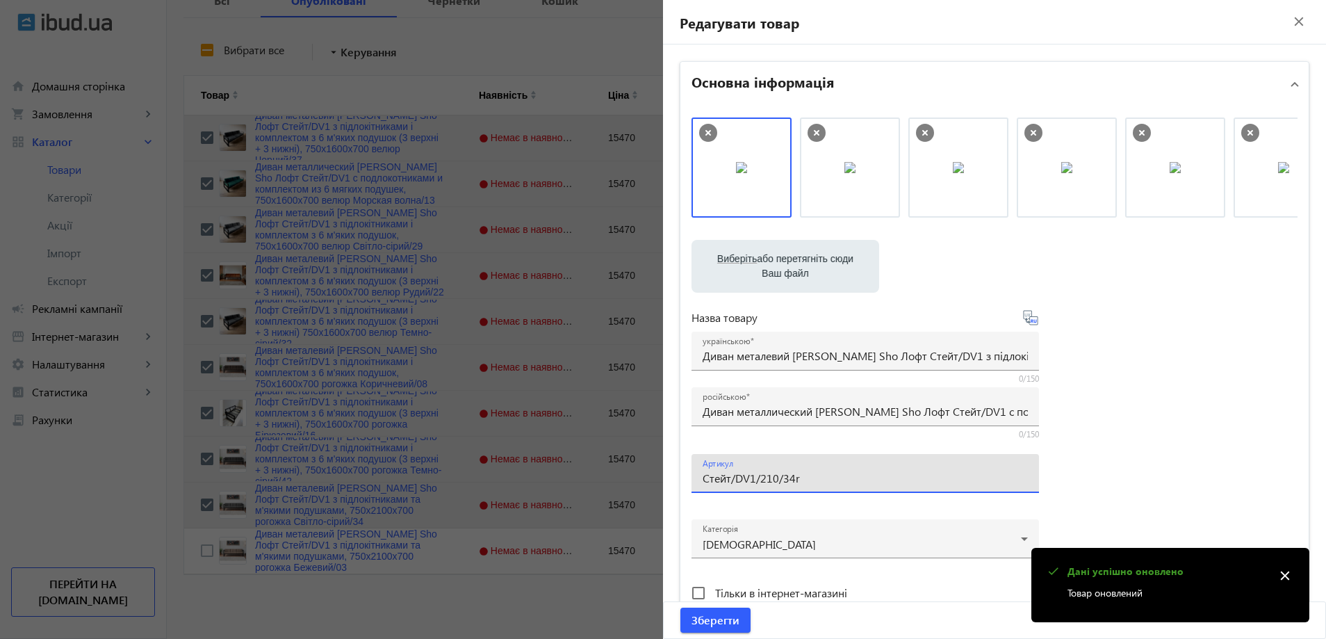
click at [822, 477] on input "Стейт/DV1/210/34r" at bounding box center [865, 477] width 325 height 15
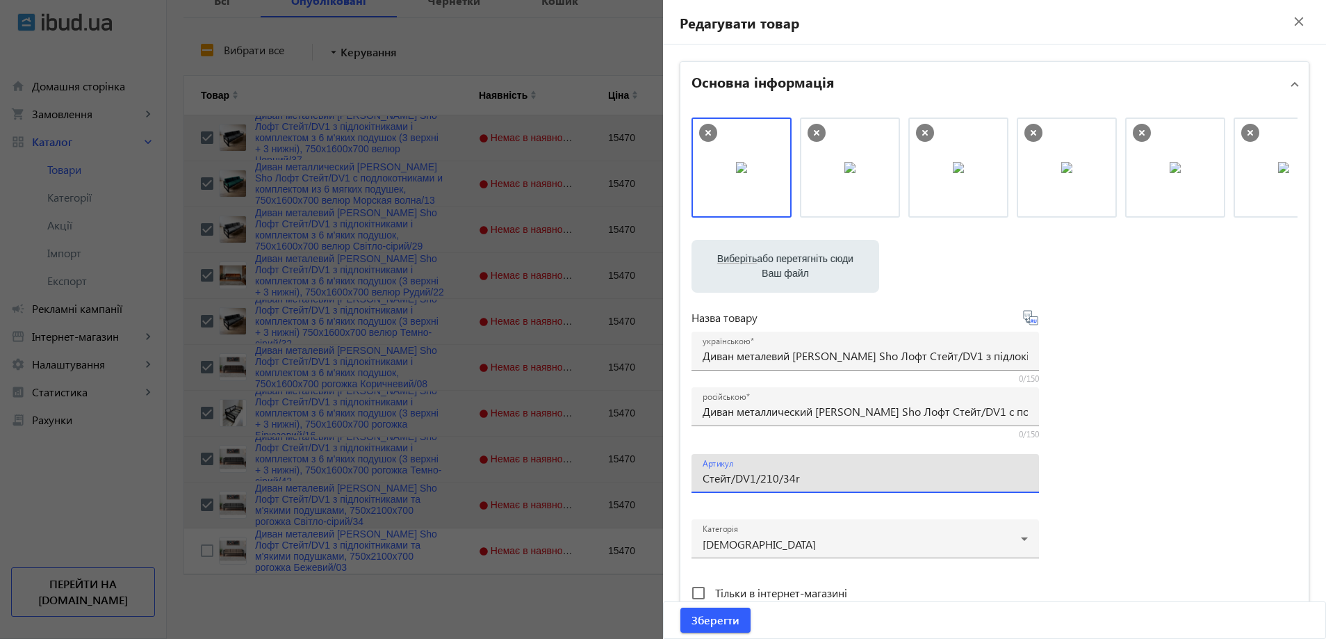
paste input "160/34r/"
type input "Стейт/DV1/160/34r/"
click at [788, 364] on div "українською Диван металевий [PERSON_NAME] Sho Лофт Стейт/DV1 з підлокітниками т…" at bounding box center [865, 350] width 325 height 39
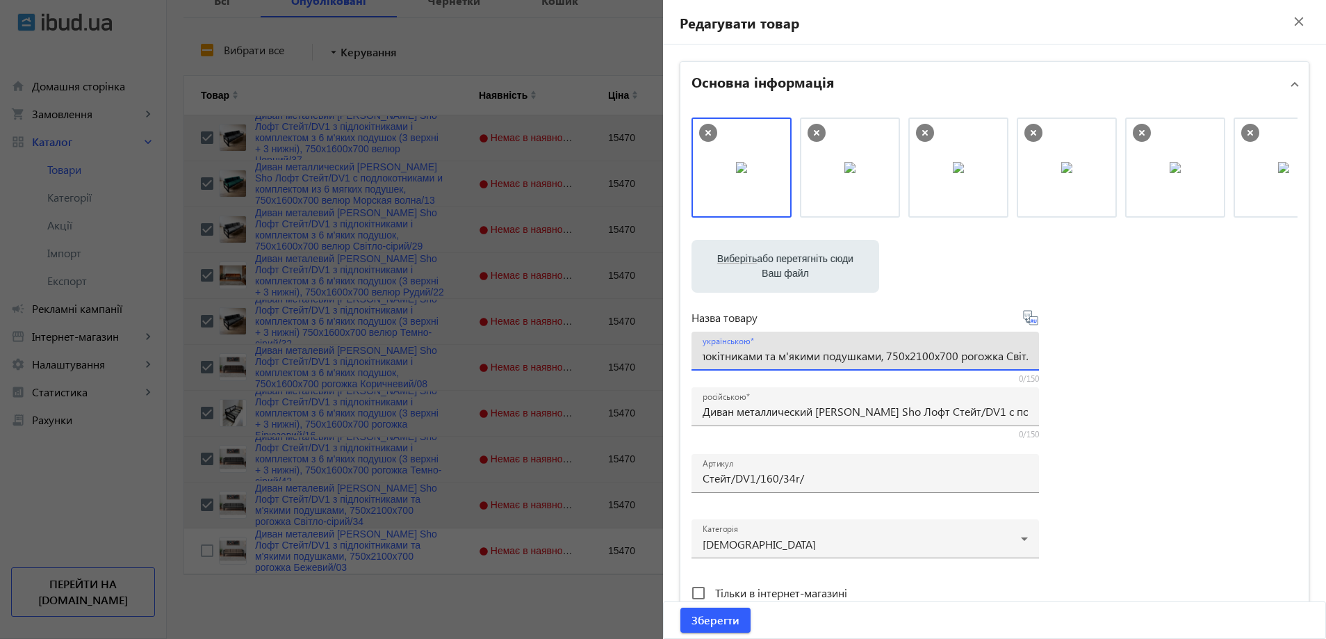
paste input "комплектом з 6 м'яких подушок (3 верхні + 3 нижні), 750х1600х700"
type input "Диван металевий [PERSON_NAME] Sho Лофт Стейт/DV1 з підлокітниками і комплектом …"
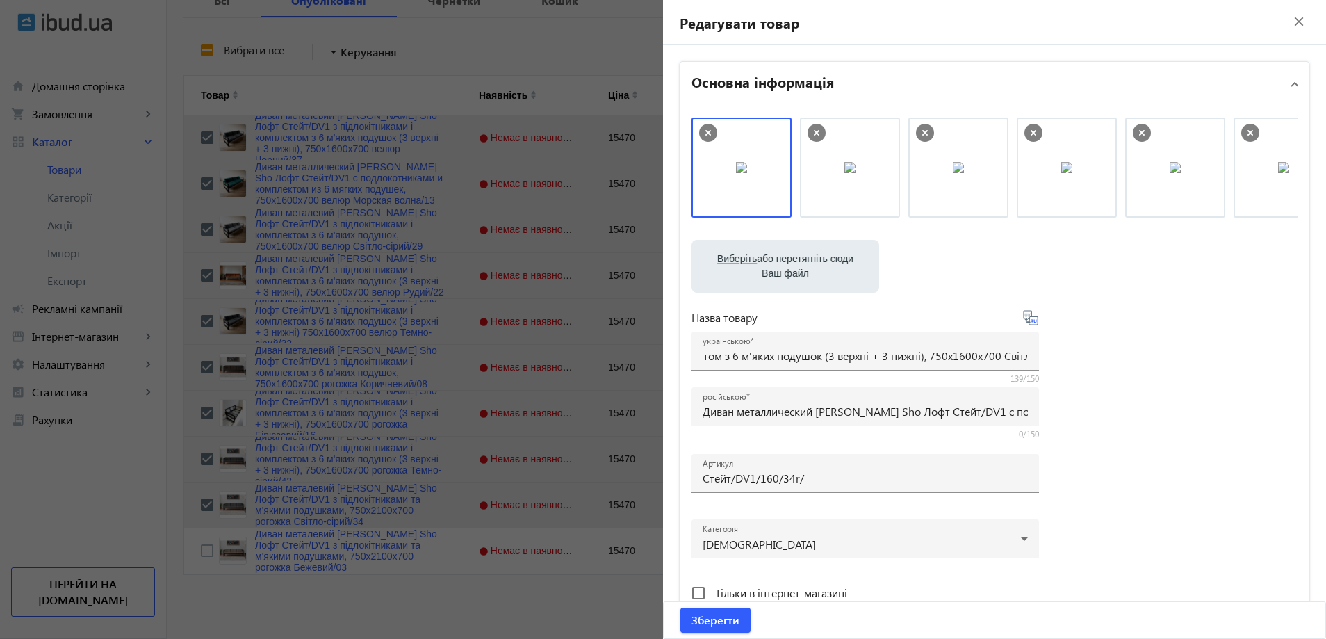
scroll to position [0, 0]
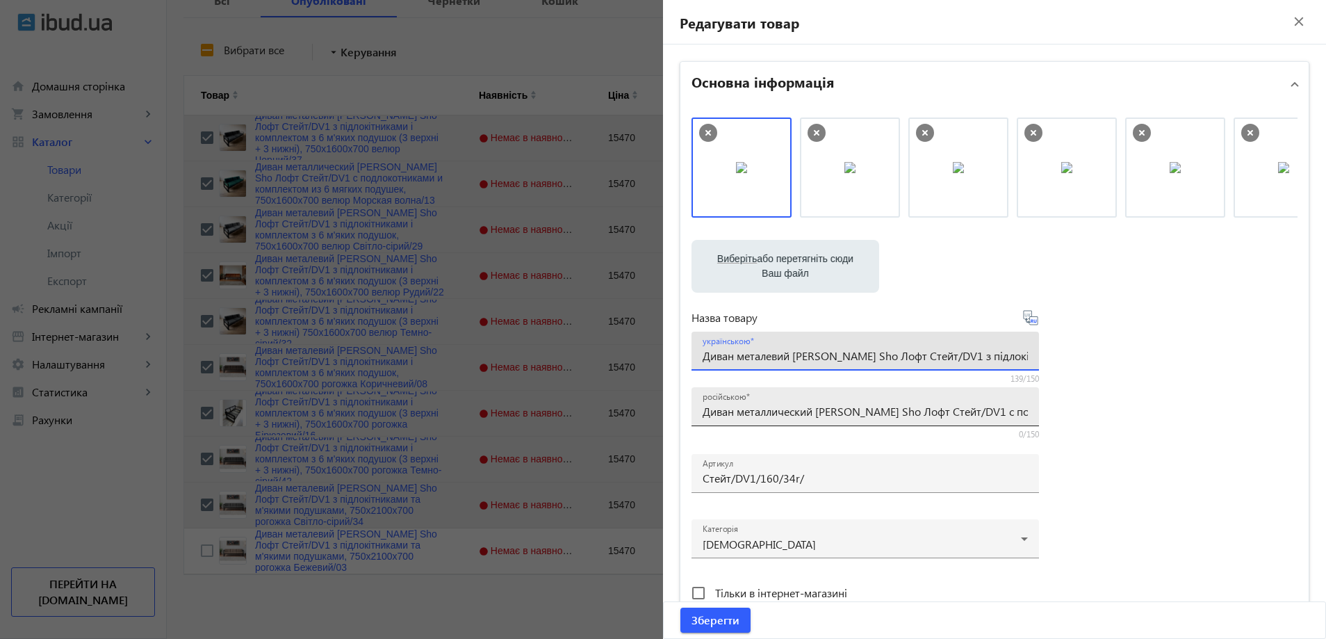
click at [856, 409] on input "Диван металлический [PERSON_NAME] Sho Лофт Стейт/DV1 с подлокотниками и мягкими…" at bounding box center [865, 411] width 325 height 15
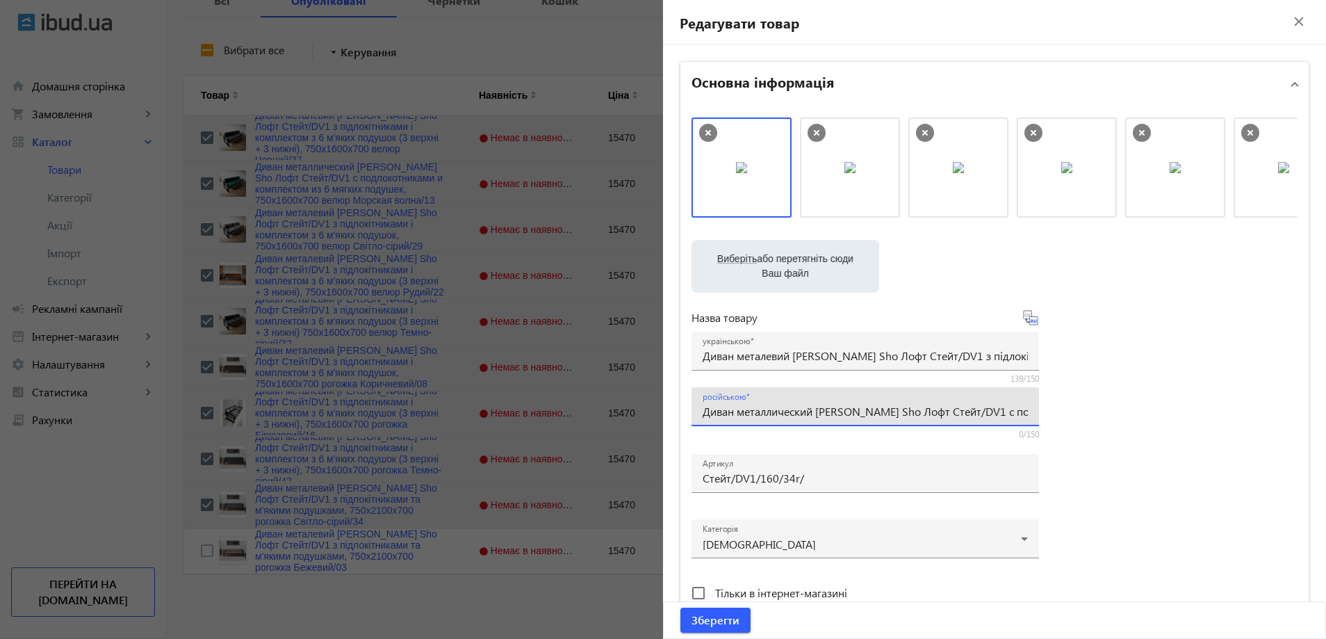
paste input "омплектом из 6 мягких подушек (3 верхние + 3 нижние), 750х1600х700"
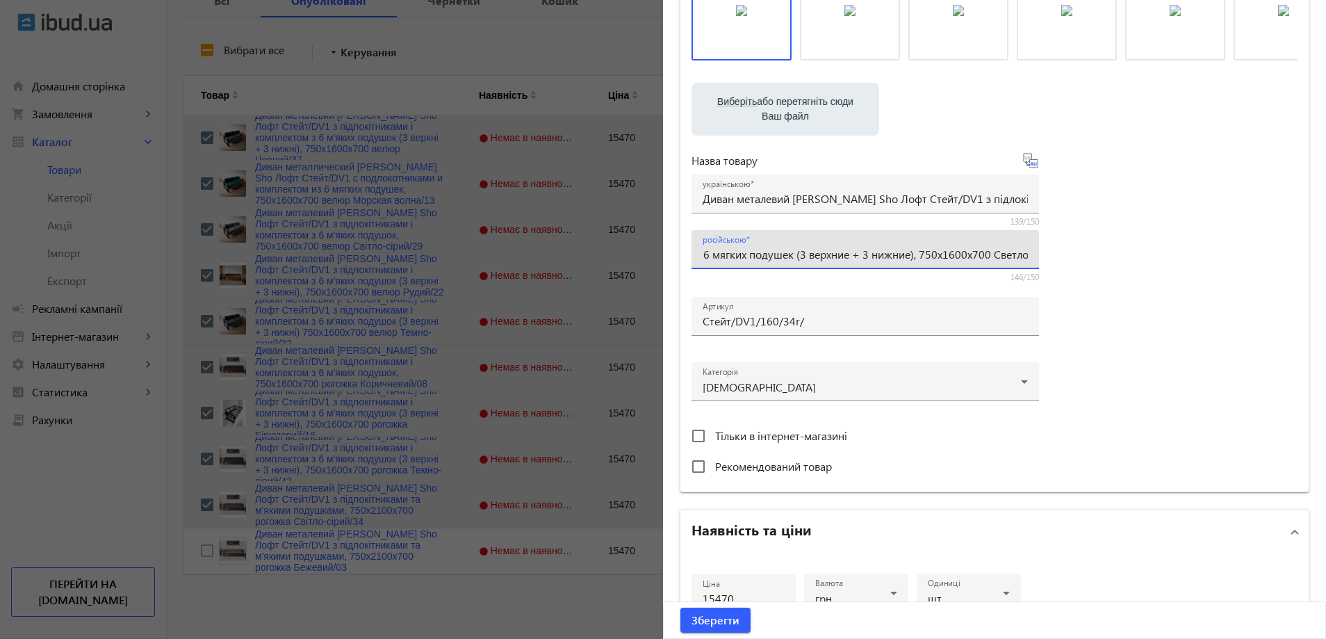
scroll to position [521, 0]
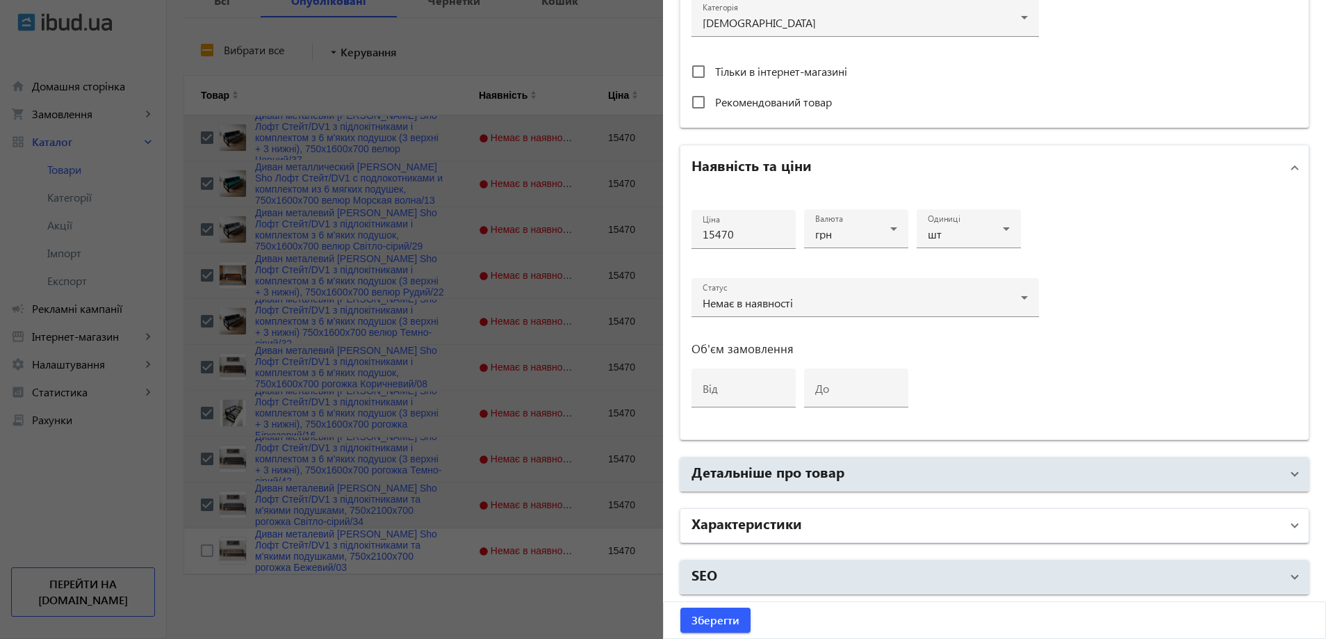
type input "Диван металлический [PERSON_NAME] Sho Лофт Стейт/DV1 с подлокотниками и комплек…"
click at [800, 525] on mat-panel-title "Характеристики" at bounding box center [985, 525] width 589 height 25
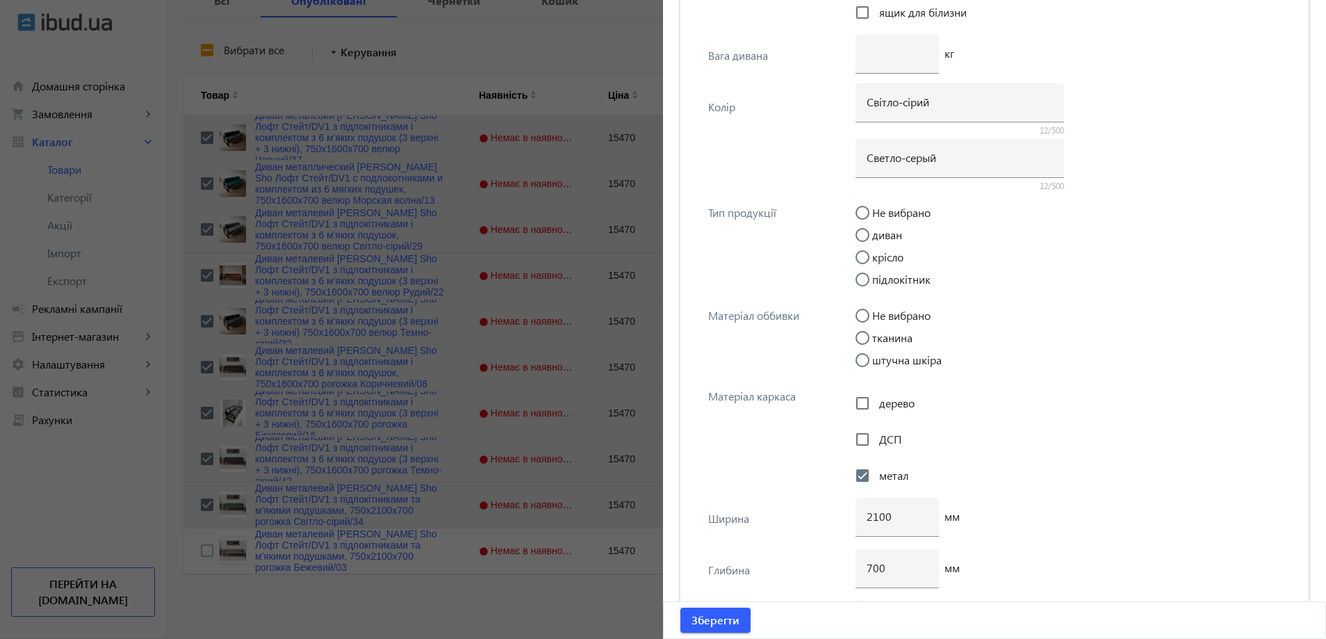
scroll to position [5177, 0]
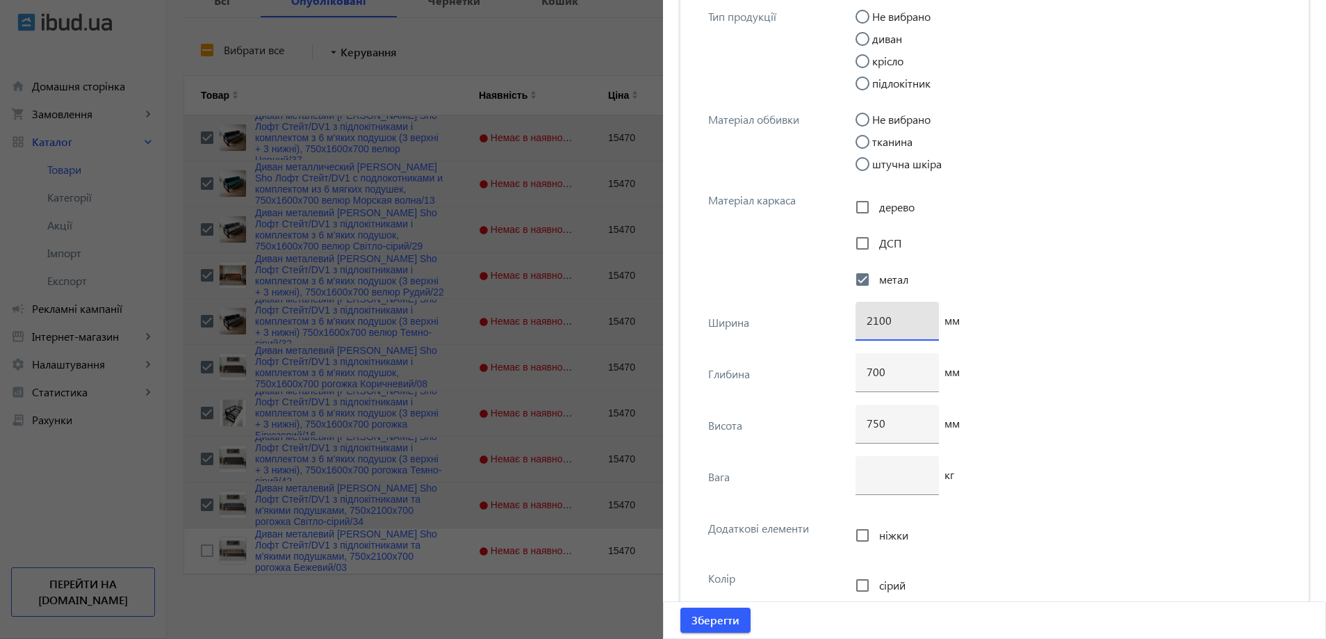
drag, startPoint x: 875, startPoint y: 323, endPoint x: 858, endPoint y: 323, distance: 17.4
click at [858, 323] on div "2100" at bounding box center [896, 321] width 83 height 39
type input "1600"
click at [700, 615] on span "Зберегти" at bounding box center [715, 619] width 48 height 15
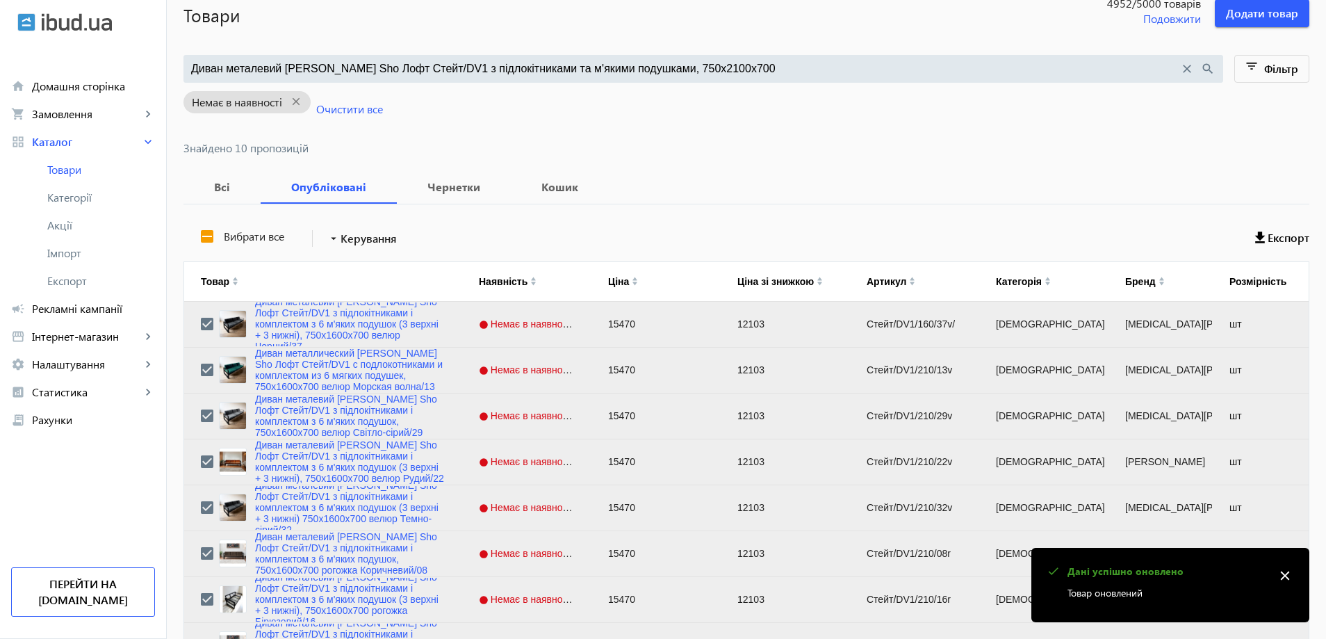
scroll to position [284, 0]
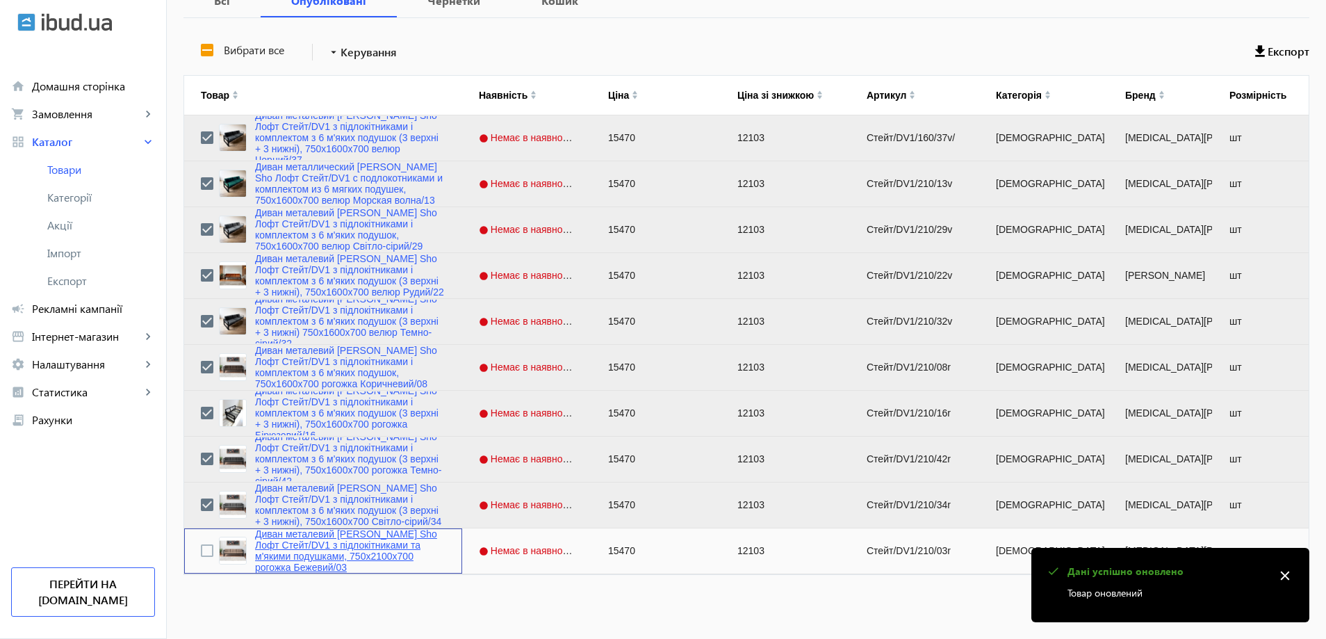
click at [359, 548] on link "Диван металевий [PERSON_NAME] Sho Лофт Стейт/DV1 з підлокітниками та м'якими по…" at bounding box center [350, 550] width 190 height 44
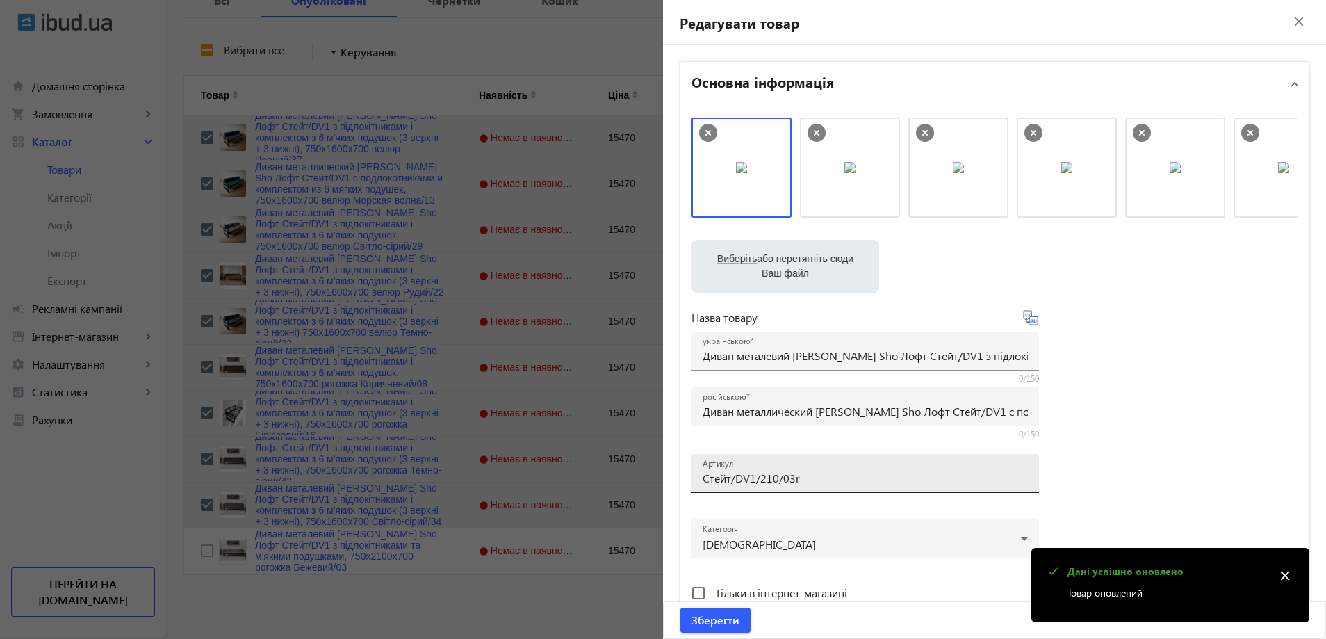
click at [789, 475] on input "Стейт/DV1/210/03r" at bounding box center [865, 477] width 325 height 15
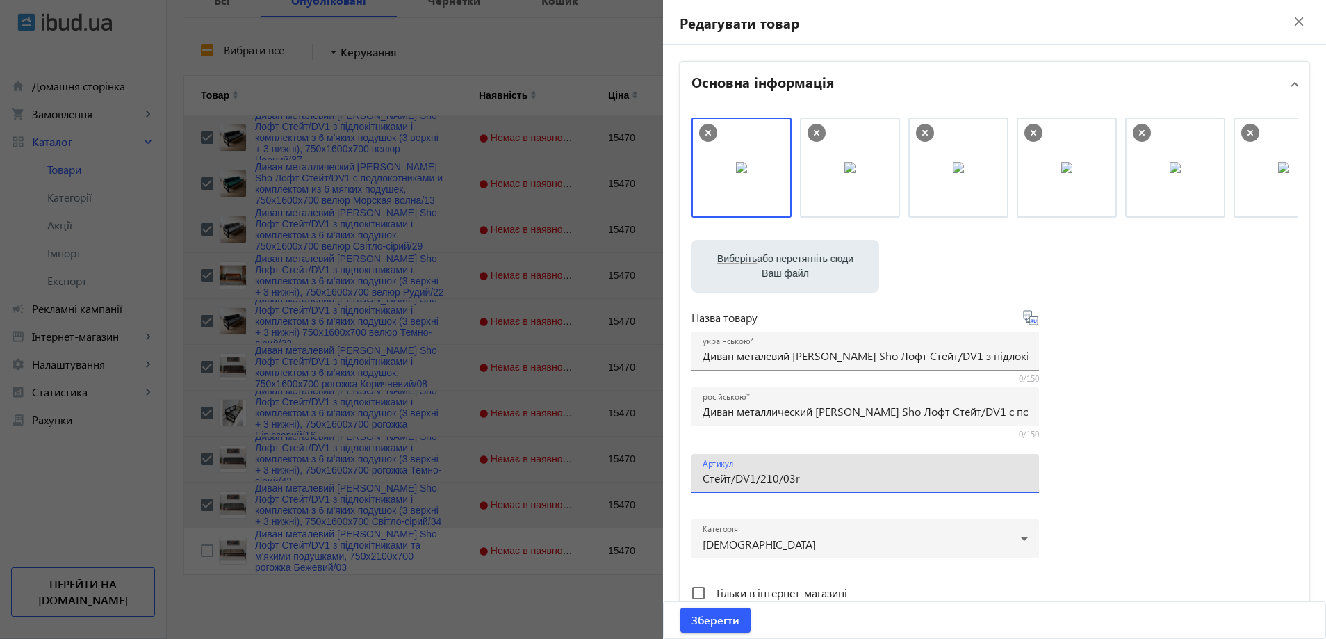
paste input "160/03r/"
type input "Стейт/DV1/160/03r/"
click at [809, 353] on input "Диван металевий [PERSON_NAME] Sho Лофт Стейт/DV1 з підлокітниками та м'якими по…" at bounding box center [865, 355] width 325 height 15
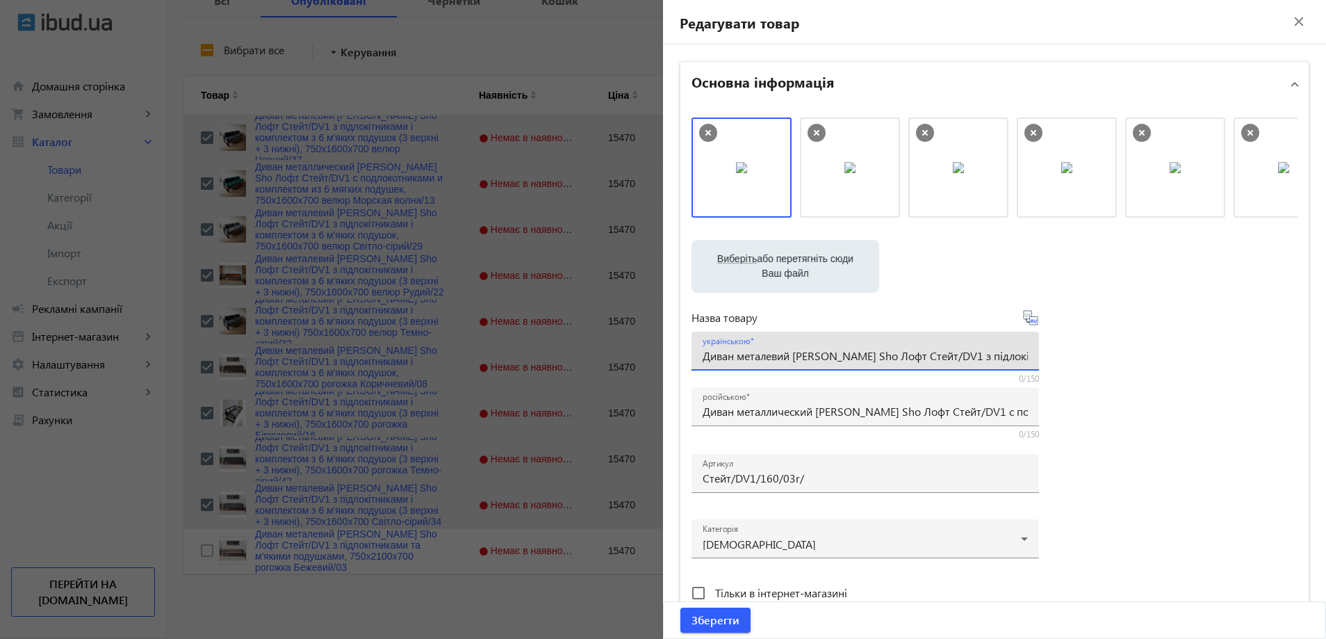
paste input "комплектом з 6 м'яких подушок (3 верхні + 3 нижні), 750х1600х700 рогожка Бежеви…"
type input "Диван металевий [PERSON_NAME] Sho Лофт Стейт/DV1 з підлокітниками і комплектом …"
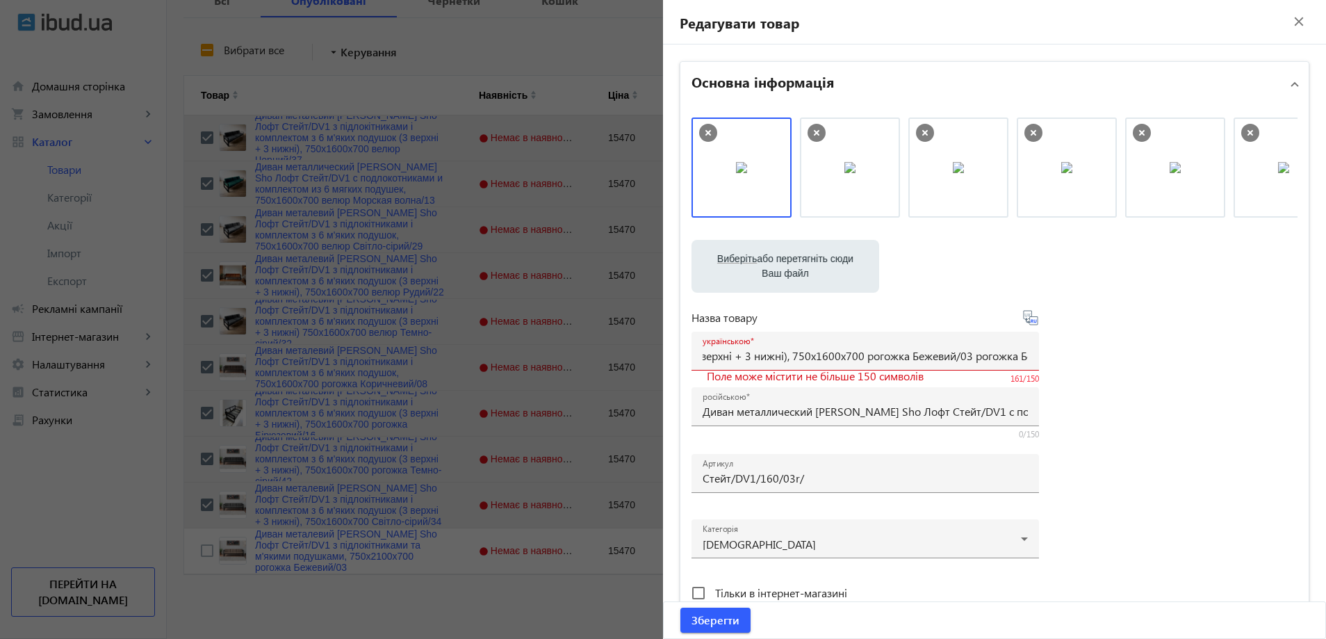
scroll to position [0, 0]
click at [901, 422] on div "російською Диван металлический [PERSON_NAME] Sho Лофт Стейт/DV1 с подлокотникам…" at bounding box center [865, 406] width 325 height 39
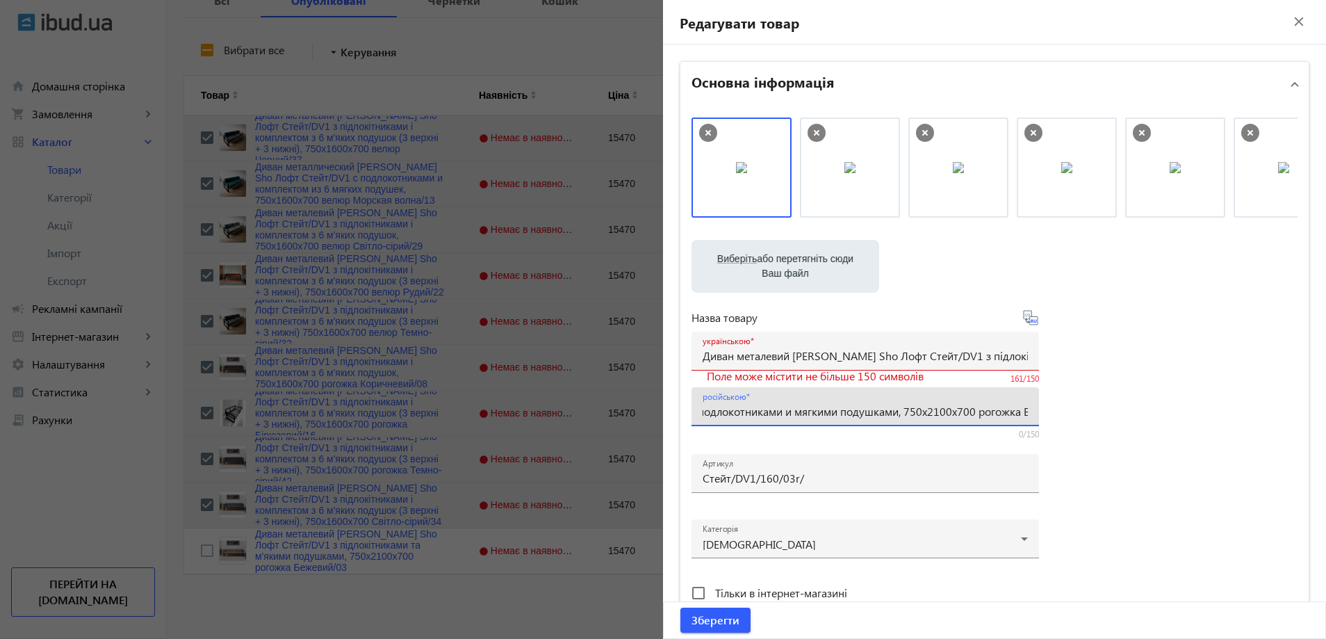
paste input "омплектом из 6 мягких подушек (3 верхние + 3 нижние), 750х16"
click at [855, 409] on input "Диван металлический [PERSON_NAME] Sho Лофт Стейт/DV1 с подлокотниками и комплек…" at bounding box center [865, 411] width 325 height 15
type input "Диван металлический [PERSON_NAME] Sho Лофт Стейт/DV1 с подлокотниками и комплек…"
click at [886, 354] on input "Диван металевий [PERSON_NAME] Sho Лофт Стейт/DV1 з підлокітниками і комплектом …" at bounding box center [865, 355] width 325 height 15
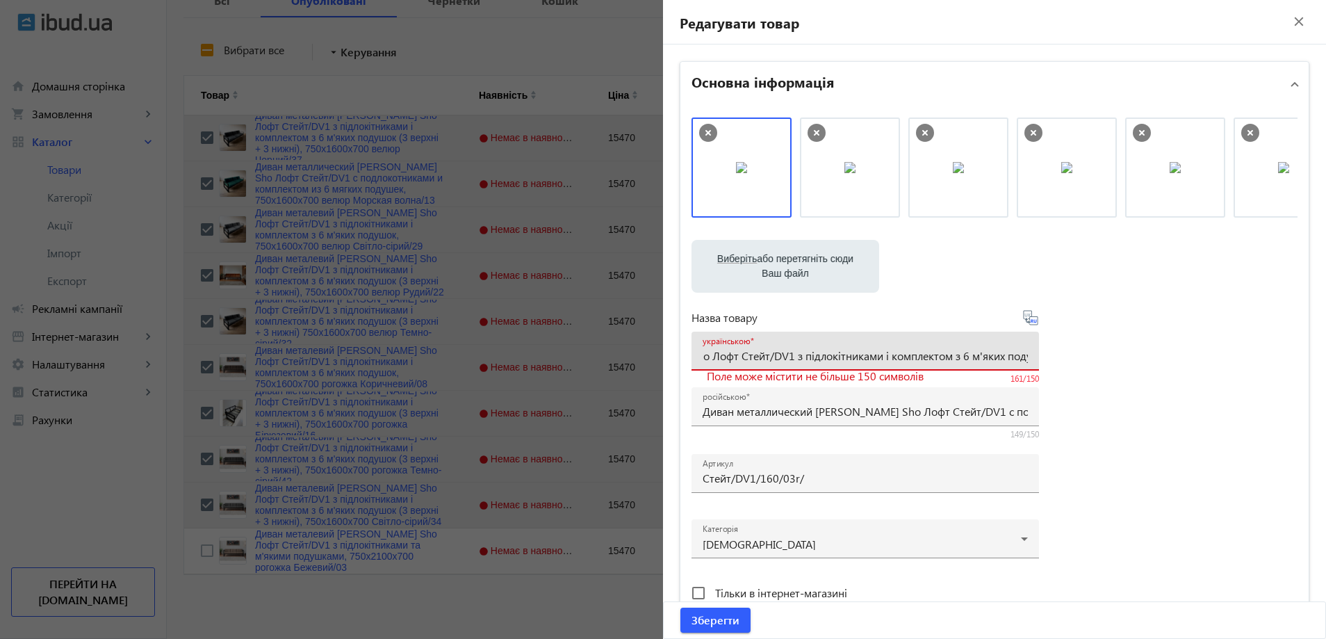
scroll to position [0, 557]
drag, startPoint x: 917, startPoint y: 360, endPoint x: 951, endPoint y: 356, distance: 34.9
click at [1032, 361] on div "українською Диван металевий [PERSON_NAME] Sho Лофт Стейт/DV1 з підлокітниками і…" at bounding box center [864, 350] width 347 height 39
click at [830, 353] on input "Диван металевий [PERSON_NAME] Sho Лофт Стейт/DV1 з підлокітниками і комплектом …" at bounding box center [865, 355] width 325 height 15
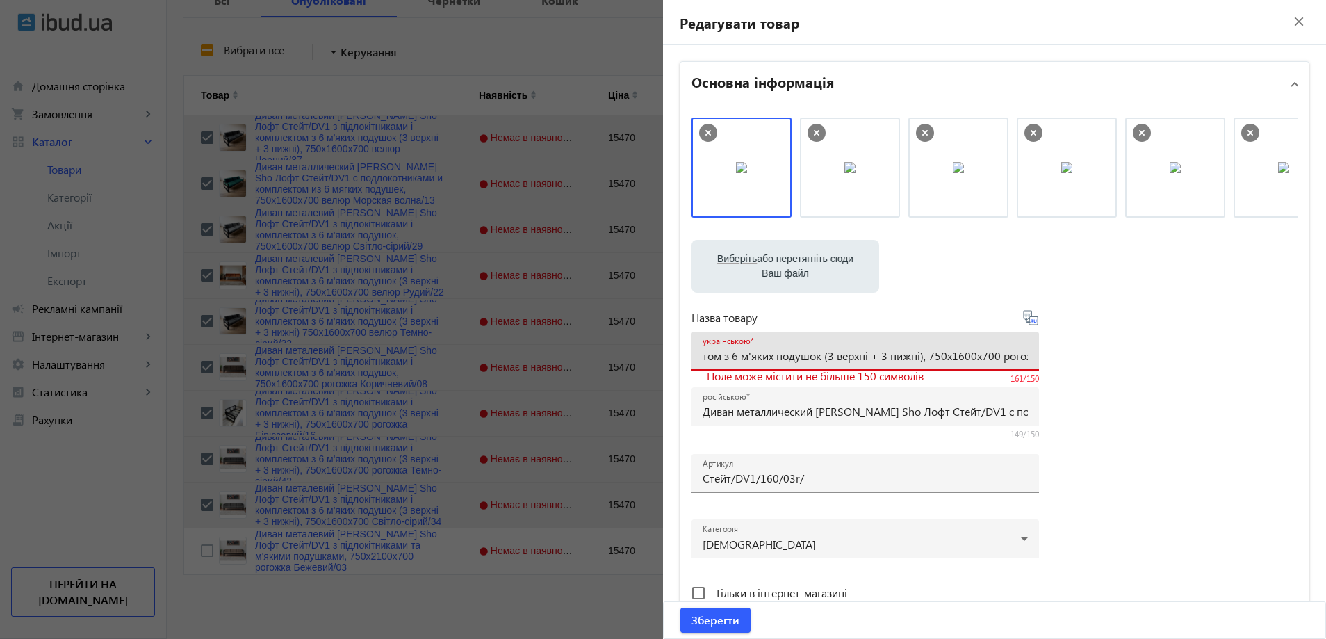
drag, startPoint x: 728, startPoint y: 359, endPoint x: 766, endPoint y: 359, distance: 37.5
click at [766, 359] on input "Диван металевий [PERSON_NAME] Sho Лофт Стейт/DV1 з підлокітниками і комплектом …" at bounding box center [865, 355] width 325 height 15
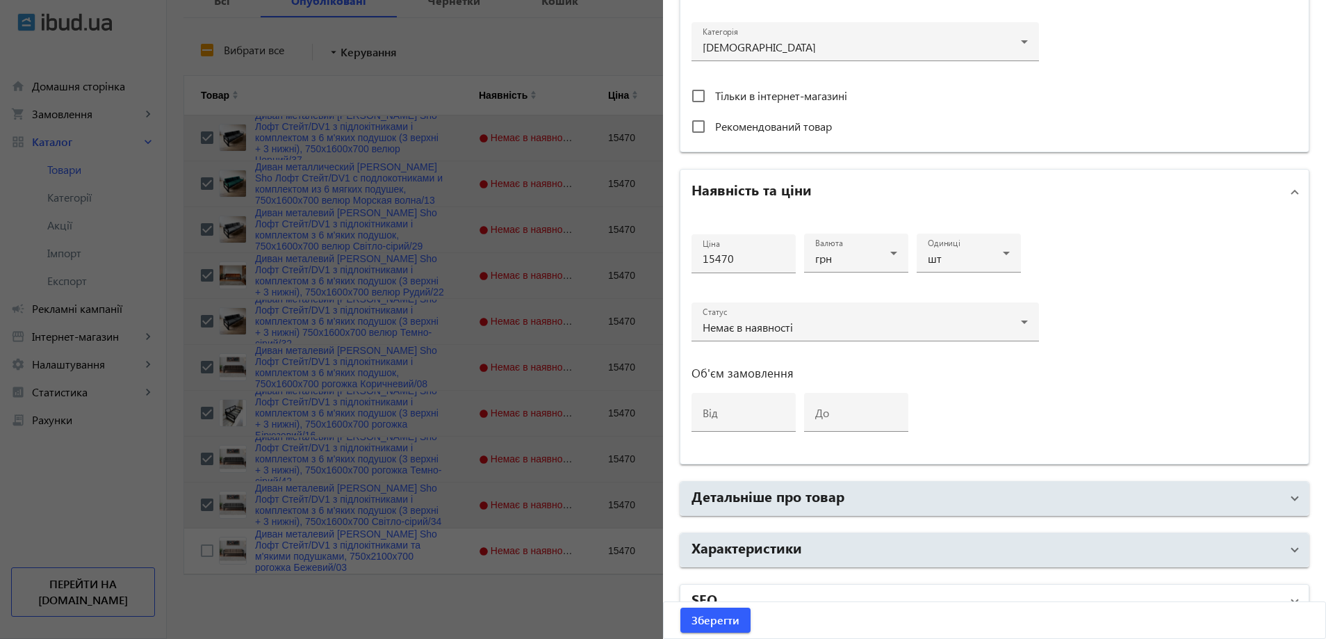
scroll to position [521, 0]
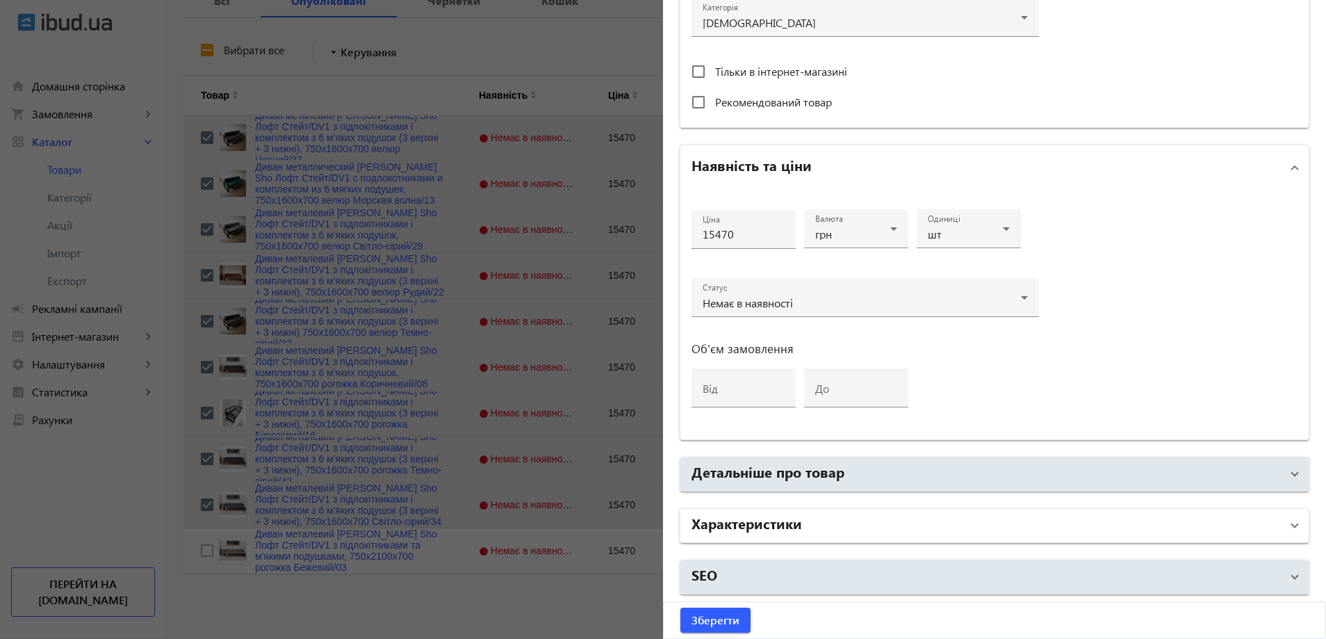
type input "Диван металевий [PERSON_NAME] Sho Лофт Стейт/DV1 з підлокітниками і комплектом …"
click at [864, 520] on mat-panel-title "Характеристики" at bounding box center [985, 525] width 589 height 25
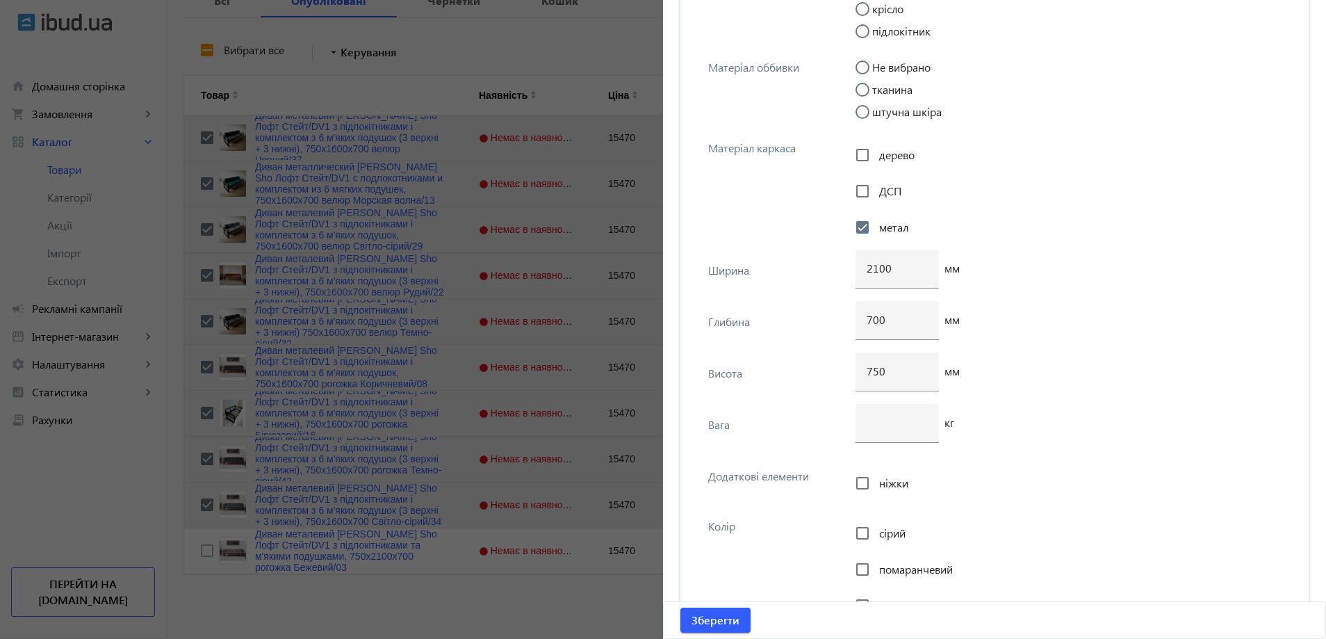
scroll to position [5247, 0]
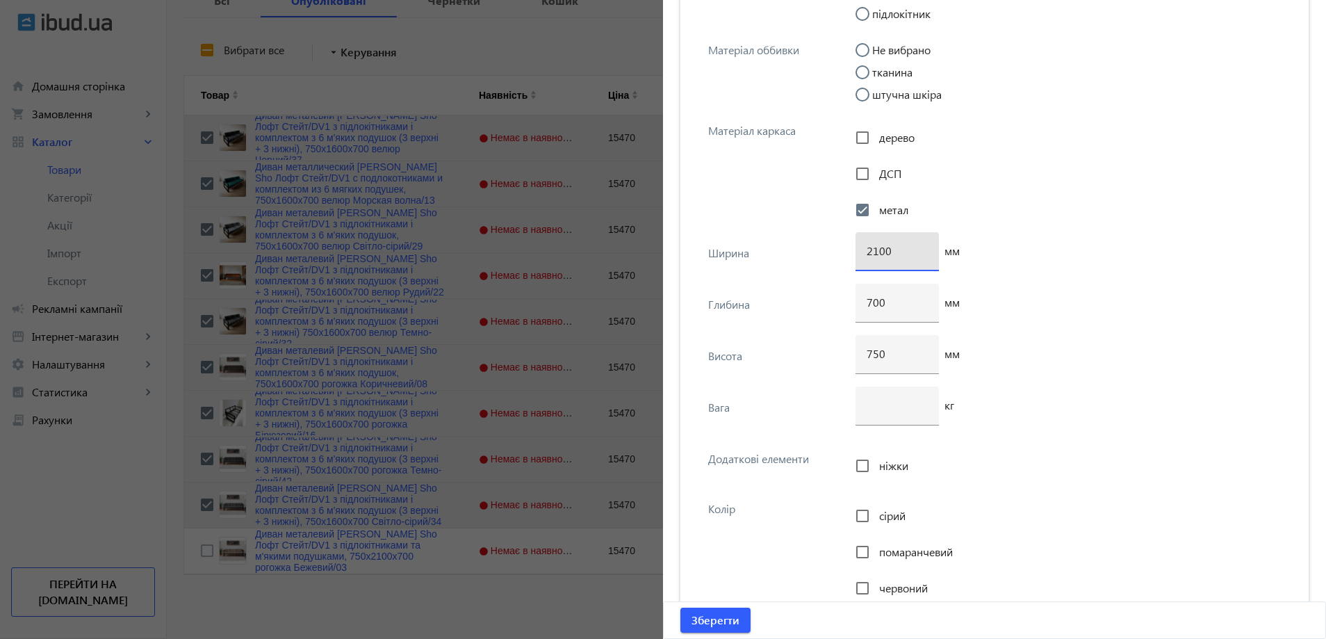
drag, startPoint x: 873, startPoint y: 253, endPoint x: 858, endPoint y: 252, distance: 15.3
click at [858, 252] on div "2100" at bounding box center [896, 251] width 83 height 39
type input "1600"
click at [703, 623] on span "Зберегти" at bounding box center [715, 619] width 48 height 15
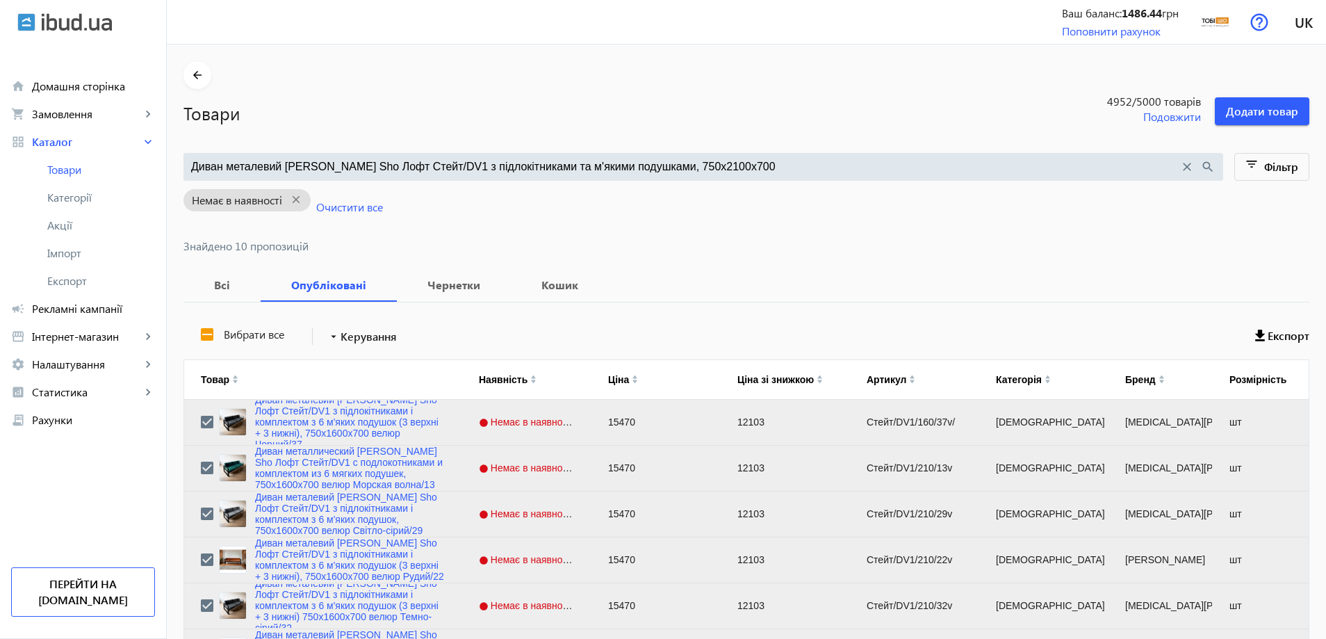
scroll to position [0, 0]
click at [398, 166] on input "Диван металевий [PERSON_NAME] Sho Лофт Стейт/DV1 з підлокітниками та м'якими по…" at bounding box center [685, 166] width 988 height 15
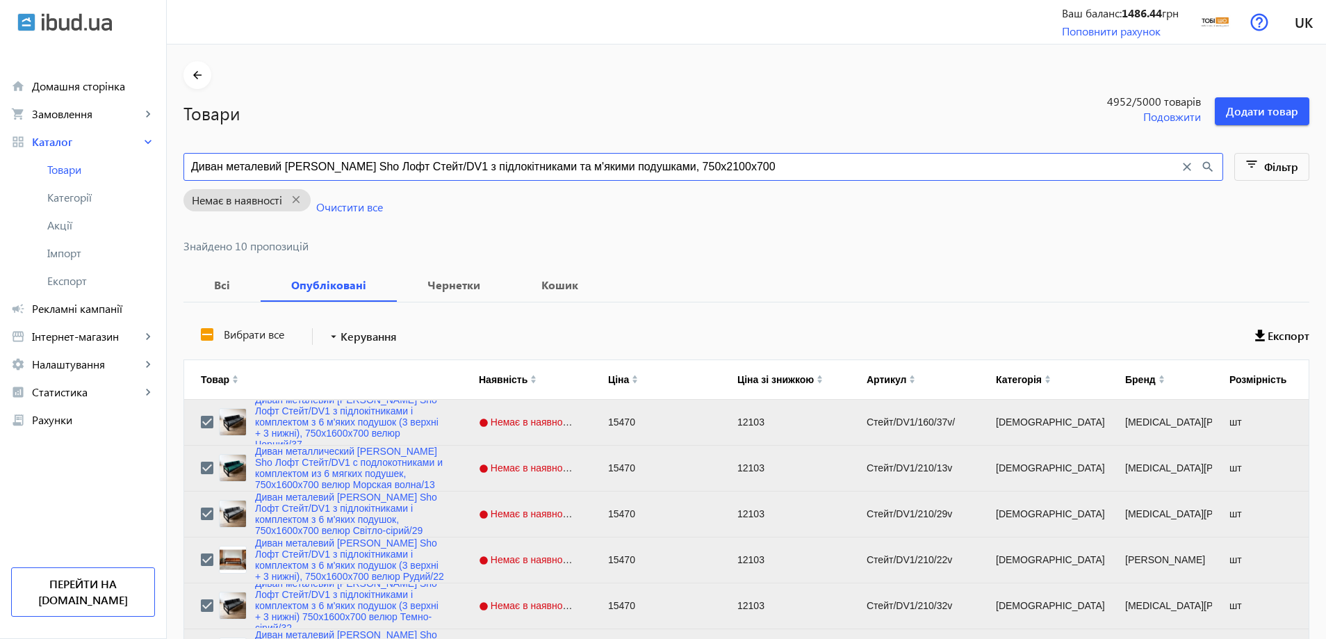
paste input "лекс/DV6"
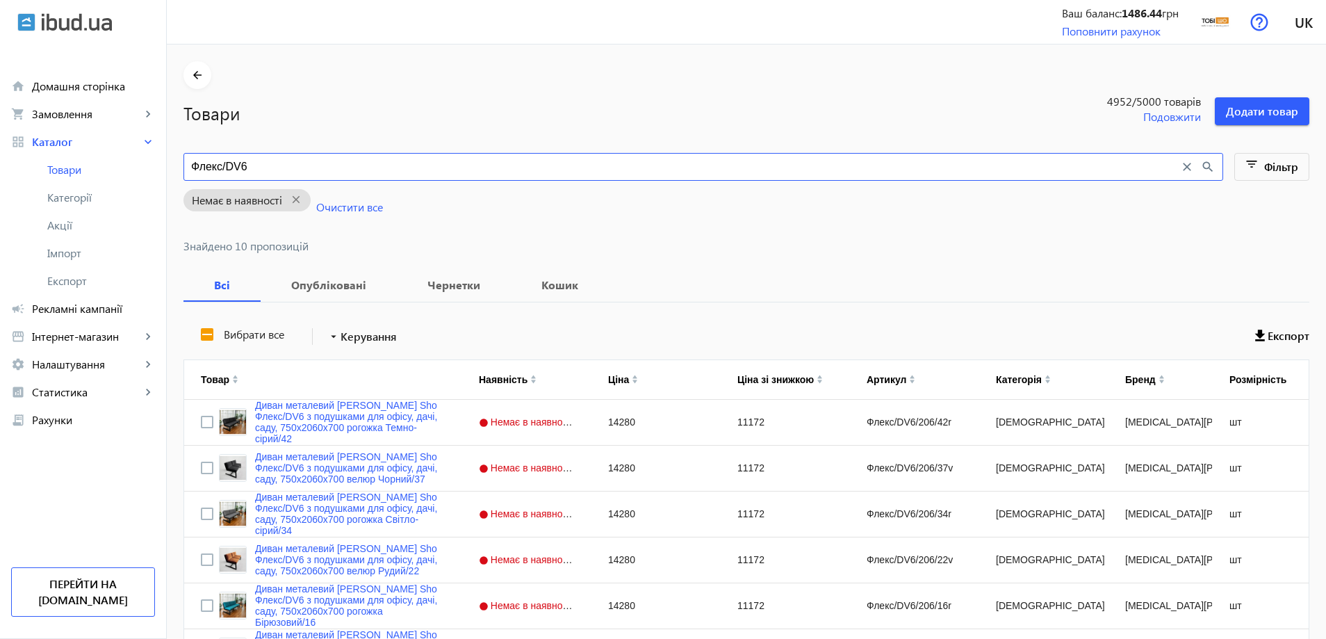
type input "Флекс/DV6"
